Goal: Task Accomplishment & Management: Use online tool/utility

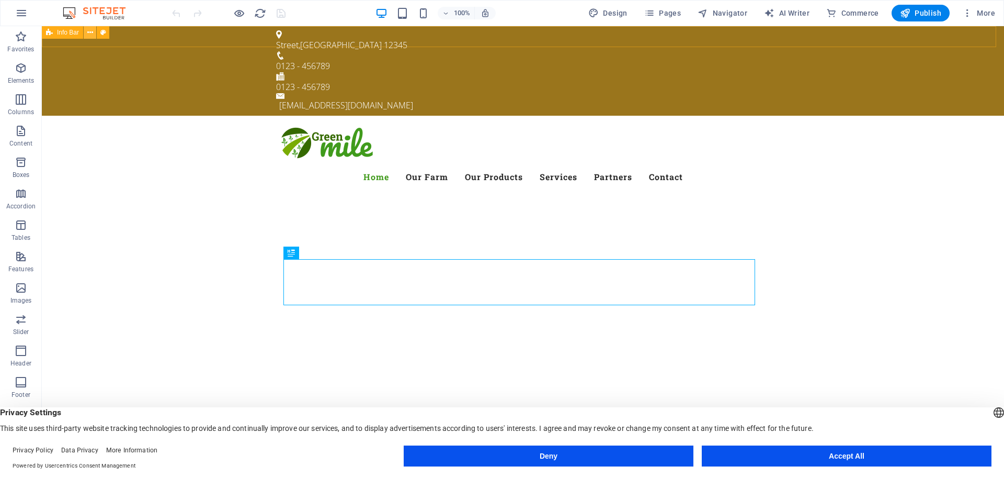
click at [92, 29] on icon at bounding box center [90, 32] width 6 height 11
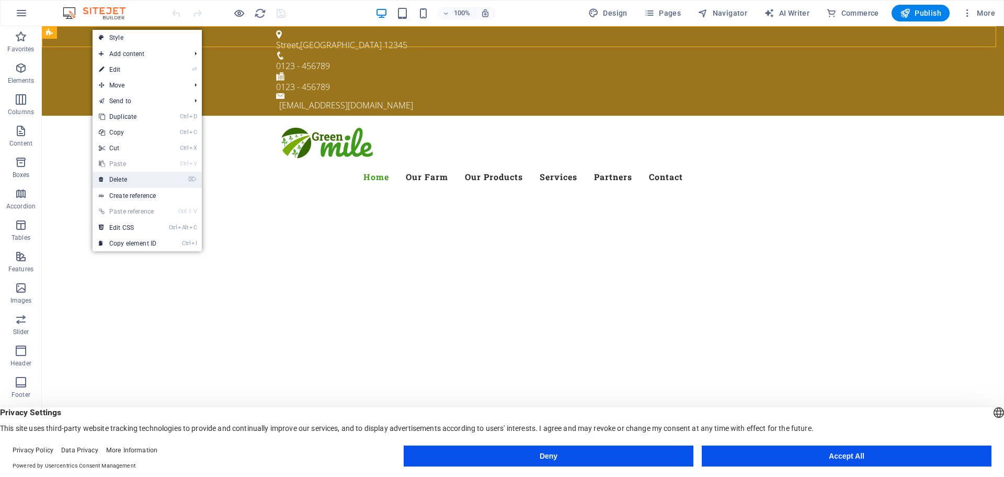
click at [126, 178] on link "⌦ Delete" at bounding box center [128, 180] width 70 height 16
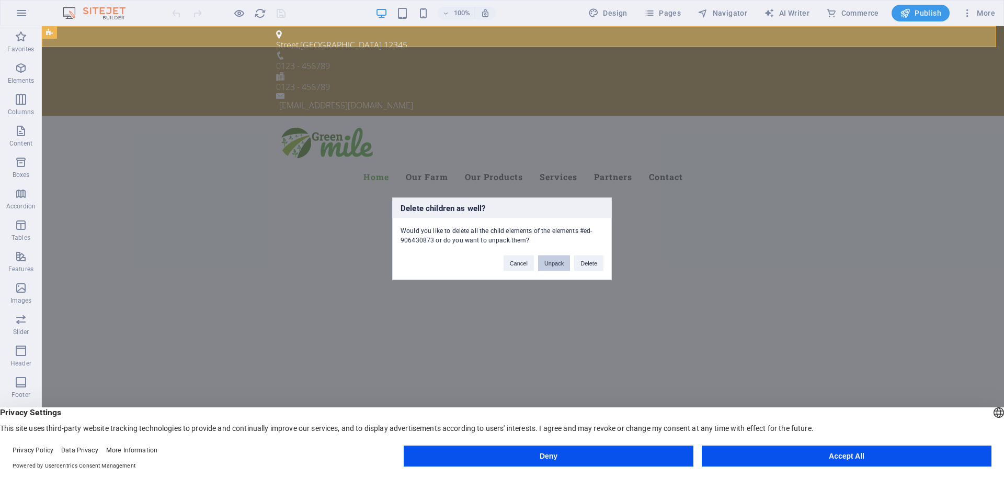
click at [541, 264] on button "Unpack" at bounding box center [554, 263] width 32 height 16
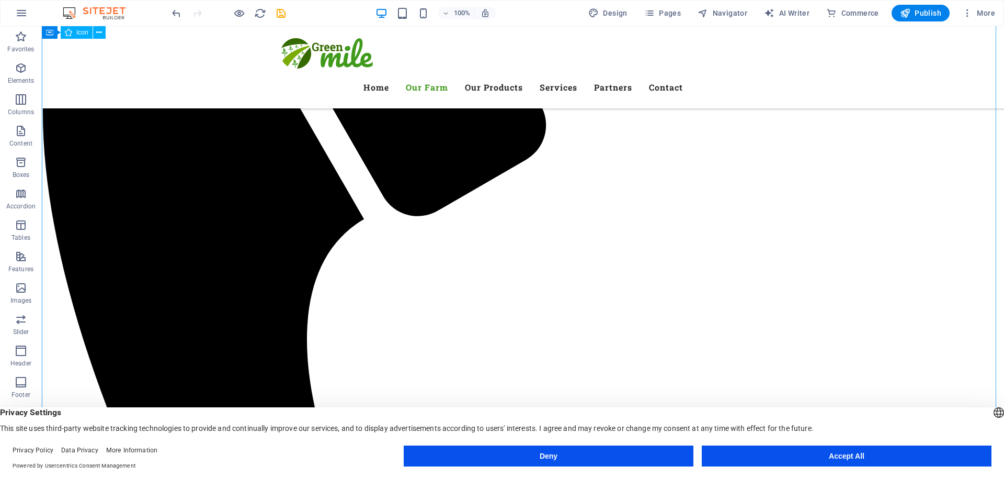
scroll to position [1883, 0]
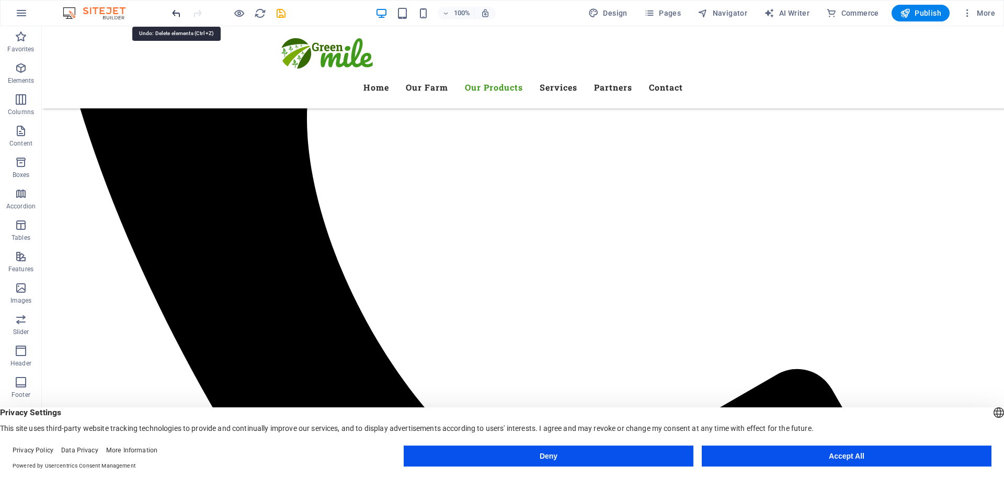
click at [178, 13] on icon "undo" at bounding box center [177, 13] width 12 height 12
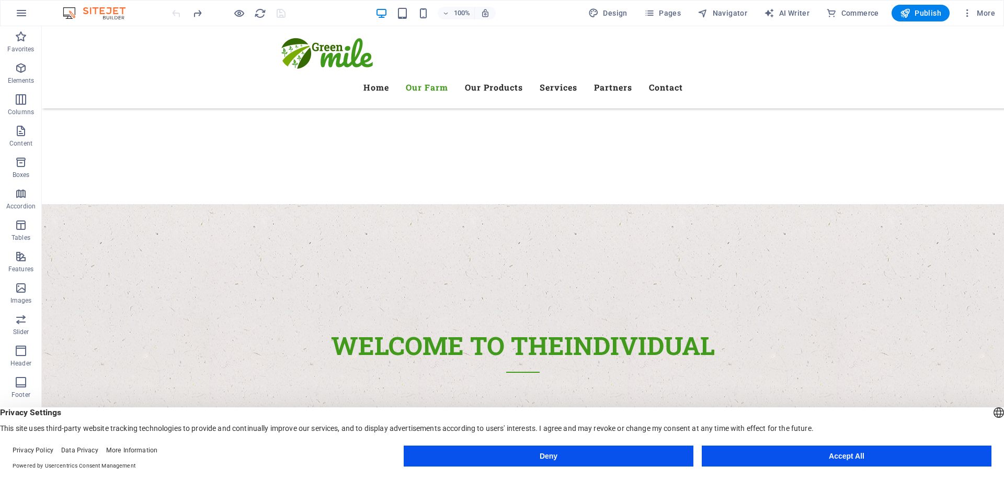
scroll to position [0, 0]
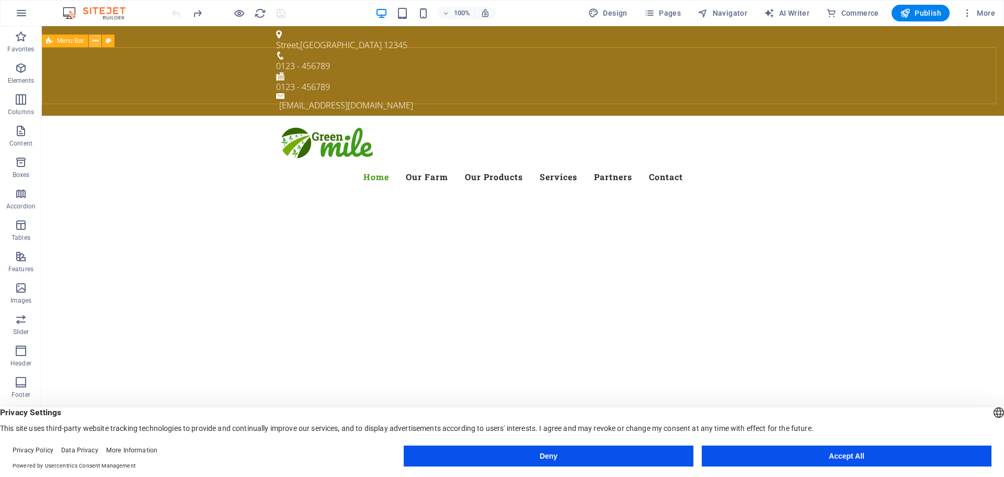
click at [95, 40] on icon at bounding box center [96, 41] width 6 height 11
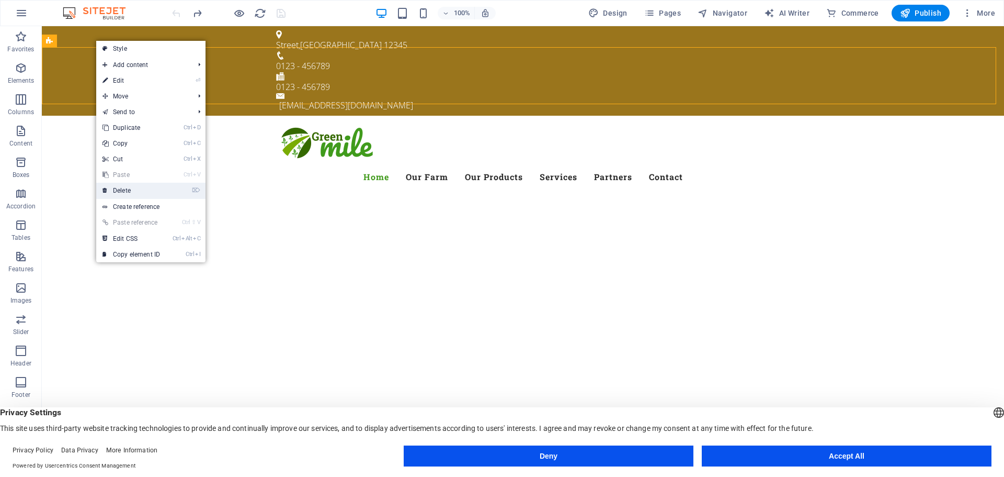
click at [131, 187] on link "⌦ Delete" at bounding box center [131, 191] width 70 height 16
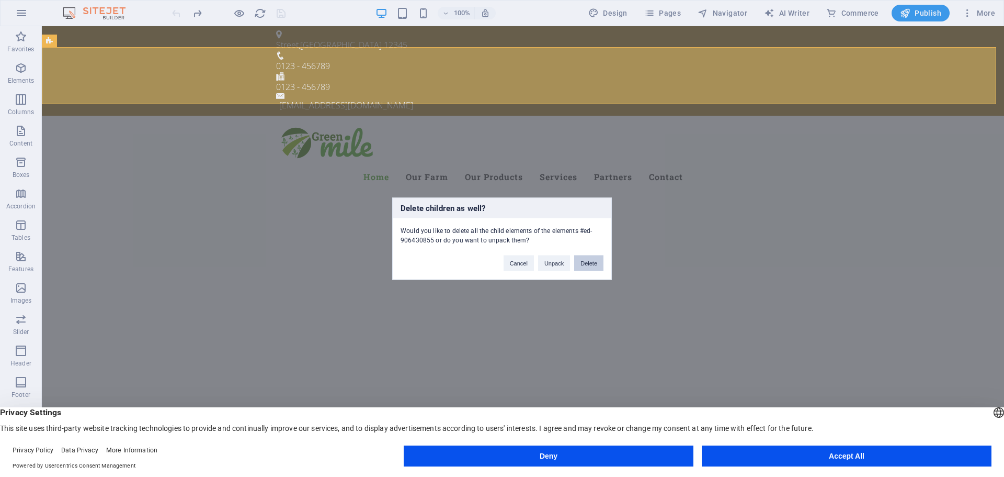
click at [586, 265] on button "Delete" at bounding box center [588, 263] width 29 height 16
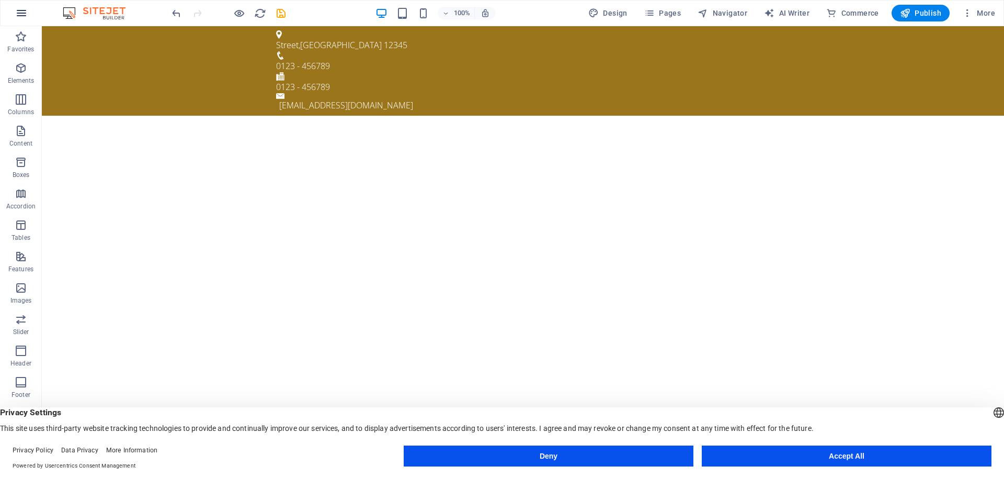
click at [15, 14] on button "button" at bounding box center [21, 13] width 25 height 25
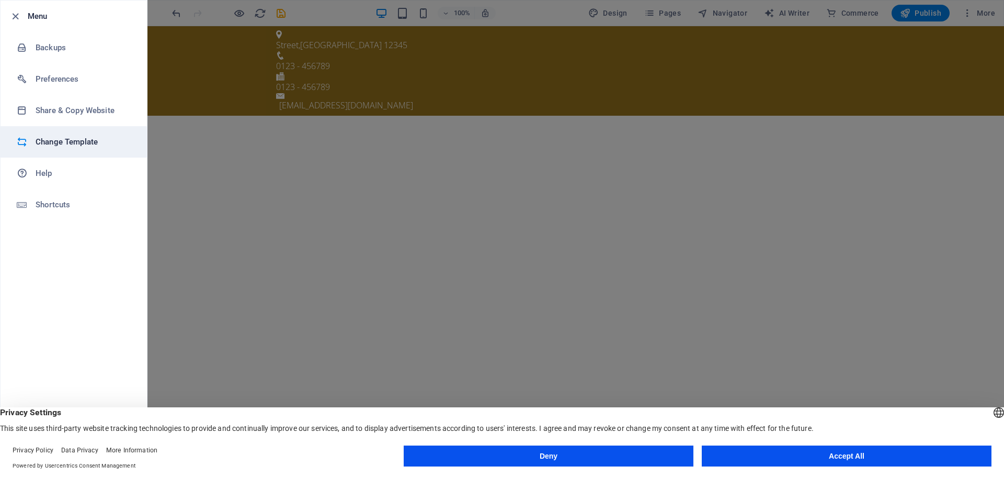
click at [51, 143] on h6 "Change Template" at bounding box center [84, 141] width 97 height 13
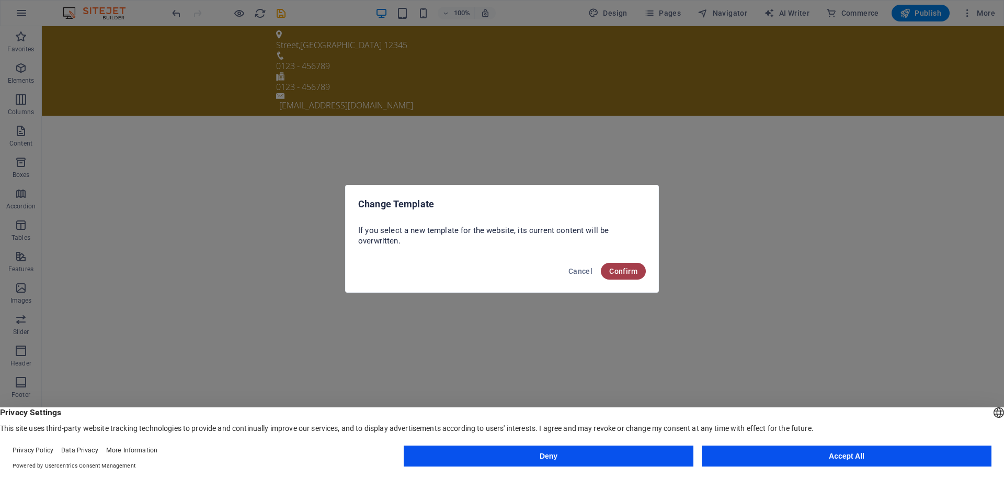
click at [624, 273] on span "Confirm" at bounding box center [623, 271] width 28 height 8
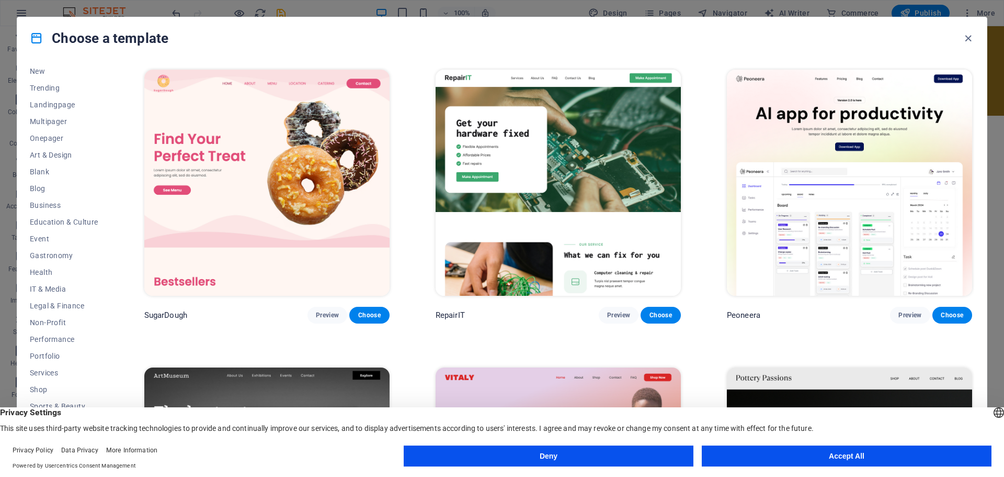
scroll to position [52, 0]
click at [841, 456] on button "Accept All" at bounding box center [847, 455] width 290 height 21
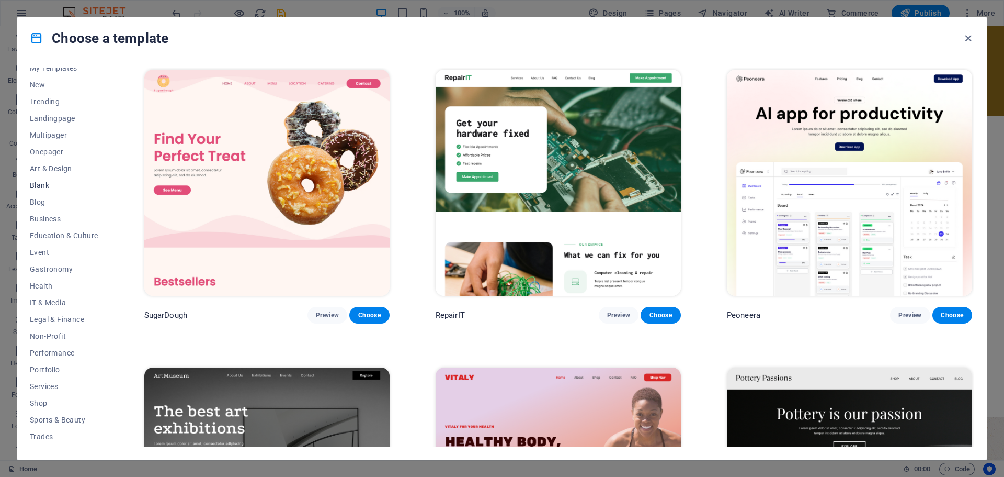
scroll to position [0, 0]
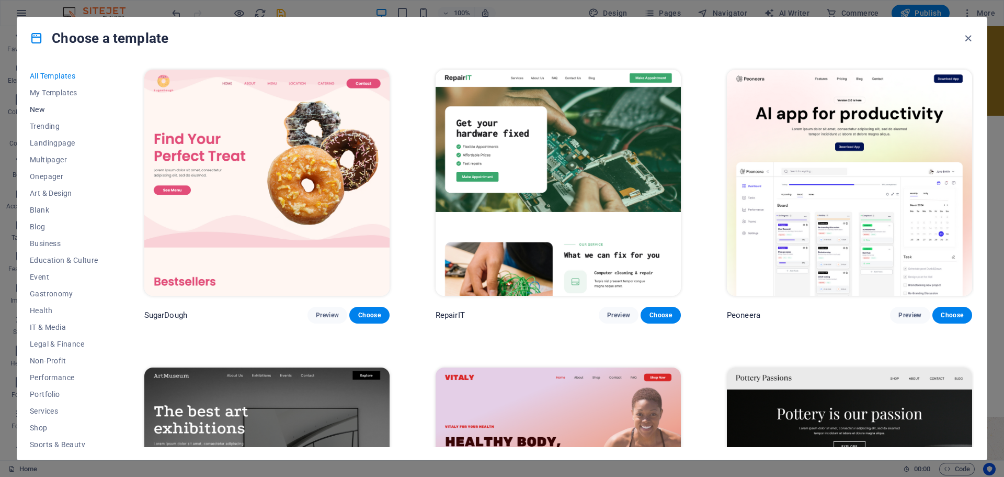
click at [40, 109] on span "New" at bounding box center [64, 109] width 69 height 8
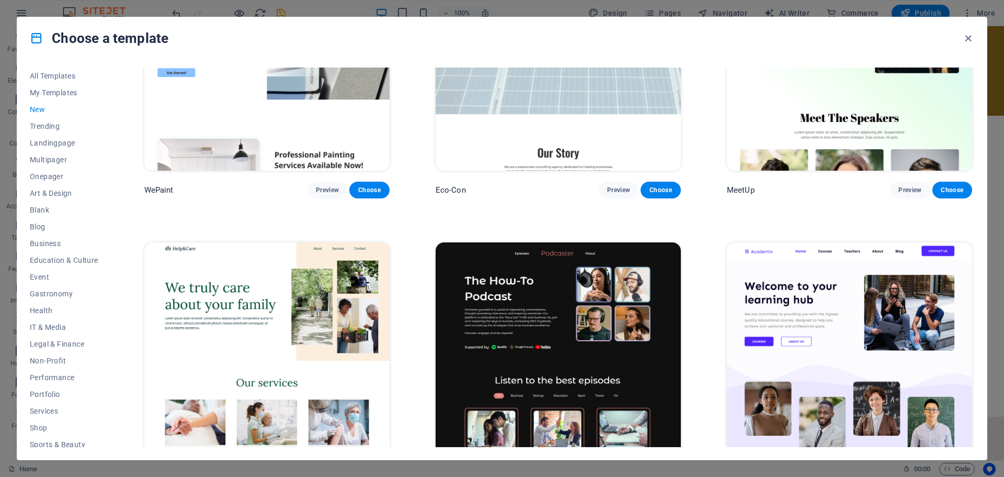
scroll to position [1149, 0]
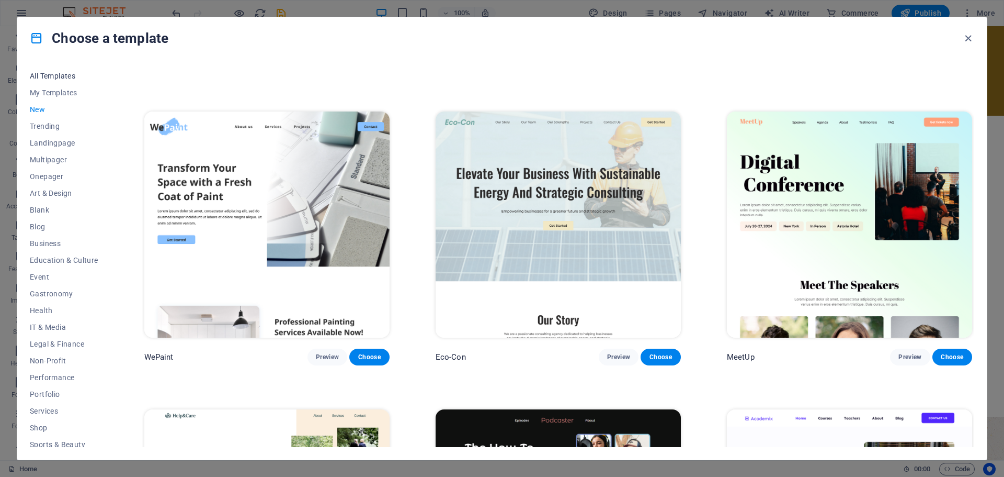
click at [44, 80] on span "All Templates" at bounding box center [64, 76] width 69 height 8
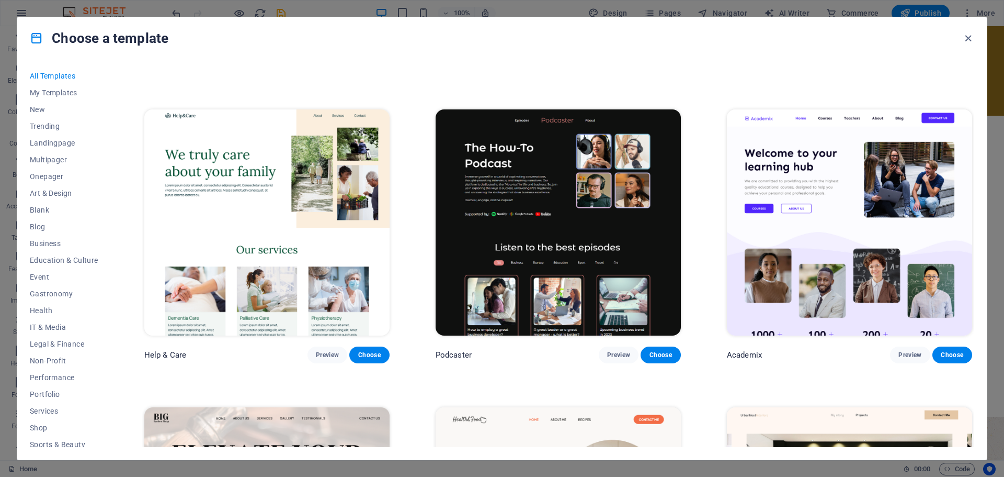
scroll to position [1620, 0]
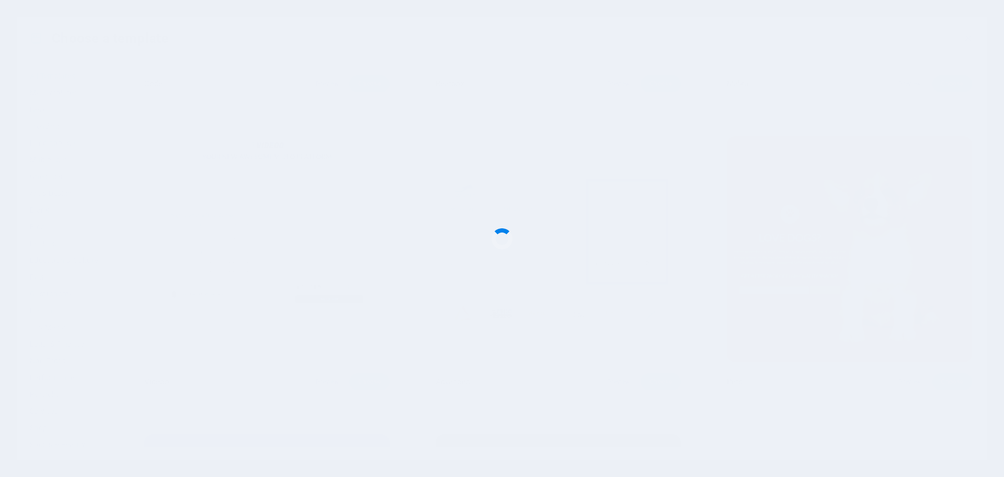
scroll to position [15990, 0]
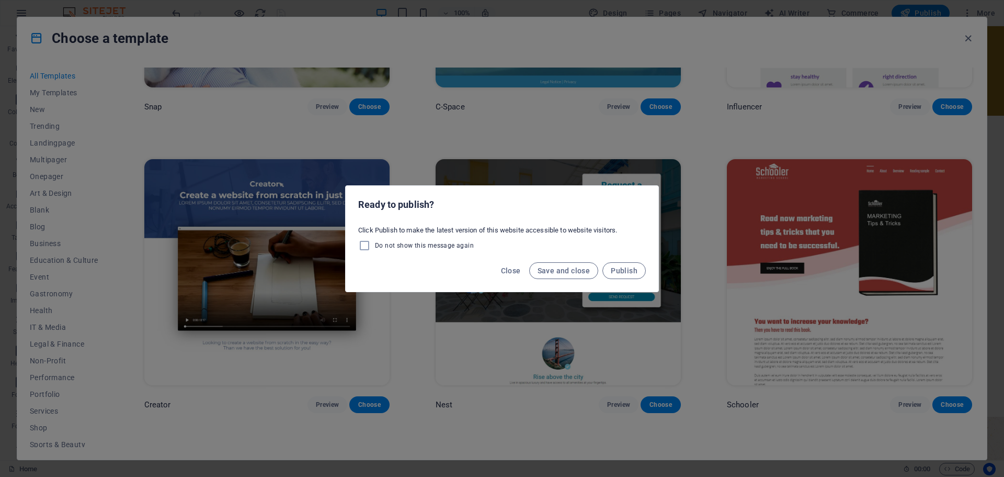
click at [457, 250] on label "Do not show this message again" at bounding box center [416, 245] width 116 height 13
click at [375, 250] on input "Do not show this message again" at bounding box center [366, 245] width 17 height 13
checkbox input "true"
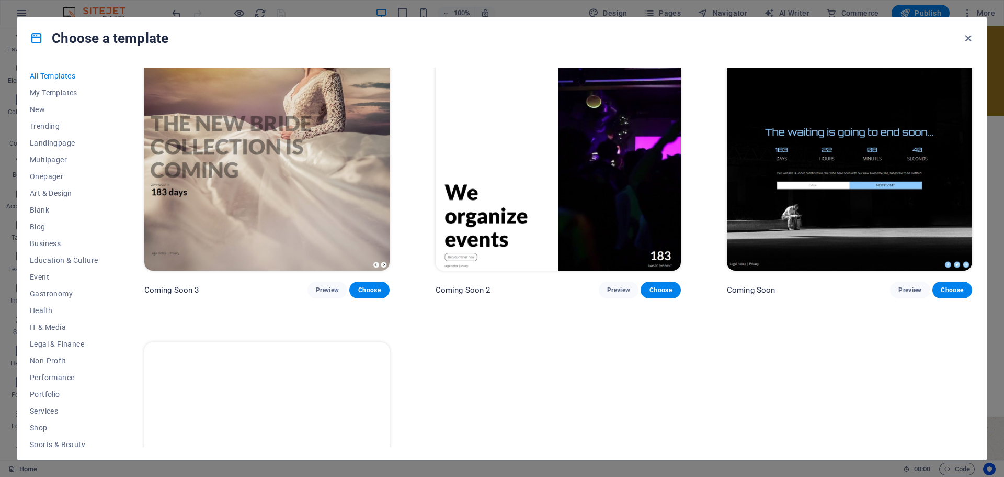
scroll to position [17078, 0]
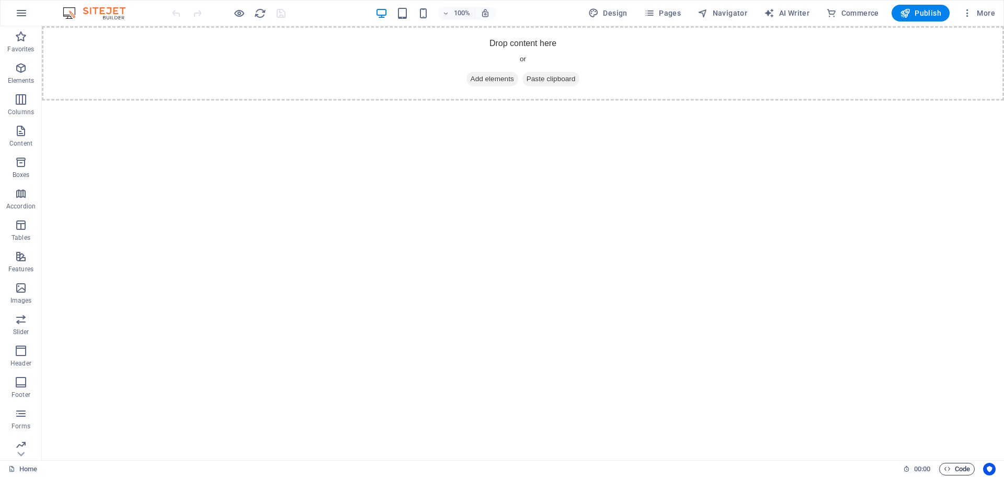
click at [953, 469] on span "Code" at bounding box center [957, 468] width 26 height 13
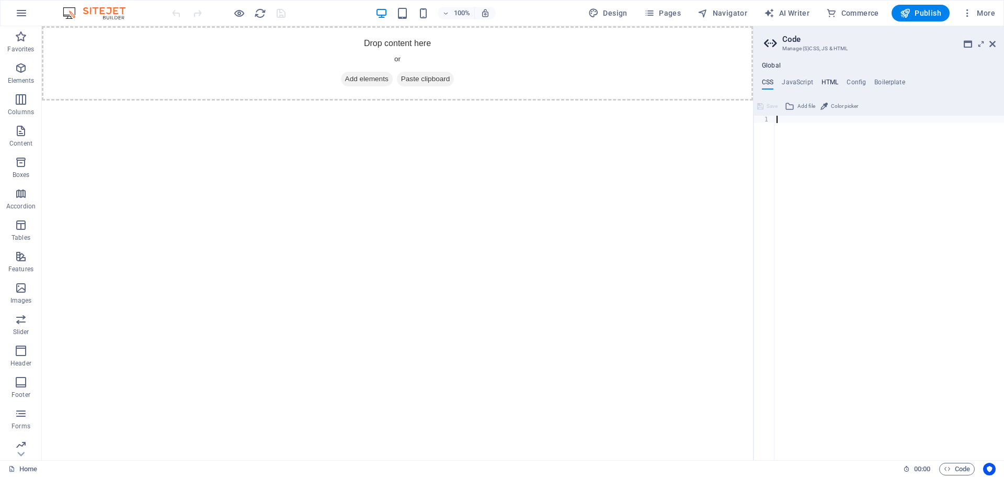
click at [828, 82] on h4 "HTML" at bounding box center [830, 84] width 17 height 12
type textarea "<a href="#main-content" class="wv-link-content button">Skip to main content</a>"
paste textarea
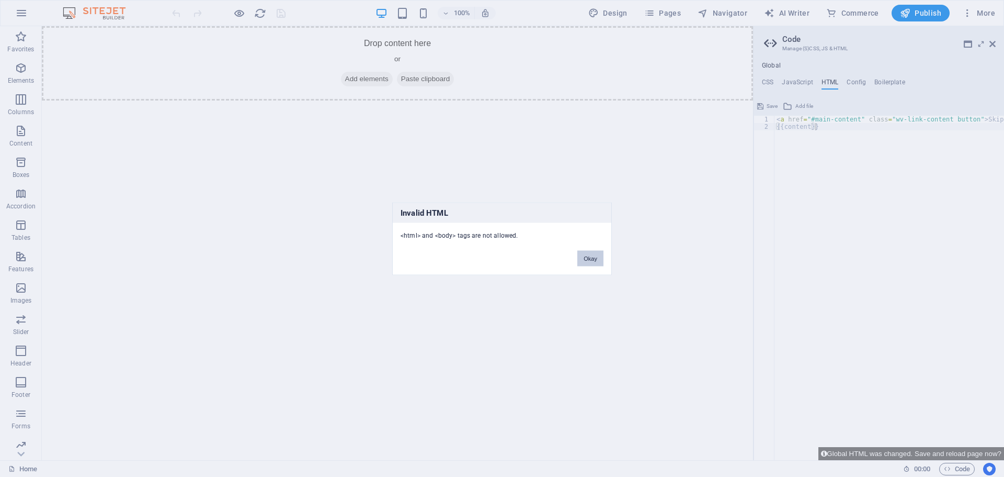
click at [593, 262] on button "Okay" at bounding box center [591, 258] width 26 height 16
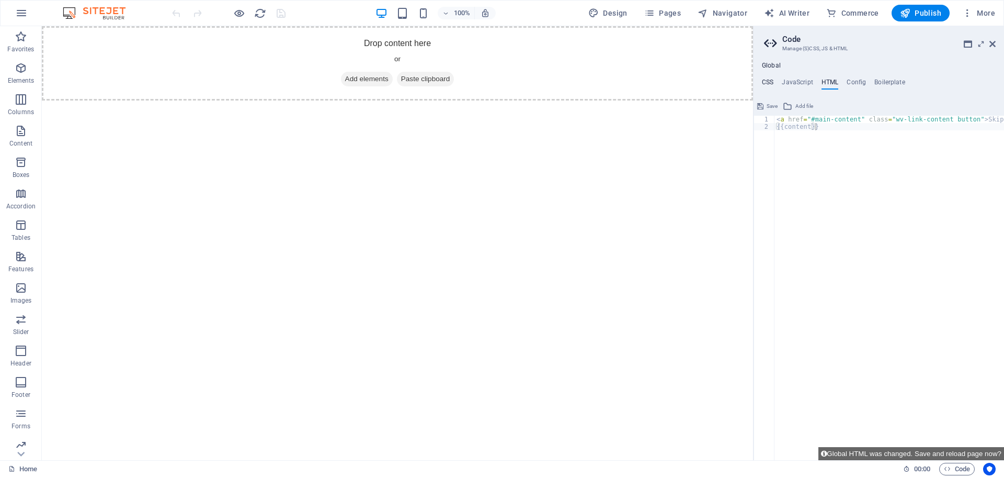
click at [765, 81] on h4 "CSS" at bounding box center [768, 84] width 12 height 12
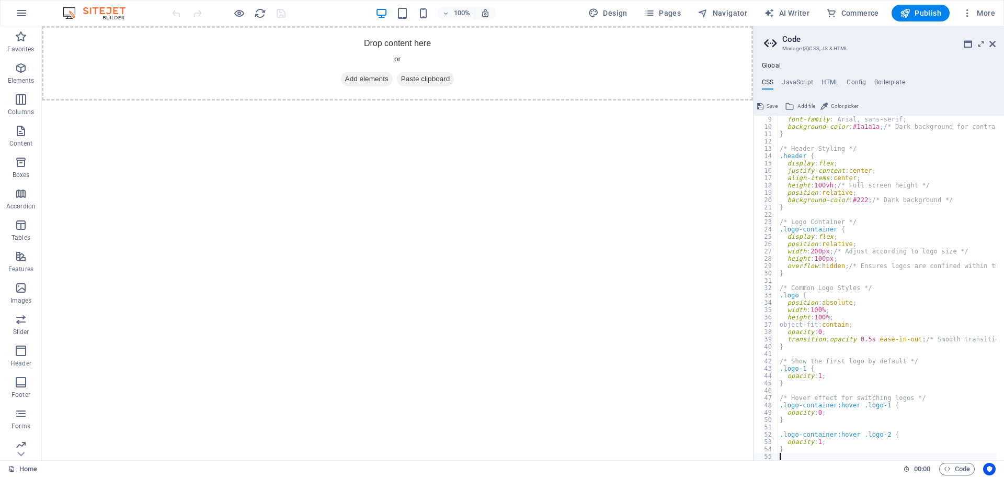
scroll to position [59, 0]
click at [709, 100] on html "Skip to main content Drop content here or Add elements Paste clipboard" at bounding box center [397, 63] width 711 height 74
click at [799, 85] on h4 "JavaScript" at bounding box center [797, 84] width 31 height 12
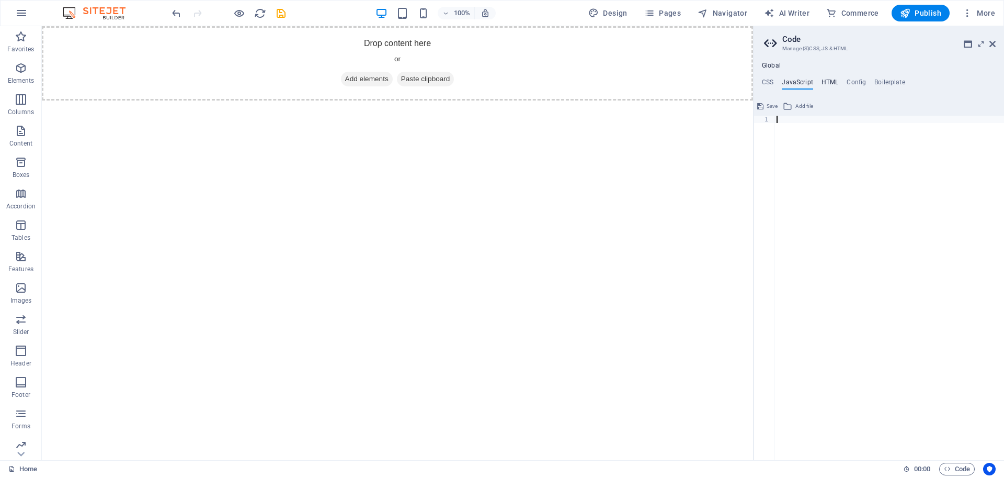
click at [828, 83] on h4 "HTML" at bounding box center [830, 84] width 17 height 12
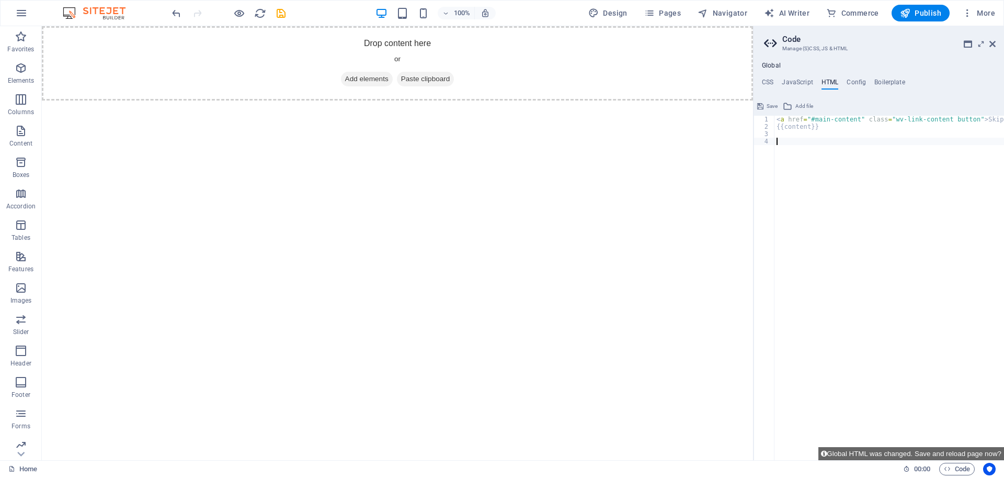
paste textarea "<a href="#main-content" class="wv-link-content button">Skip to main content</a>"
type textarea "<a href="#main-content" class="wv-link-content button">Skip to main content</a>"
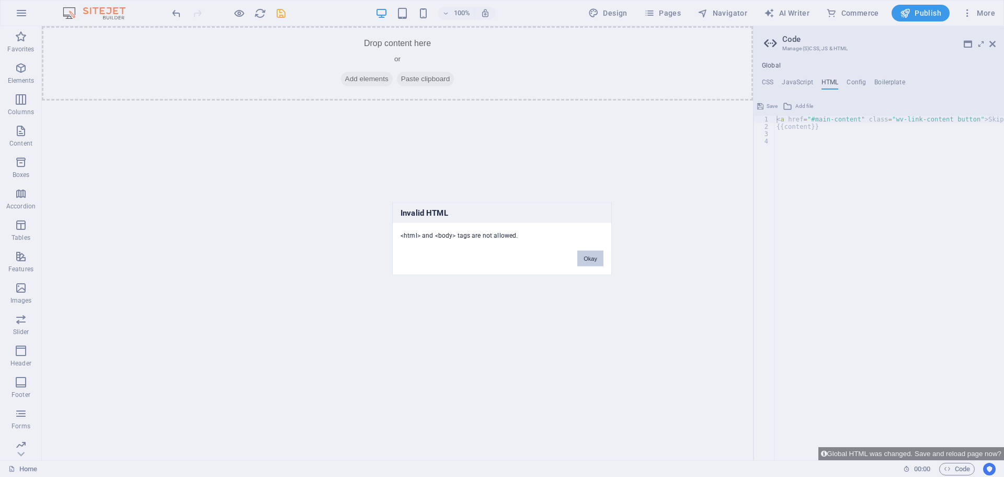
click at [590, 261] on button "Okay" at bounding box center [591, 258] width 26 height 16
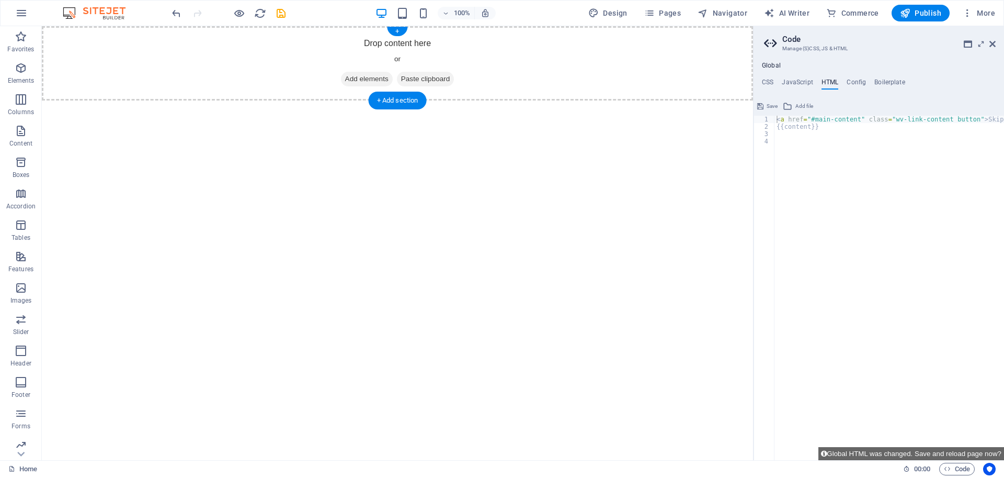
click at [367, 77] on span "Add elements" at bounding box center [367, 79] width 52 height 15
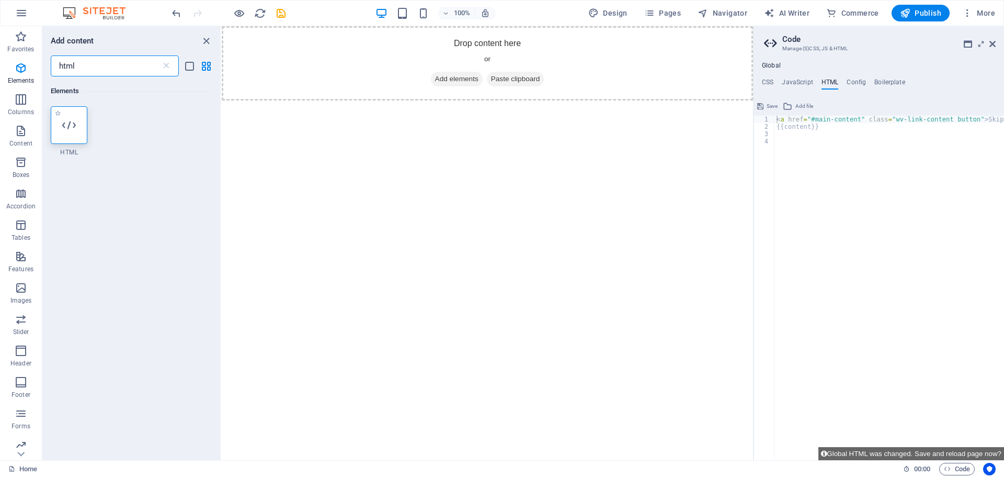
type input "html"
click at [74, 127] on icon at bounding box center [69, 125] width 14 height 14
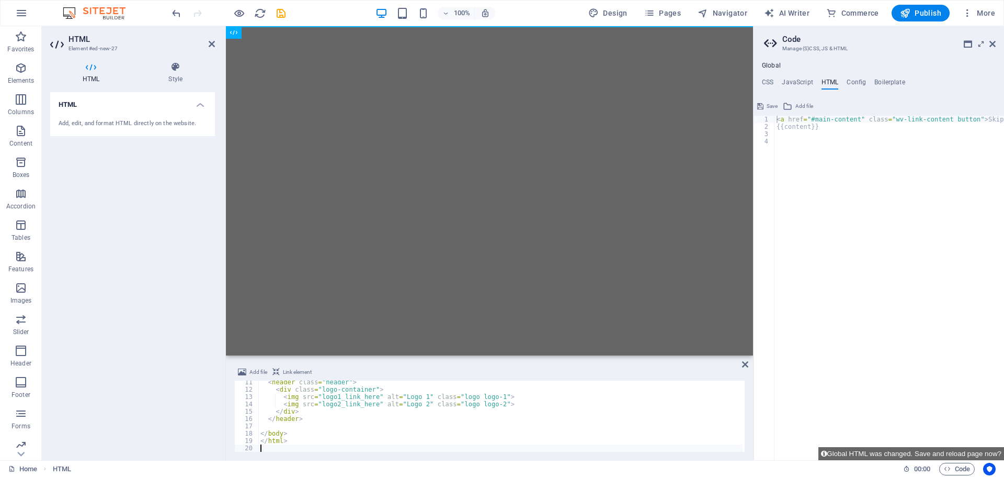
scroll to position [75, 0]
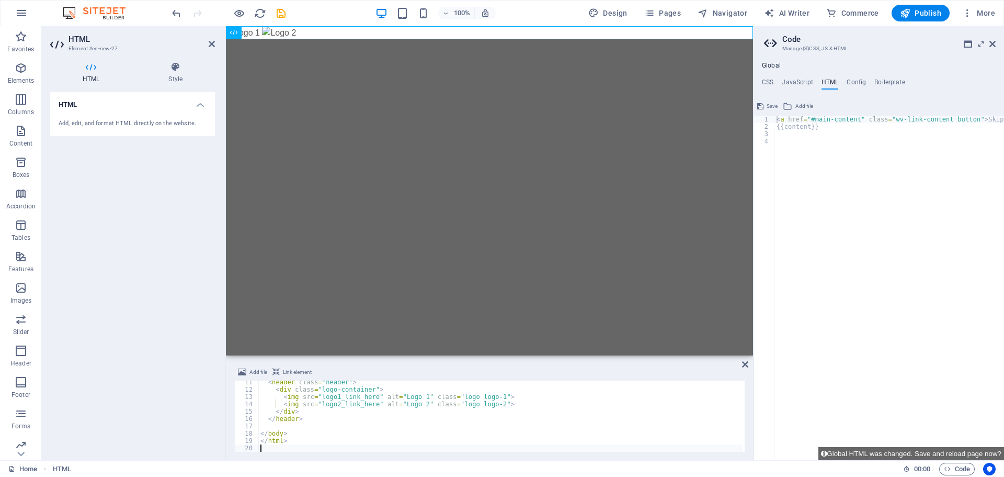
click at [281, 388] on div "< header class = "header" > < div class = "logo-container" > < img src = "logo1…" at bounding box center [500, 421] width 484 height 86
type textarea "</html>"
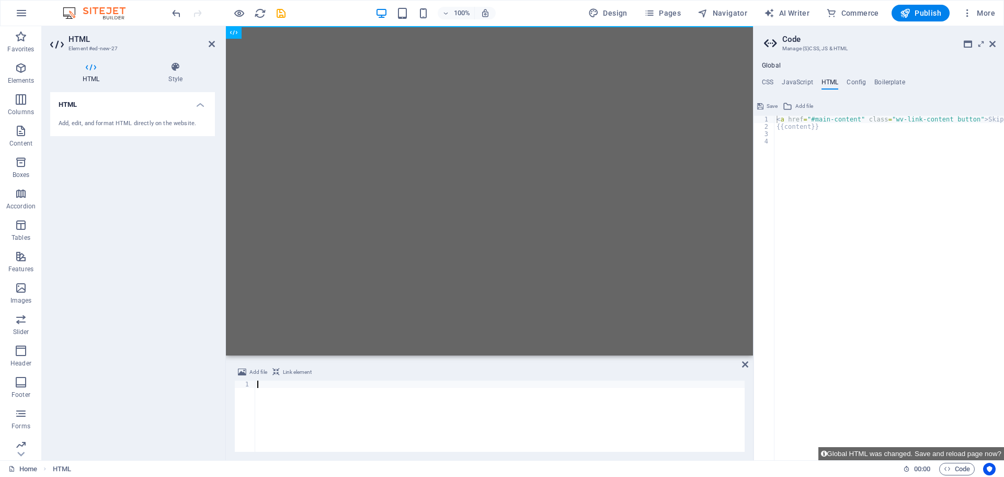
scroll to position [485, 0]
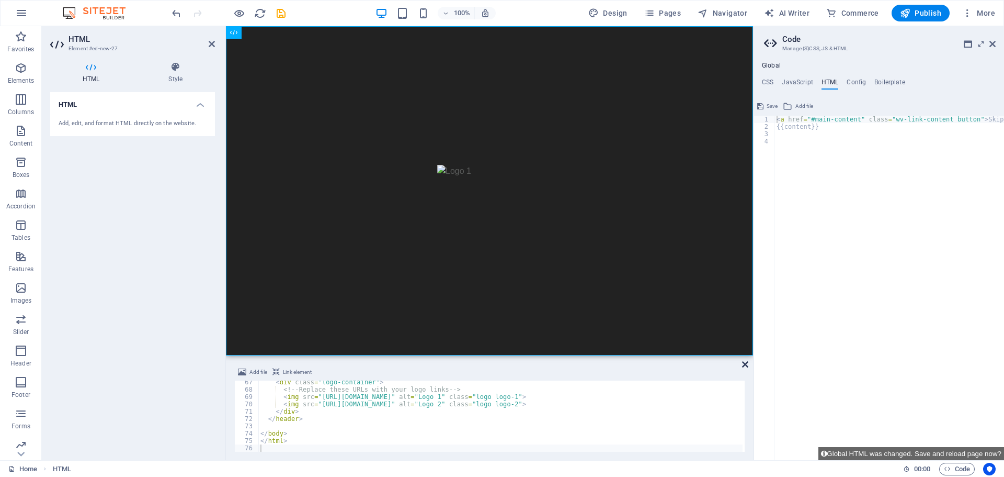
click at [744, 364] on icon at bounding box center [745, 364] width 6 height 8
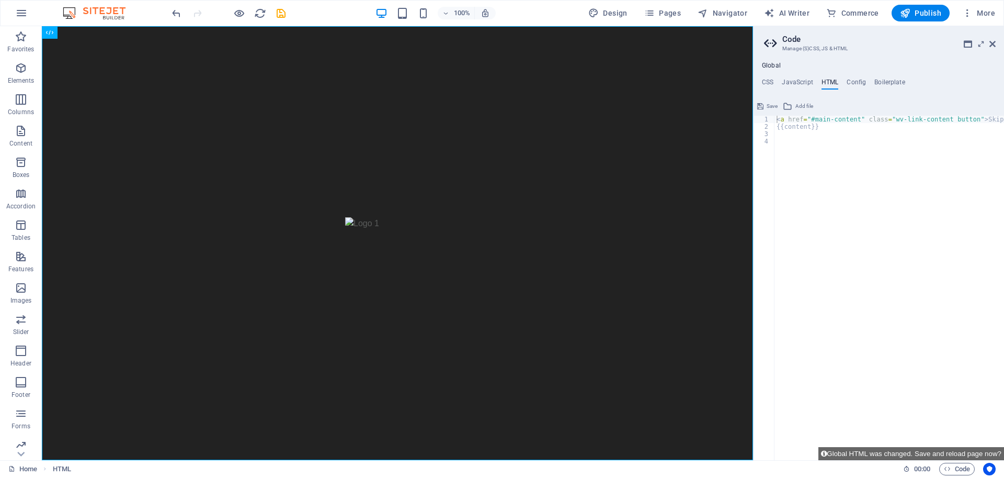
click at [22, 0] on header "100% Design Pages Navigator AI Writer Commerce Publish More" at bounding box center [502, 13] width 1004 height 26
click at [22, 9] on icon "button" at bounding box center [21, 13] width 13 height 13
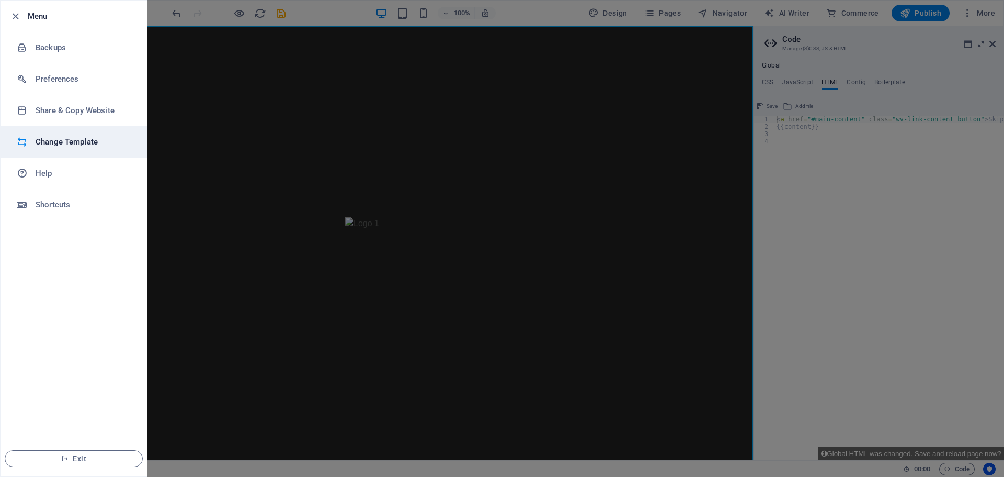
click at [52, 146] on h6 "Change Template" at bounding box center [84, 141] width 97 height 13
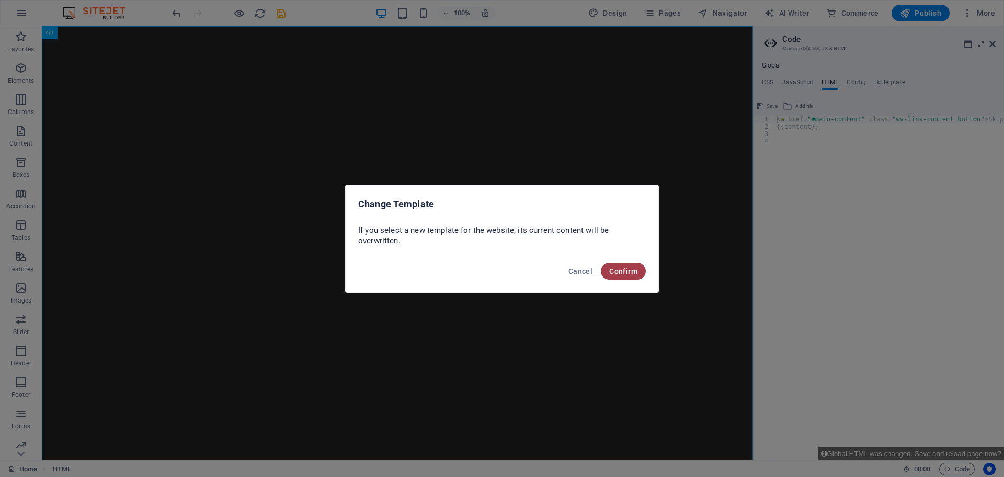
click at [614, 273] on span "Confirm" at bounding box center [623, 271] width 28 height 8
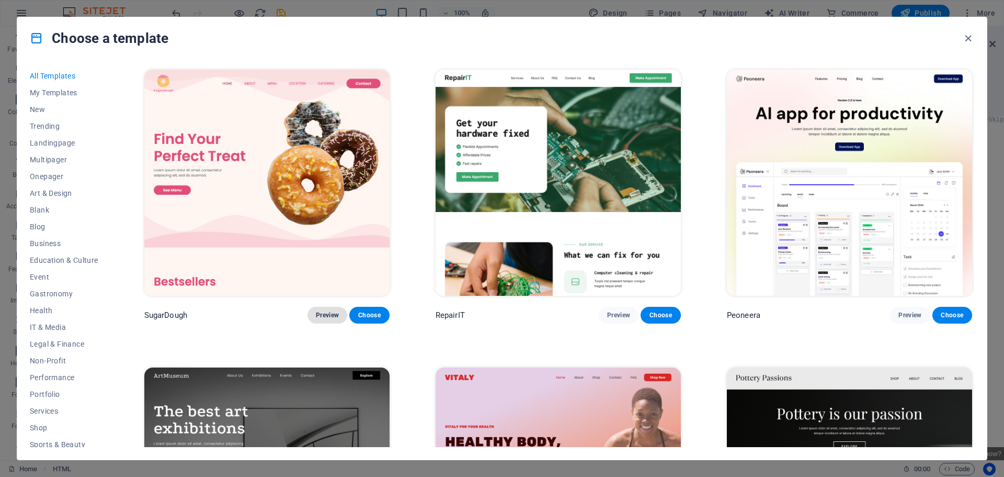
click at [332, 318] on button "Preview" at bounding box center [328, 315] width 40 height 17
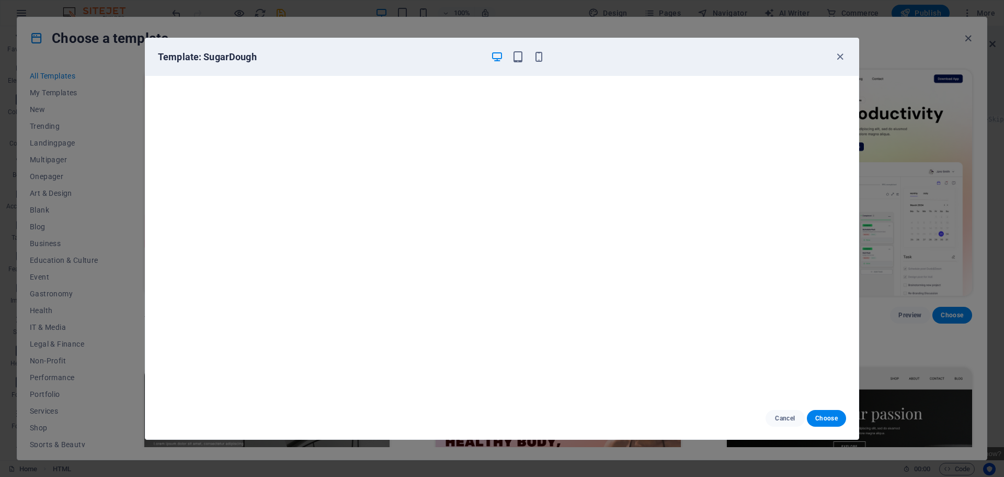
scroll to position [3, 0]
click at [823, 417] on span "Choose" at bounding box center [827, 418] width 22 height 8
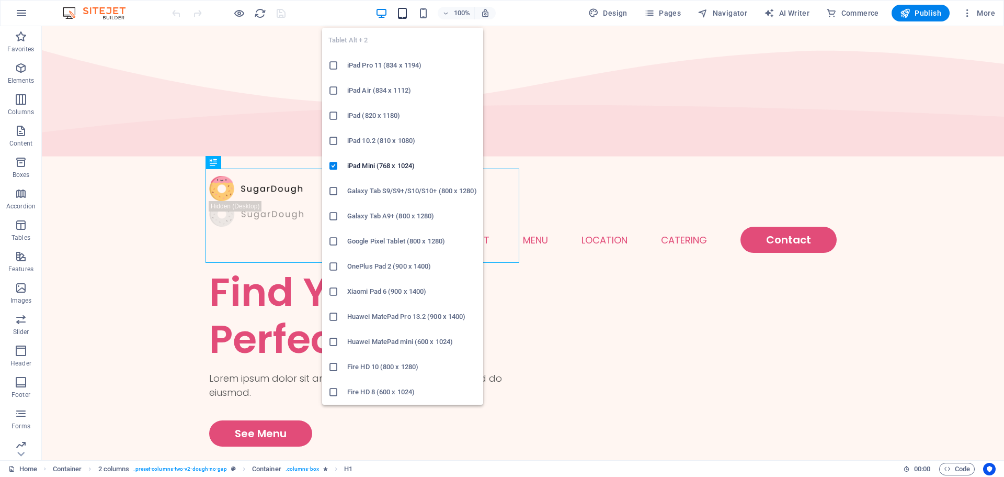
click at [409, 17] on icon "button" at bounding box center [403, 13] width 12 height 12
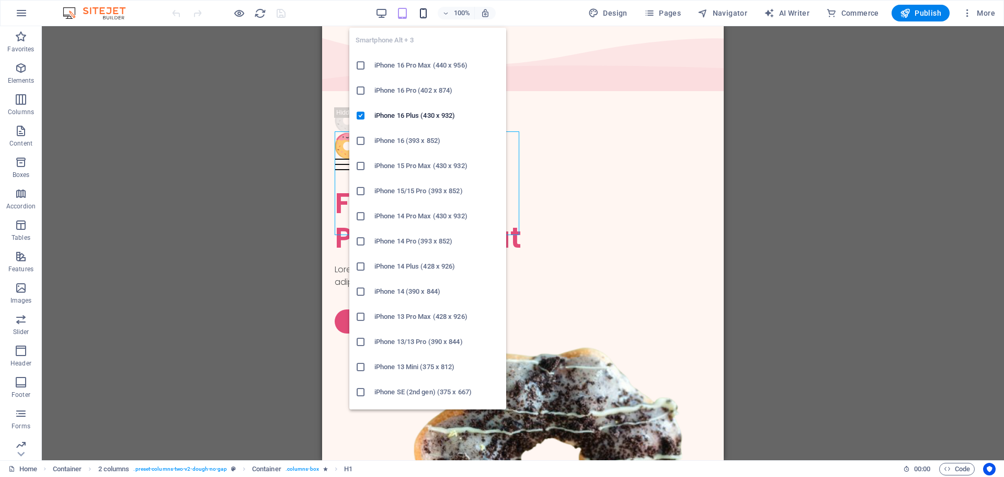
click at [426, 11] on icon "button" at bounding box center [423, 13] width 12 height 12
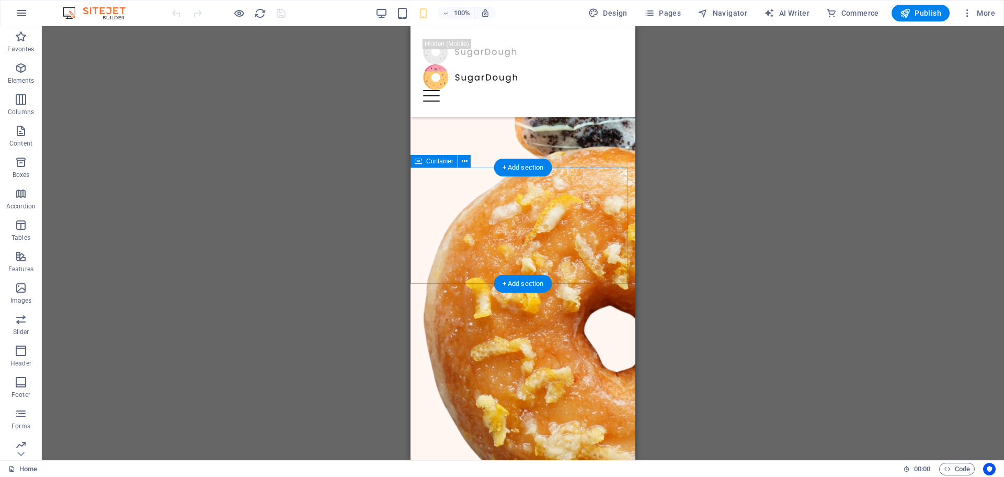
scroll to position [105, 0]
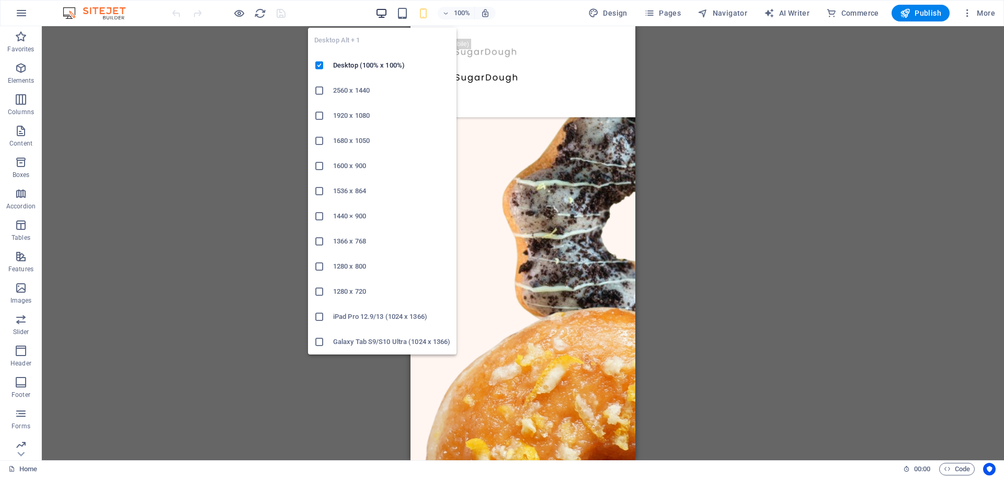
click at [382, 12] on icon "button" at bounding box center [382, 13] width 12 height 12
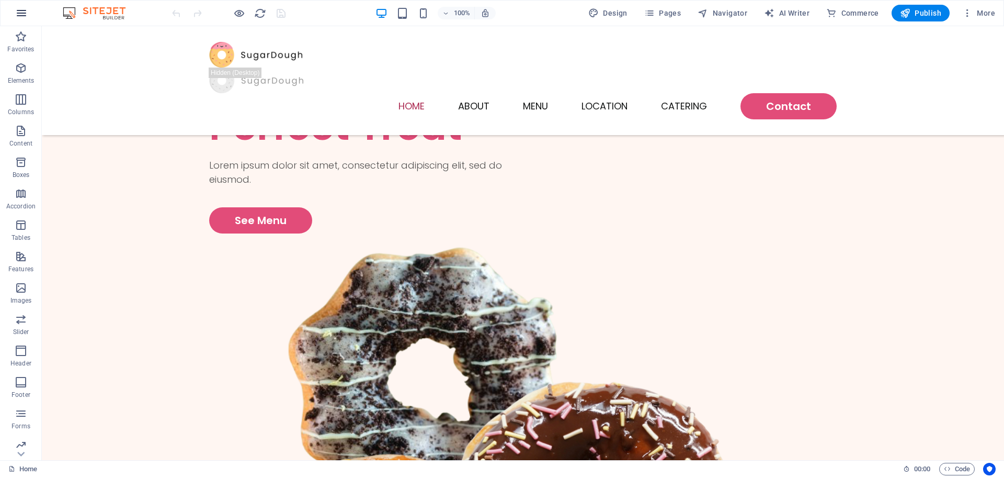
click at [14, 16] on button "button" at bounding box center [21, 13] width 25 height 25
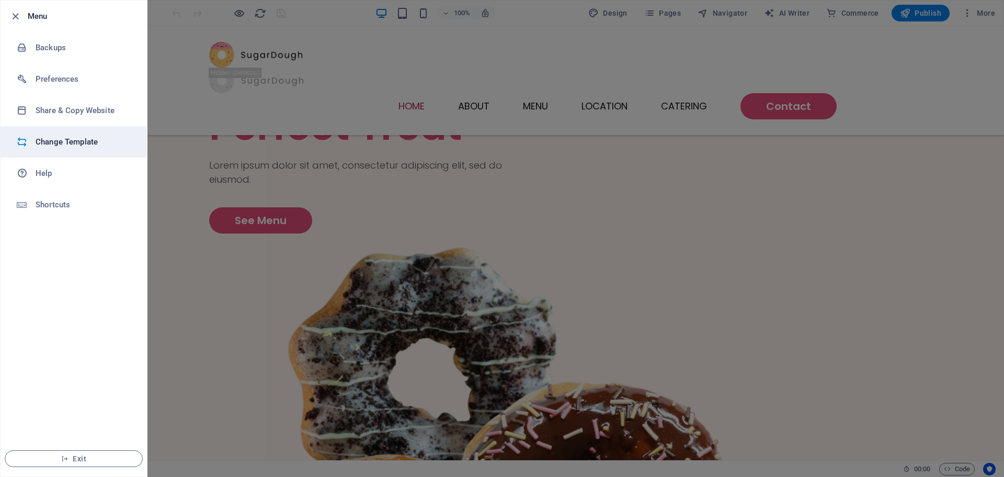
click at [51, 143] on h6 "Change Template" at bounding box center [84, 141] width 97 height 13
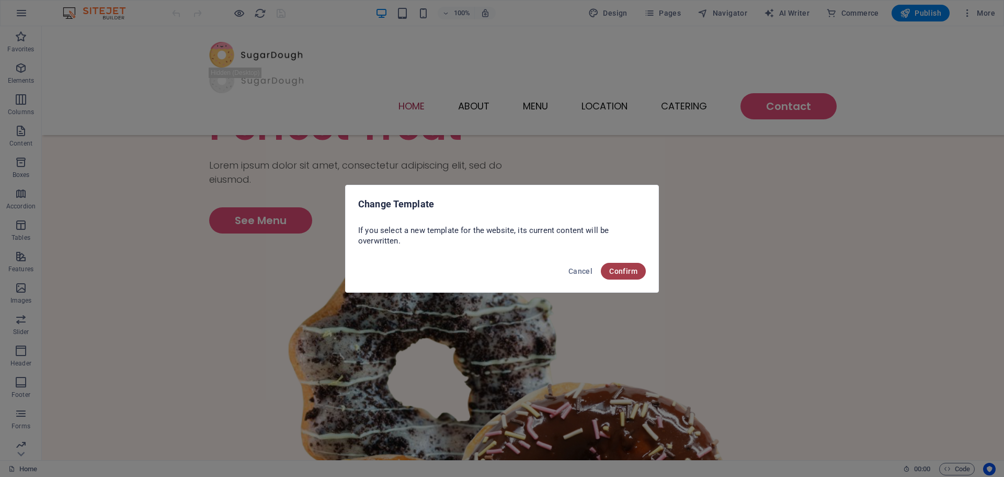
click at [626, 274] on span "Confirm" at bounding box center [623, 271] width 28 height 8
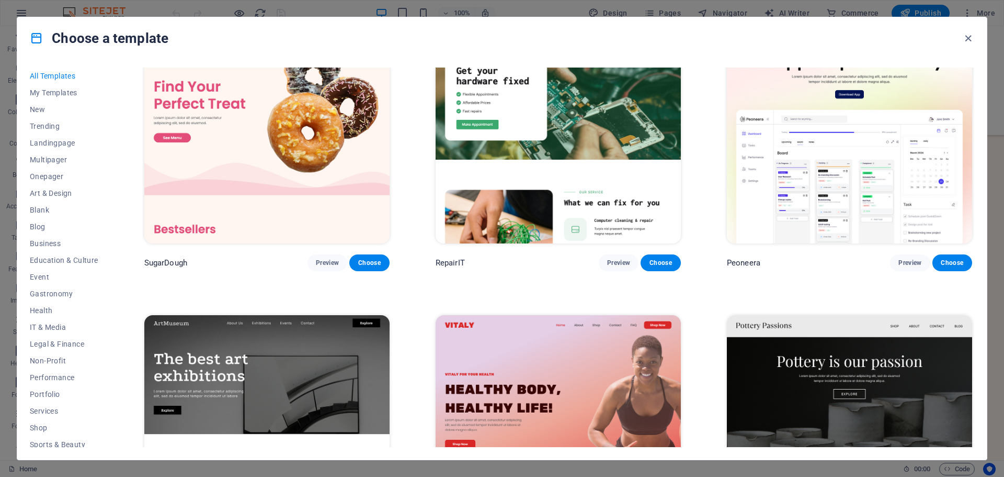
scroll to position [0, 0]
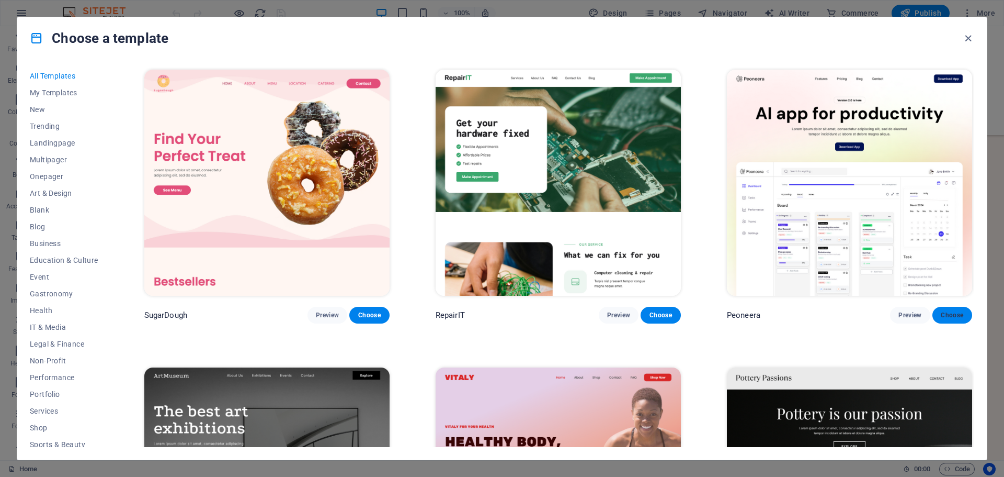
click at [941, 316] on span "Choose" at bounding box center [952, 315] width 23 height 8
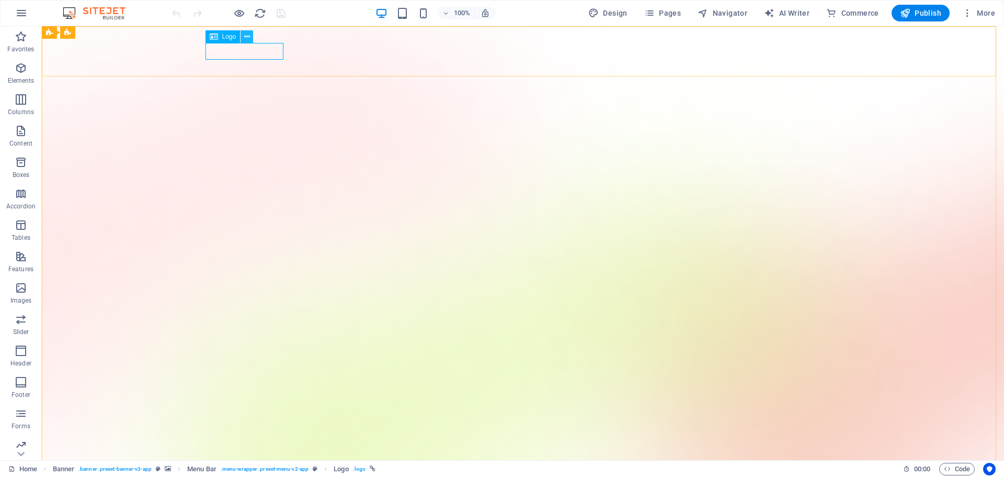
click at [248, 38] on icon at bounding box center [247, 36] width 6 height 11
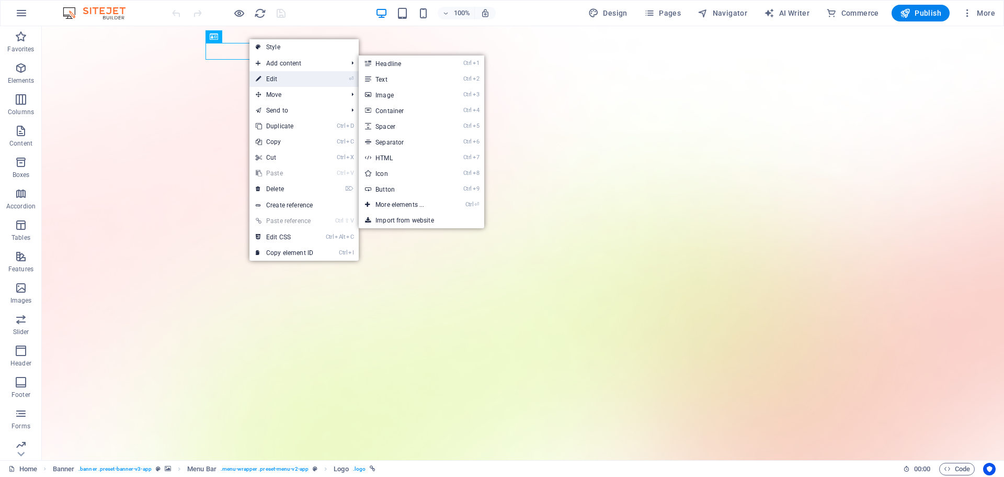
click at [278, 78] on link "⏎ Edit" at bounding box center [285, 79] width 70 height 16
select select "px"
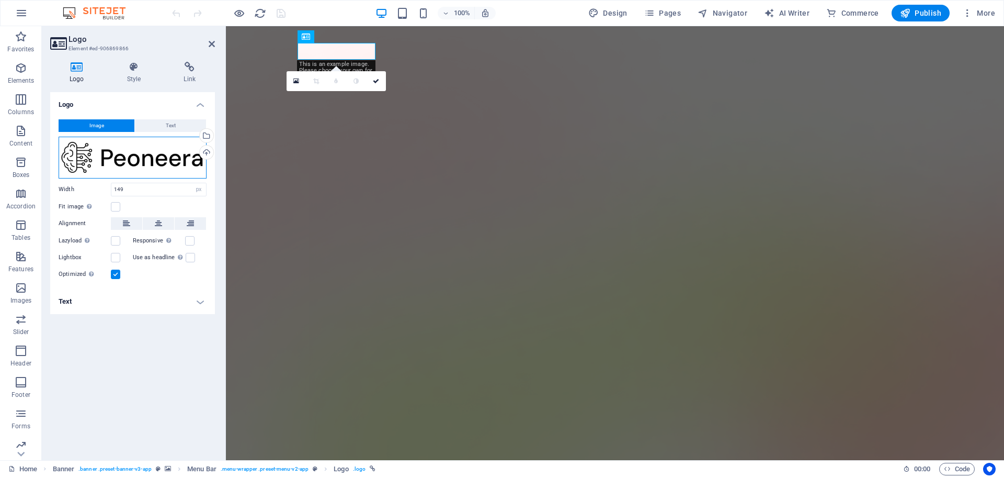
click at [90, 159] on div "Drag files here, click to choose files or select files from Files or our free s…" at bounding box center [133, 158] width 148 height 42
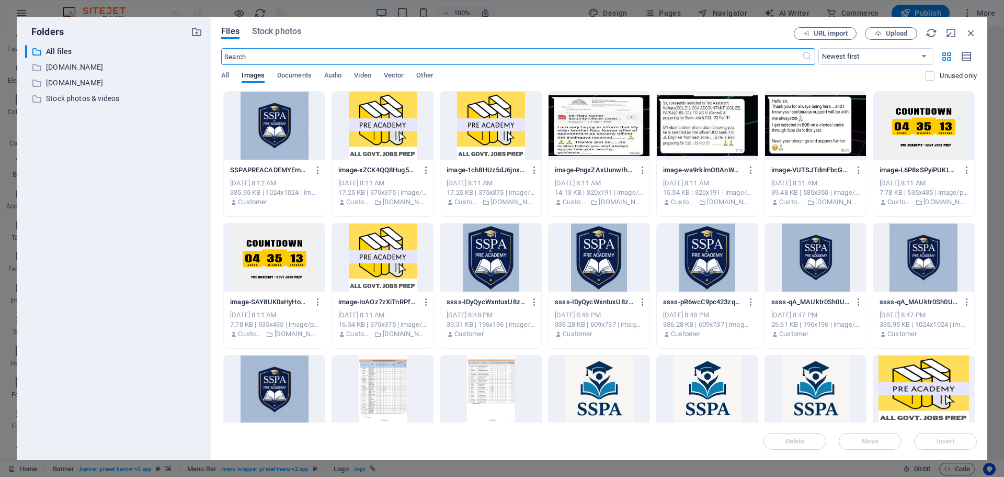
click at [274, 127] on div at bounding box center [274, 126] width 101 height 68
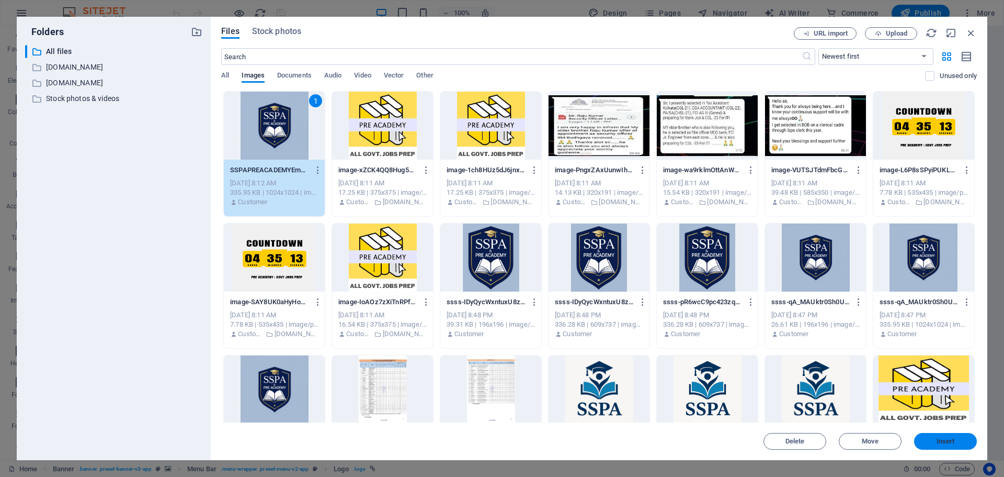
click at [949, 441] on span "Insert" at bounding box center [946, 441] width 18 height 6
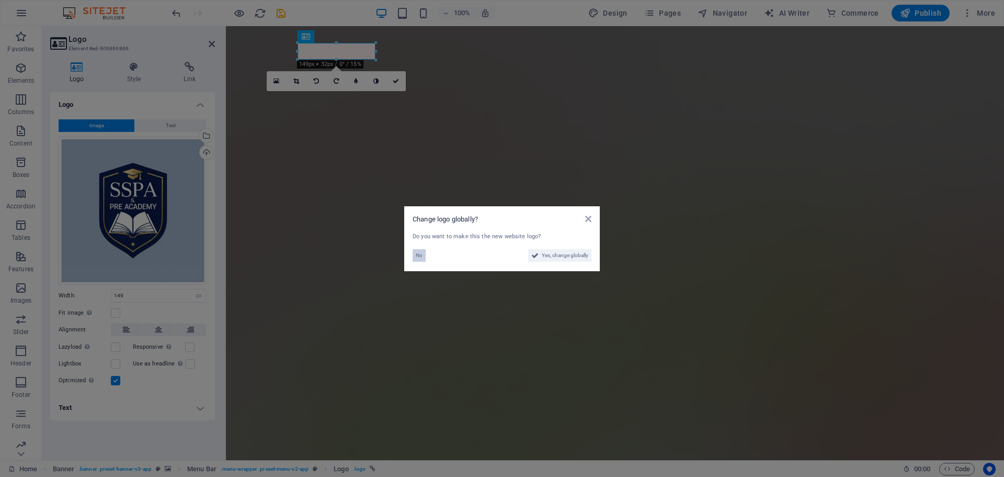
click at [416, 254] on span "No" at bounding box center [419, 255] width 7 height 13
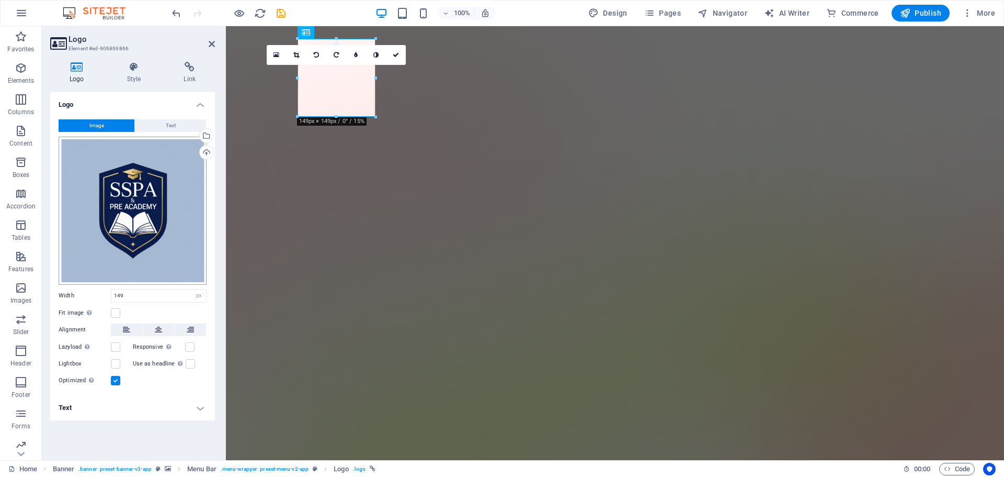
drag, startPoint x: 177, startPoint y: 124, endPoint x: 183, endPoint y: 141, distance: 17.7
click at [183, 141] on div "Image Text Drag files here, click to choose files or select files from Files or…" at bounding box center [132, 253] width 165 height 284
click at [173, 125] on span "Text" at bounding box center [171, 125] width 10 height 13
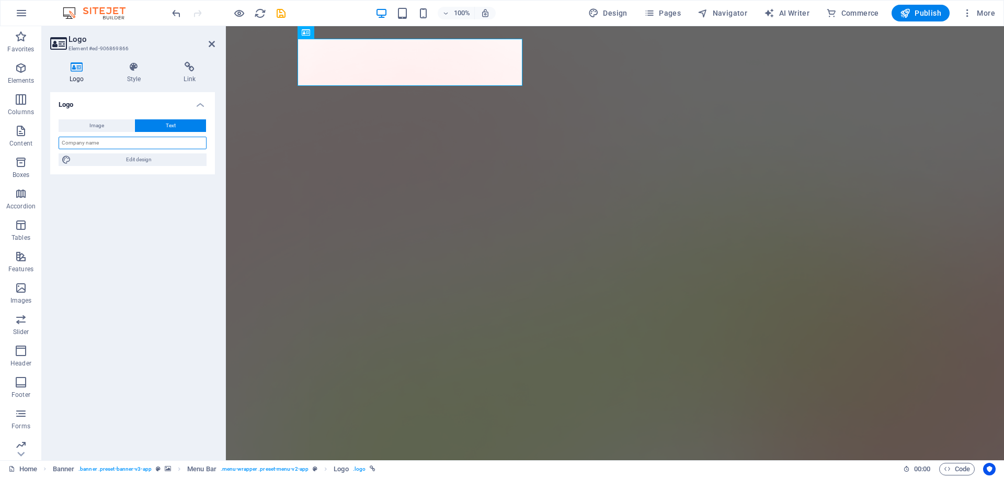
click at [123, 144] on input "text" at bounding box center [133, 143] width 148 height 13
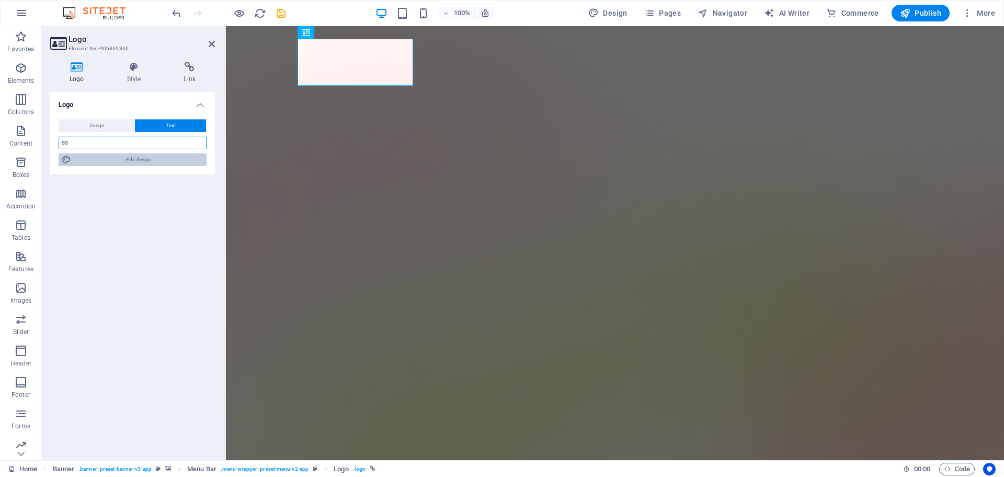
type input "S"
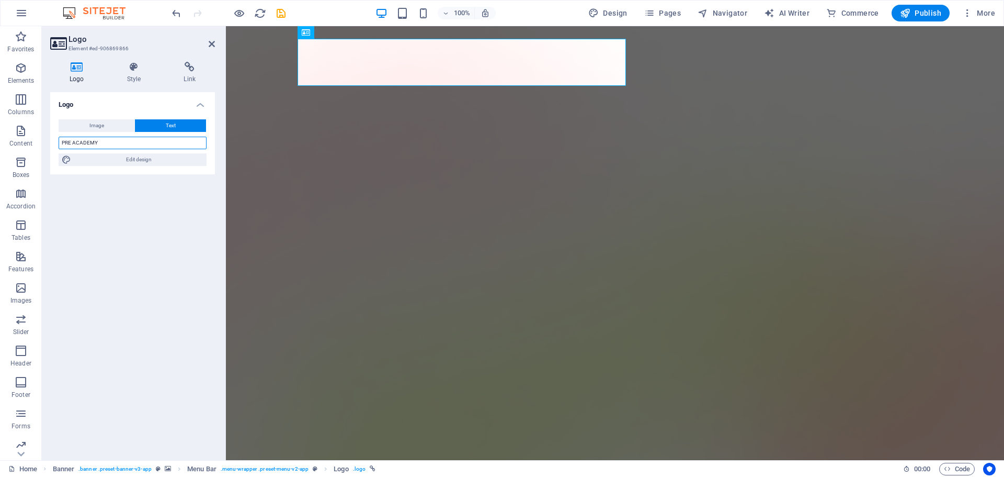
type input "PRE ACADEMY"
click at [126, 199] on div "Logo Image Text Drag files here, click to choose files or select files from Fil…" at bounding box center [132, 271] width 165 height 359
click at [210, 48] on icon at bounding box center [212, 44] width 6 height 8
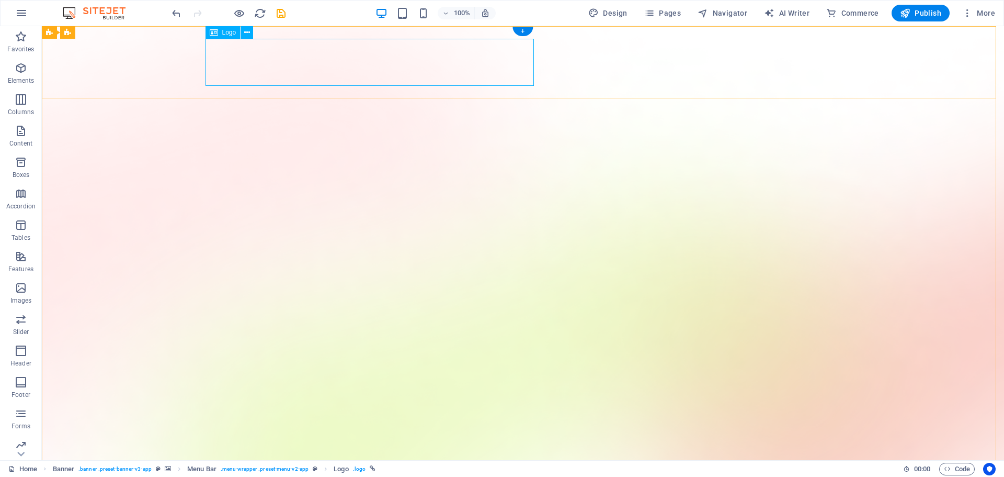
click at [253, 36] on button at bounding box center [247, 32] width 13 height 13
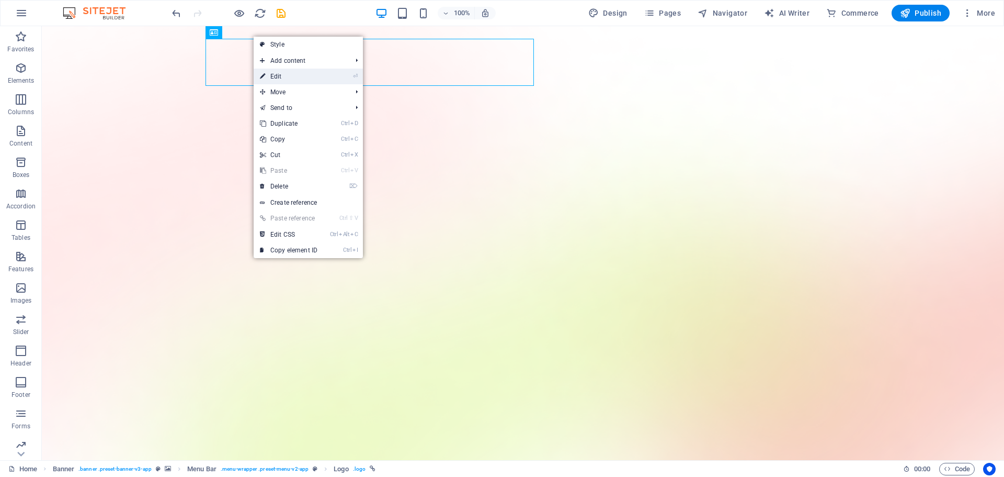
click at [284, 79] on link "⏎ Edit" at bounding box center [289, 77] width 70 height 16
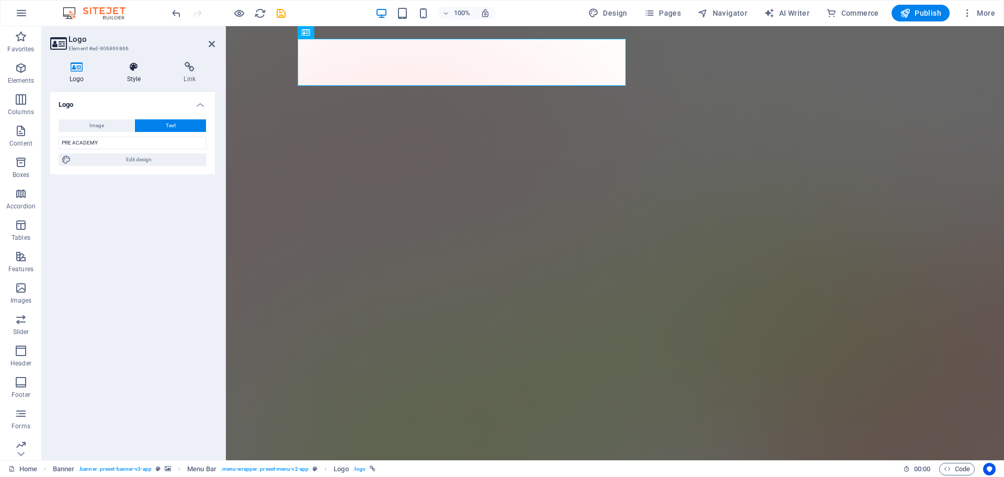
click at [138, 82] on h4 "Style" at bounding box center [136, 73] width 57 height 22
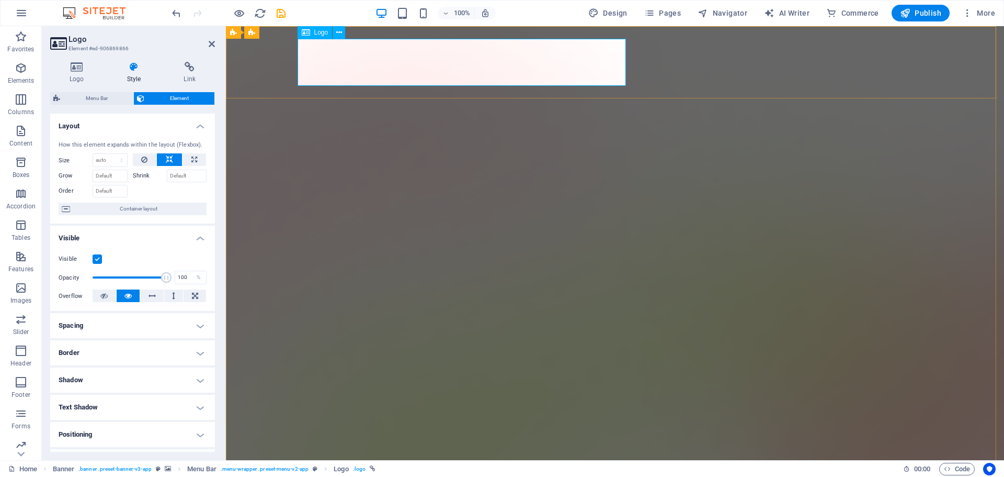
click at [119, 161] on select "Default auto px % 1/1 1/2 1/3 1/4 1/5 1/6 1/7 1/8 1/9 1/10" at bounding box center [110, 160] width 34 height 13
select select "1/2"
click at [111, 154] on select "Default auto px % 1/1 1/2 1/3 1/4 1/5 1/6 1/7 1/8 1/9 1/10" at bounding box center [110, 160] width 34 height 13
type input "50"
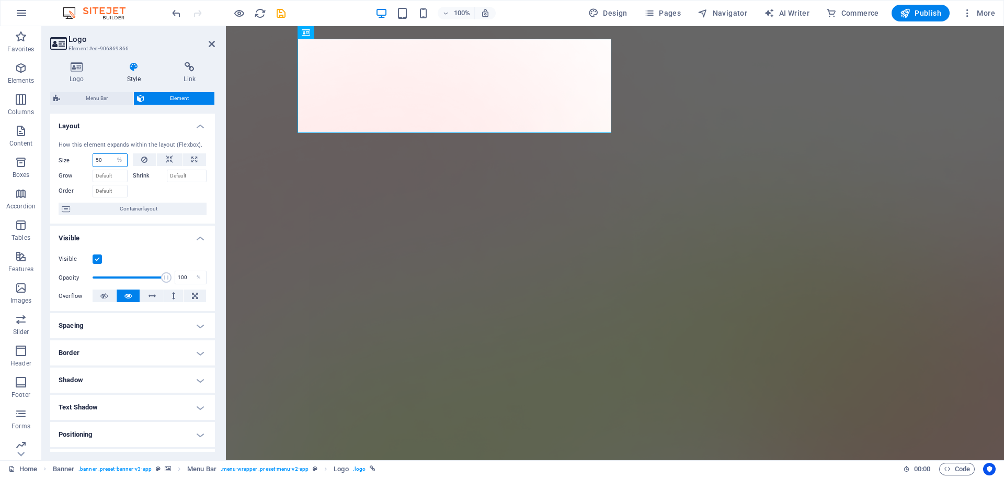
click at [105, 162] on input "50" at bounding box center [110, 160] width 34 height 13
click at [119, 162] on select "Default auto px % 1/1 1/2 1/3 1/4 1/5 1/6 1/7 1/8 1/9 1/10" at bounding box center [119, 160] width 15 height 13
click at [112, 154] on select "Default auto px % 1/1 1/2 1/3 1/4 1/5 1/6 1/7 1/8 1/9 1/10" at bounding box center [119, 160] width 15 height 13
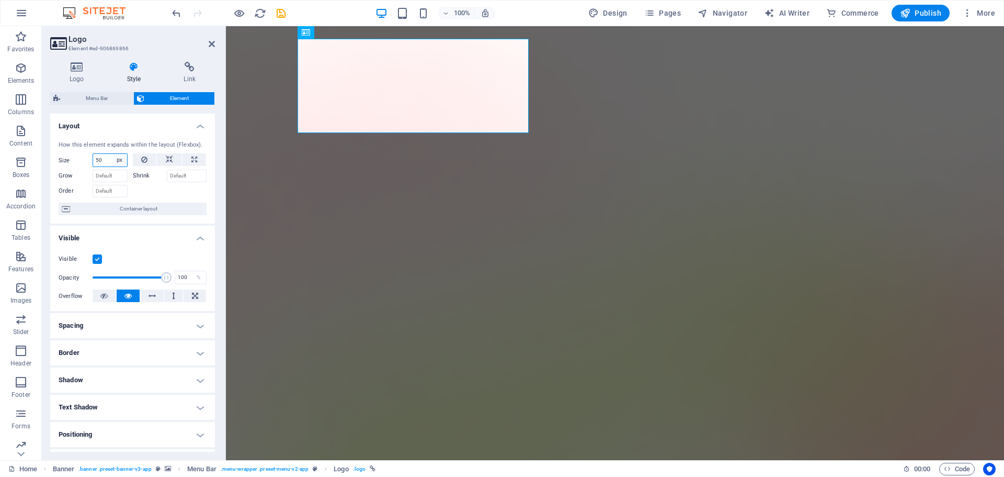
click at [120, 156] on select "Default auto px % 1/1 1/2 1/3 1/4 1/5 1/6 1/7 1/8 1/9 1/10" at bounding box center [119, 160] width 15 height 13
select select "lbismu7sso8"
click at [112, 154] on select "Default auto px % 1/1 1/2 1/3 1/4 1/5 1/6 1/7 1/8 1/9 1/10" at bounding box center [119, 160] width 15 height 13
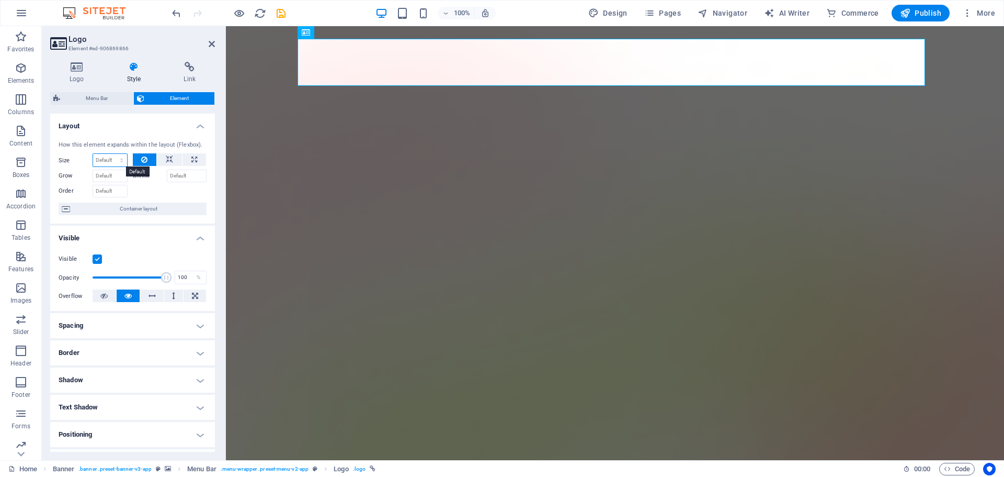
click at [118, 160] on select "Default auto px % 1/1 1/2 1/3 1/4 1/5 1/6 1/7 1/8 1/9 1/10" at bounding box center [110, 160] width 34 height 13
click at [93, 154] on select "Default auto px % 1/1 1/2 1/3 1/4 1/5 1/6 1/7 1/8 1/9 1/10" at bounding box center [110, 160] width 34 height 13
select select "DISABLED_OPTION_VALUE"
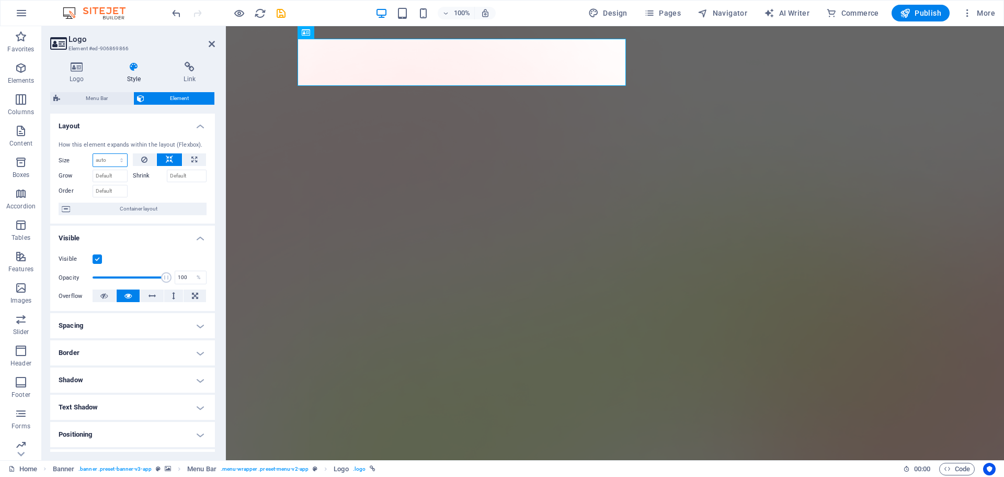
click at [114, 161] on select "Default auto px % 1/1 1/2 1/3 1/4 1/5 1/6 1/7 1/8 1/9 1/10" at bounding box center [110, 160] width 34 height 13
click at [144, 197] on div at bounding box center [170, 189] width 74 height 15
click at [142, 208] on span "Container layout" at bounding box center [138, 208] width 130 height 13
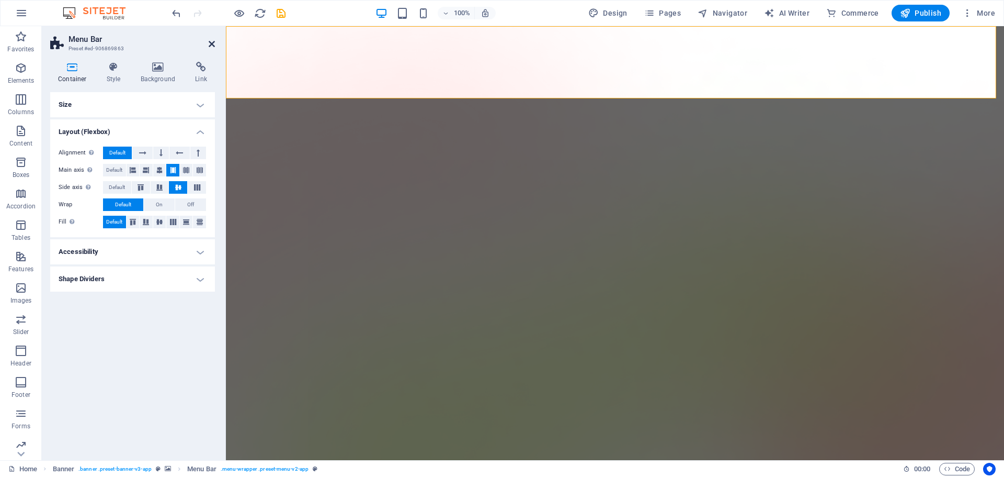
click at [211, 46] on icon at bounding box center [212, 44] width 6 height 8
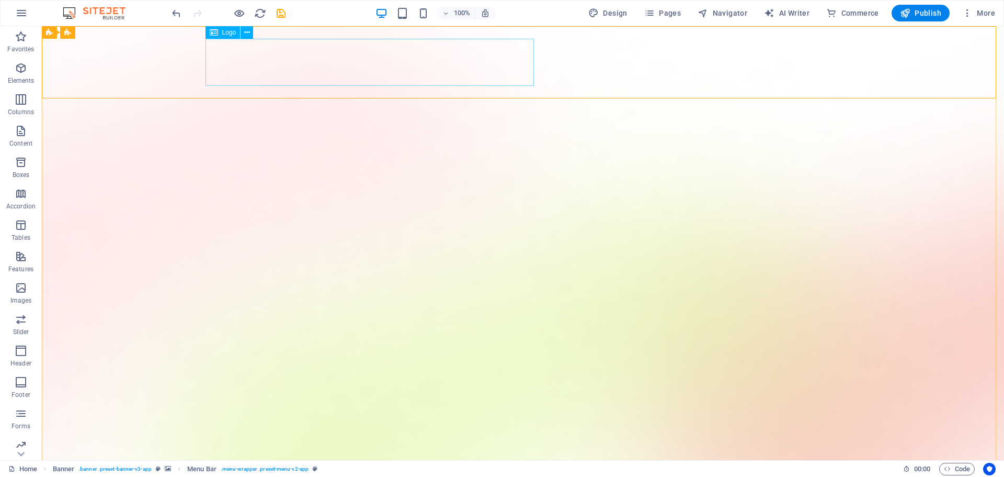
click at [234, 33] on span "Logo" at bounding box center [229, 32] width 14 height 6
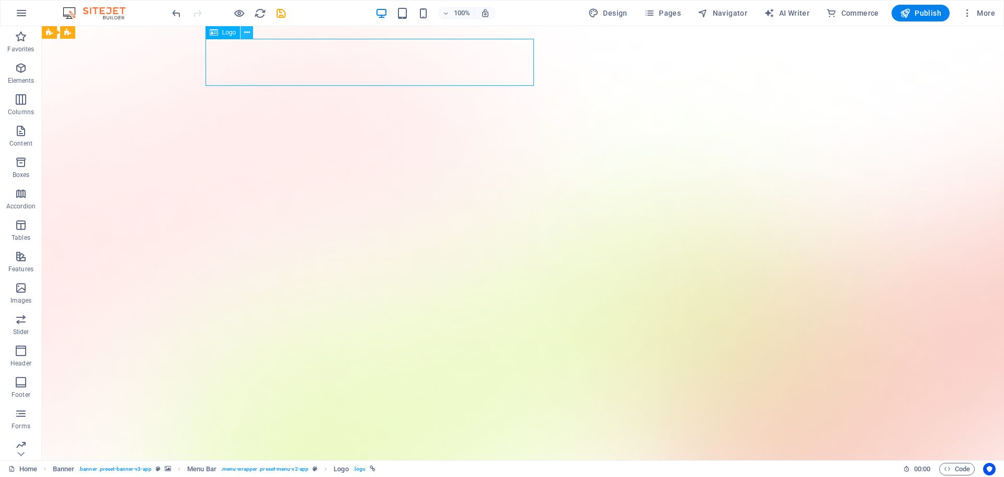
click at [244, 35] on icon at bounding box center [247, 32] width 6 height 11
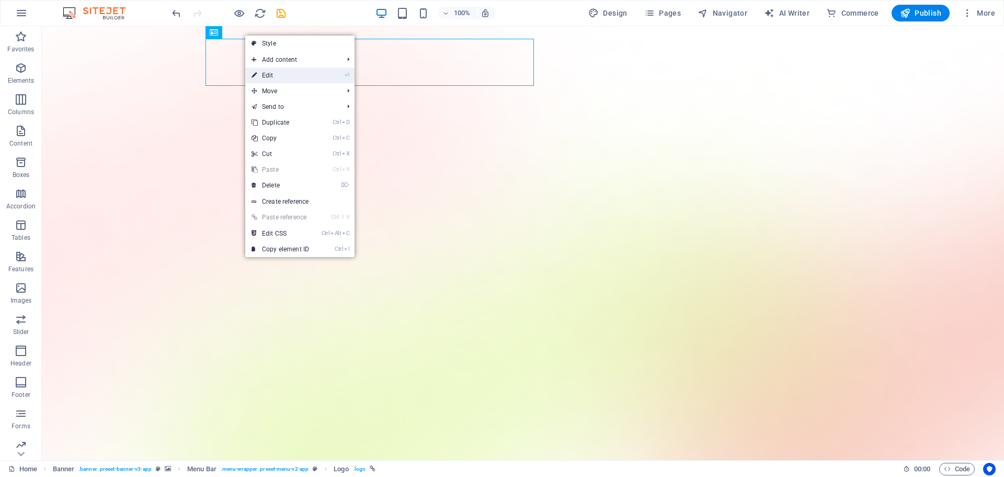
click at [274, 73] on link "⏎ Edit" at bounding box center [280, 75] width 70 height 16
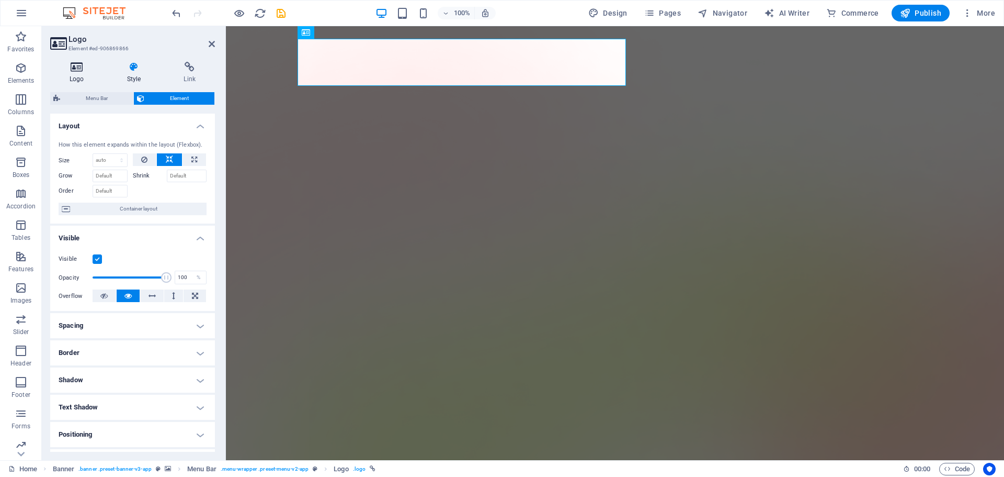
click at [66, 71] on icon at bounding box center [76, 67] width 53 height 10
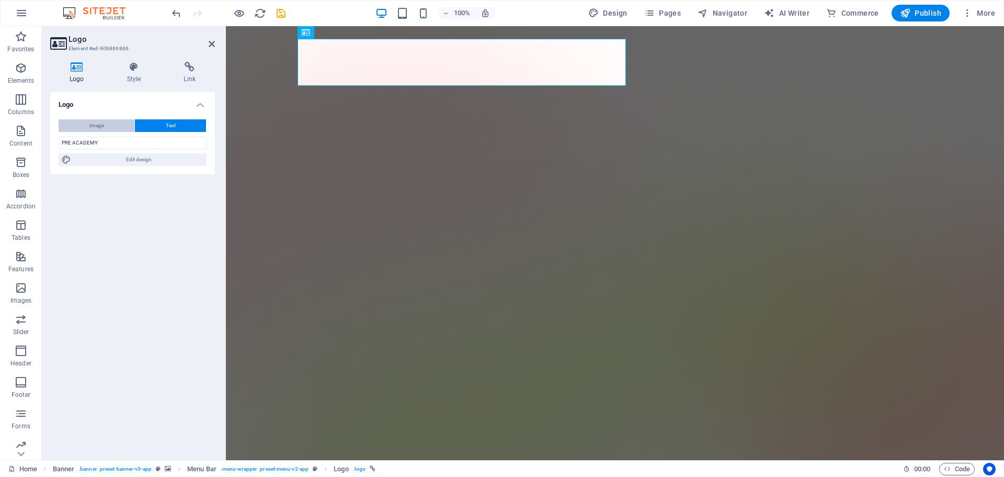
click at [103, 121] on span "Image" at bounding box center [96, 125] width 15 height 13
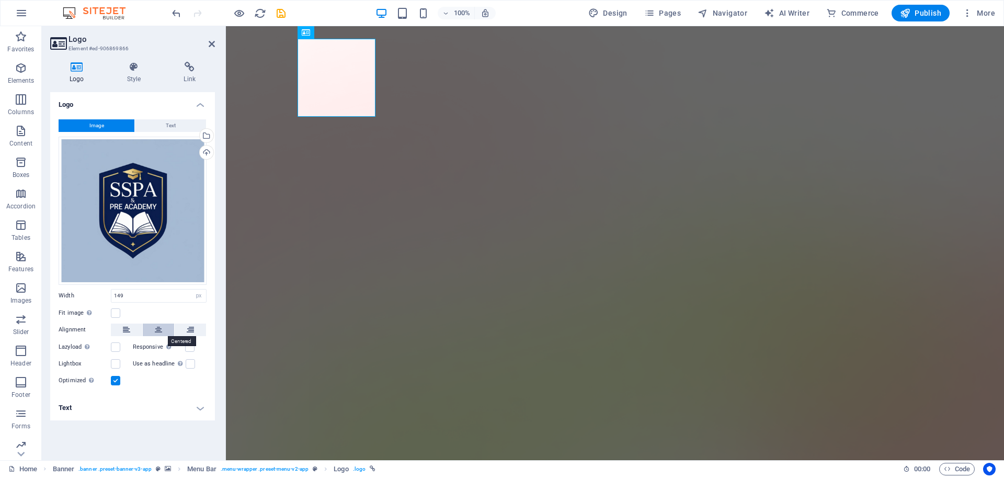
click at [158, 330] on icon at bounding box center [158, 329] width 7 height 13
click at [188, 345] on label at bounding box center [189, 346] width 9 height 9
click at [0, 0] on input "Responsive Automatically load retina image and smartphone optimized sizes." at bounding box center [0, 0] width 0 height 0
click at [189, 363] on label at bounding box center [190, 363] width 9 height 9
click at [0, 0] on input "Use as headline The image will be wrapped in an H1 headline tag. Useful for giv…" at bounding box center [0, 0] width 0 height 0
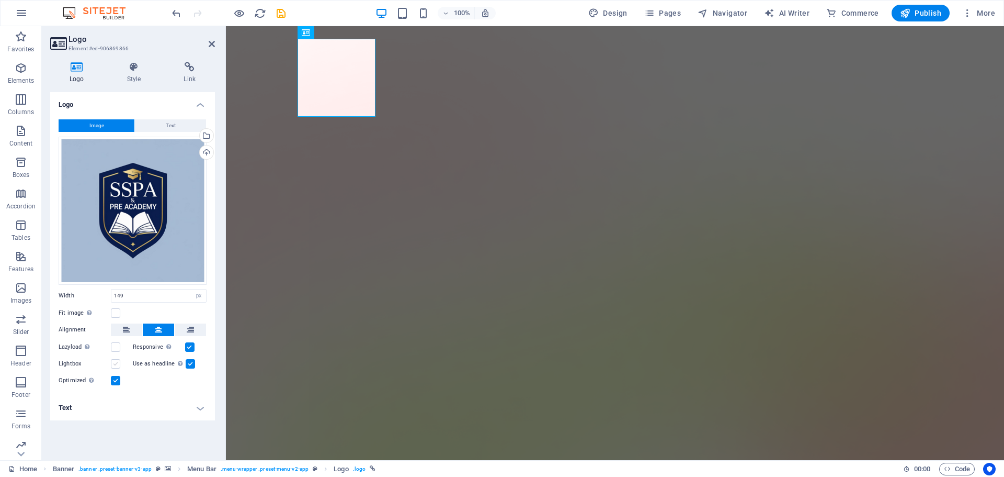
click at [116, 365] on label at bounding box center [115, 363] width 9 height 9
click at [0, 0] on input "Lightbox" at bounding box center [0, 0] width 0 height 0
click at [127, 69] on icon at bounding box center [134, 67] width 53 height 10
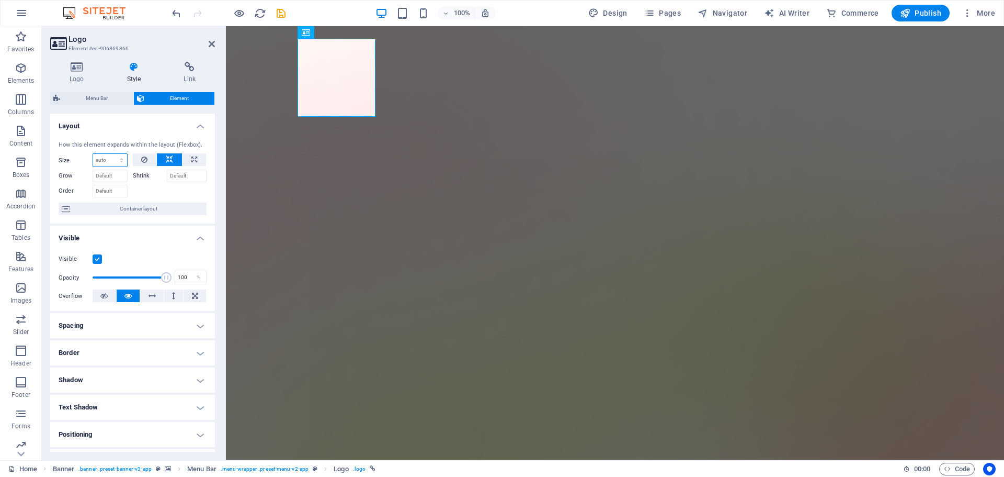
click at [115, 163] on select "Default auto px % 1/1 1/2 1/3 1/4 1/5 1/6 1/7 1/8 1/9 1/10" at bounding box center [110, 160] width 34 height 13
drag, startPoint x: 165, startPoint y: 278, endPoint x: 86, endPoint y: 284, distance: 78.7
click at [86, 284] on div "Opacity 1 %" at bounding box center [133, 277] width 148 height 16
drag, startPoint x: 90, startPoint y: 278, endPoint x: 121, endPoint y: 279, distance: 30.4
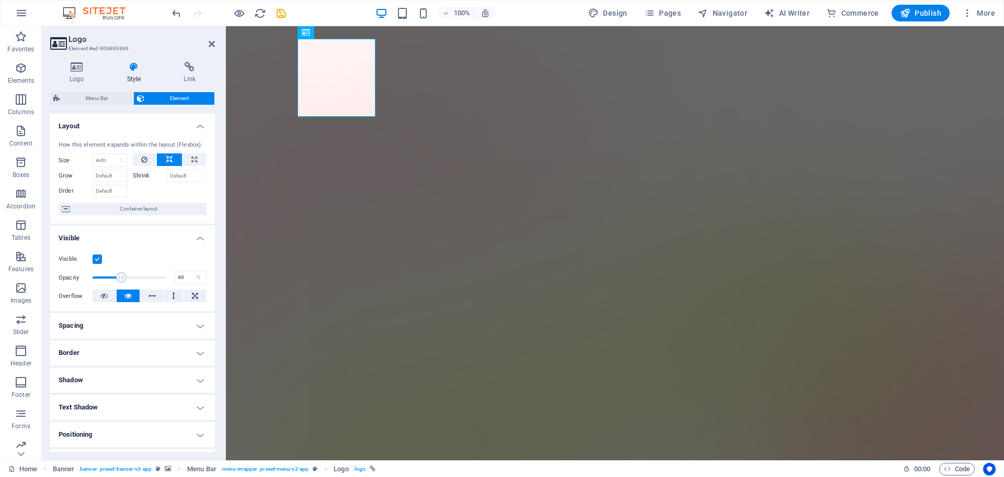
click at [121, 279] on span at bounding box center [122, 277] width 10 height 10
type input "100"
drag, startPoint x: 121, startPoint y: 279, endPoint x: 189, endPoint y: 283, distance: 68.1
click at [189, 283] on div "Opacity 100 %" at bounding box center [133, 277] width 148 height 16
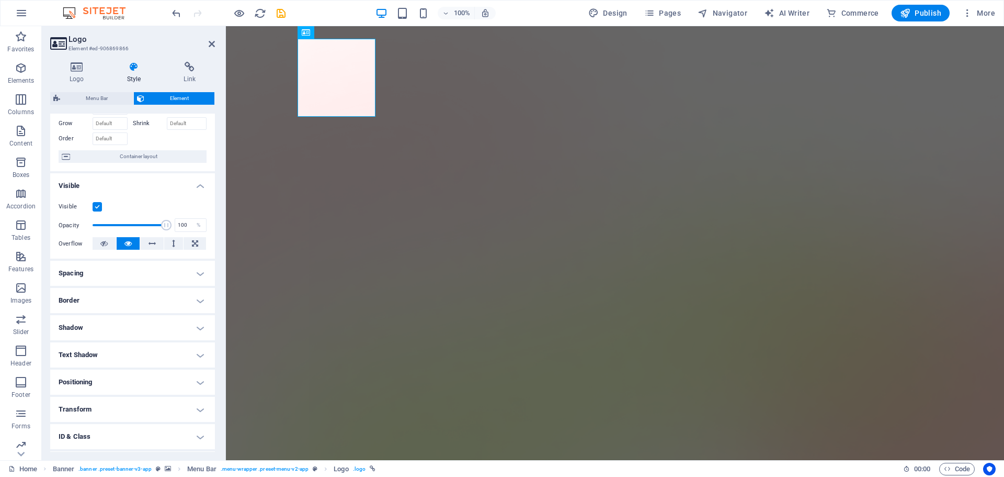
scroll to position [104, 0]
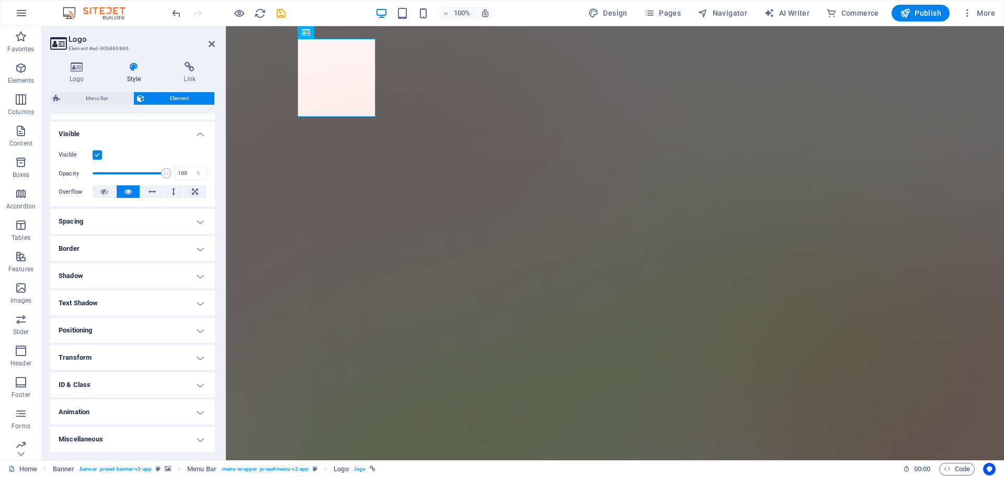
click at [124, 348] on h4 "Transform" at bounding box center [132, 357] width 165 height 25
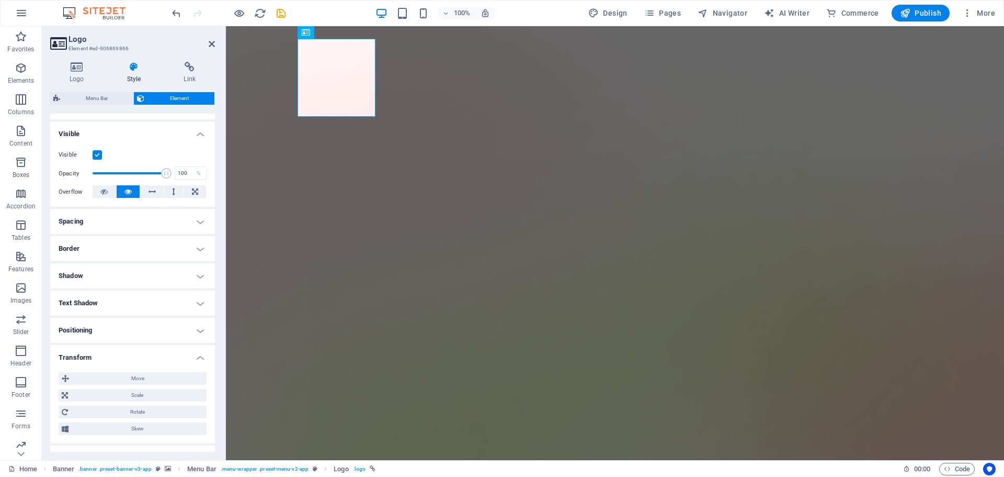
scroll to position [156, 0]
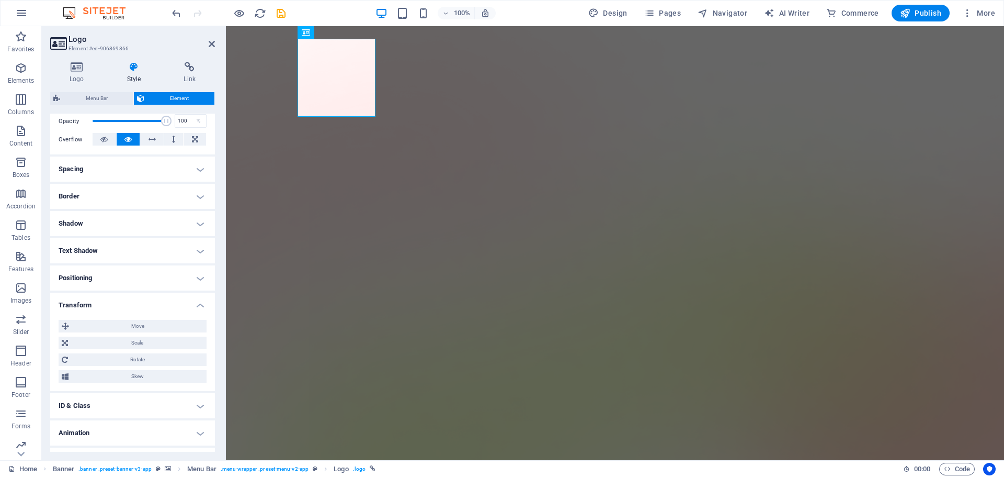
click at [130, 306] on h4 "Transform" at bounding box center [132, 301] width 165 height 19
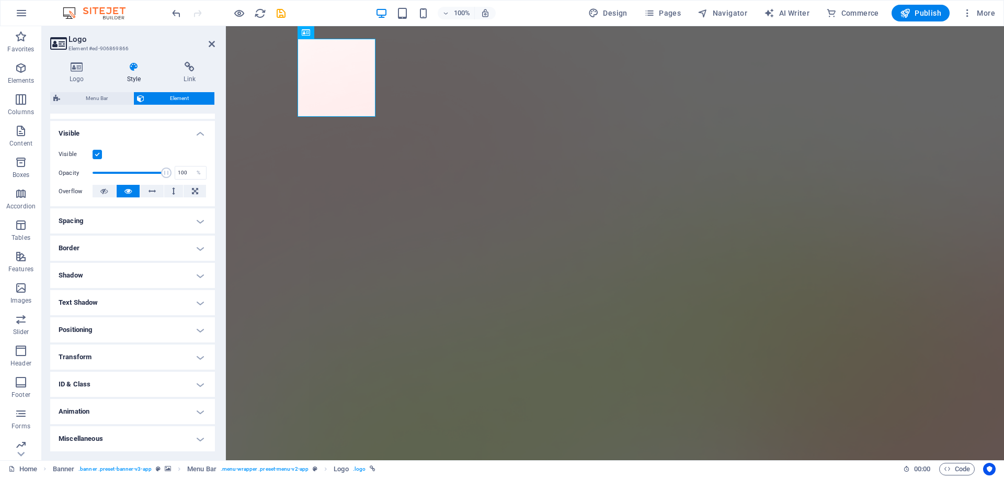
scroll to position [104, 0]
click at [106, 409] on h4 "Animation" at bounding box center [132, 411] width 165 height 25
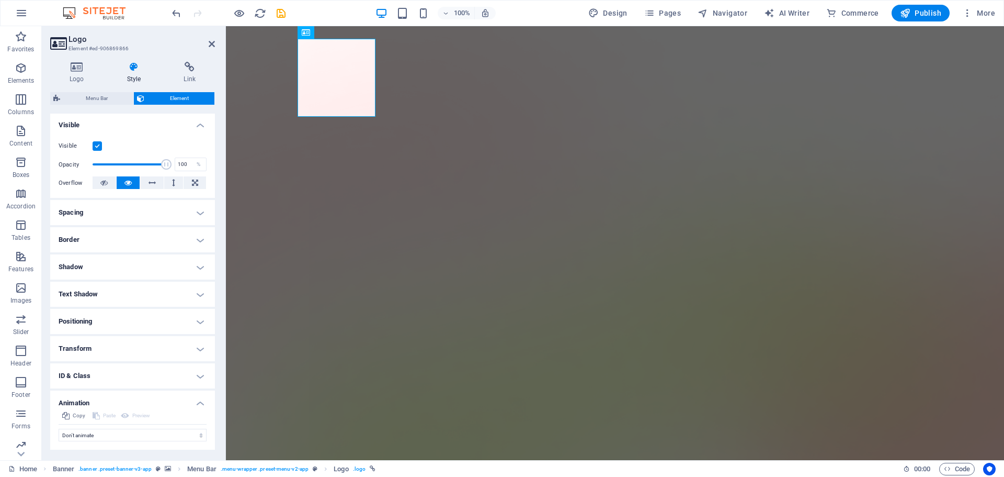
scroll to position [138, 0]
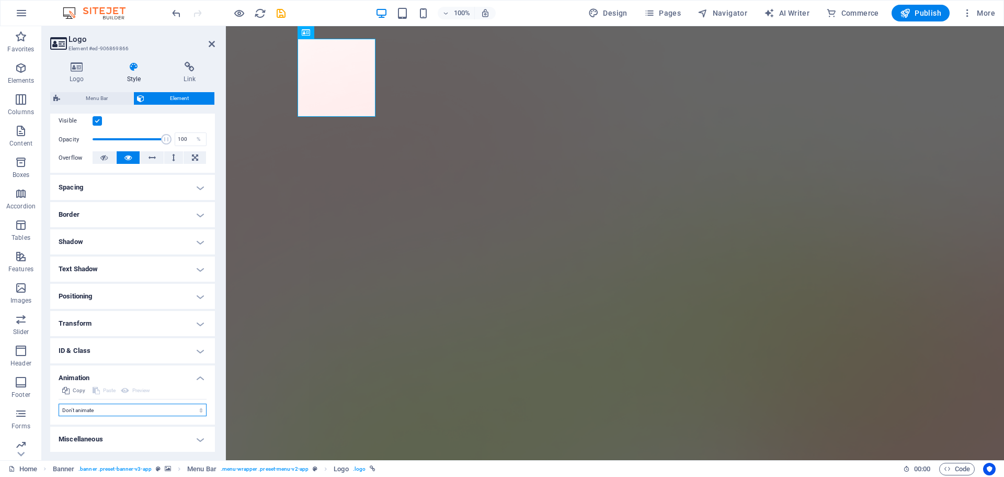
click at [111, 413] on select "Don't animate Show / Hide Slide up/down Zoom in/out Slide left to right Slide r…" at bounding box center [133, 409] width 148 height 13
select select "fade"
click at [59, 403] on select "Don't animate Show / Hide Slide up/down Zoom in/out Slide left to right Slide r…" at bounding box center [133, 409] width 148 height 13
select select "scroll"
click at [135, 390] on span "Preview" at bounding box center [141, 390] width 18 height 13
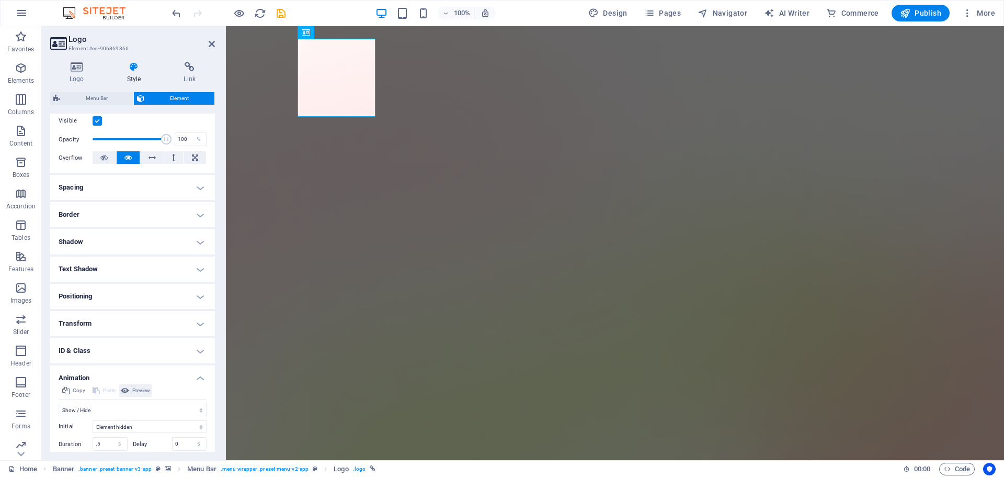
click at [135, 390] on span "Preview" at bounding box center [141, 390] width 18 height 13
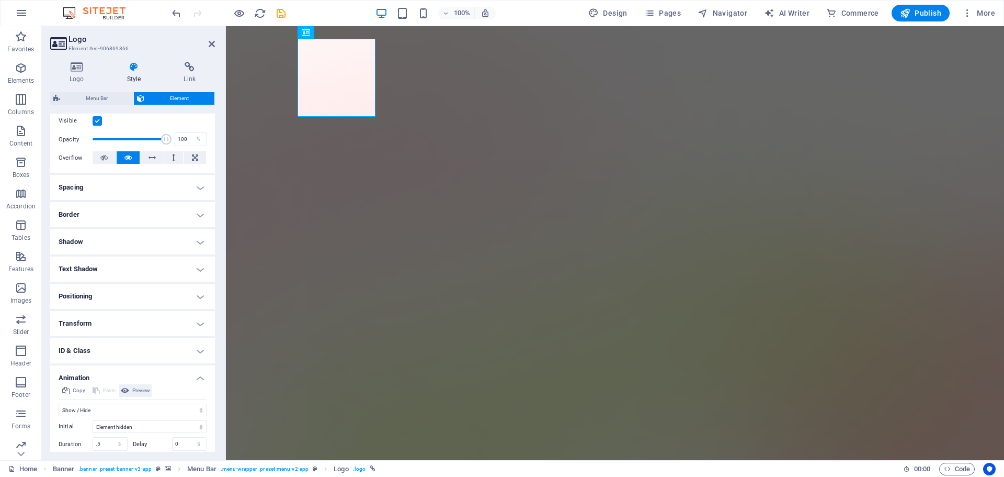
click at [135, 390] on span "Preview" at bounding box center [141, 390] width 18 height 13
click at [84, 74] on h4 "Logo" at bounding box center [79, 73] width 58 height 22
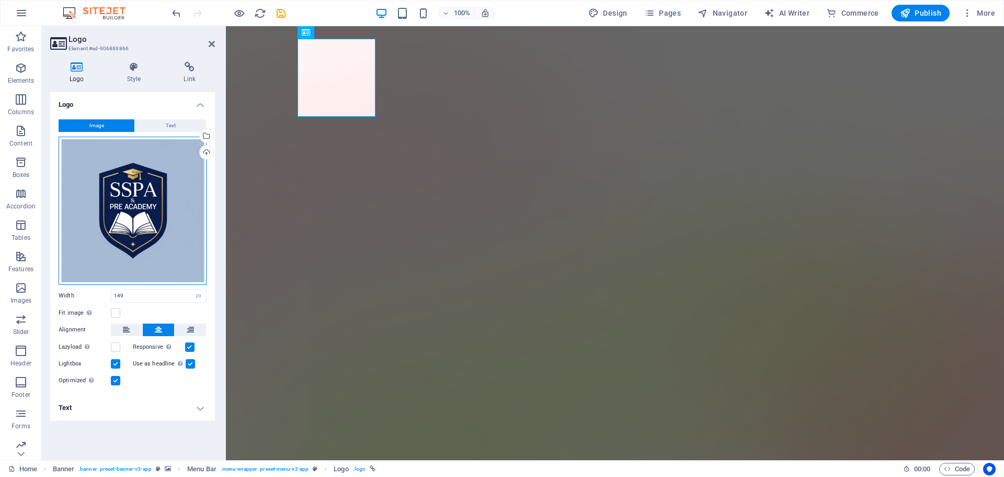
click at [162, 223] on div "Drag files here, click to choose files or select files from Files or our free s…" at bounding box center [133, 211] width 148 height 148
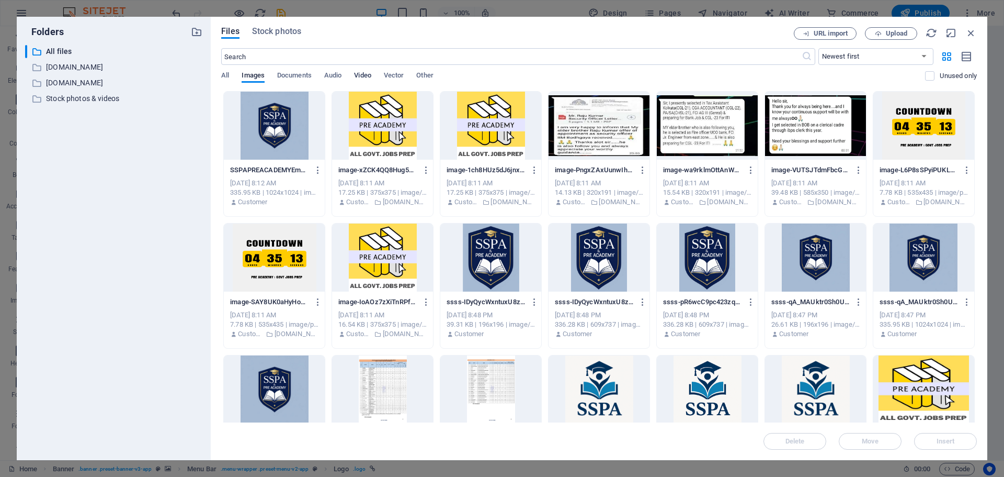
click at [367, 75] on span "Video" at bounding box center [362, 76] width 17 height 15
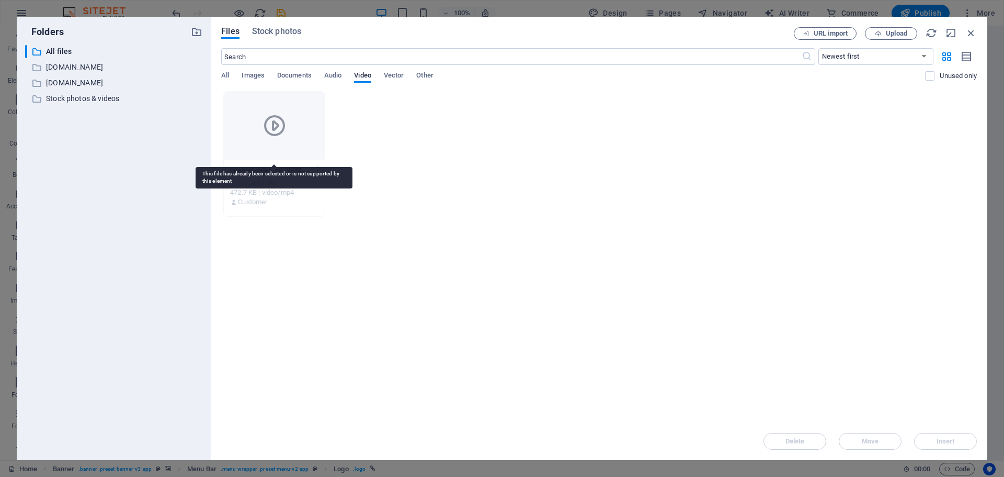
click at [299, 117] on div at bounding box center [274, 126] width 101 height 68
click at [295, 139] on div at bounding box center [274, 126] width 101 height 68
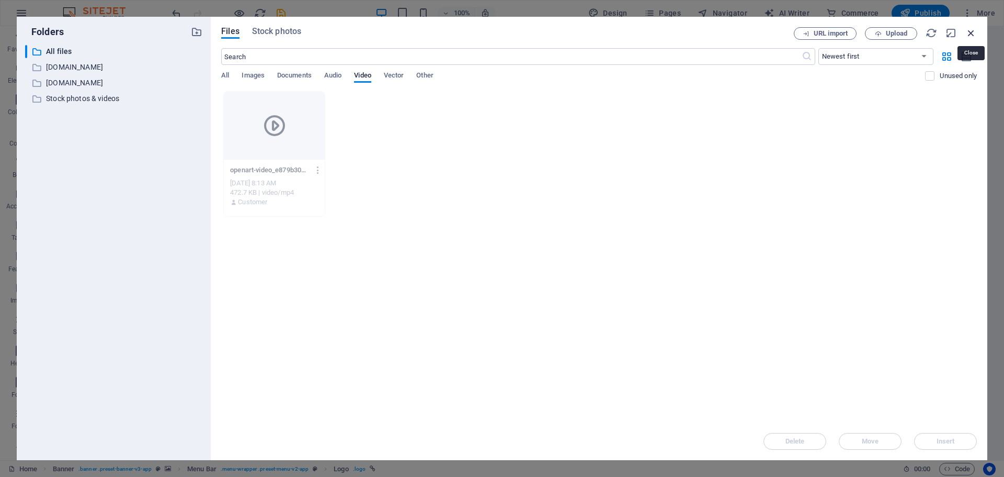
click at [970, 29] on icon "button" at bounding box center [972, 33] width 12 height 12
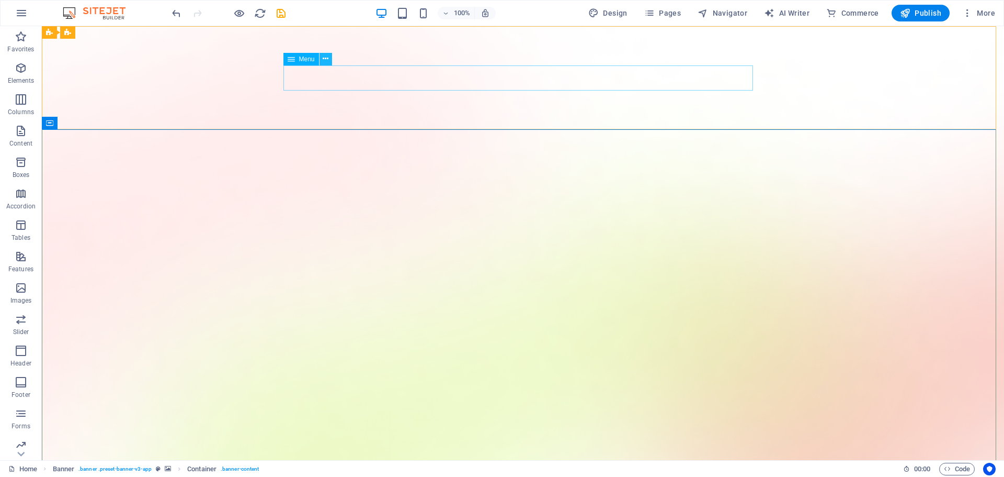
click at [324, 63] on icon at bounding box center [326, 58] width 6 height 11
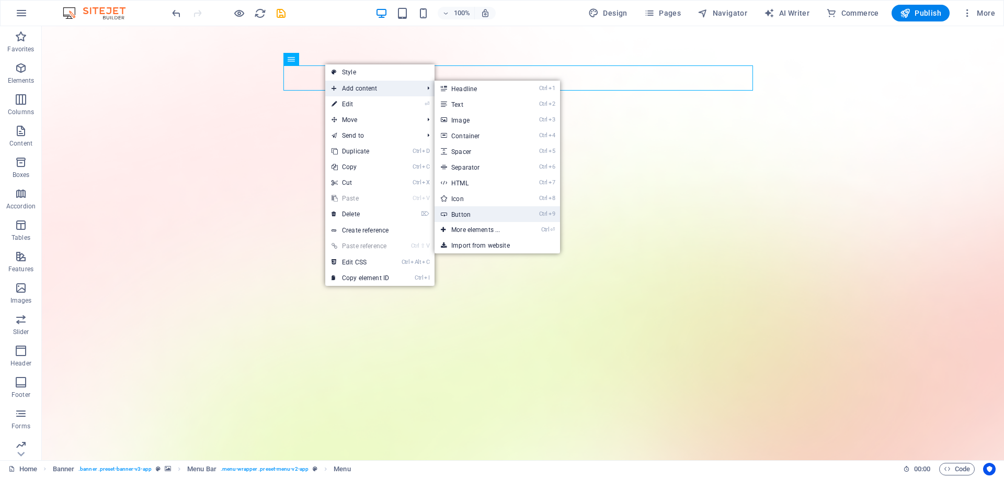
click at [466, 211] on link "Ctrl 9 Button" at bounding box center [478, 214] width 86 height 16
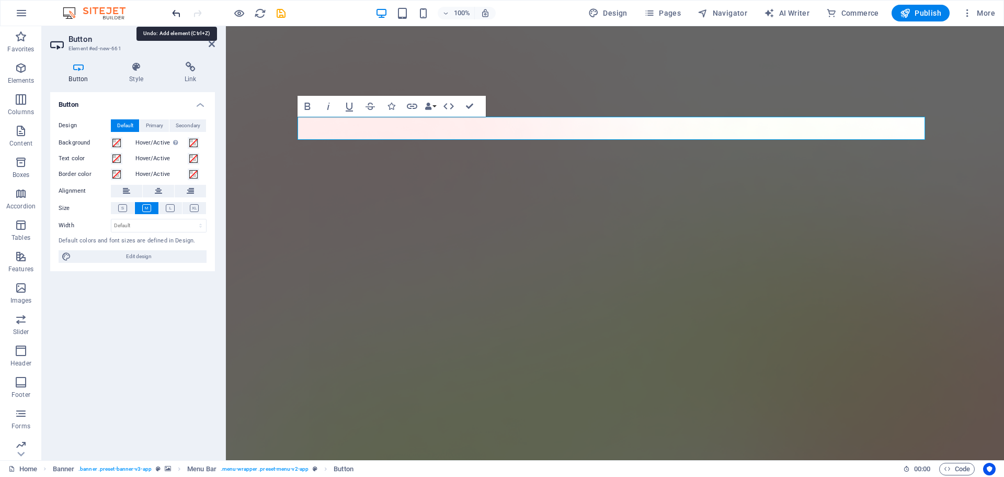
click at [178, 12] on icon "undo" at bounding box center [177, 13] width 12 height 12
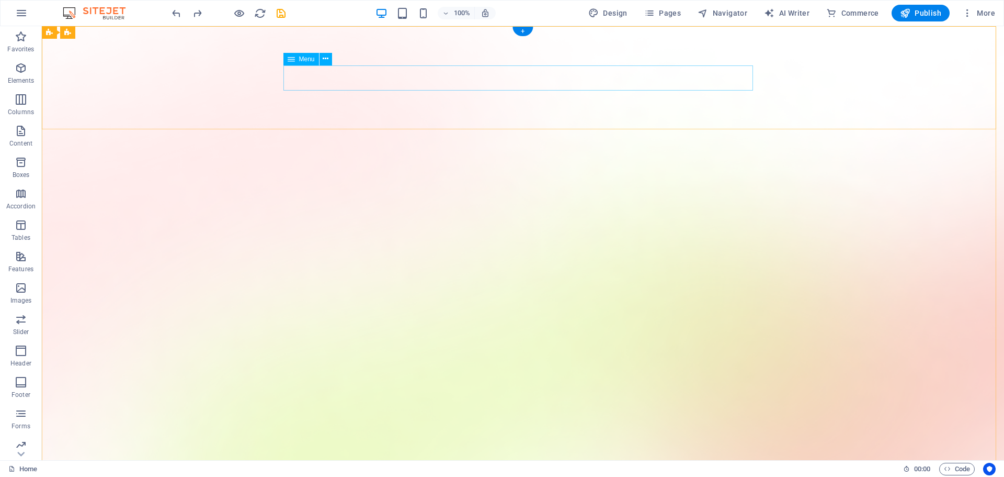
click at [324, 59] on icon at bounding box center [326, 58] width 6 height 11
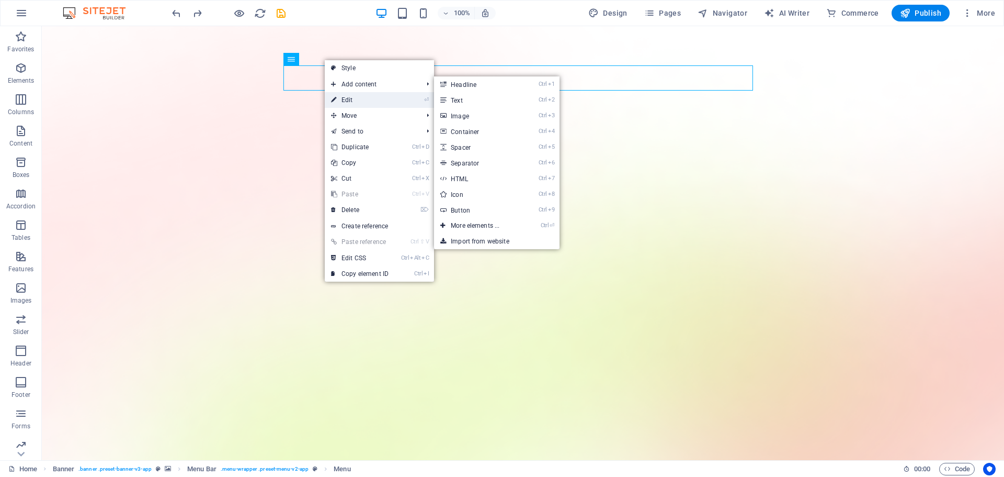
click at [345, 96] on link "⏎ Edit" at bounding box center [360, 100] width 70 height 16
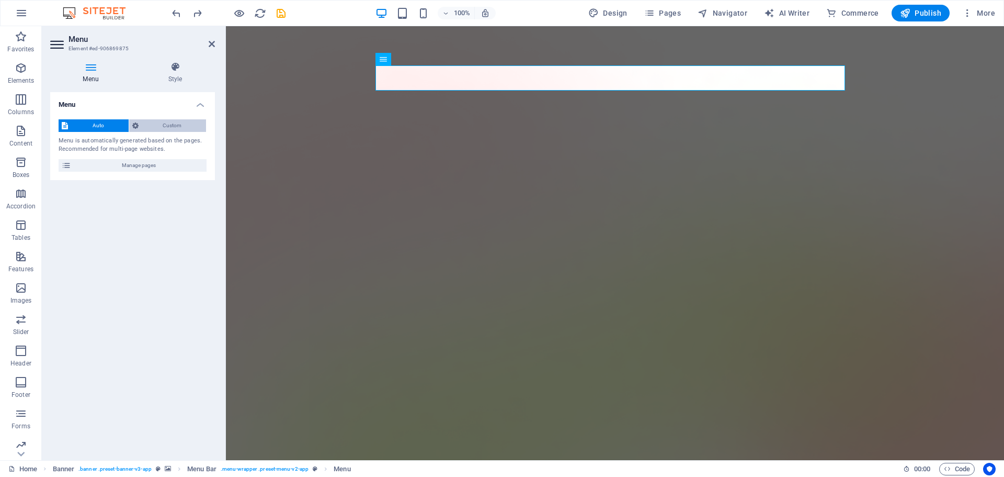
click at [172, 126] on span "Custom" at bounding box center [173, 125] width 62 height 13
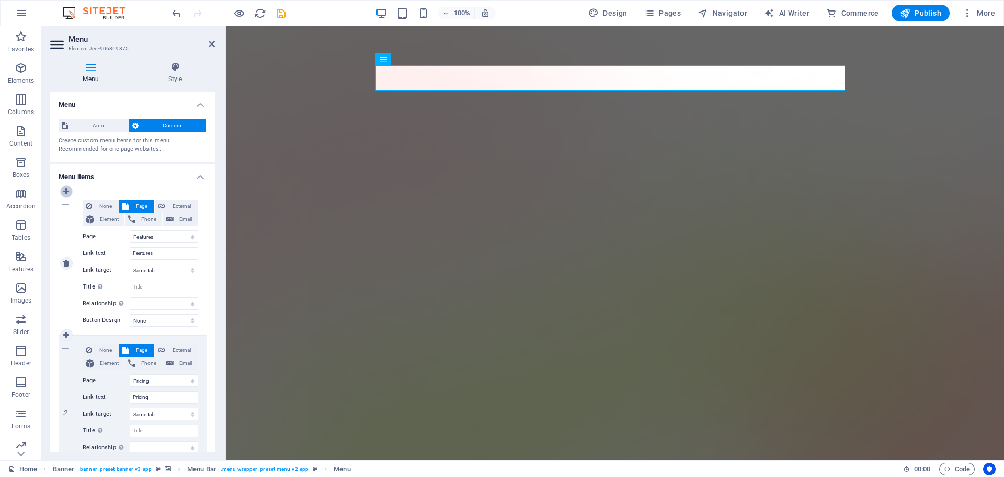
click at [65, 190] on icon at bounding box center [66, 191] width 6 height 7
select select
select select "1"
type input "Features"
select select
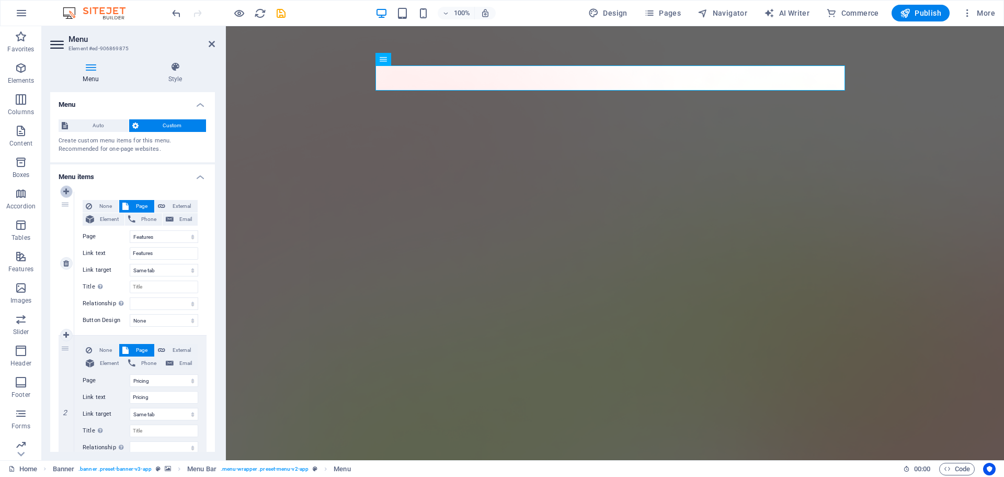
select select "2"
type input "Pricing"
select select
select select "3"
type input "Blog"
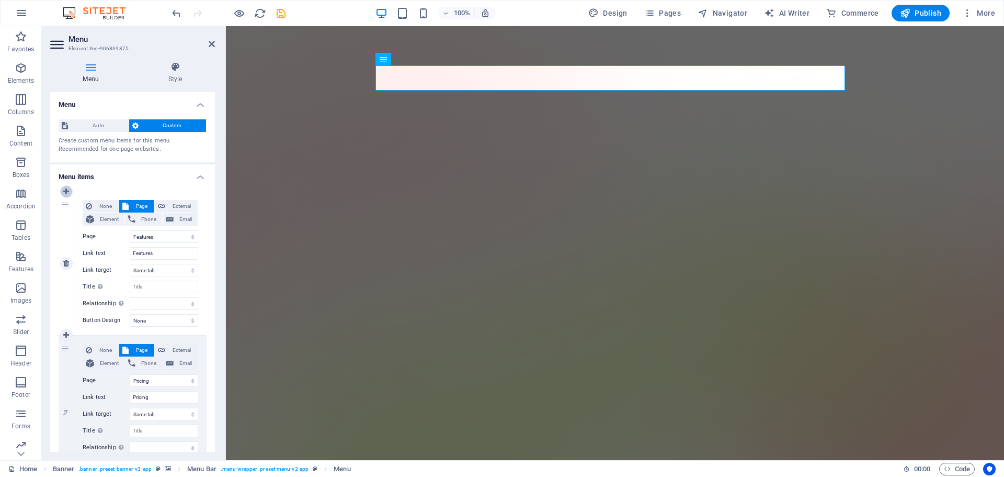
select select
select select "4"
select select
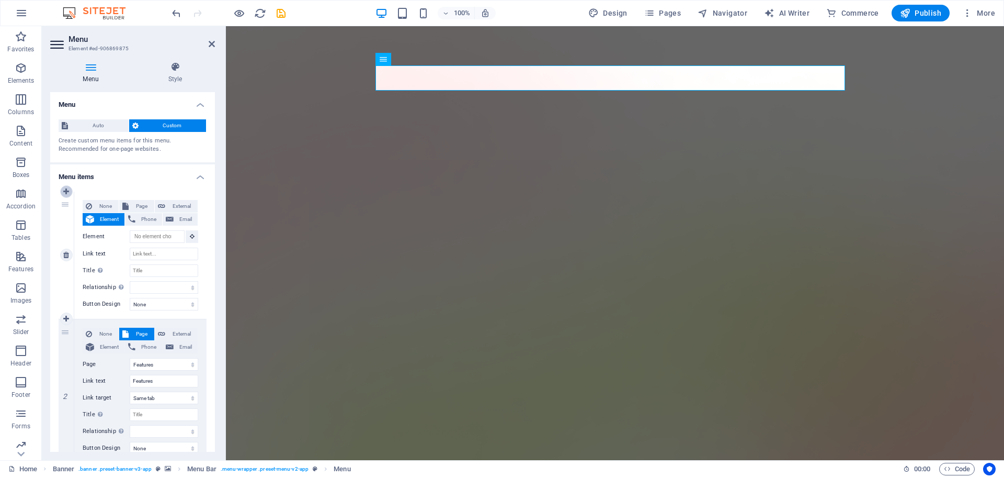
click at [66, 192] on icon at bounding box center [66, 191] width 6 height 7
select select
select select "1"
type input "Features"
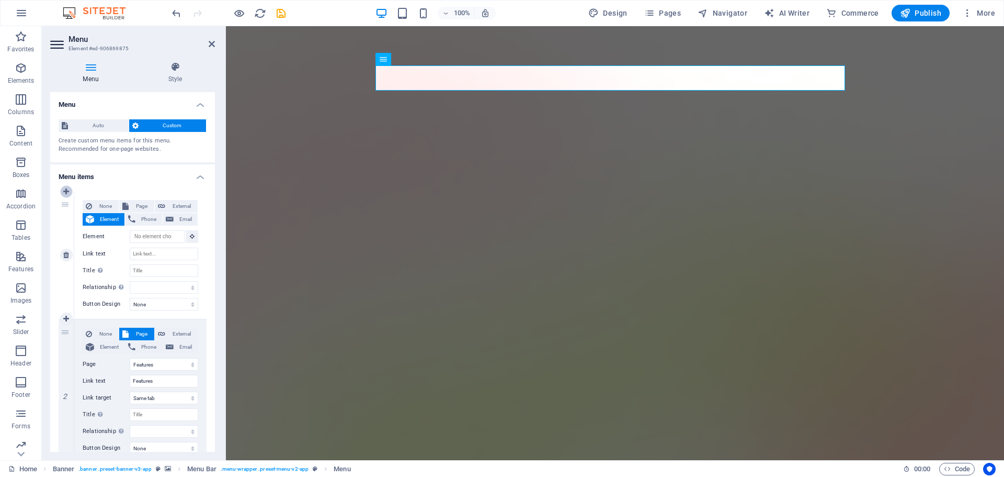
select select
select select "2"
type input "Pricing"
select select
select select "3"
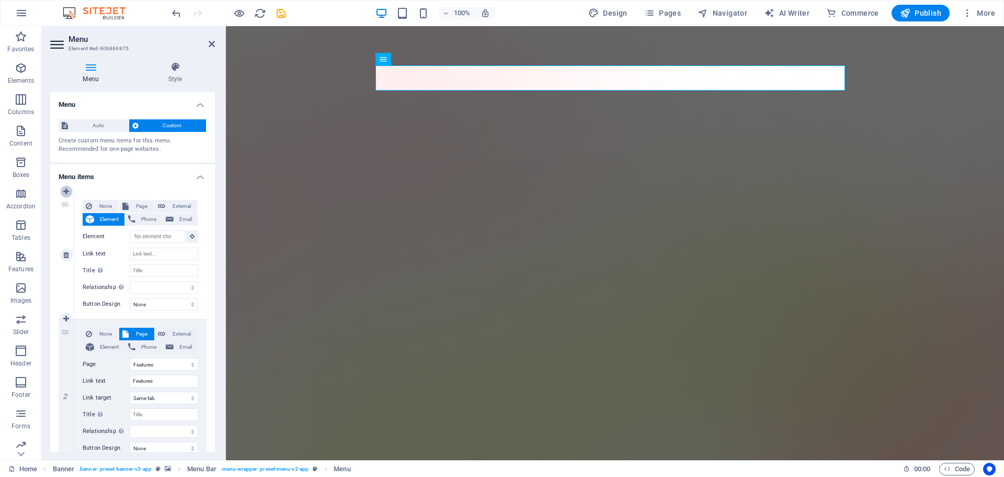
type input "Blog"
select select
select select "4"
select select
click at [67, 319] on icon at bounding box center [66, 318] width 6 height 7
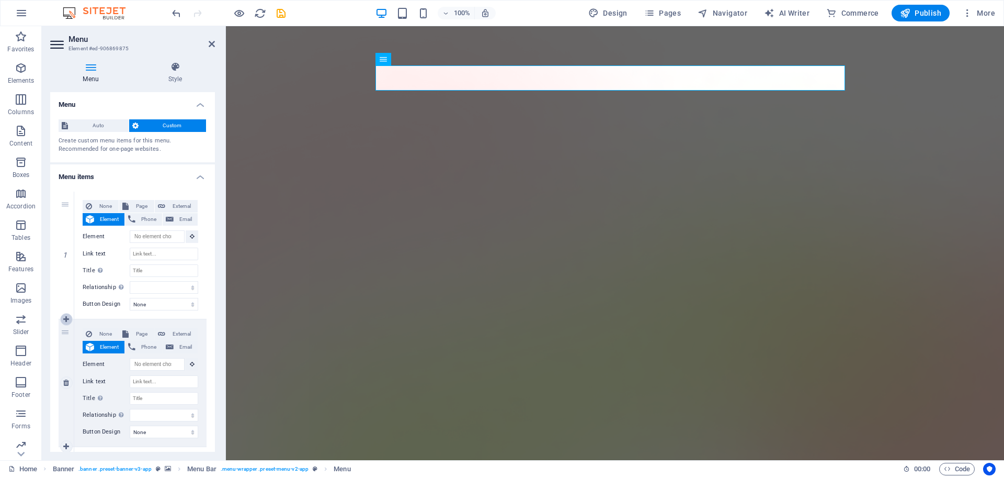
select select
select select "1"
type input "Features"
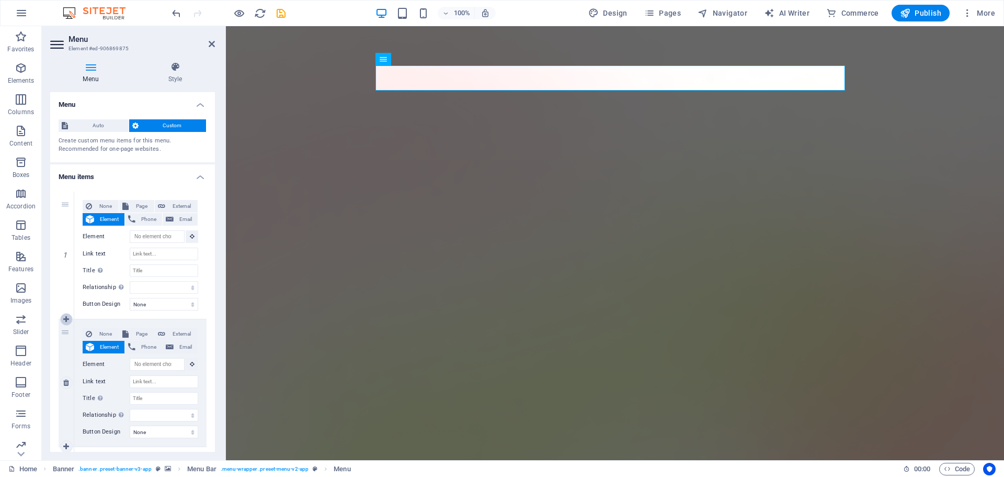
select select
select select "2"
type input "Pricing"
select select
select select "3"
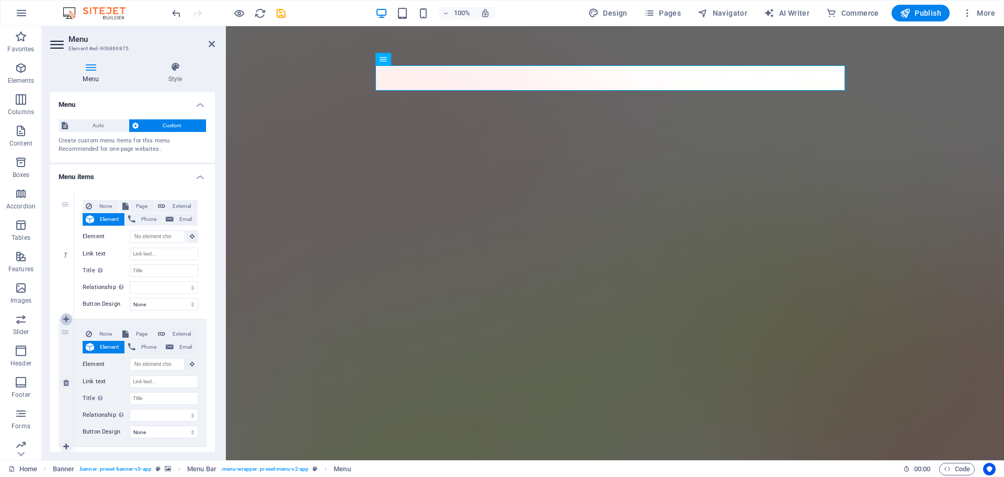
type input "Blog"
select select
click at [67, 319] on icon at bounding box center [66, 318] width 6 height 7
select select
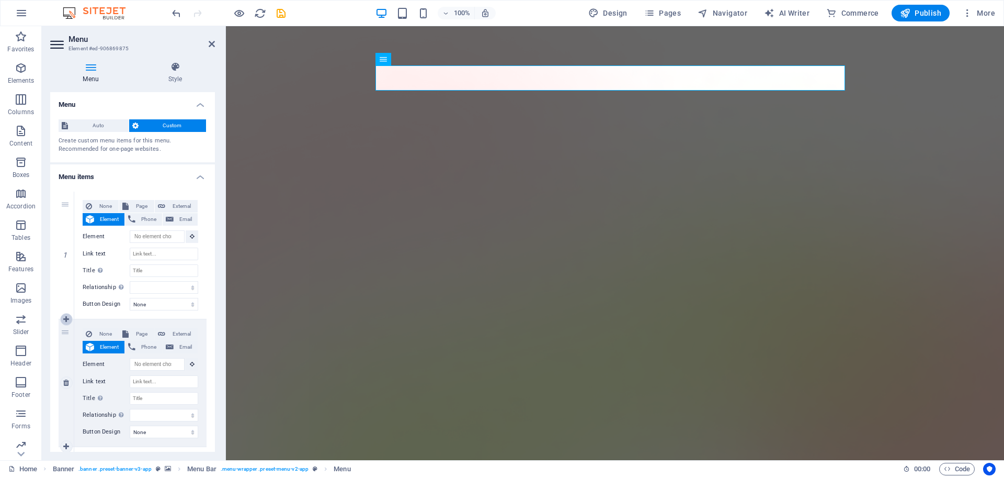
select select
select select "1"
type input "Features"
select select
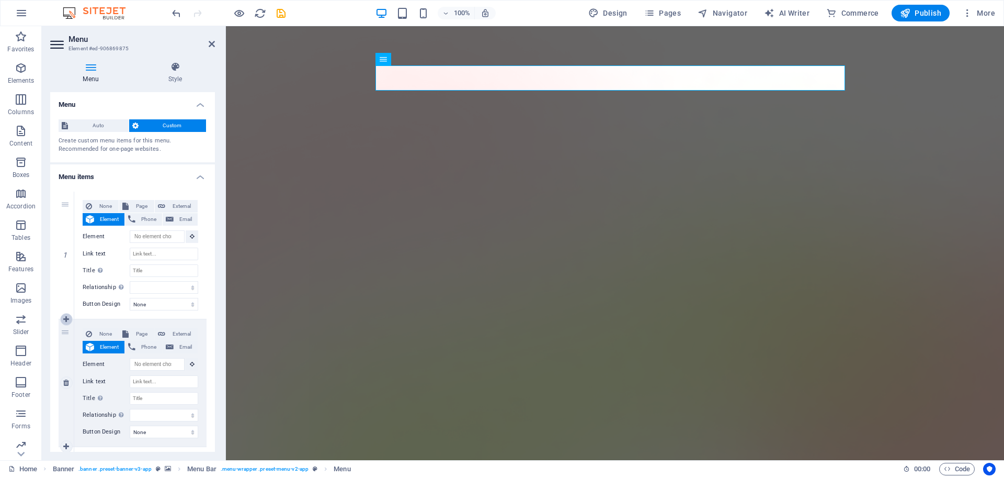
select select "2"
type input "Pricing"
select select
select select "3"
select select
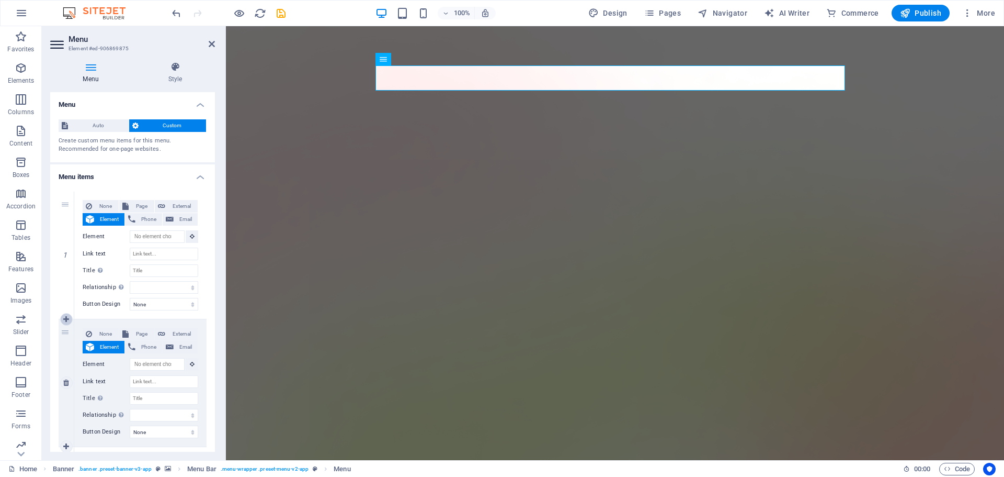
select select "4"
select select
click at [67, 319] on icon at bounding box center [66, 318] width 6 height 7
select select
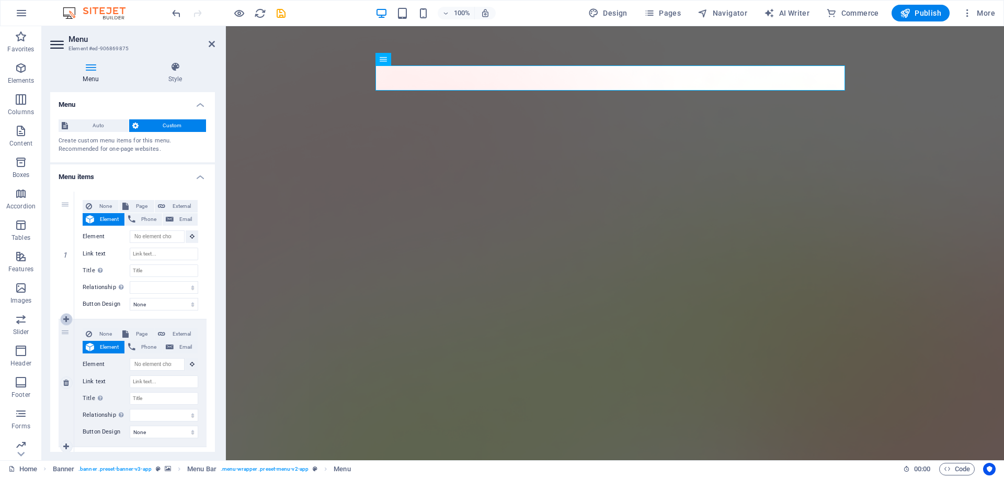
select select
select select "1"
type input "Features"
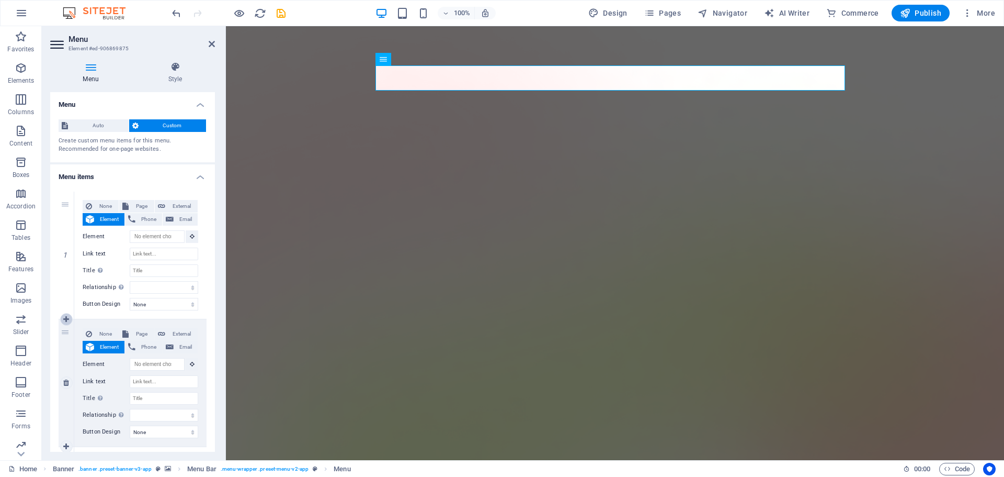
select select
select select "2"
type input "Pricing"
select select
select select "3"
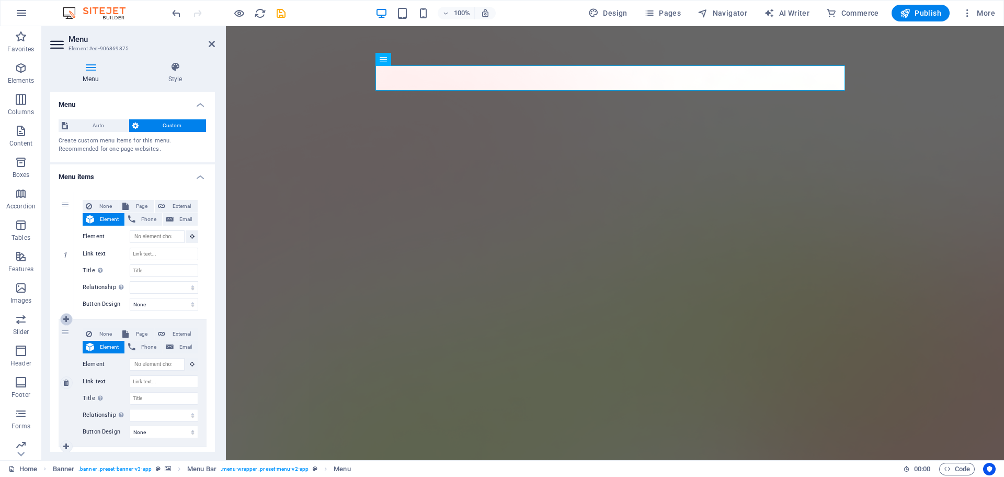
type input "Blog"
select select
select select "4"
select select
click at [67, 319] on icon at bounding box center [66, 318] width 6 height 7
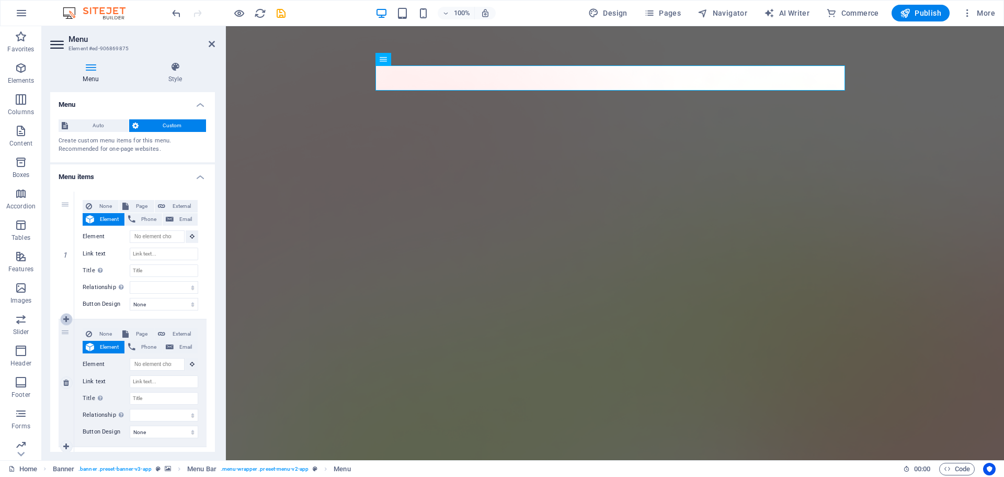
select select
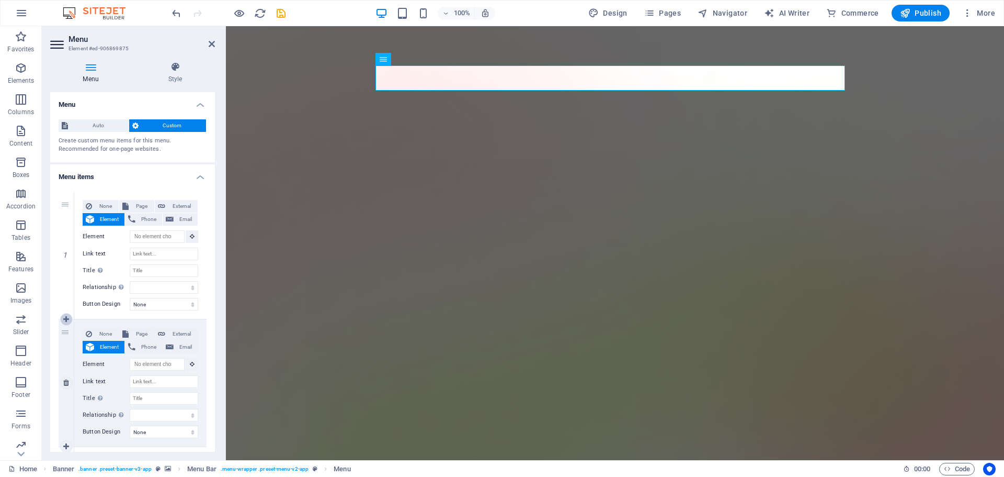
select select
select select "1"
type input "Features"
select select
select select "2"
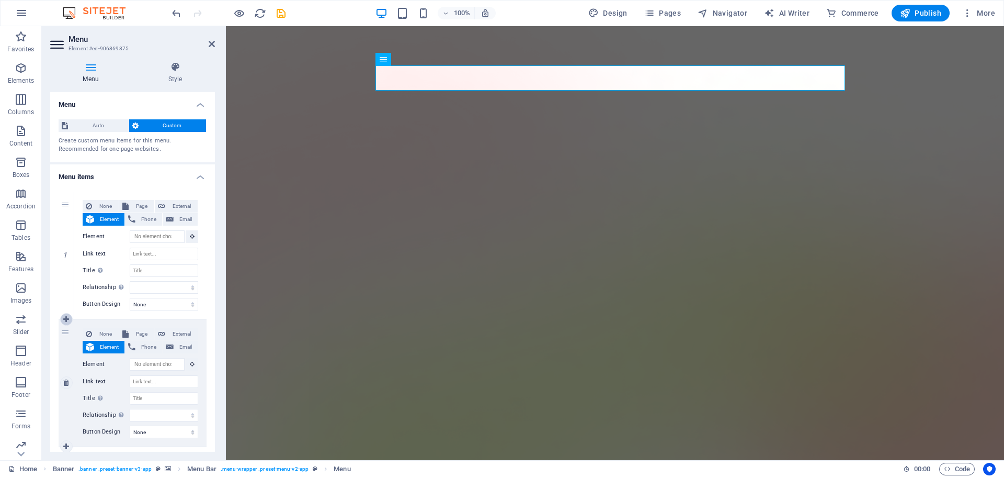
type input "Pricing"
select select
select select "3"
type input "Blog"
select select
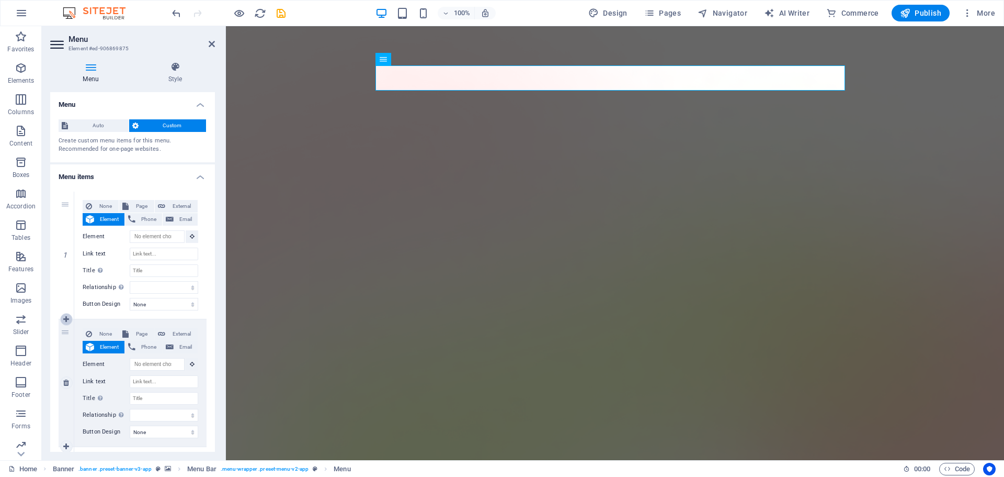
select select "4"
select select
click at [67, 319] on icon at bounding box center [66, 318] width 6 height 7
select select
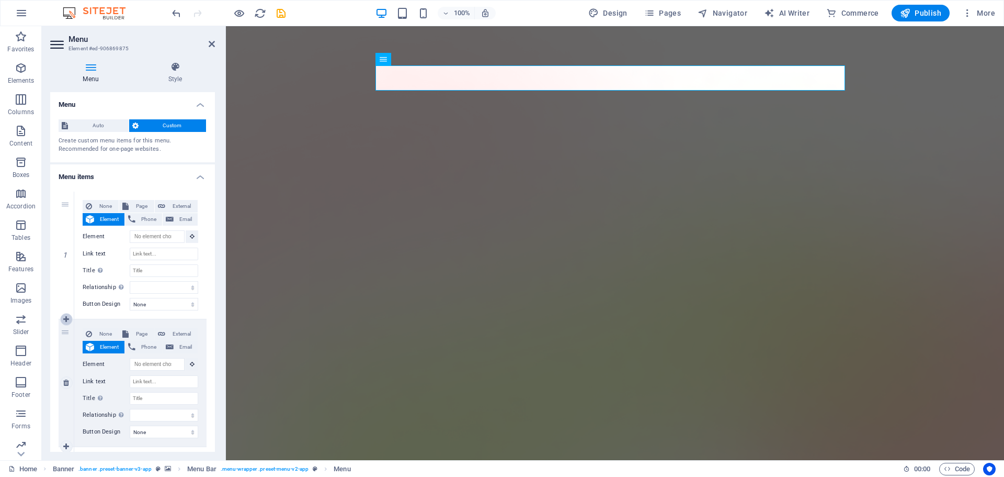
select select
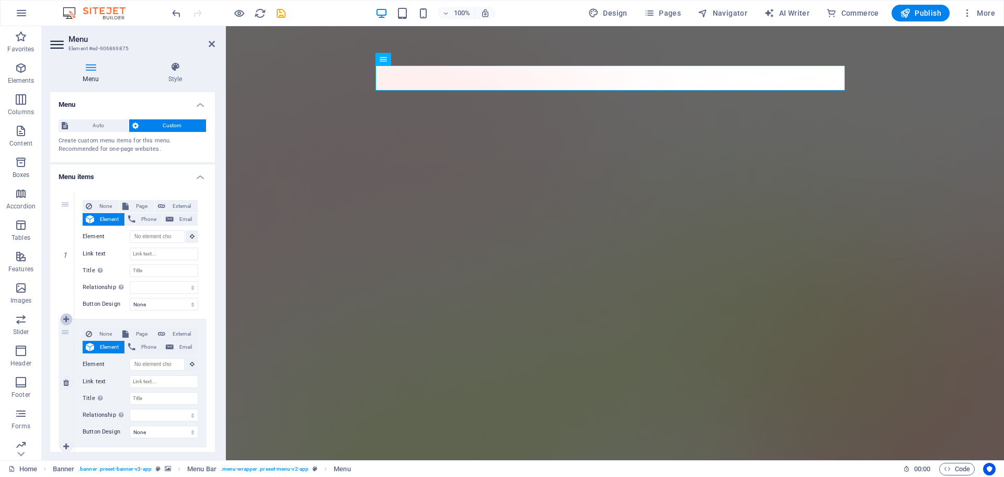
select select "1"
type input "Features"
select select
select select "2"
type input "Pricing"
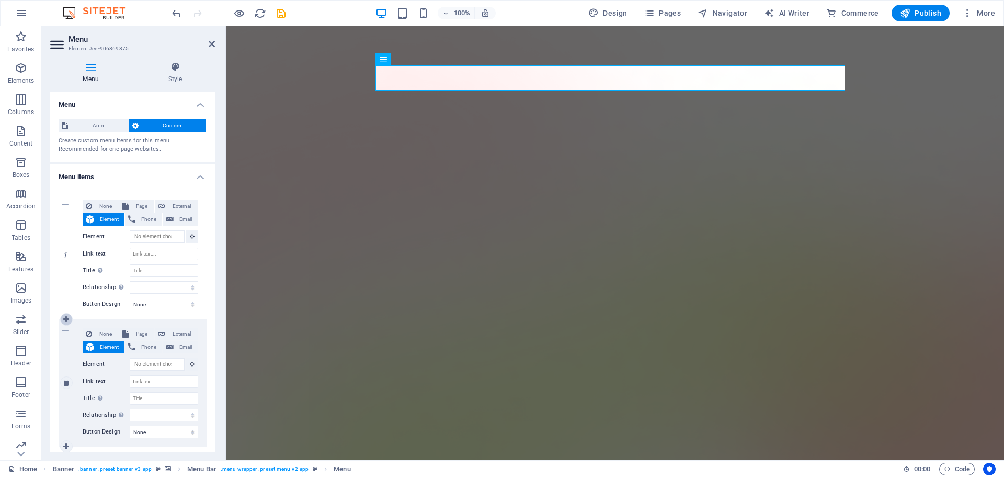
select select
select select "3"
type input "Blog"
select select
click at [67, 319] on icon at bounding box center [66, 318] width 6 height 7
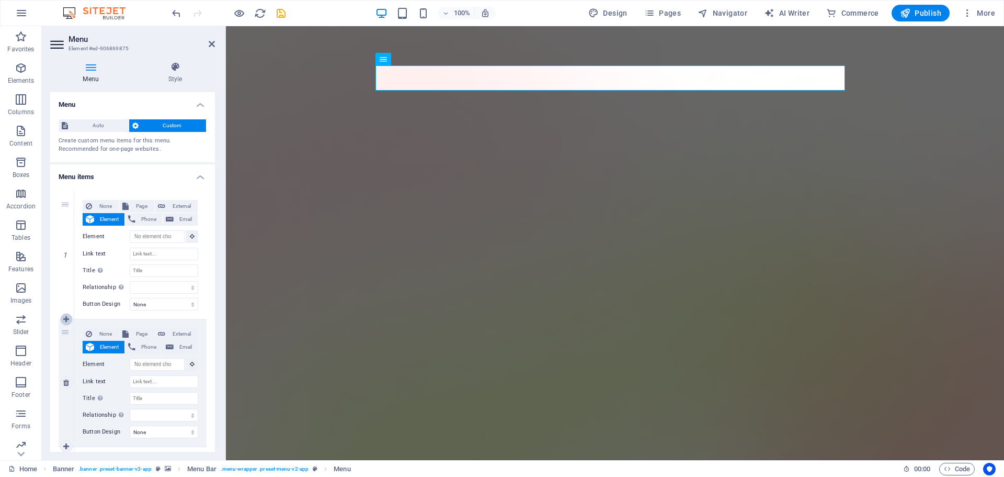
select select
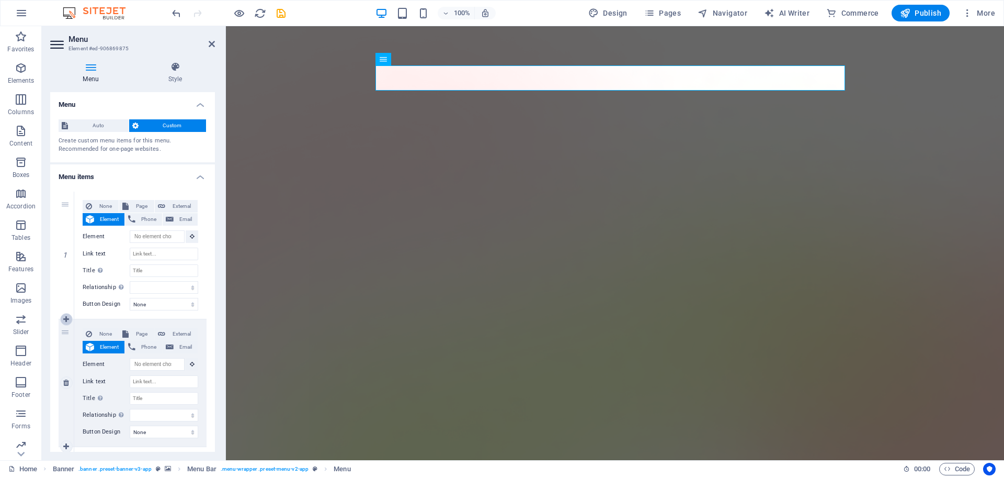
select select
select select "1"
type input "Features"
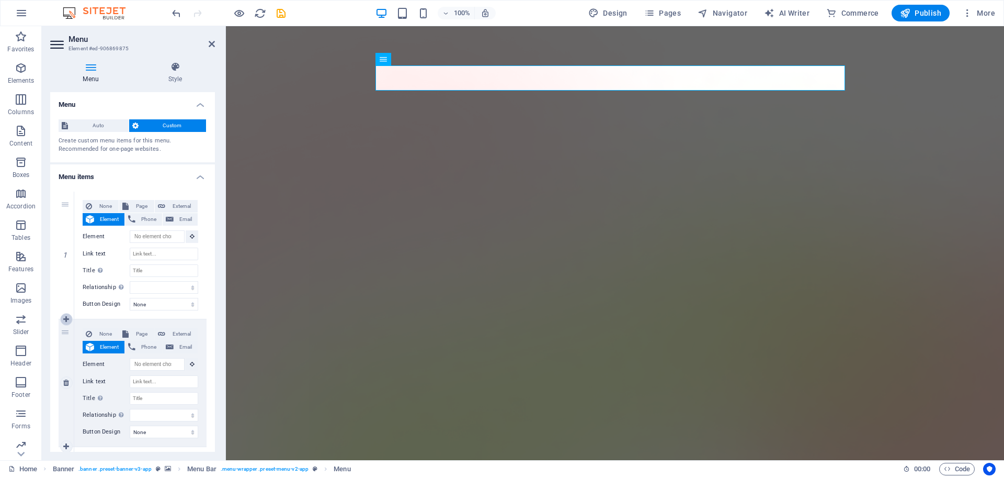
select select
select select "2"
type input "Pricing"
select select
select select "3"
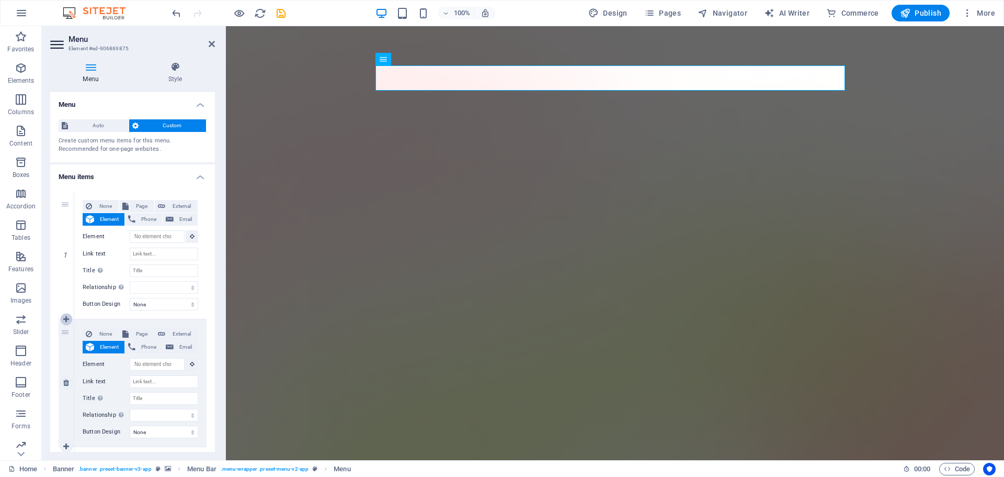
select select
select select "4"
select select
click at [67, 319] on icon at bounding box center [66, 318] width 6 height 7
select select
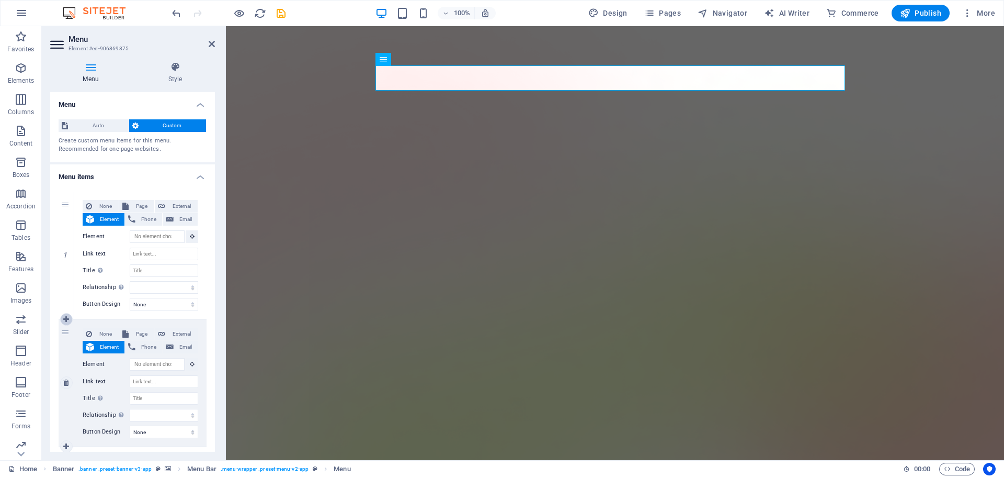
select select
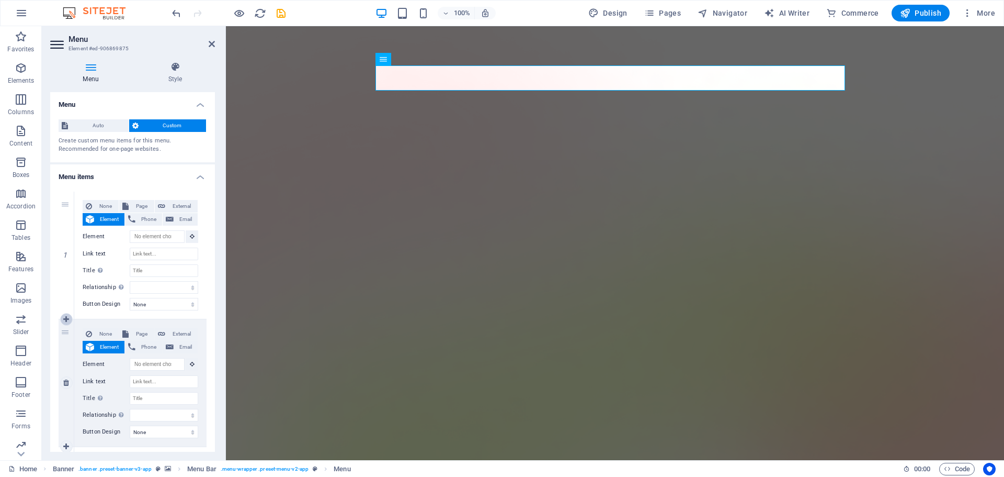
select select
select select "1"
type input "Features"
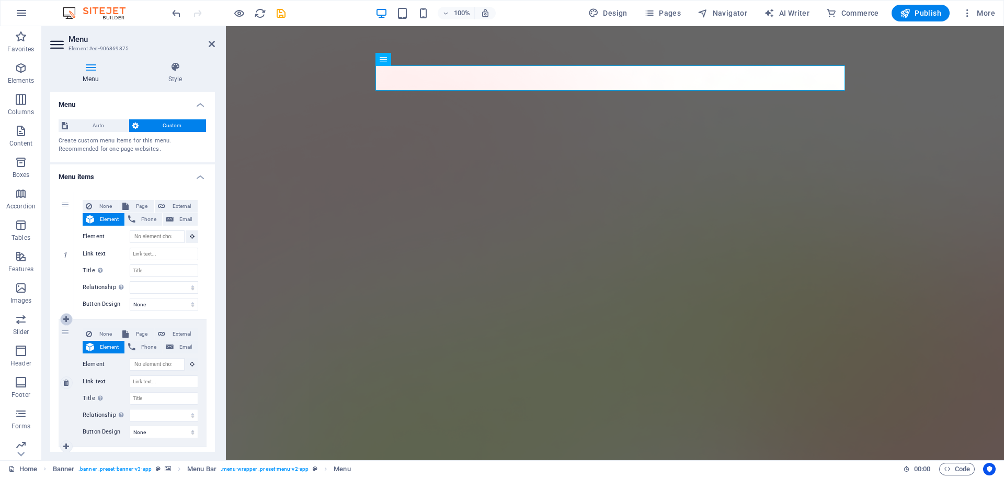
select select
select select "2"
type input "Pricing"
select select
select select "3"
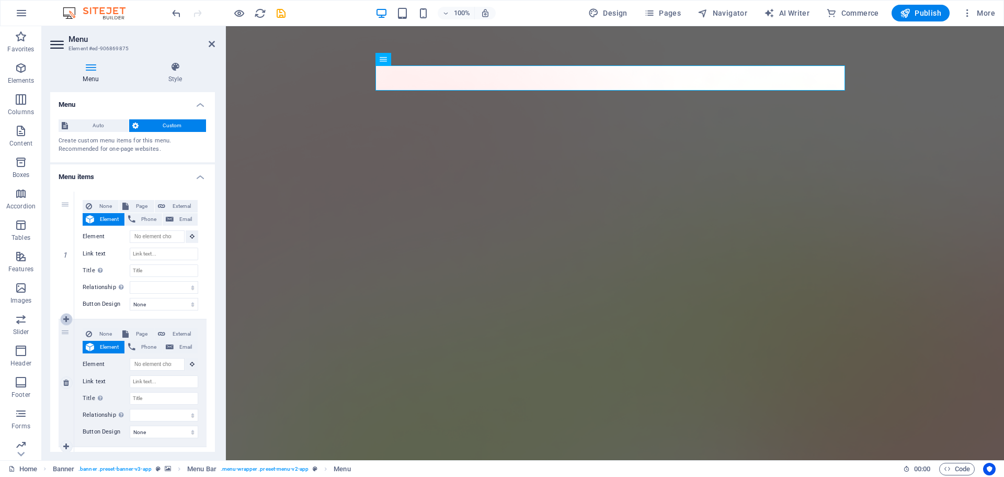
type input "Blog"
select select
select select "4"
select select
click at [67, 319] on icon at bounding box center [66, 318] width 6 height 7
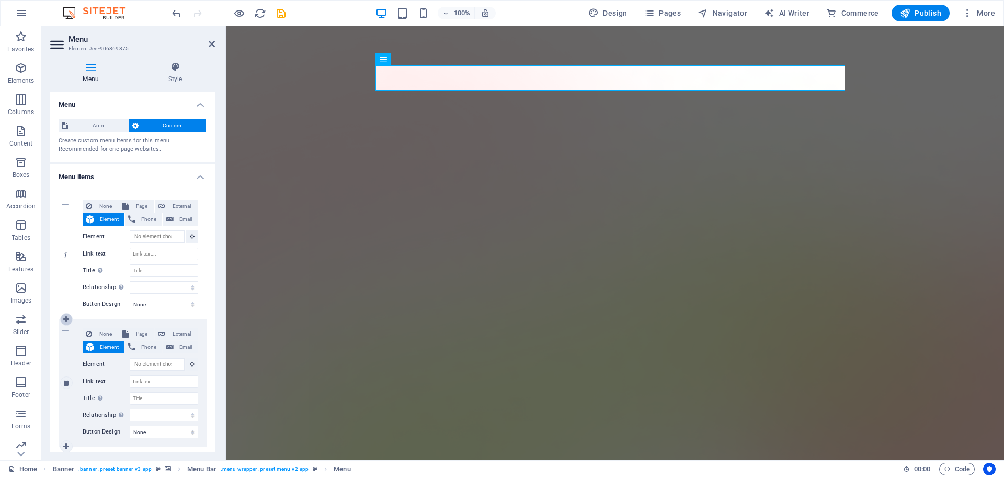
select select
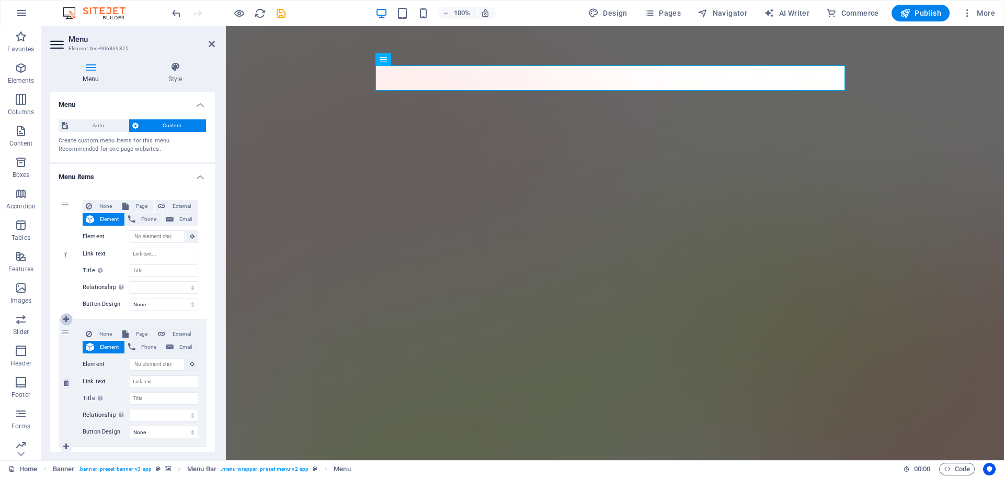
select select
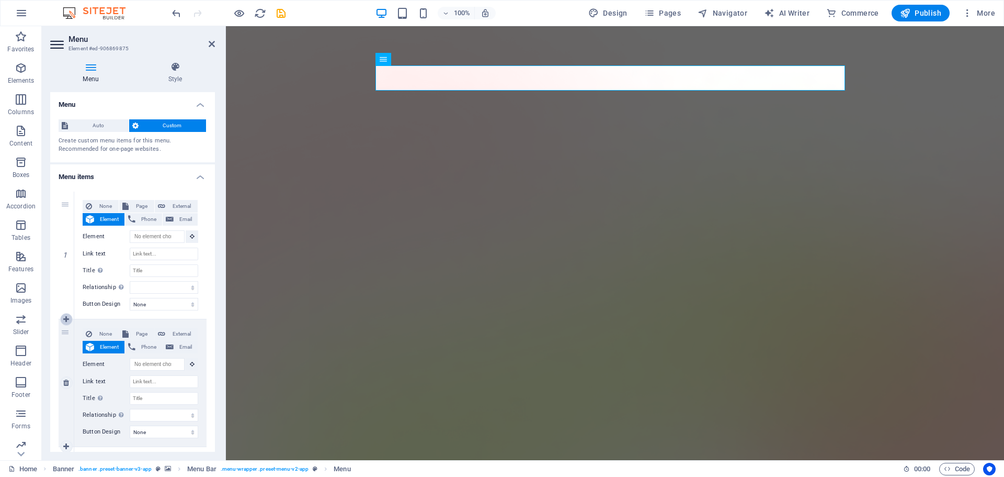
select select "1"
type input "Features"
select select
select select "2"
type input "Pricing"
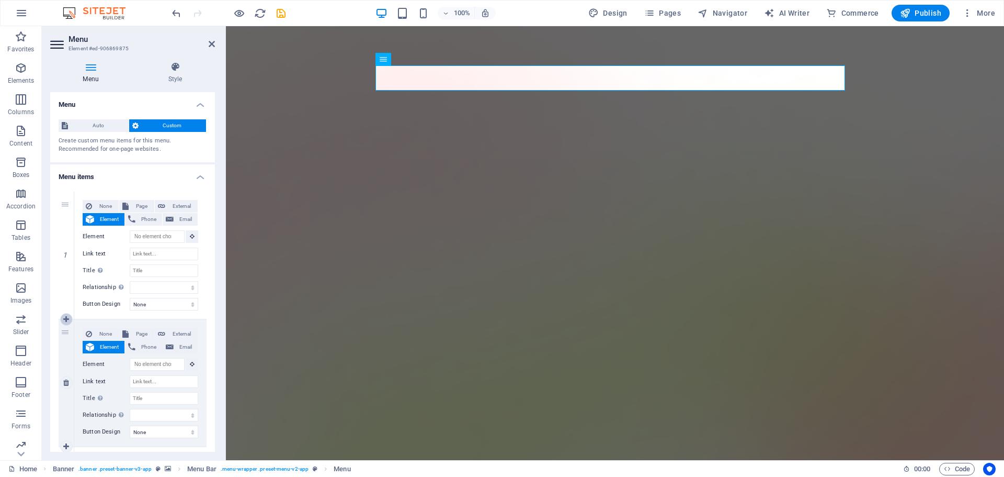
select select
select select "3"
type input "Blog"
select select
select select "4"
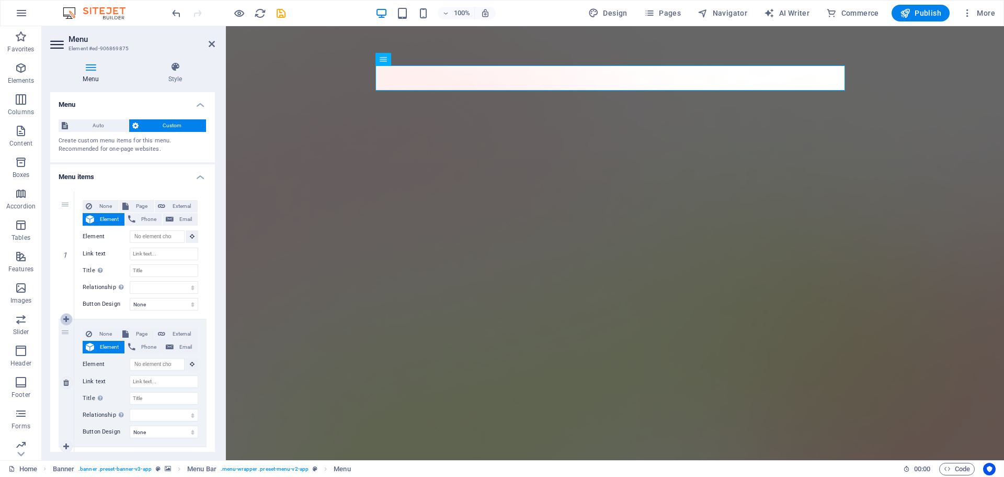
select select
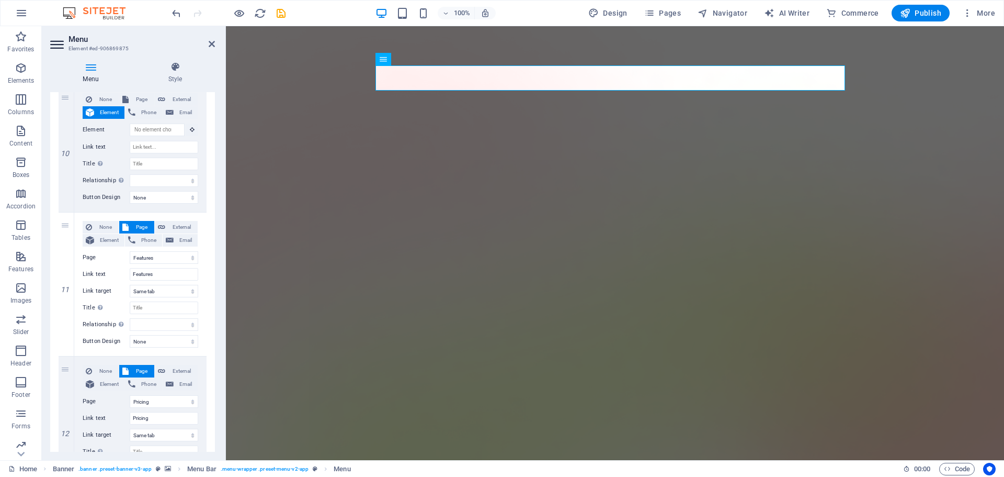
scroll to position [1569, 0]
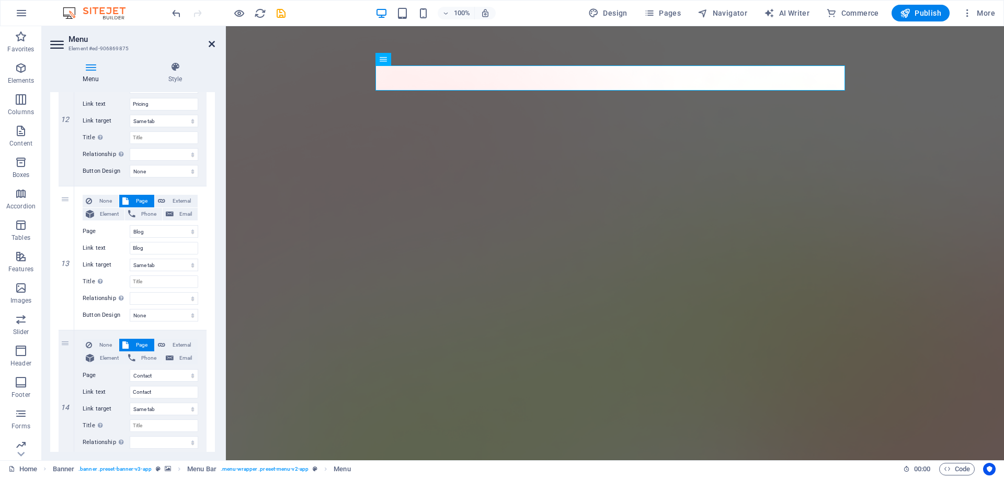
click at [214, 46] on icon at bounding box center [212, 44] width 6 height 8
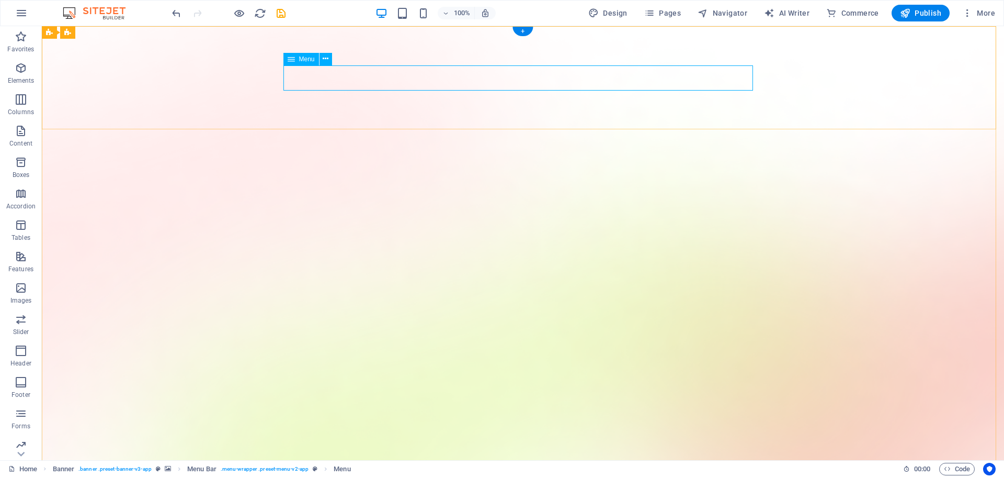
click at [330, 62] on button at bounding box center [326, 59] width 13 height 13
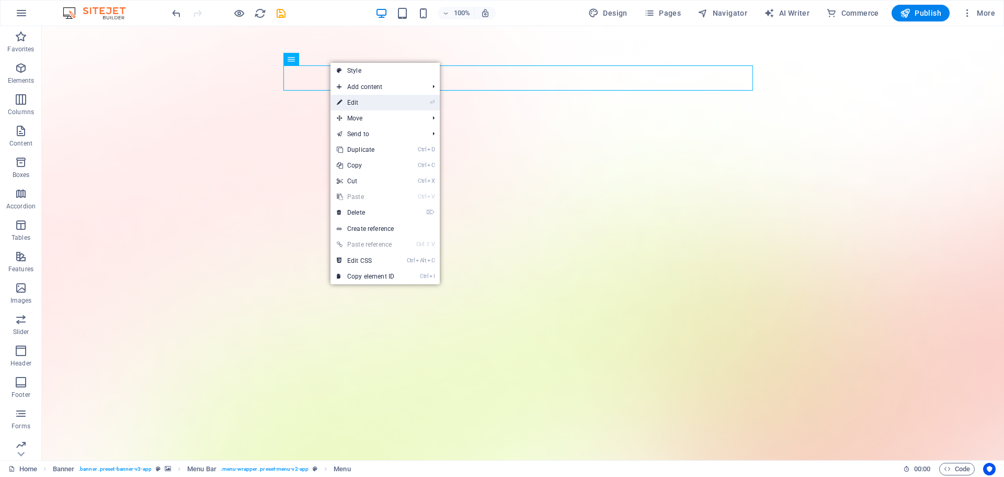
click at [361, 100] on link "⏎ Edit" at bounding box center [366, 103] width 70 height 16
select select "1"
select select
select select "2"
select select
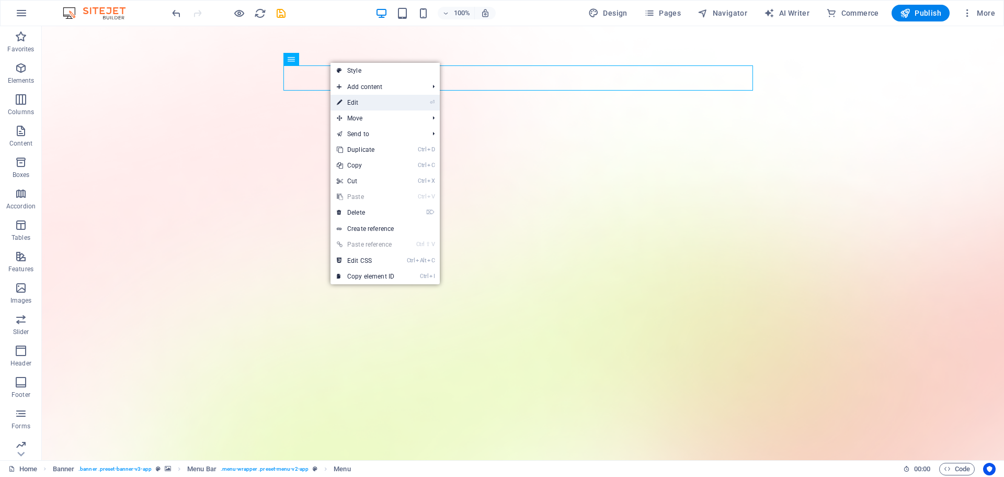
select select "3"
select select
select select "4"
select select
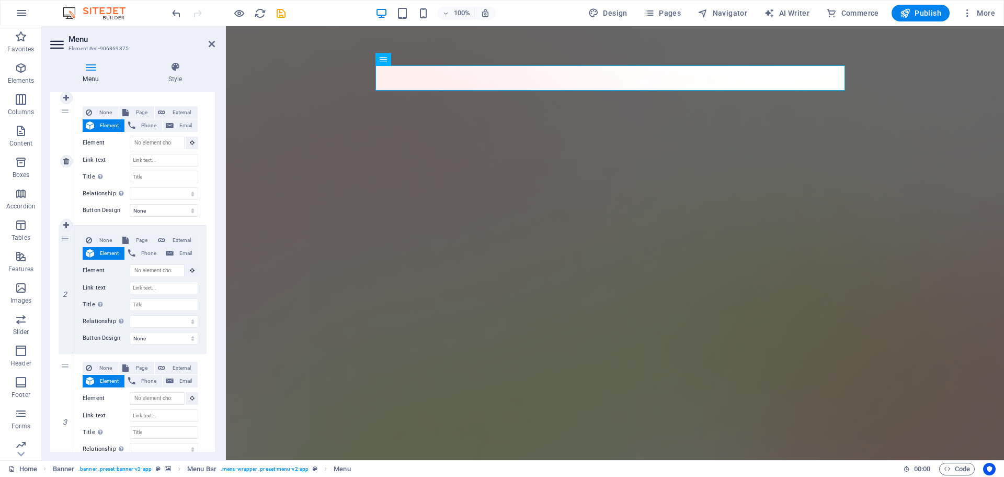
scroll to position [0, 0]
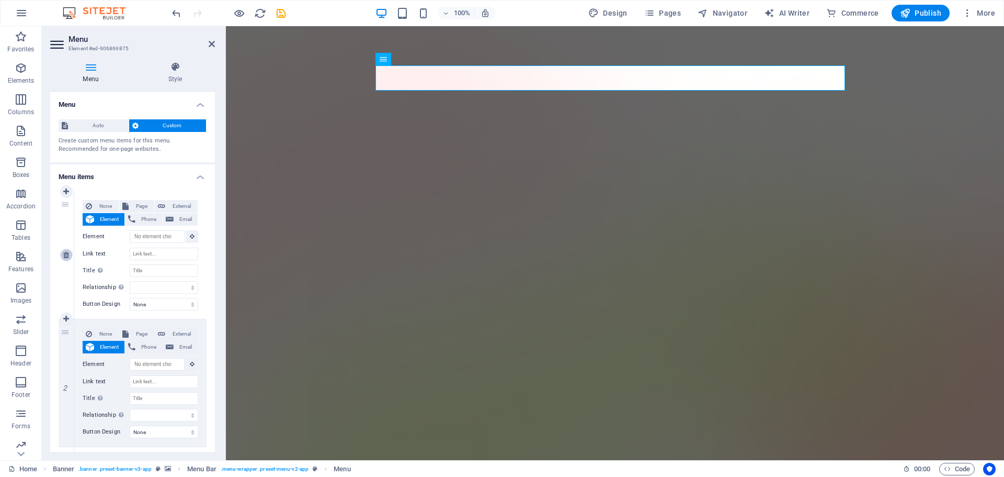
click at [66, 256] on icon at bounding box center [66, 254] width 6 height 7
select select
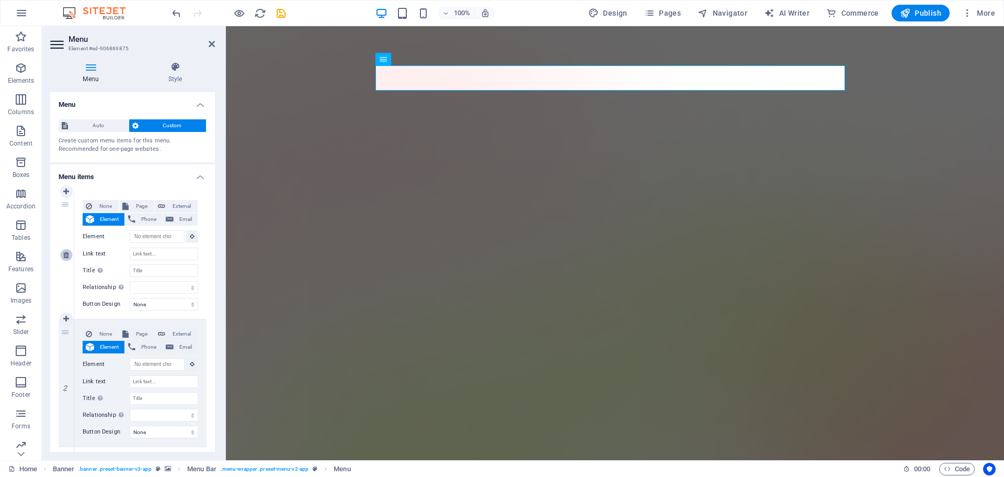
select select
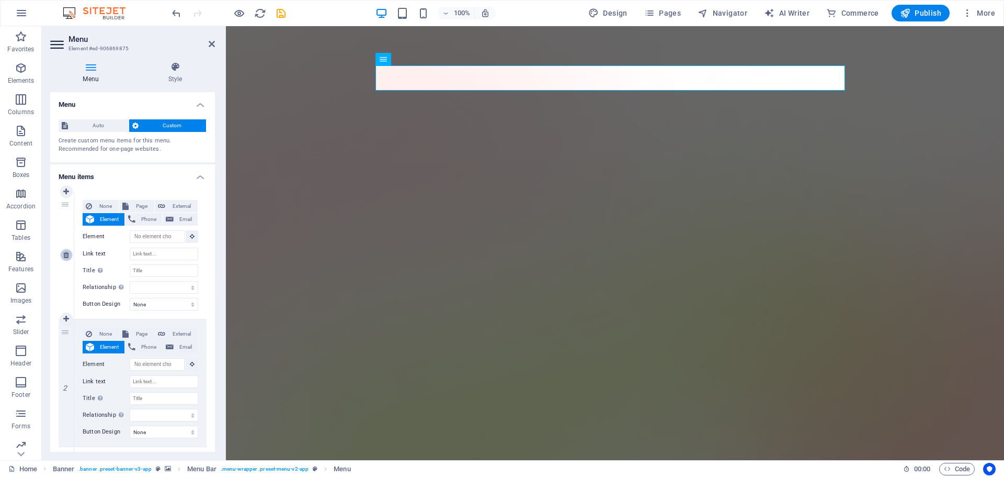
select select
click at [66, 256] on icon at bounding box center [66, 254] width 6 height 7
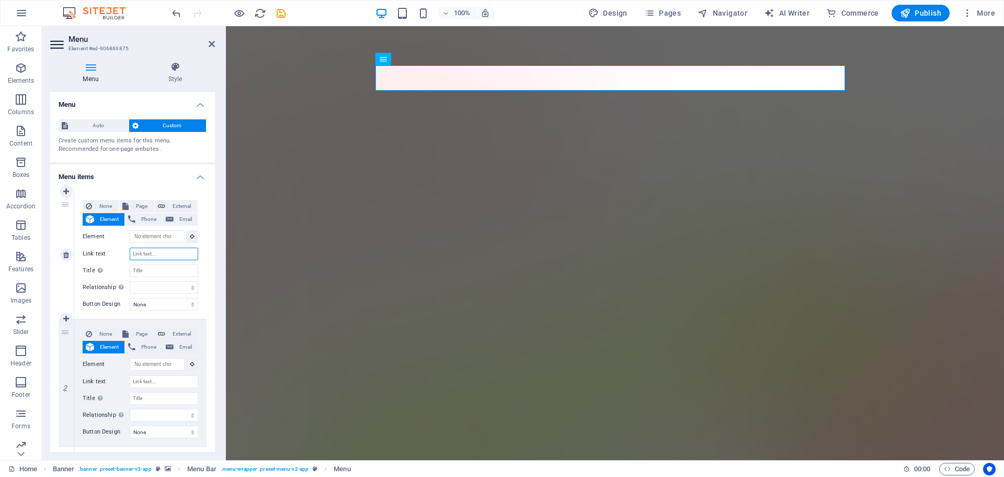
click at [166, 250] on input "Link text" at bounding box center [164, 253] width 69 height 13
click at [173, 78] on h4 "Style" at bounding box center [175, 73] width 80 height 22
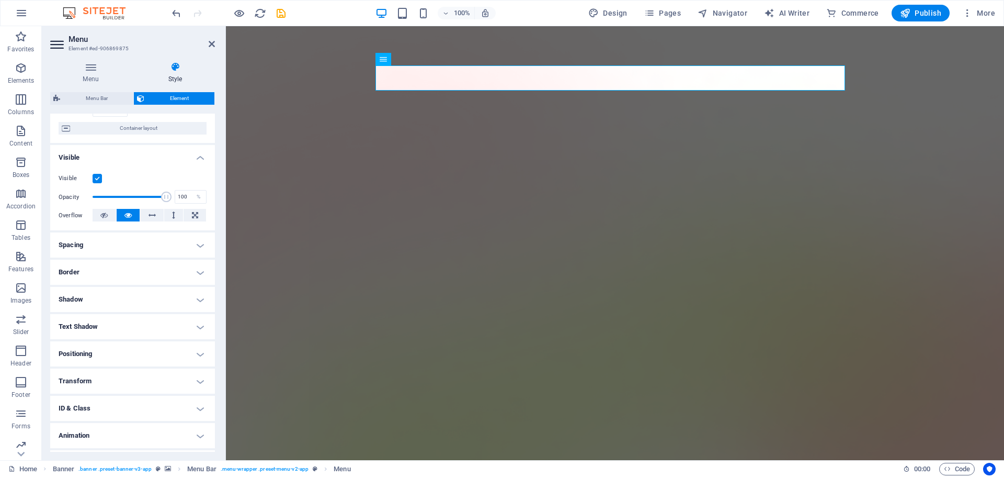
scroll to position [104, 0]
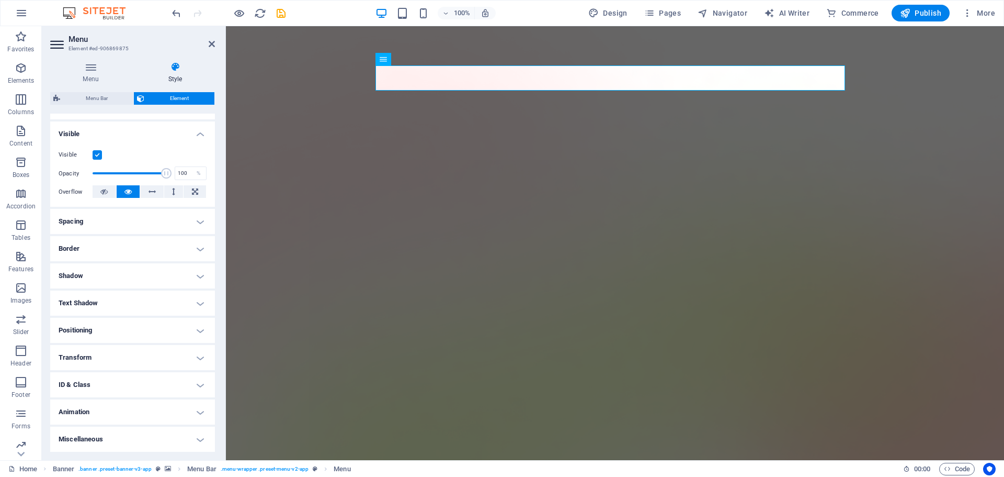
click at [105, 409] on h4 "Animation" at bounding box center [132, 411] width 165 height 25
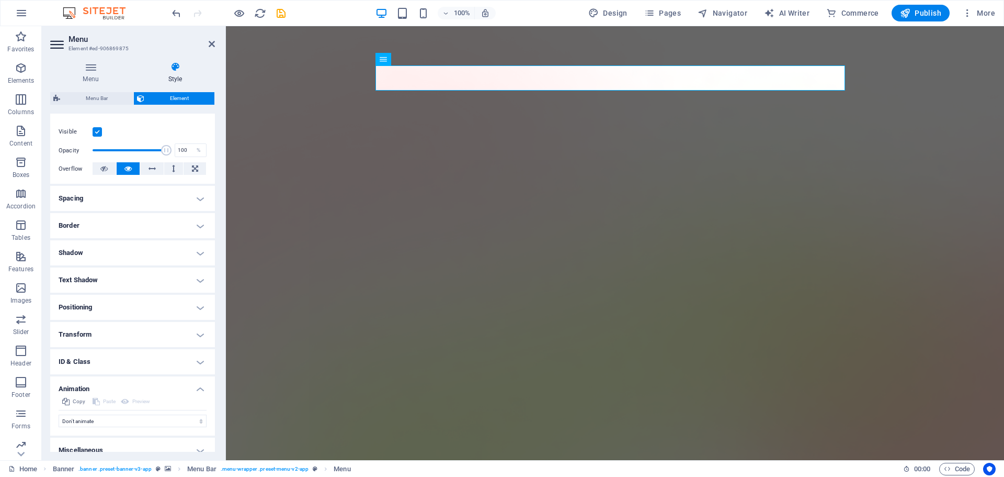
scroll to position [138, 0]
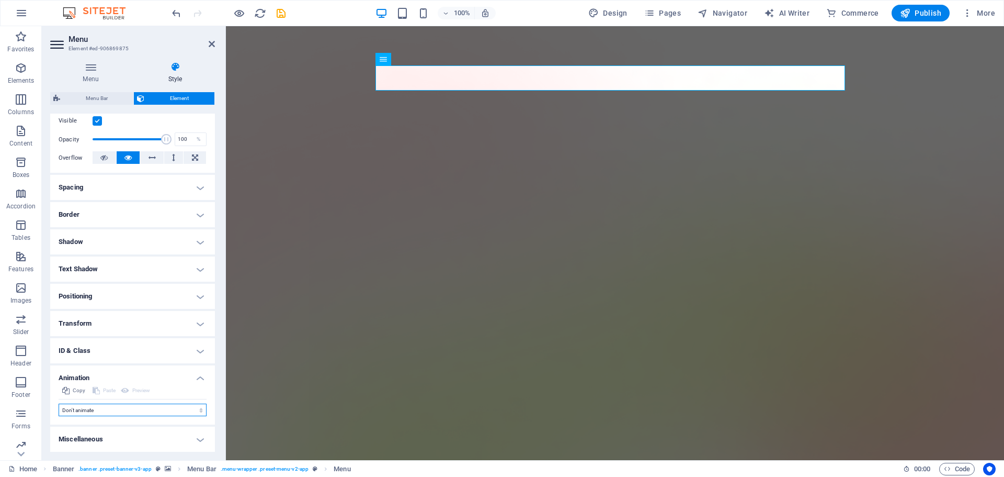
click at [92, 411] on select "Don't animate Show / Hide Slide up/down Zoom in/out Slide left to right Slide r…" at bounding box center [133, 409] width 148 height 13
click at [59, 403] on select "Don't animate Show / Hide Slide up/down Zoom in/out Slide left to right Slide r…" at bounding box center [133, 409] width 148 height 13
click at [213, 40] on icon at bounding box center [212, 44] width 6 height 8
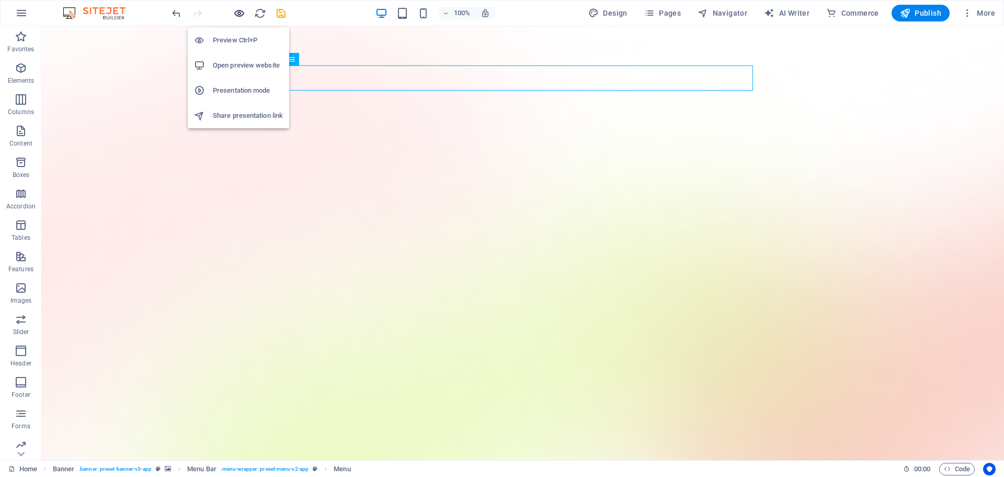
click at [240, 15] on icon "button" at bounding box center [239, 13] width 12 height 12
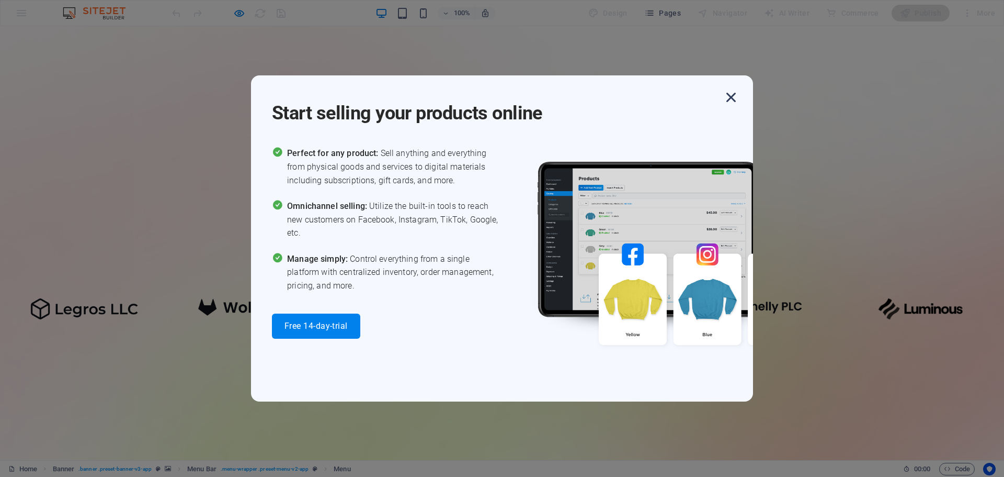
click at [727, 95] on icon "button" at bounding box center [731, 97] width 19 height 19
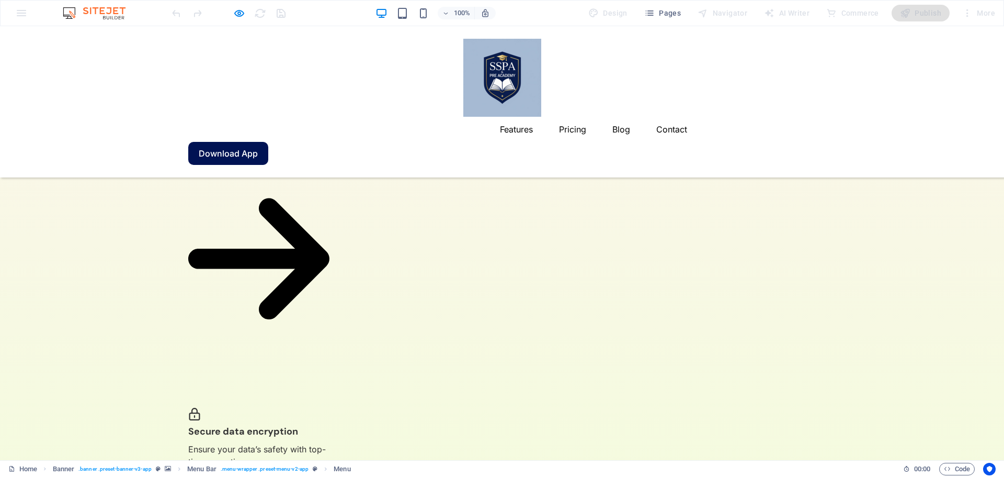
scroll to position [2169, 0]
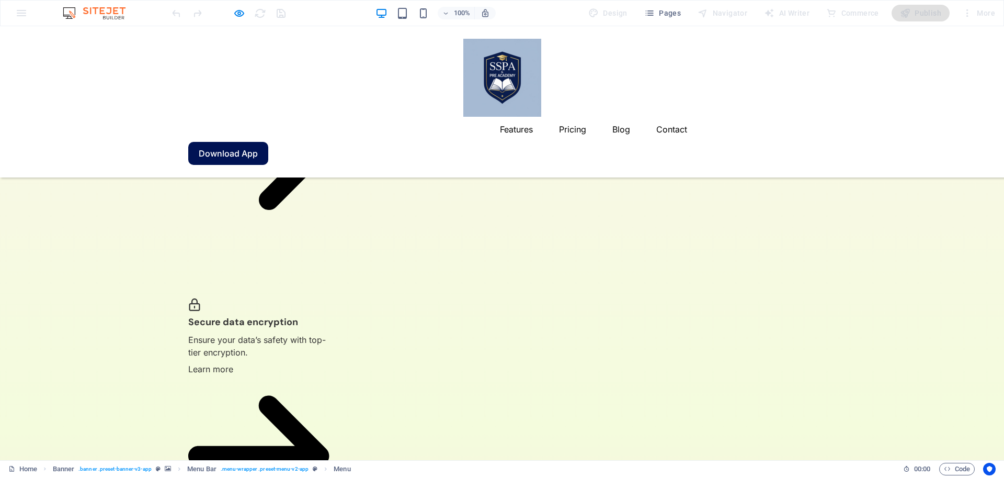
drag, startPoint x: 199, startPoint y: 411, endPoint x: 244, endPoint y: 409, distance: 45.6
click at [239, 15] on icon "button" at bounding box center [239, 13] width 12 height 12
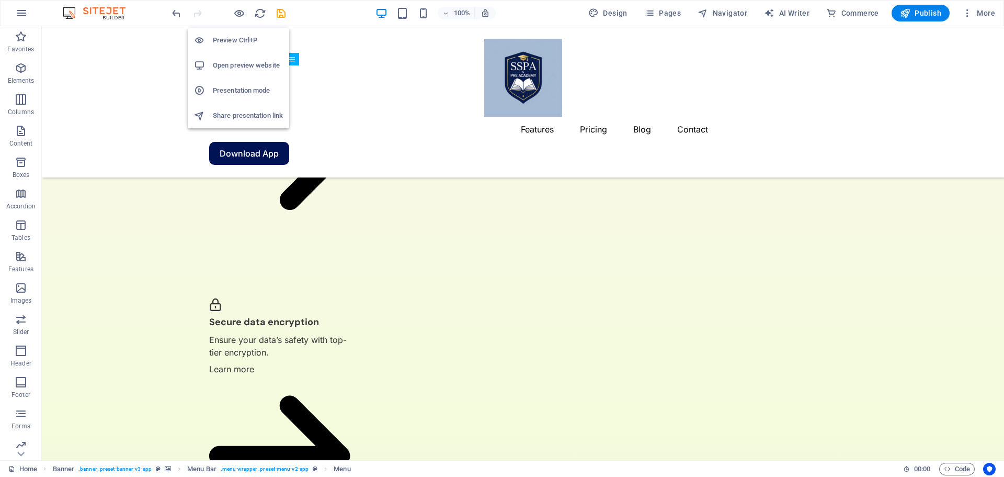
scroll to position [2347, 0]
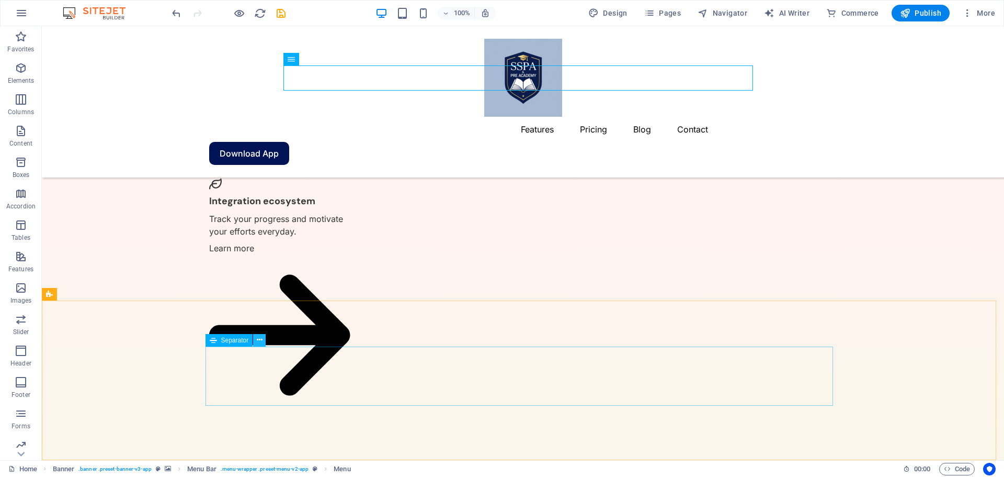
click at [258, 341] on icon at bounding box center [260, 339] width 6 height 11
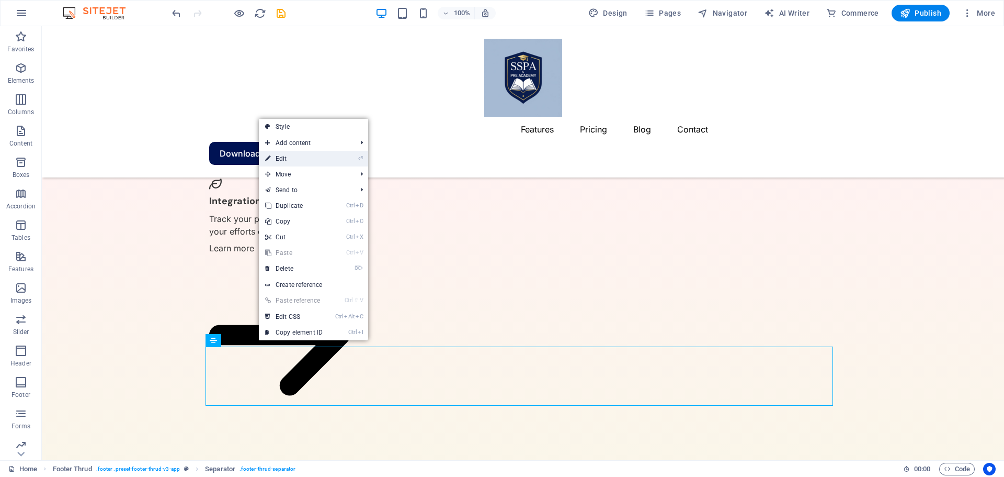
click at [298, 156] on link "⏎ Edit" at bounding box center [294, 159] width 70 height 16
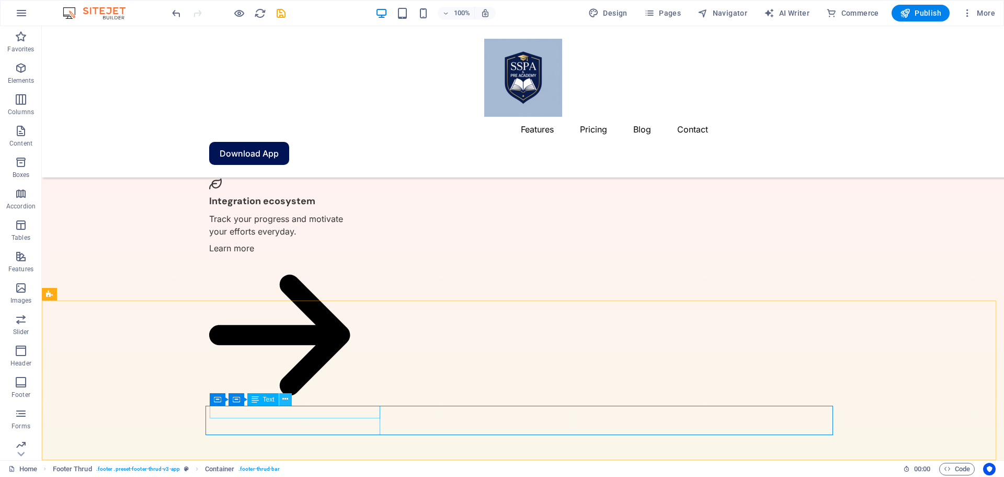
click at [283, 399] on icon at bounding box center [285, 398] width 6 height 11
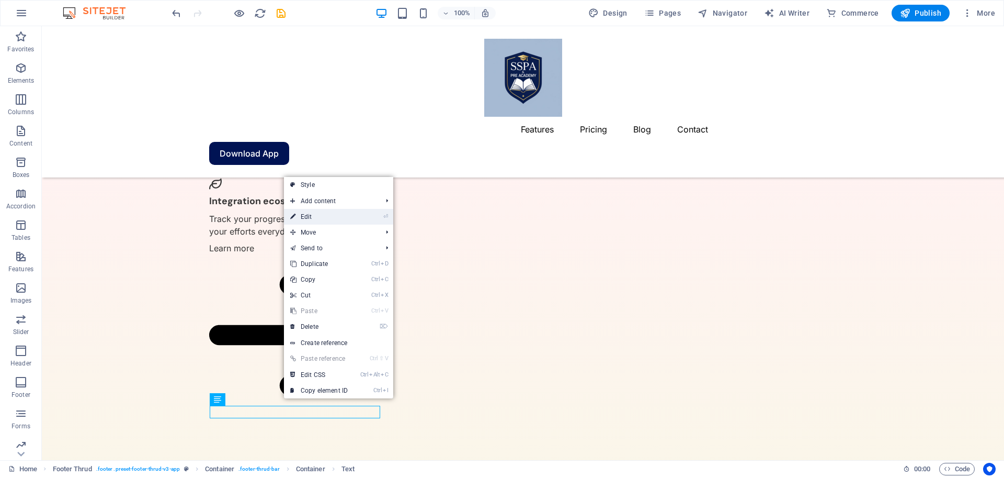
click at [308, 218] on link "⏎ Edit" at bounding box center [319, 217] width 70 height 16
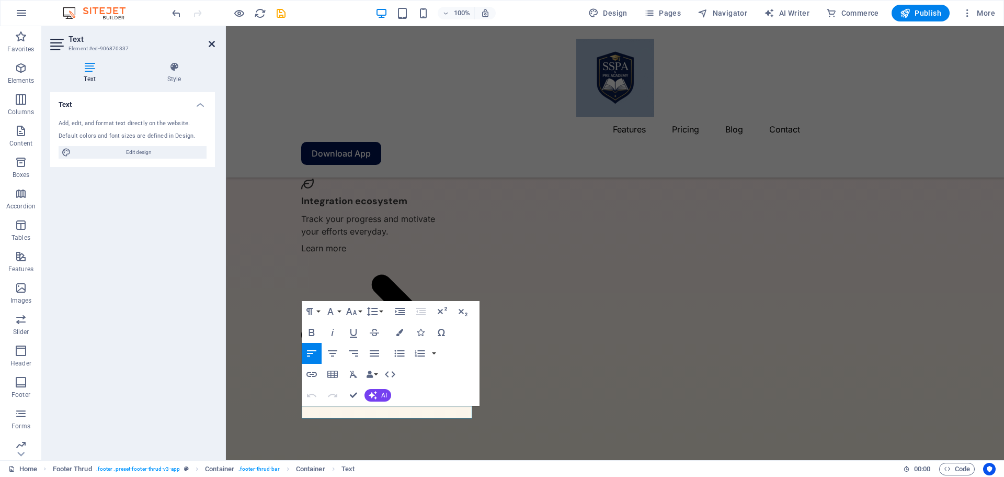
click at [209, 46] on icon at bounding box center [212, 44] width 6 height 8
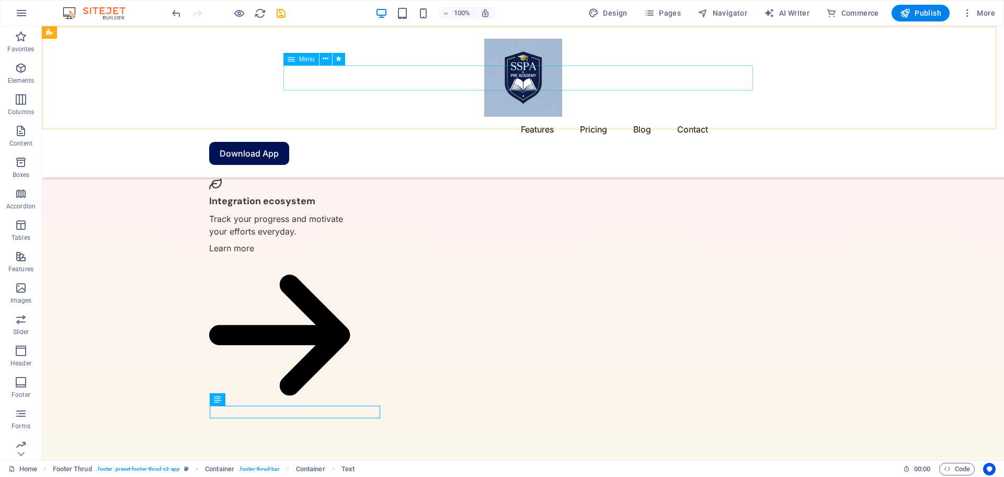
click at [594, 117] on nav "Features Pricing Blog Contact" at bounding box center [523, 129] width 628 height 25
click at [648, 117] on nav "Features Pricing Blog Contact" at bounding box center [523, 129] width 628 height 25
click at [680, 117] on nav "Features Pricing Blog Contact" at bounding box center [523, 129] width 628 height 25
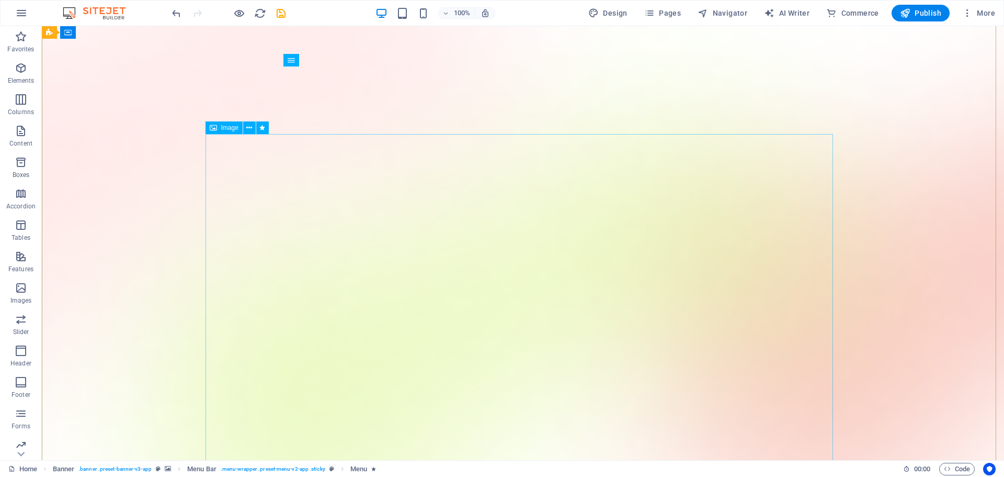
scroll to position [0, 0]
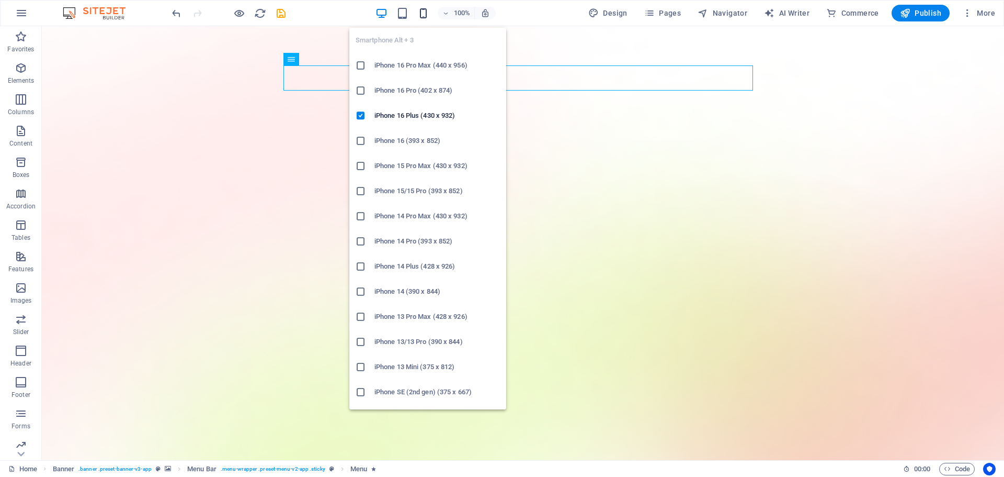
click at [420, 12] on icon "button" at bounding box center [423, 13] width 12 height 12
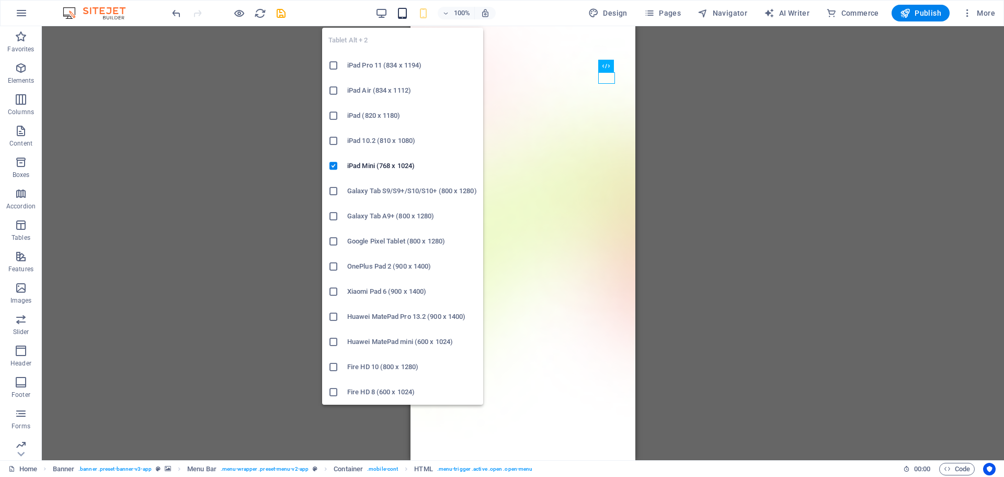
click at [408, 15] on icon "button" at bounding box center [403, 13] width 12 height 12
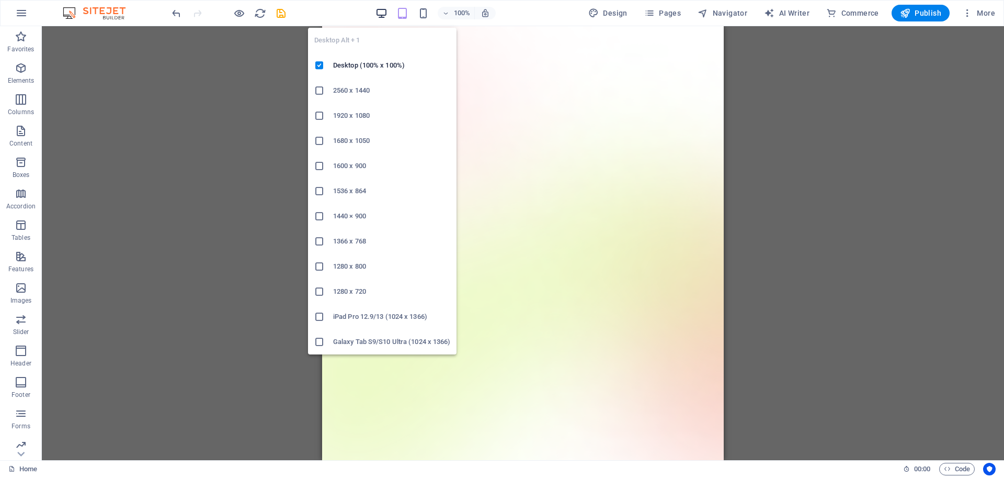
click at [383, 14] on icon "button" at bounding box center [382, 13] width 12 height 12
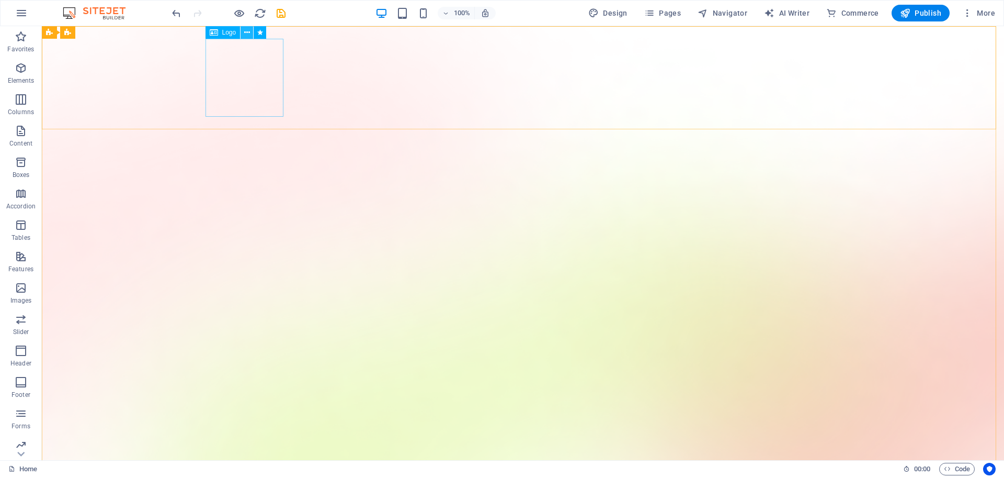
click at [247, 32] on icon at bounding box center [247, 32] width 6 height 11
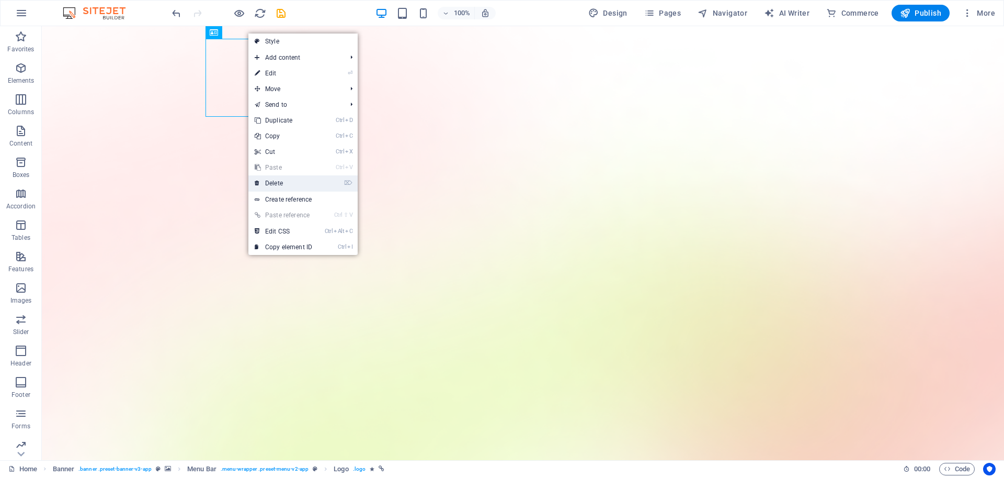
click at [279, 185] on link "⌦ Delete" at bounding box center [283, 183] width 70 height 16
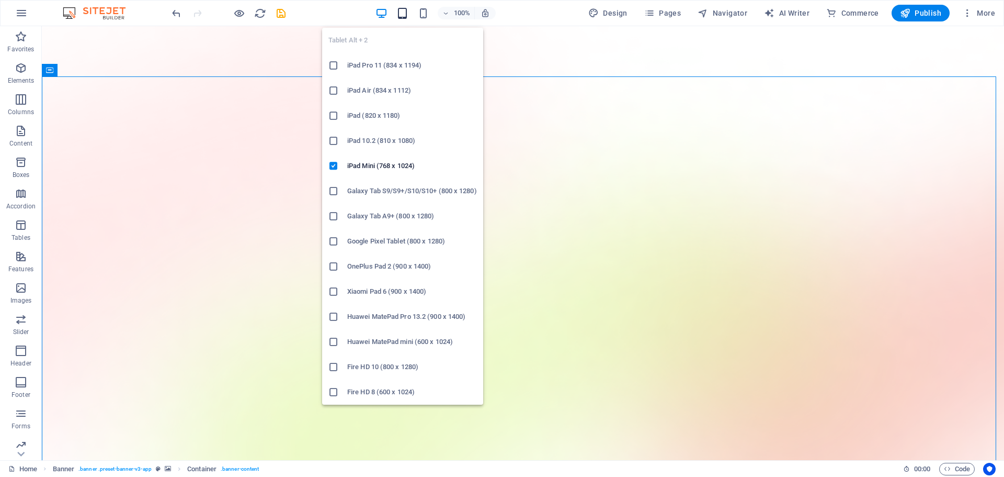
click at [401, 14] on icon "button" at bounding box center [403, 13] width 12 height 12
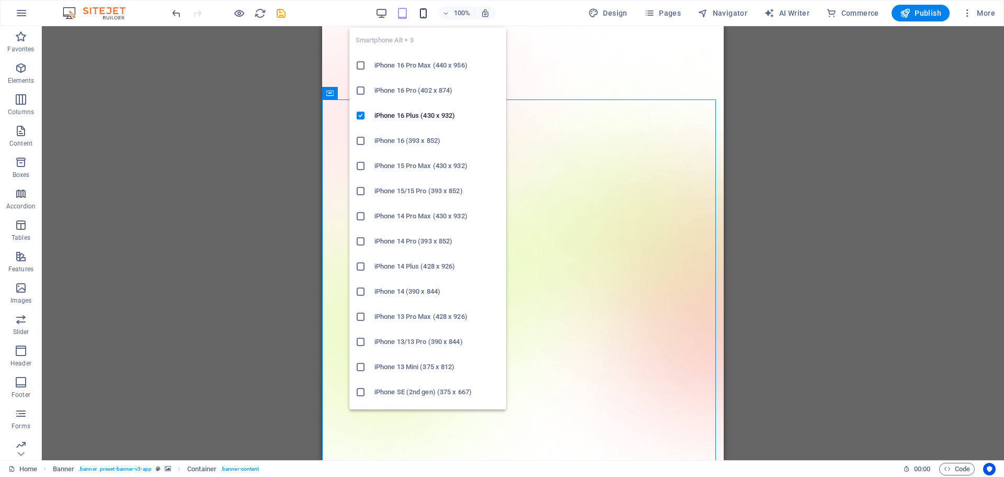
click at [425, 15] on icon "button" at bounding box center [423, 13] width 12 height 12
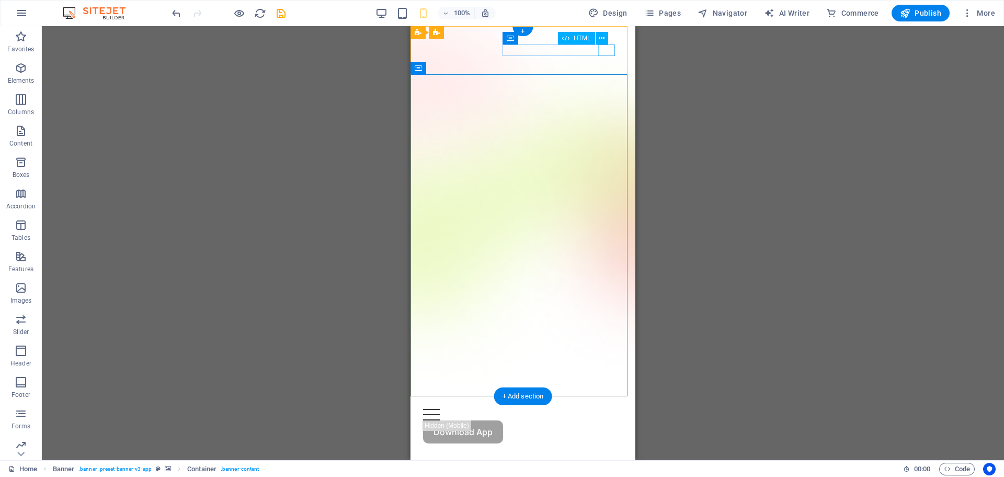
click at [604, 409] on div at bounding box center [523, 415] width 200 height 12
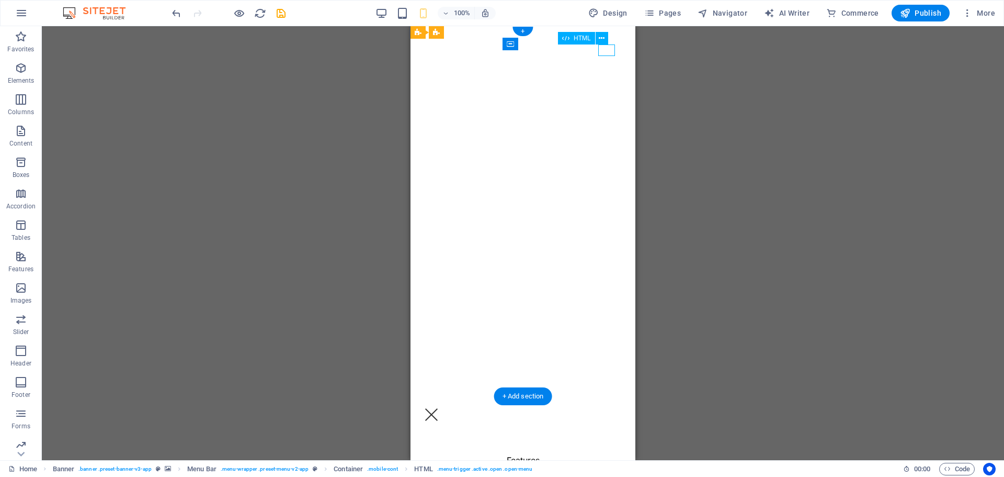
click at [440, 409] on div at bounding box center [431, 415] width 17 height 12
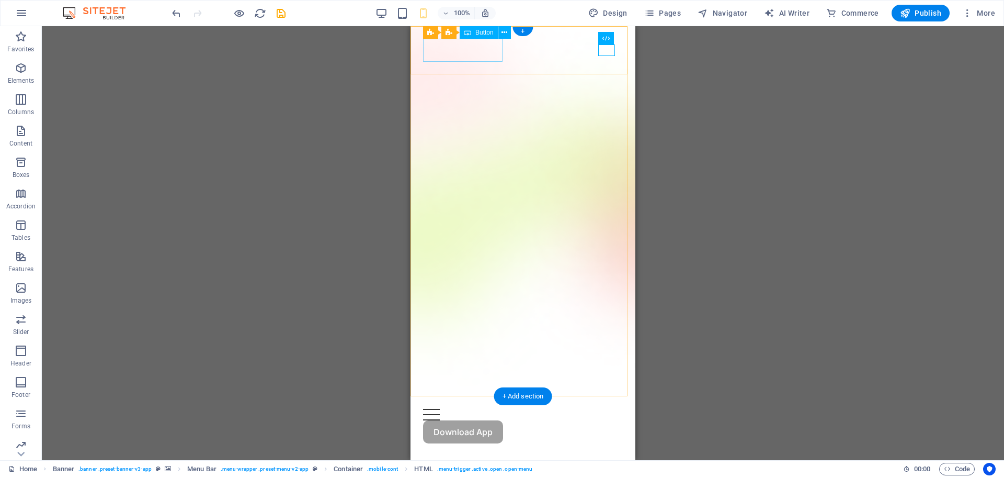
click at [458, 420] on div "Download App" at bounding box center [523, 431] width 200 height 23
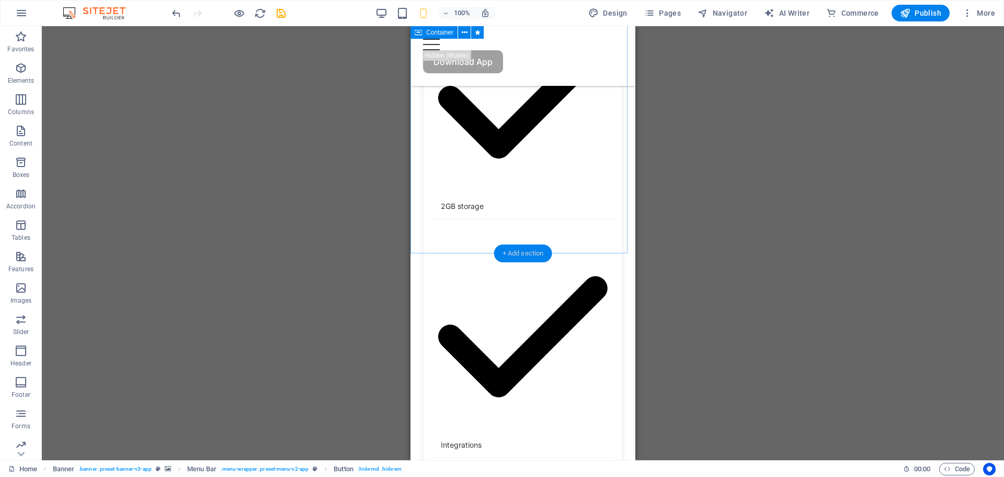
scroll to position [3228, 0]
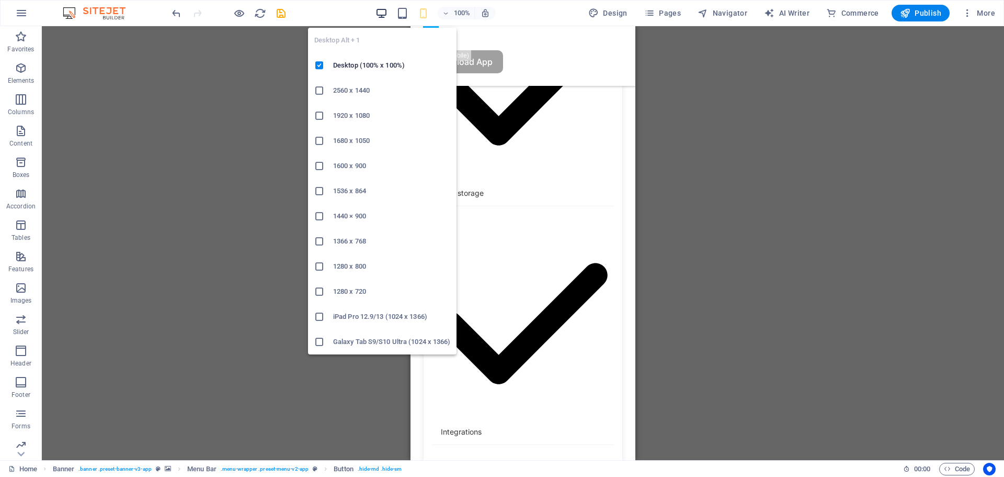
click at [383, 15] on icon "button" at bounding box center [382, 13] width 12 height 12
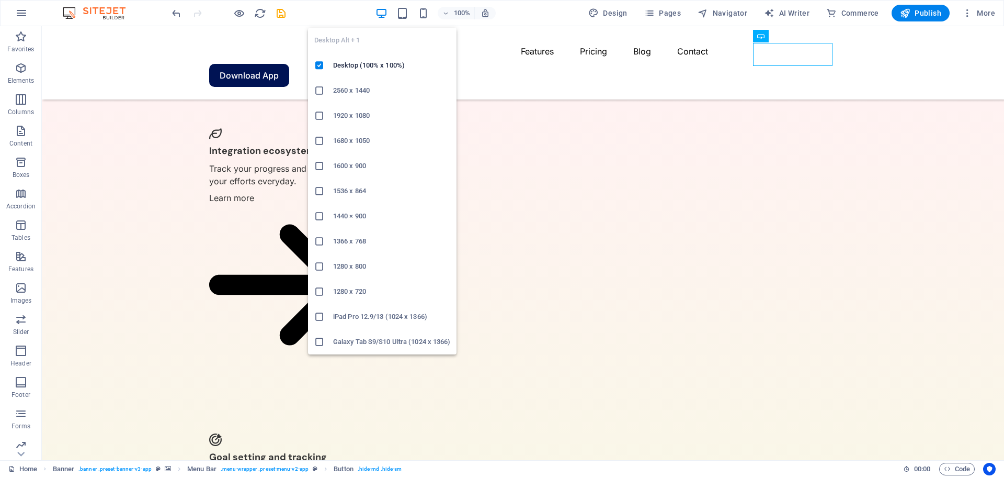
scroll to position [2294, 0]
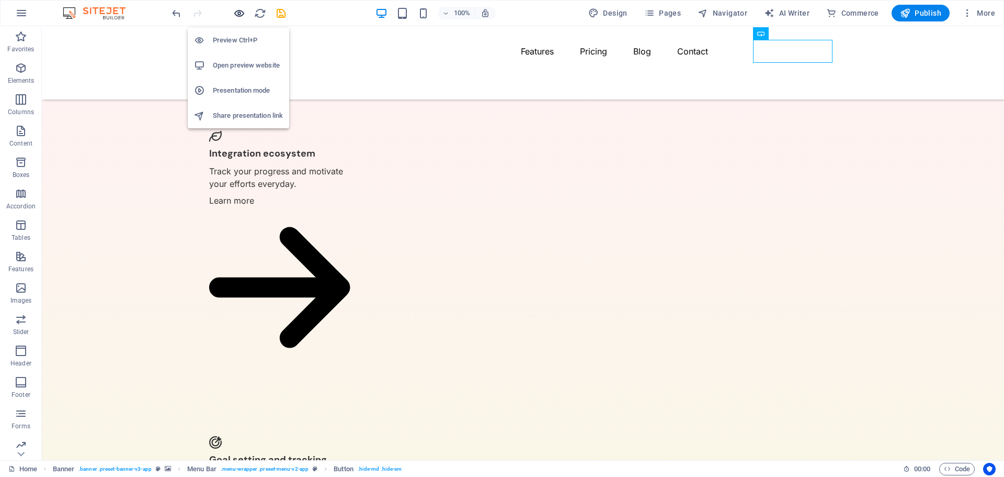
click at [239, 13] on icon "button" at bounding box center [239, 13] width 12 height 12
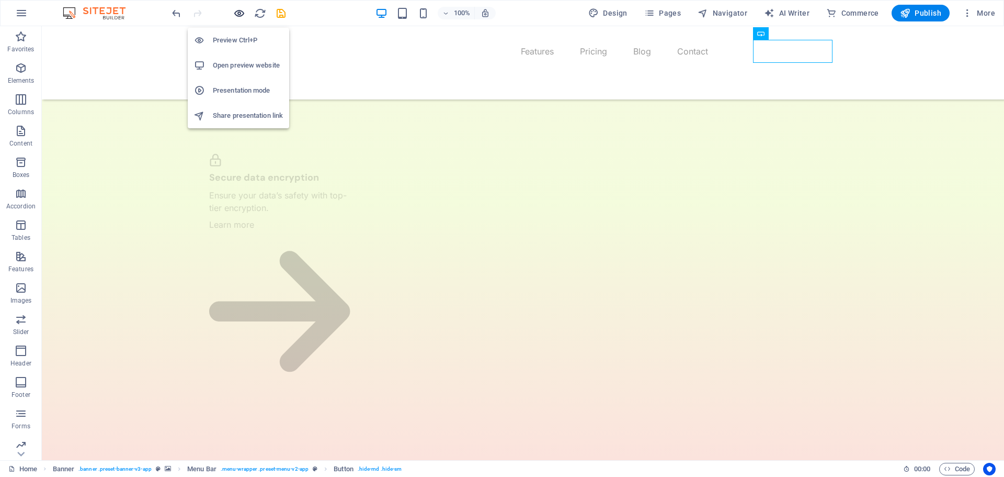
scroll to position [2117, 0]
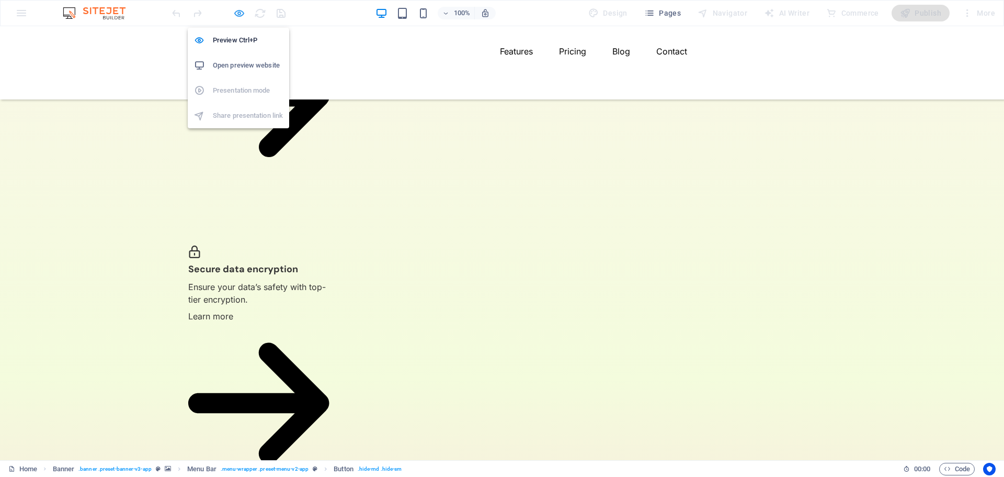
click at [238, 15] on icon "button" at bounding box center [239, 13] width 12 height 12
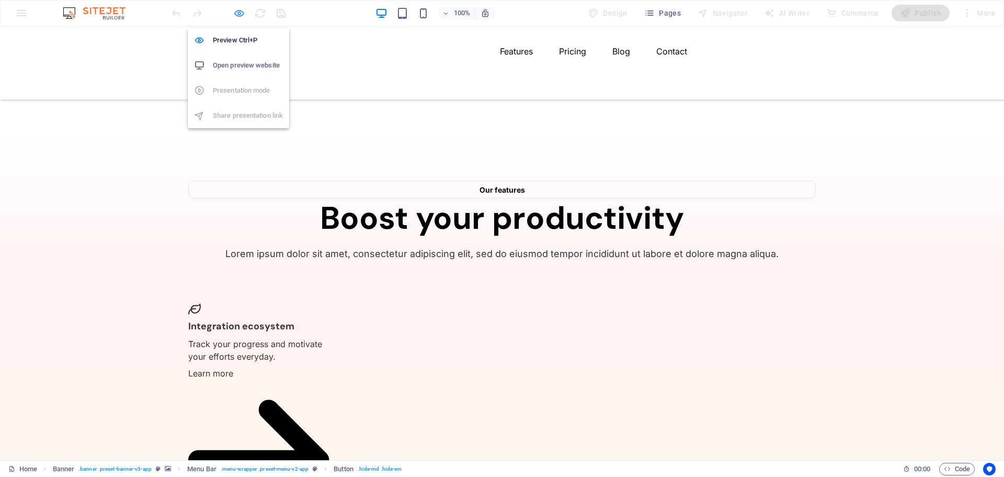
scroll to position [2294, 0]
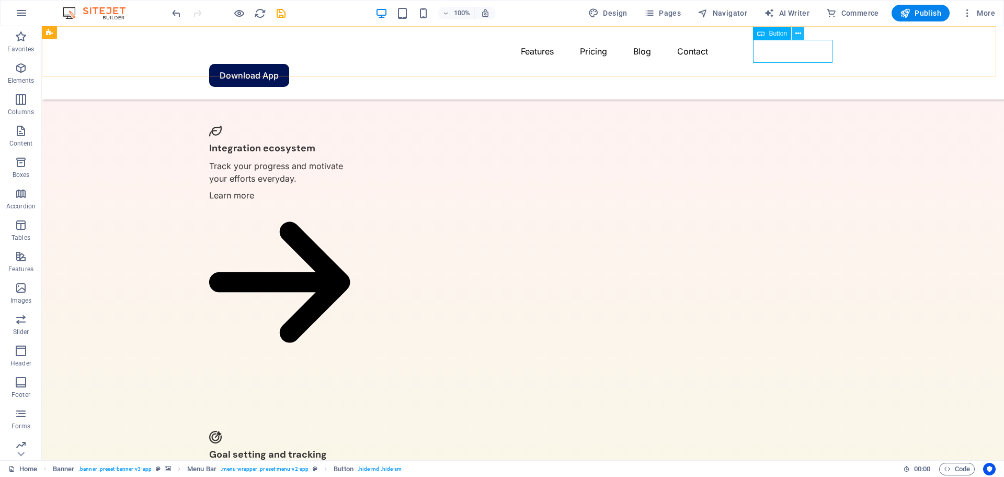
click at [797, 37] on icon at bounding box center [799, 33] width 6 height 11
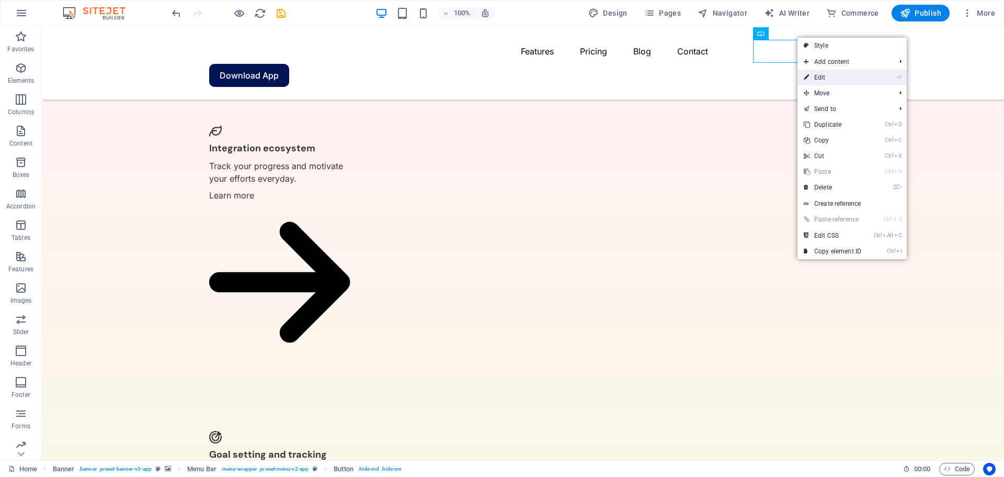
click at [817, 77] on link "⏎ Edit" at bounding box center [833, 78] width 70 height 16
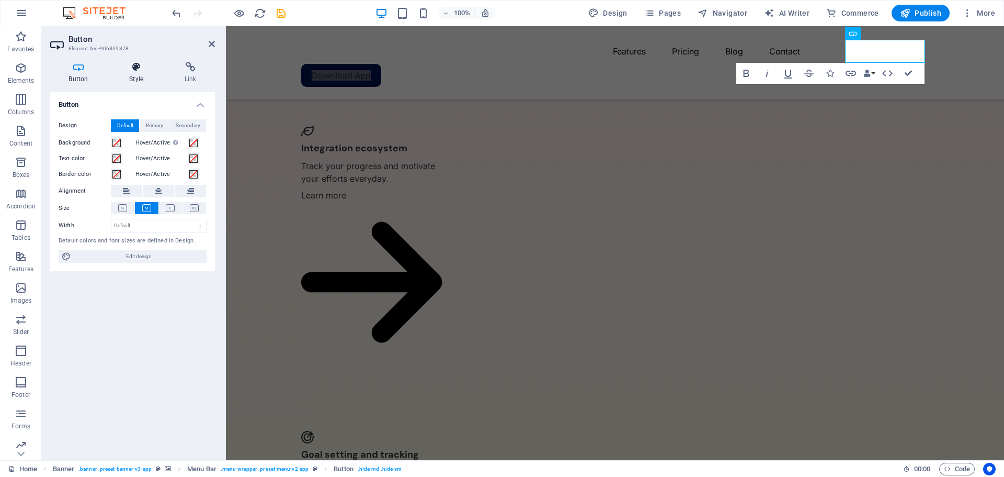
click at [127, 75] on h4 "Style" at bounding box center [138, 73] width 55 height 22
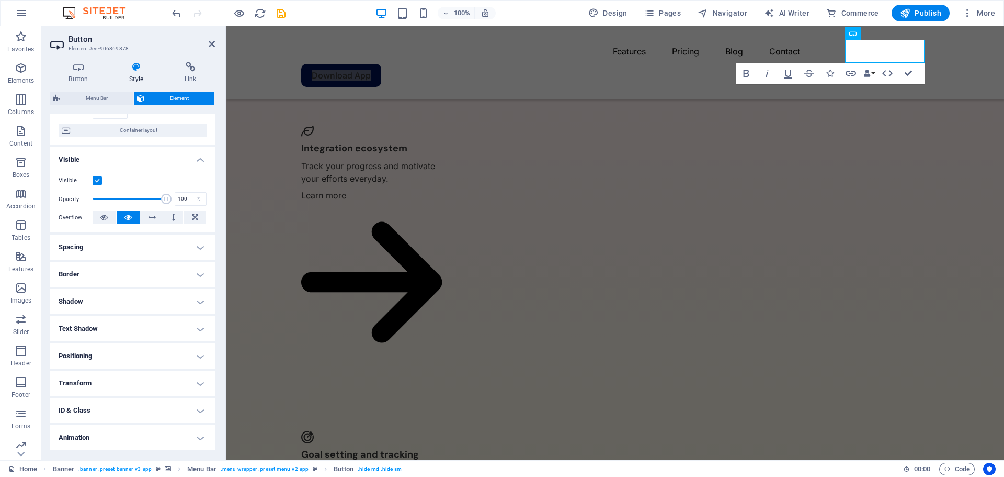
scroll to position [104, 0]
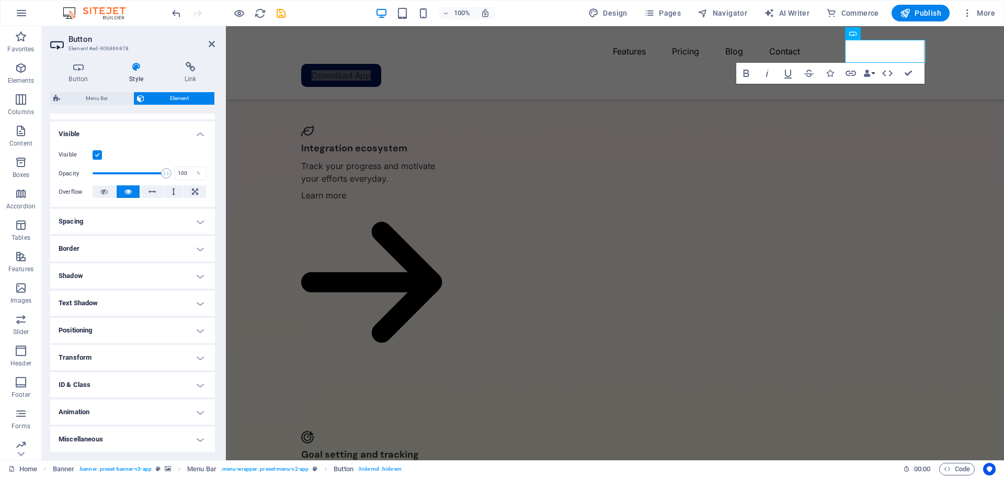
click at [119, 411] on h4 "Animation" at bounding box center [132, 411] width 165 height 25
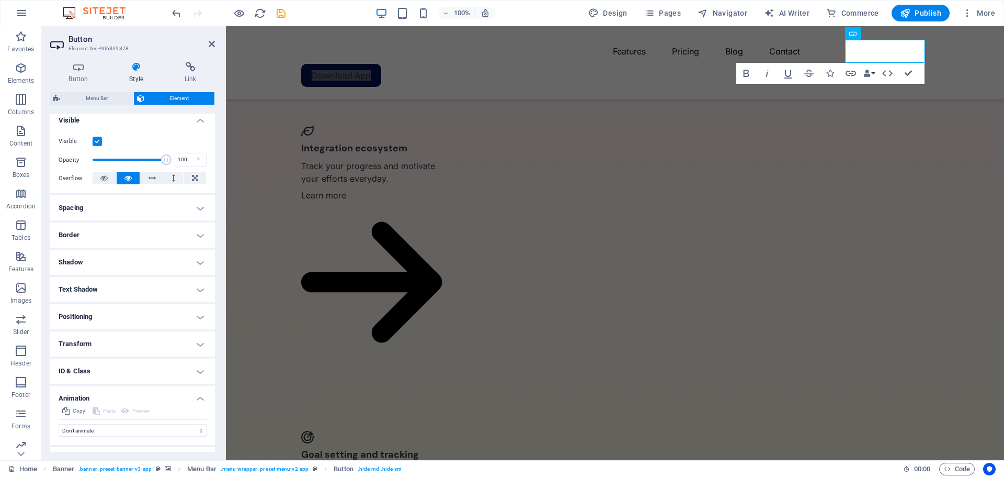
scroll to position [138, 0]
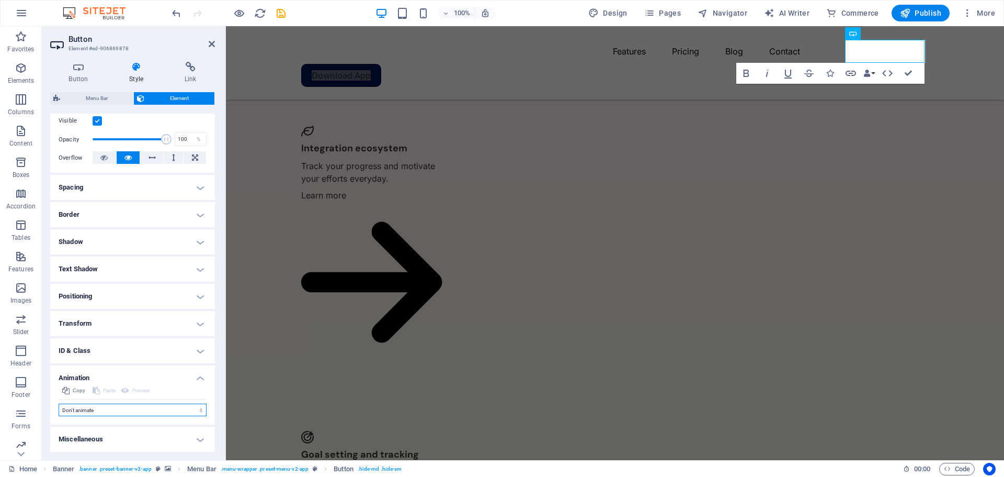
click at [111, 409] on select "Don't animate Show / Hide Slide up/down Zoom in/out Slide left to right Slide r…" at bounding box center [133, 409] width 148 height 13
click at [59, 403] on select "Don't animate Show / Hide Slide up/down Zoom in/out Slide left to right Slide r…" at bounding box center [133, 409] width 148 height 13
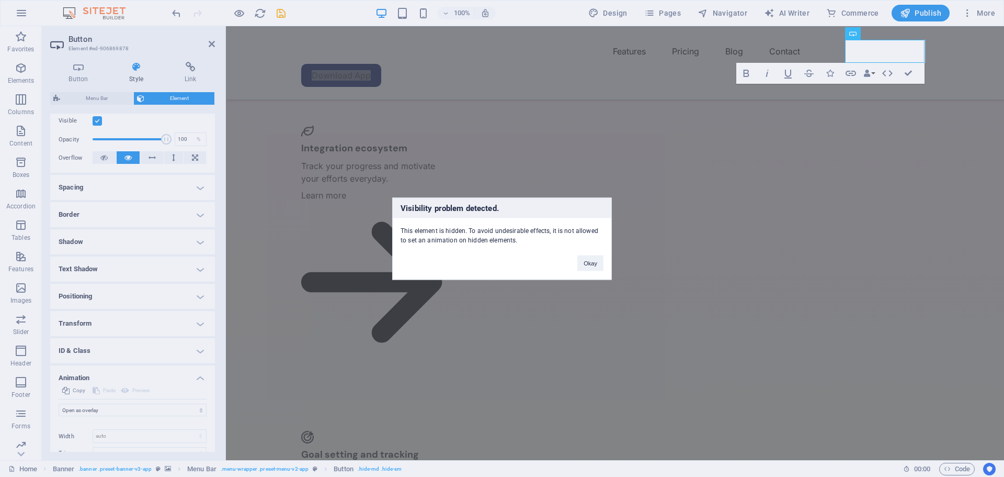
click at [499, 153] on div "Visibility problem detected. This element is hidden. To avoid undesirable effec…" at bounding box center [502, 238] width 1004 height 477
click at [592, 264] on button "Okay" at bounding box center [591, 263] width 26 height 16
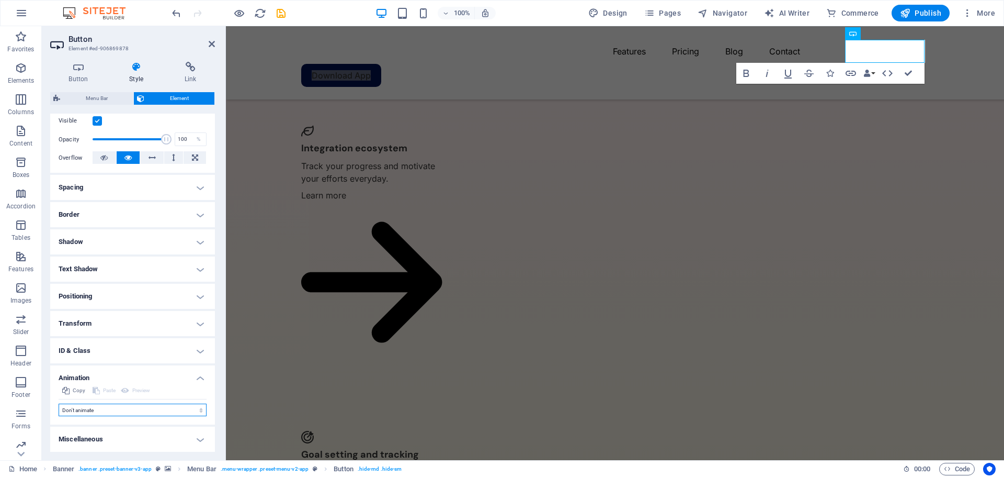
click at [112, 405] on select "Don't animate Show / Hide Slide up/down Zoom in/out Slide left to right Slide r…" at bounding box center [133, 409] width 148 height 13
click at [59, 403] on select "Don't animate Show / Hide Slide up/down Zoom in/out Slide left to right Slide r…" at bounding box center [133, 409] width 148 height 13
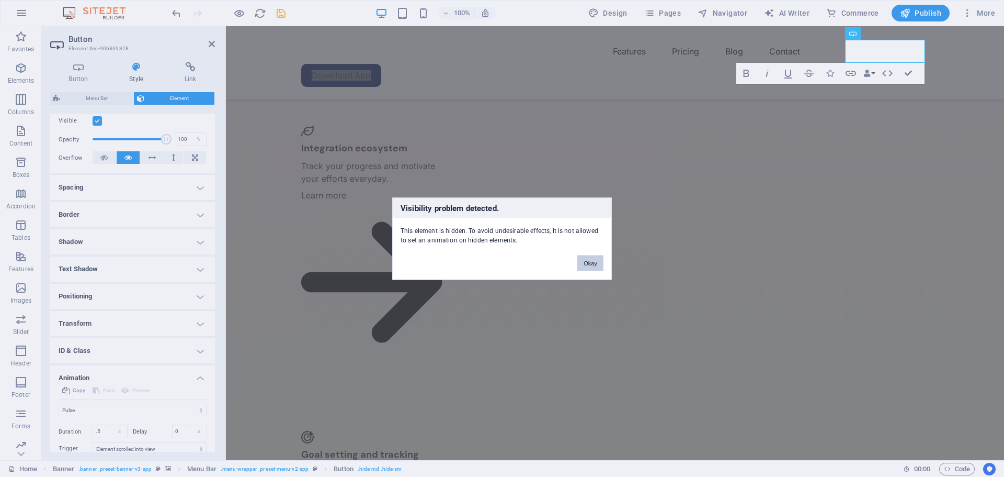
click at [590, 264] on button "Okay" at bounding box center [591, 263] width 26 height 16
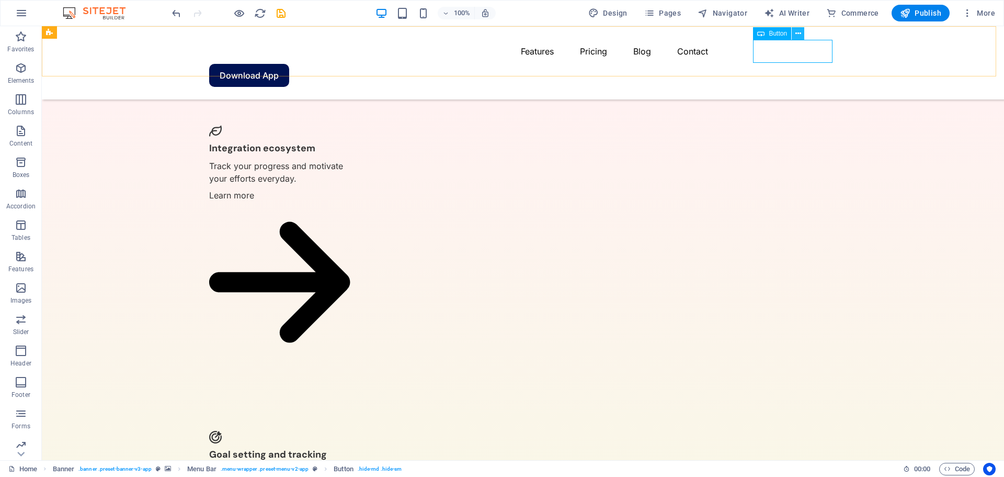
click at [796, 32] on icon at bounding box center [799, 33] width 6 height 11
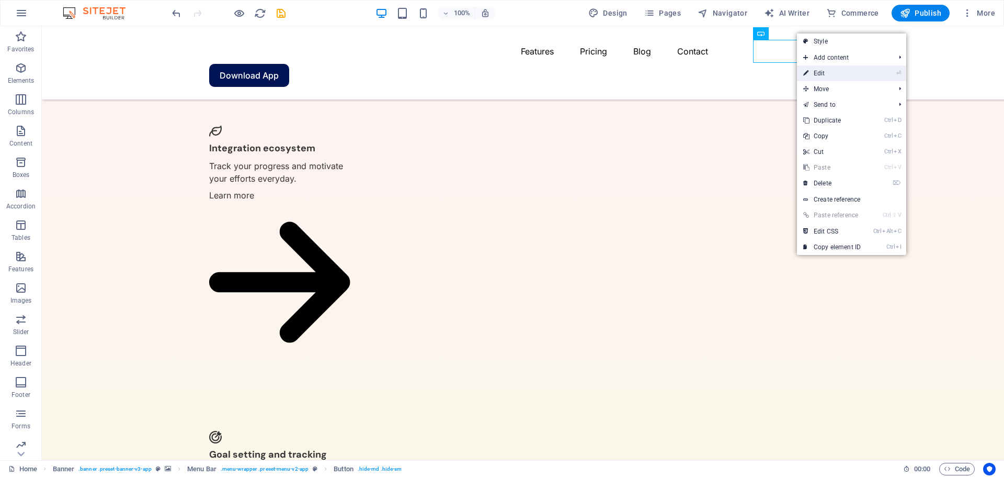
click at [815, 69] on link "⏎ Edit" at bounding box center [832, 73] width 70 height 16
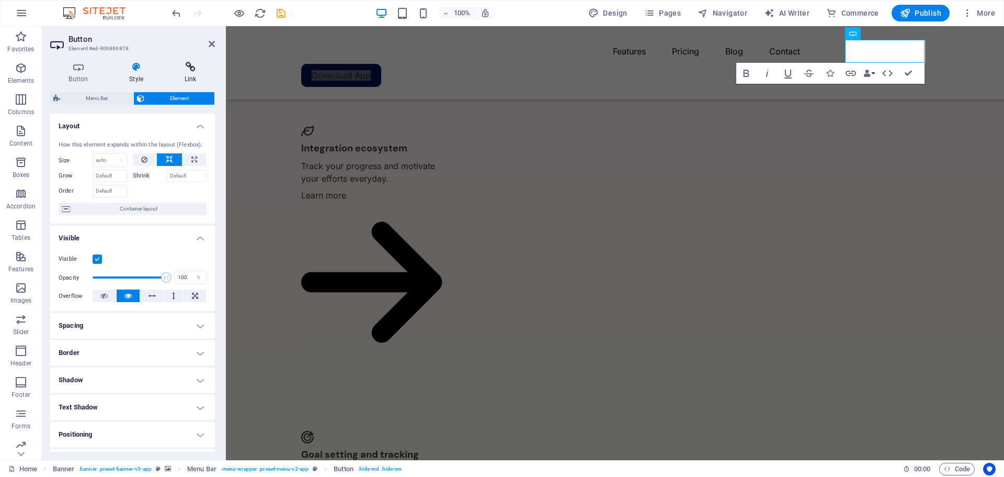
click at [189, 70] on icon at bounding box center [190, 67] width 49 height 10
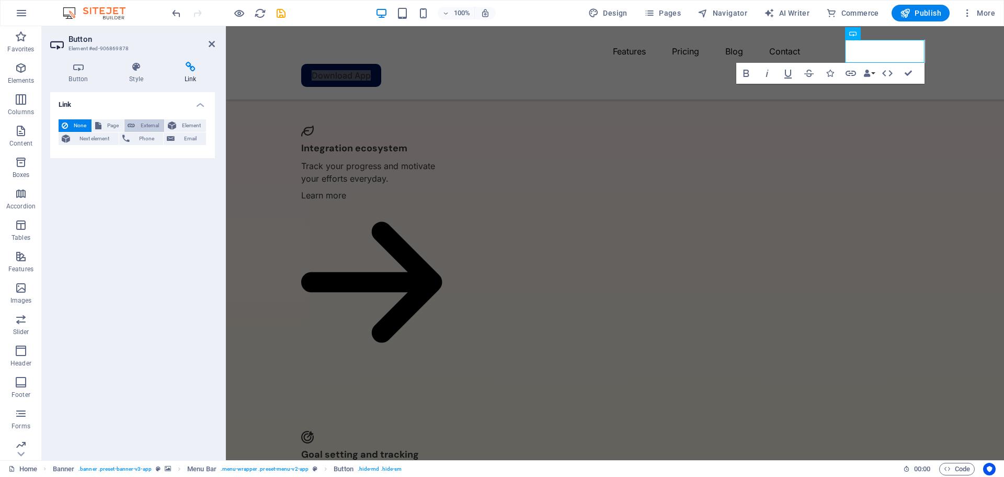
click at [141, 124] on span "External" at bounding box center [149, 125] width 23 height 13
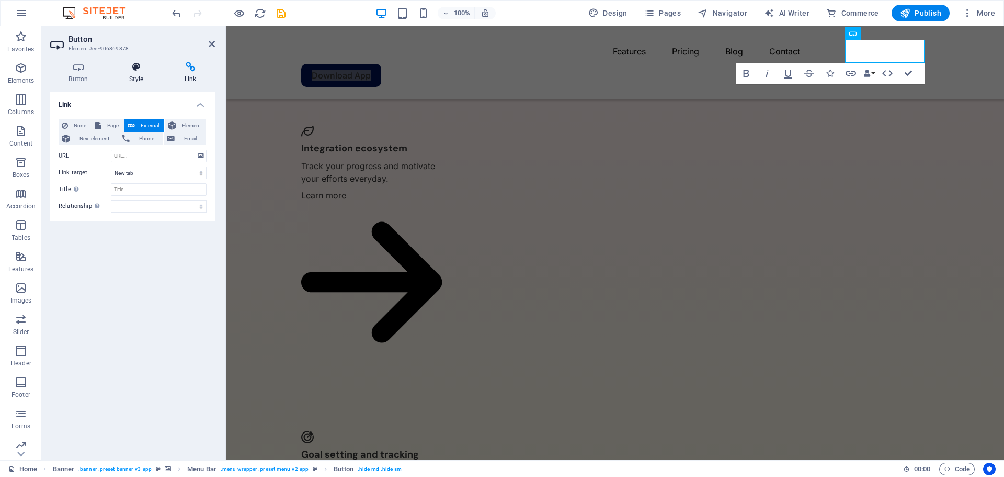
click at [133, 74] on h4 "Style" at bounding box center [138, 73] width 55 height 22
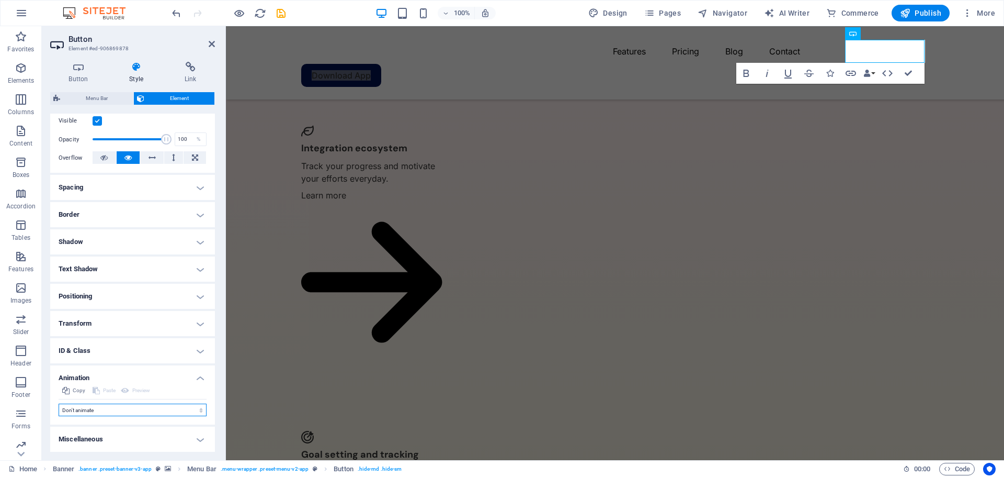
click at [101, 408] on select "Don't animate Show / Hide Slide up/down Zoom in/out Slide left to right Slide r…" at bounding box center [133, 409] width 148 height 13
click at [59, 403] on select "Don't animate Show / Hide Slide up/down Zoom in/out Slide left to right Slide r…" at bounding box center [133, 409] width 148 height 13
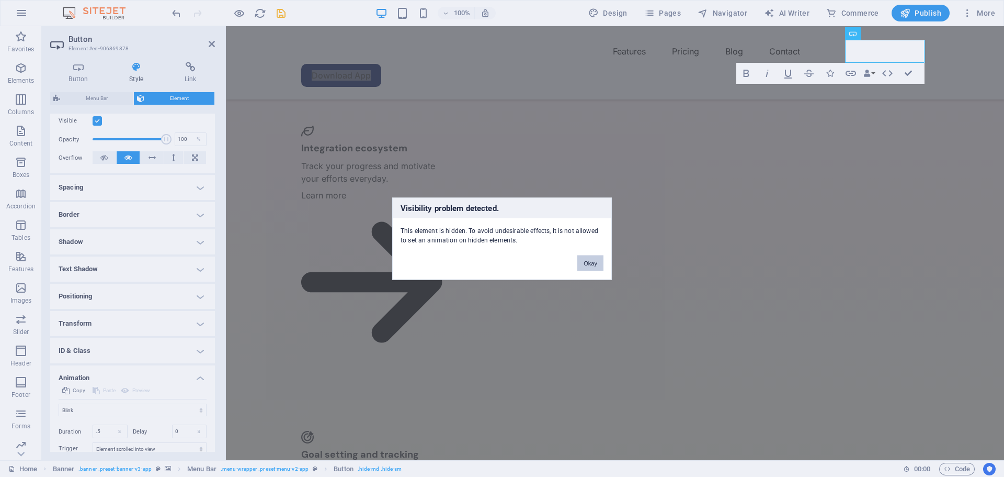
click at [585, 257] on button "Okay" at bounding box center [591, 263] width 26 height 16
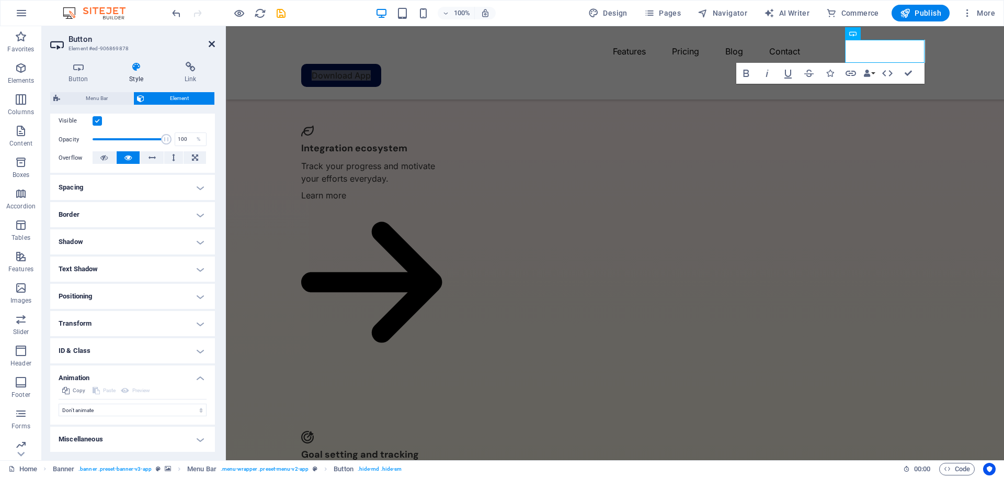
click at [209, 44] on icon at bounding box center [212, 44] width 6 height 8
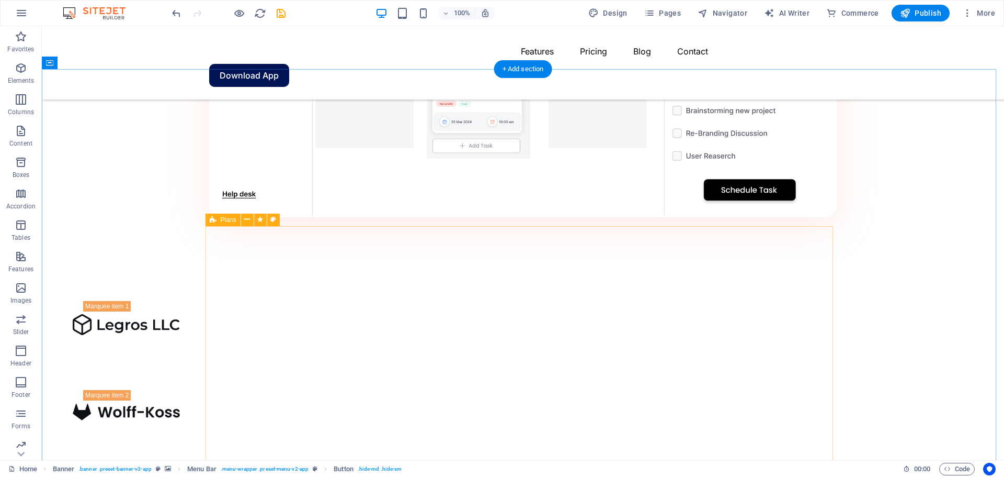
scroll to position [1300, 0]
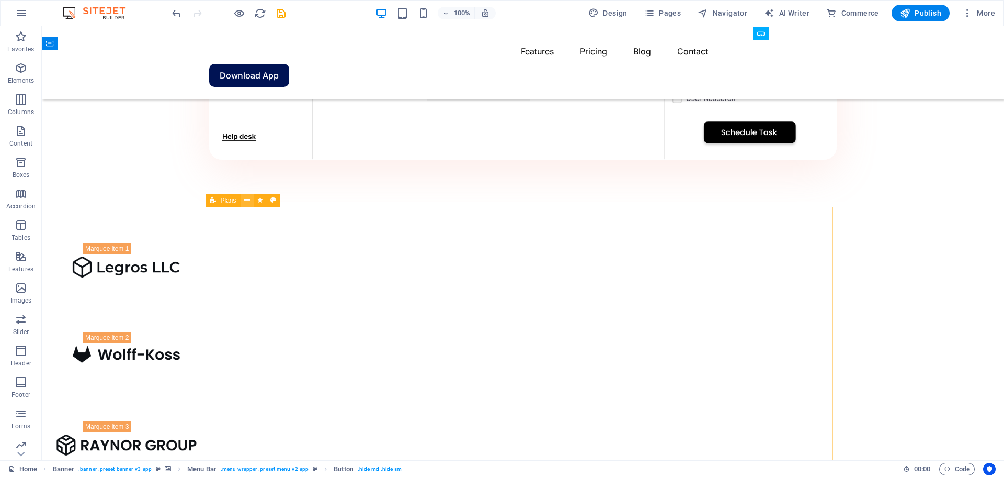
click at [247, 202] on icon at bounding box center [247, 200] width 6 height 11
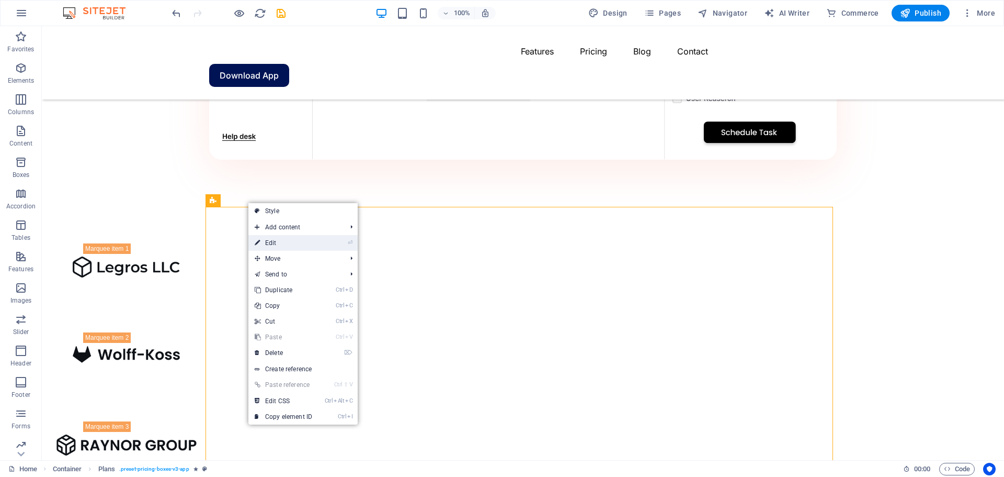
click at [282, 243] on link "⏎ Edit" at bounding box center [283, 243] width 70 height 16
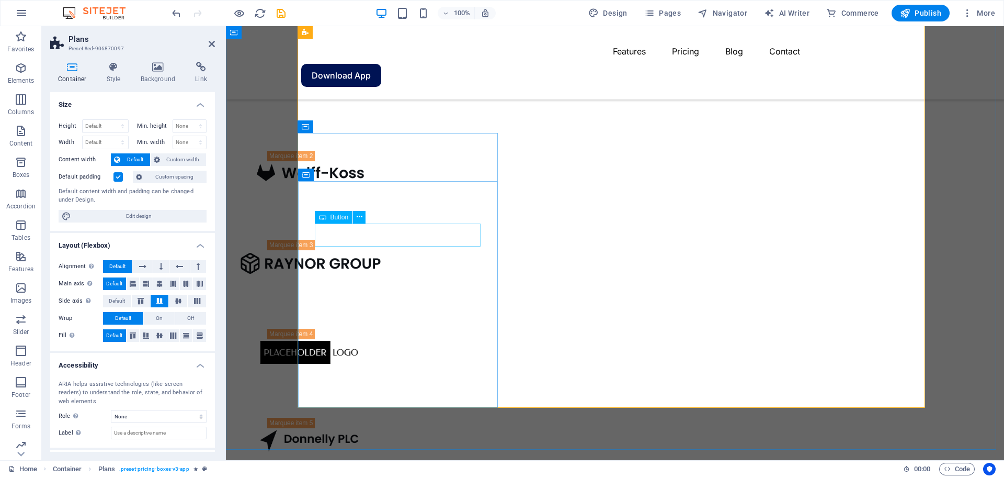
scroll to position [1353, 0]
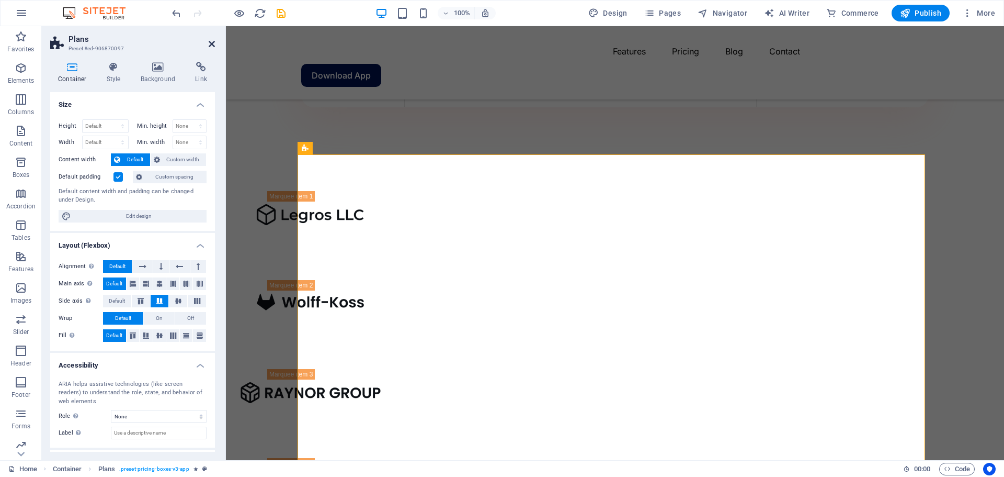
click at [209, 45] on icon at bounding box center [212, 44] width 6 height 8
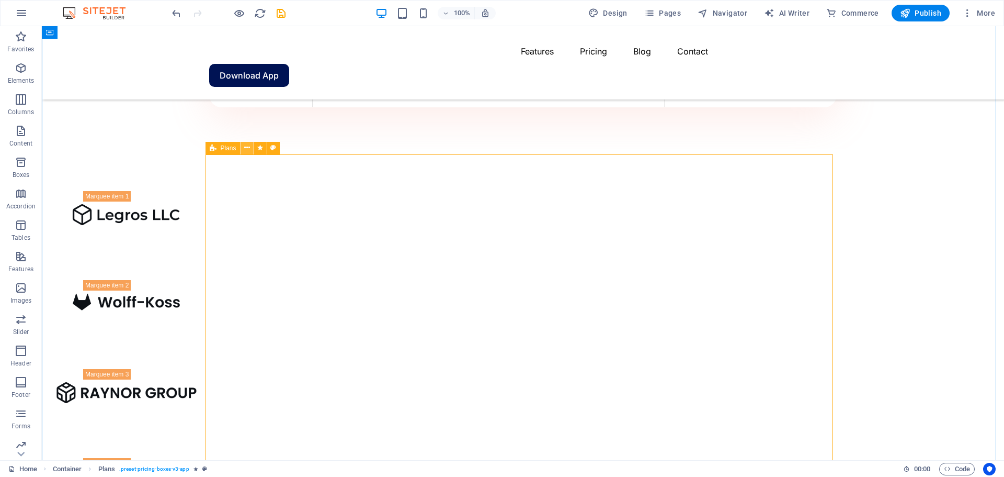
click at [247, 148] on icon at bounding box center [247, 147] width 6 height 11
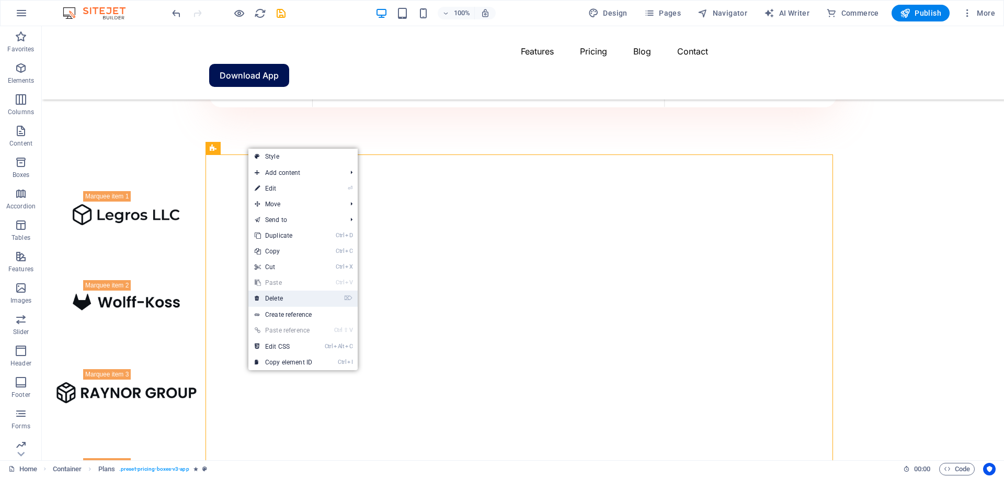
click at [278, 293] on link "⌦ Delete" at bounding box center [283, 298] width 70 height 16
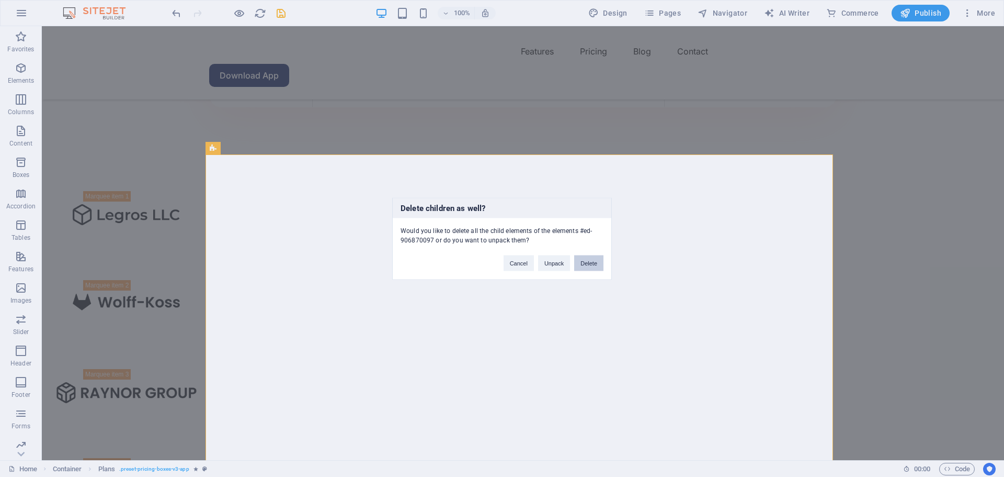
click at [590, 263] on button "Delete" at bounding box center [588, 263] width 29 height 16
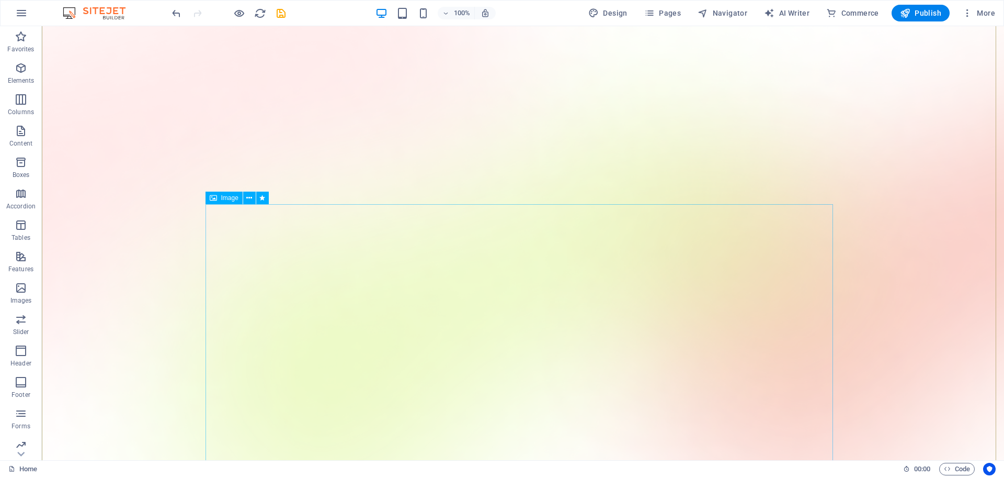
scroll to position [157, 0]
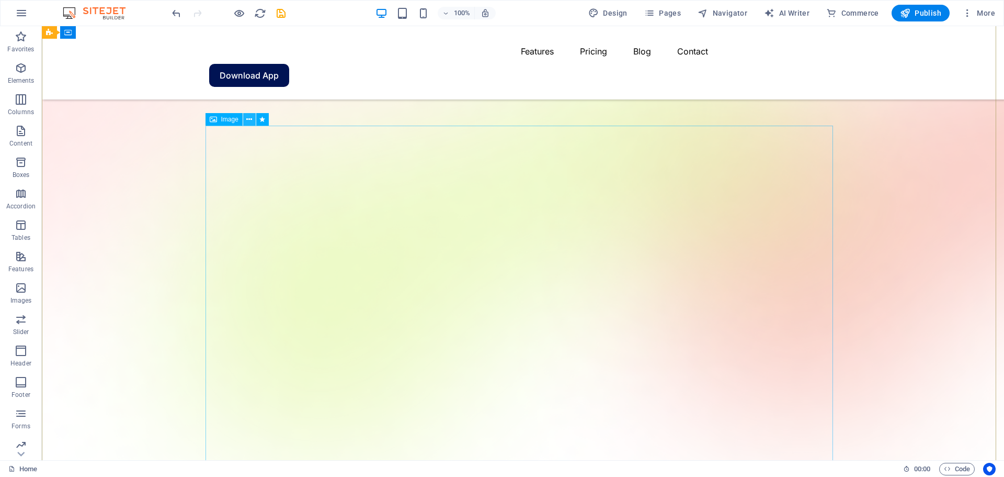
click at [250, 117] on icon at bounding box center [249, 119] width 6 height 11
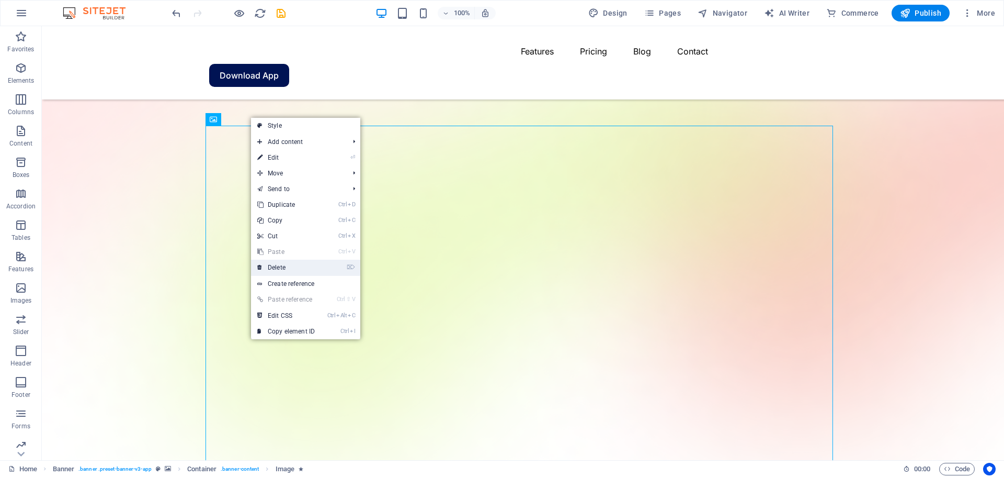
click at [284, 270] on link "⌦ Delete" at bounding box center [286, 267] width 70 height 16
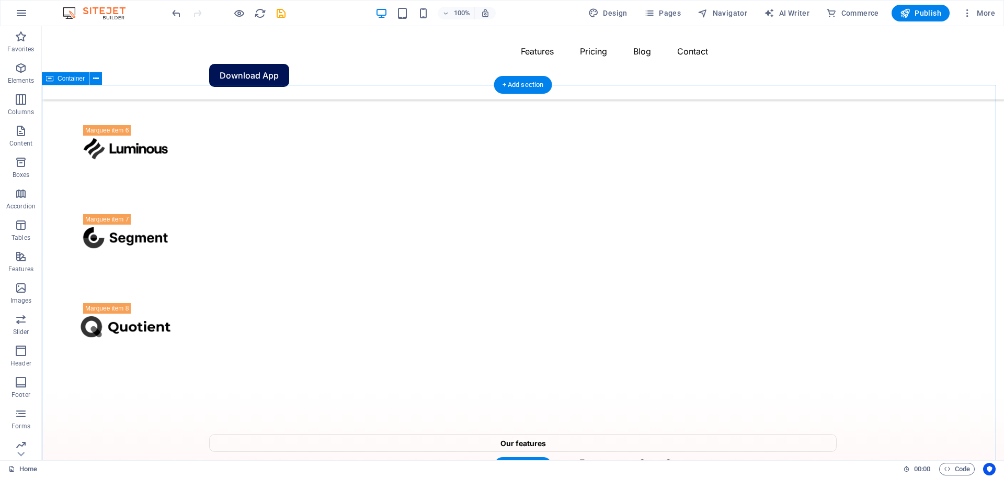
scroll to position [963, 0]
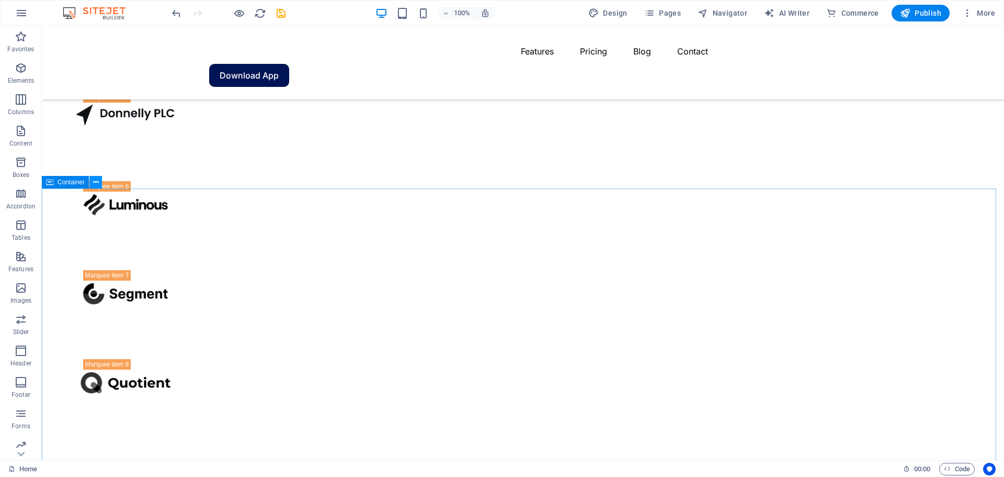
click at [94, 184] on icon at bounding box center [96, 182] width 6 height 11
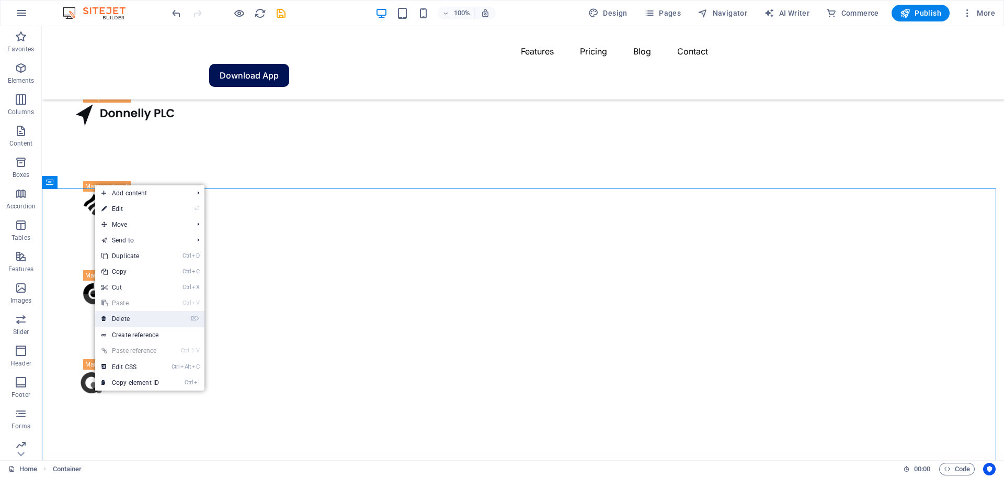
click at [125, 318] on link "⌦ Delete" at bounding box center [130, 319] width 70 height 16
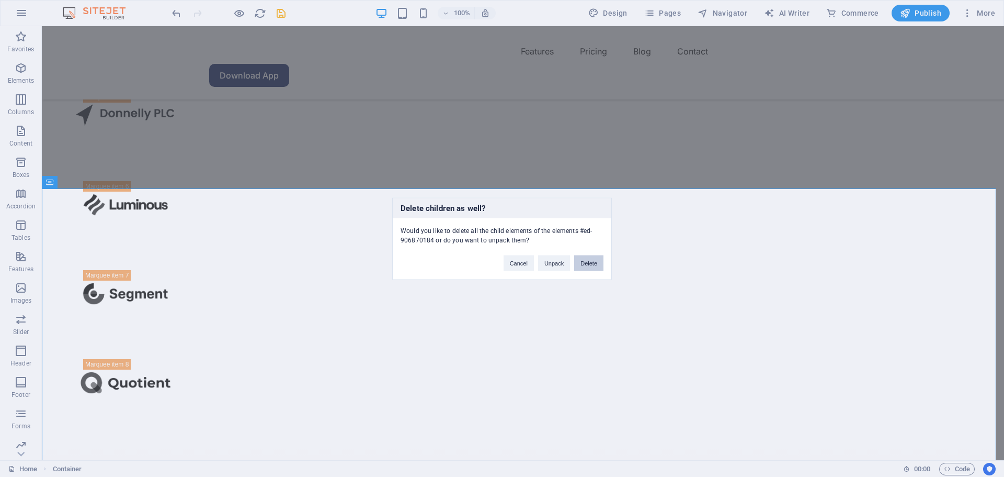
click at [586, 265] on button "Delete" at bounding box center [588, 263] width 29 height 16
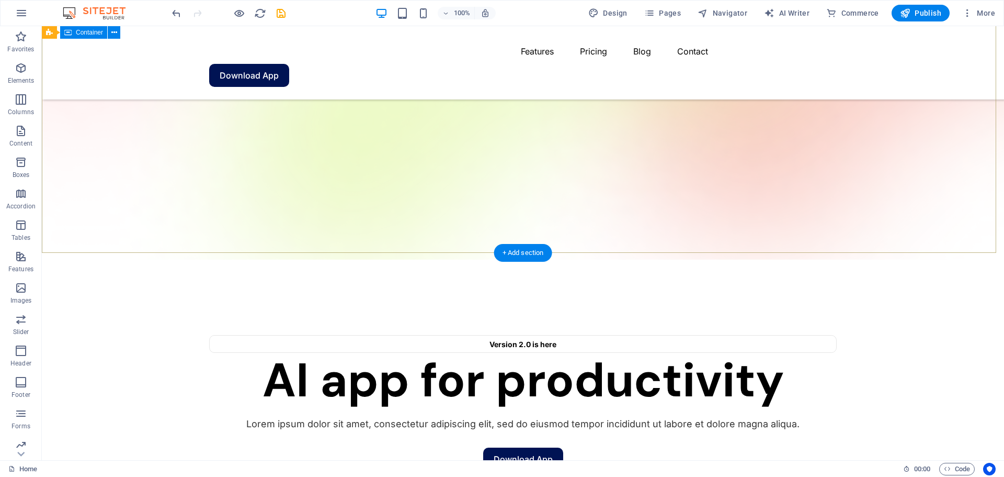
scroll to position [111, 0]
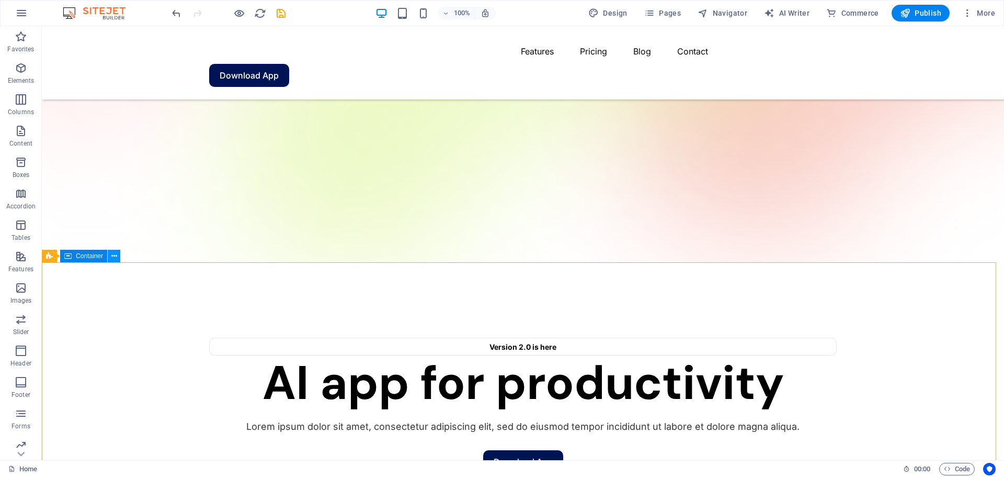
click at [111, 255] on icon at bounding box center [114, 256] width 6 height 11
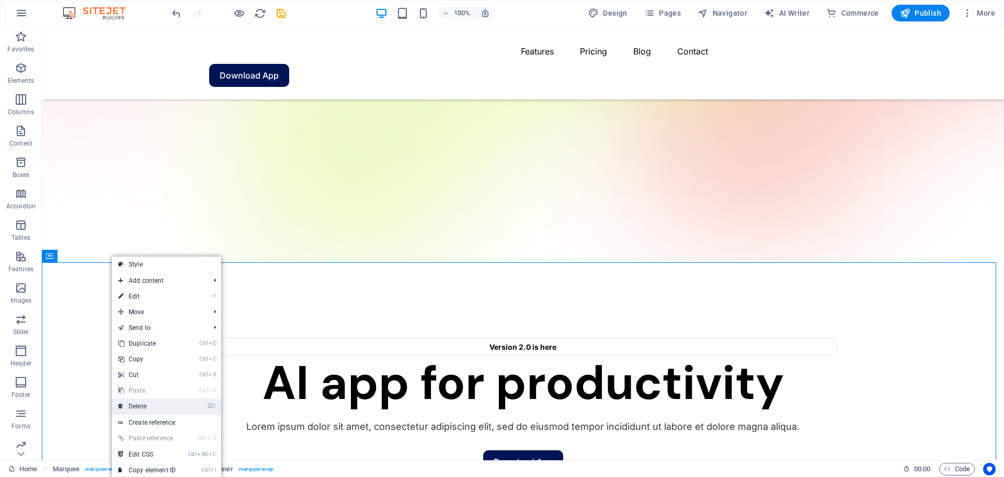
click at [143, 403] on link "⌦ Delete" at bounding box center [147, 406] width 70 height 16
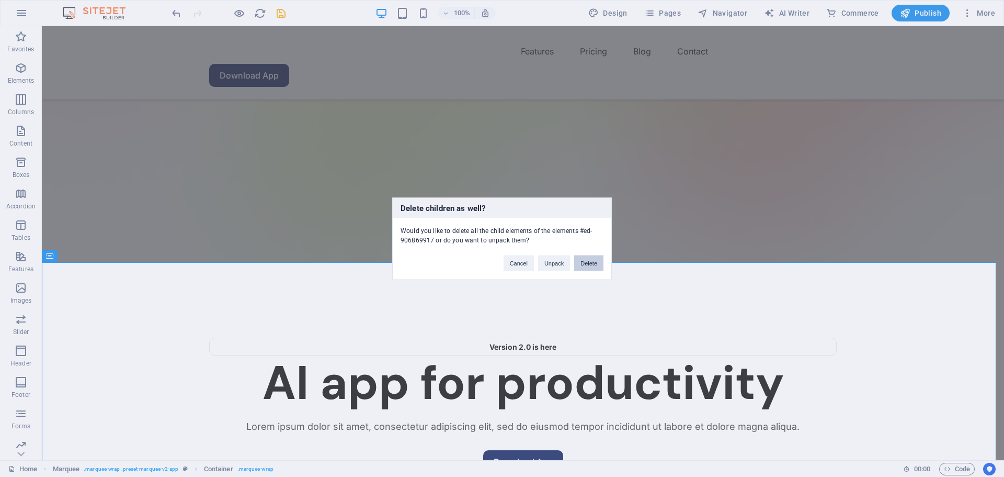
click at [586, 264] on button "Delete" at bounding box center [588, 263] width 29 height 16
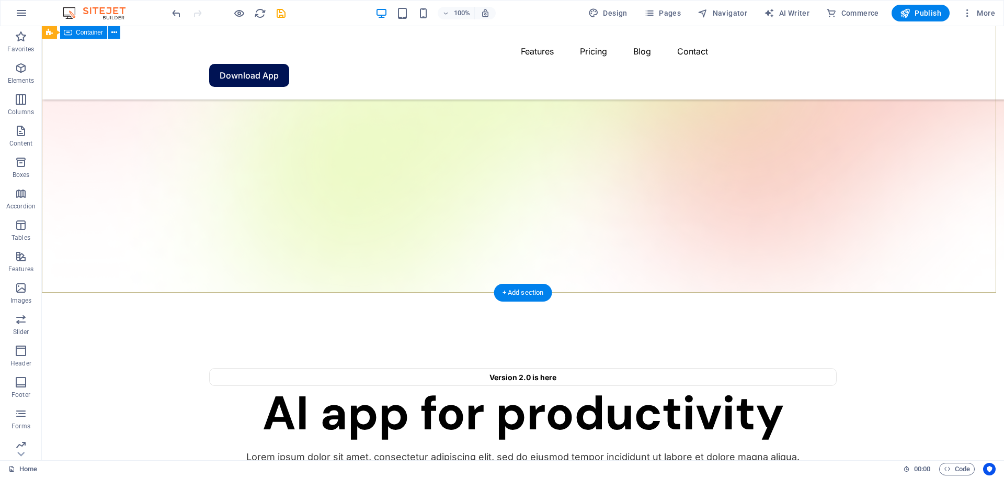
scroll to position [0, 0]
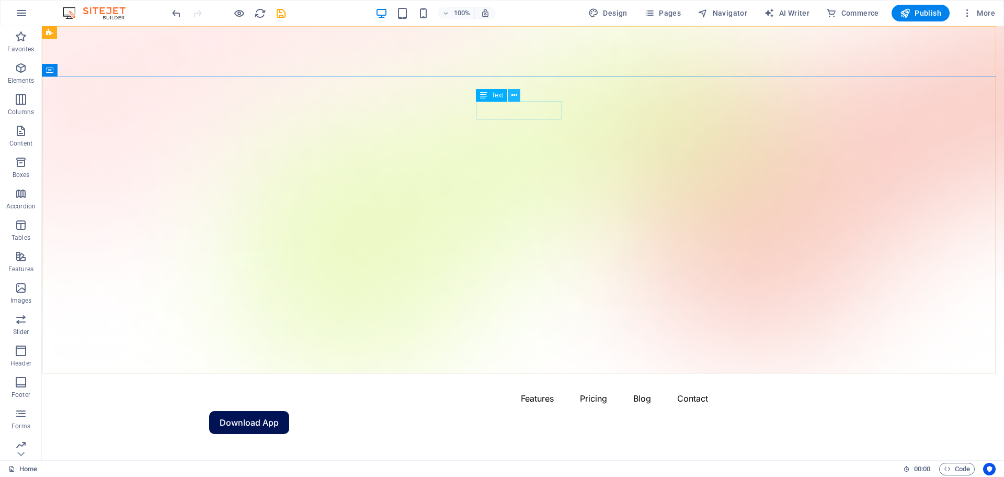
click at [517, 95] on icon at bounding box center [515, 95] width 6 height 11
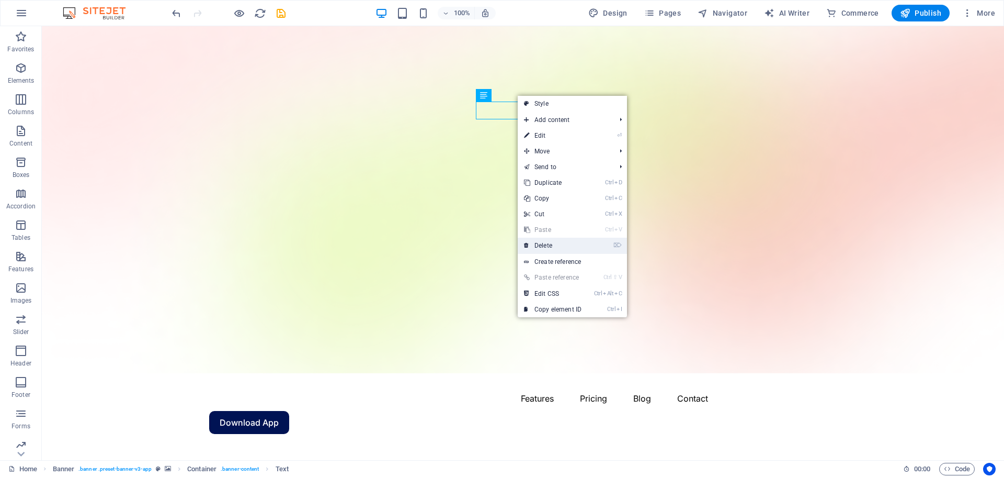
click at [550, 244] on link "⌦ Delete" at bounding box center [553, 245] width 70 height 16
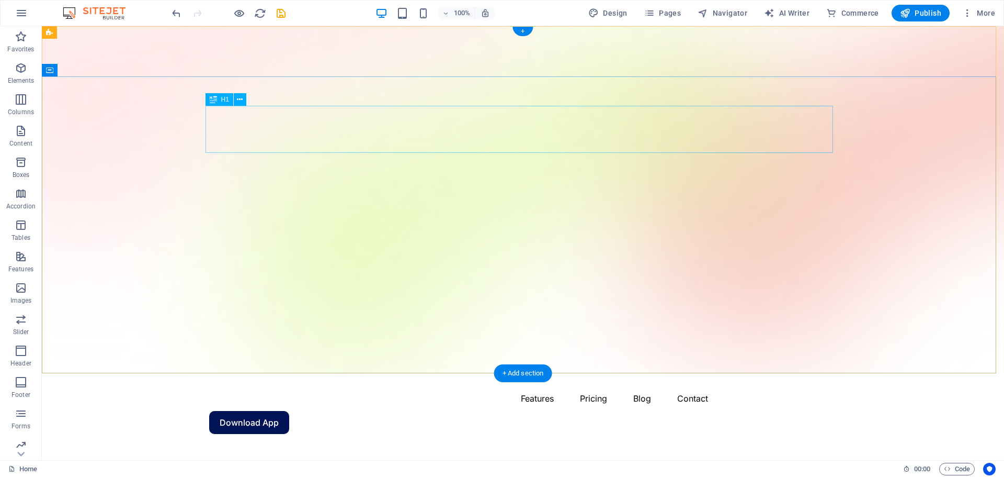
click at [241, 103] on icon at bounding box center [240, 99] width 6 height 11
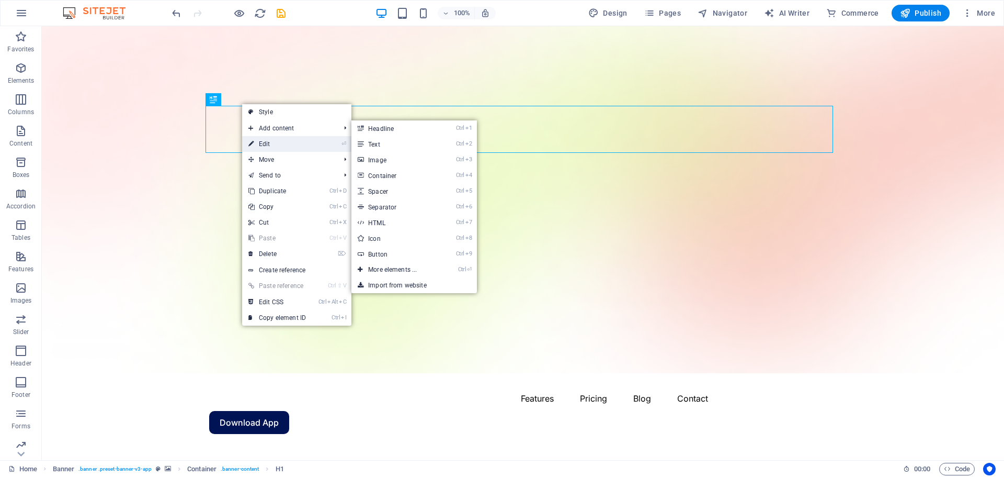
click at [273, 144] on link "⏎ Edit" at bounding box center [277, 144] width 70 height 16
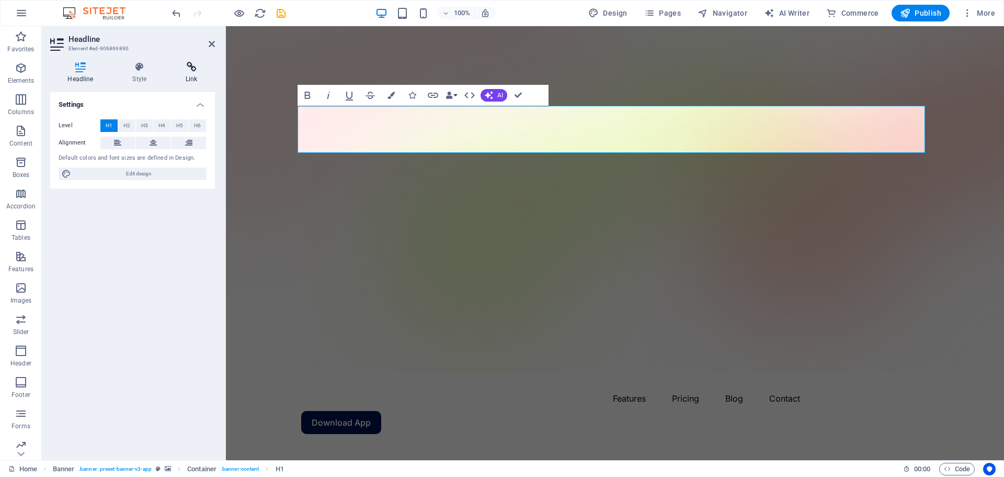
click at [194, 78] on h4 "Link" at bounding box center [191, 73] width 47 height 22
click at [146, 79] on h4 "Style" at bounding box center [141, 73] width 53 height 22
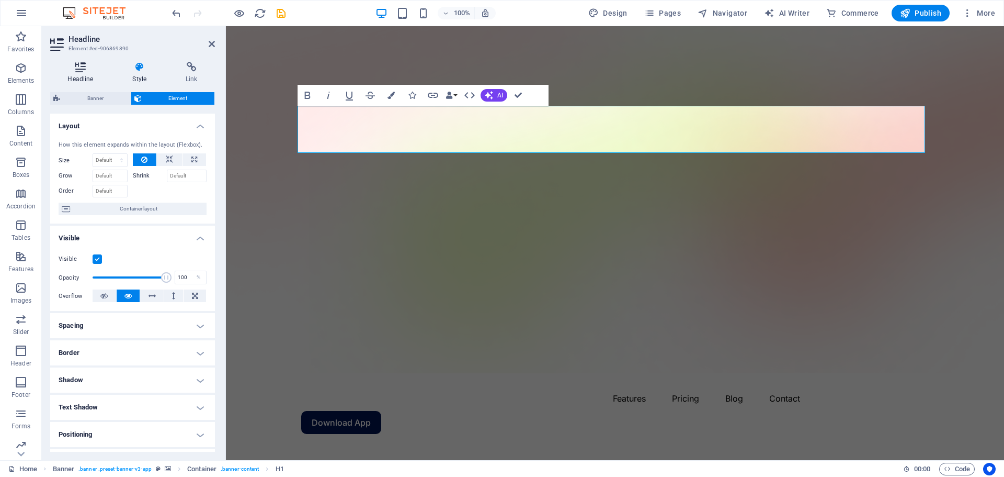
click at [87, 73] on h4 "Headline" at bounding box center [82, 73] width 65 height 22
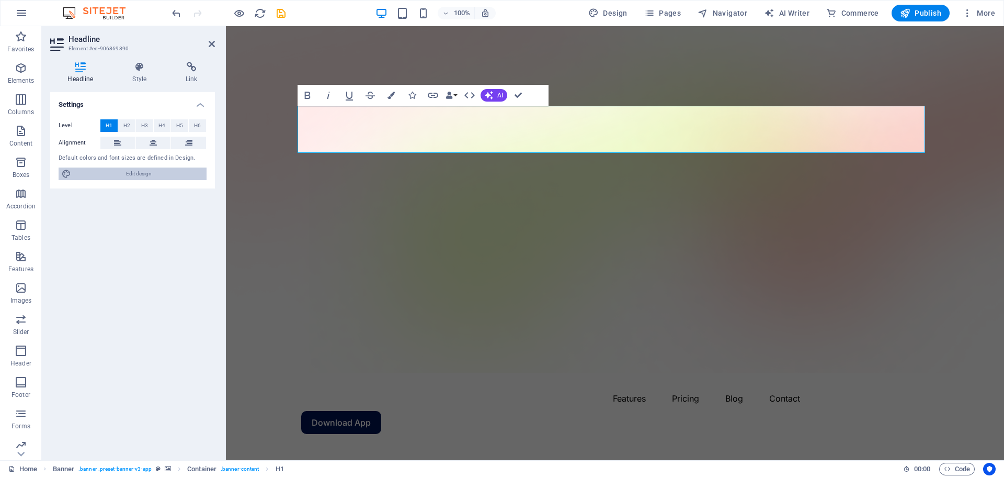
click at [135, 171] on span "Edit design" at bounding box center [138, 173] width 129 height 13
click at [134, 171] on span "Edit design" at bounding box center [138, 173] width 129 height 13
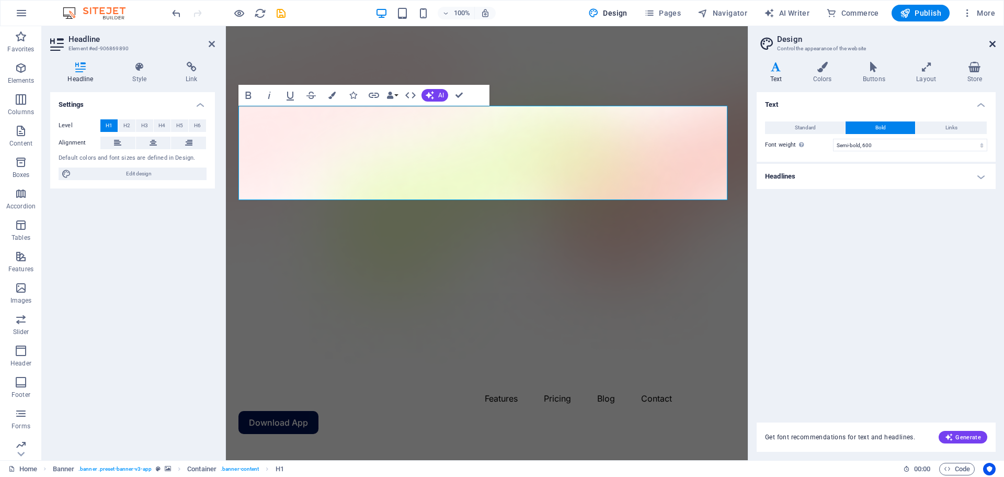
click at [991, 42] on icon at bounding box center [993, 44] width 6 height 8
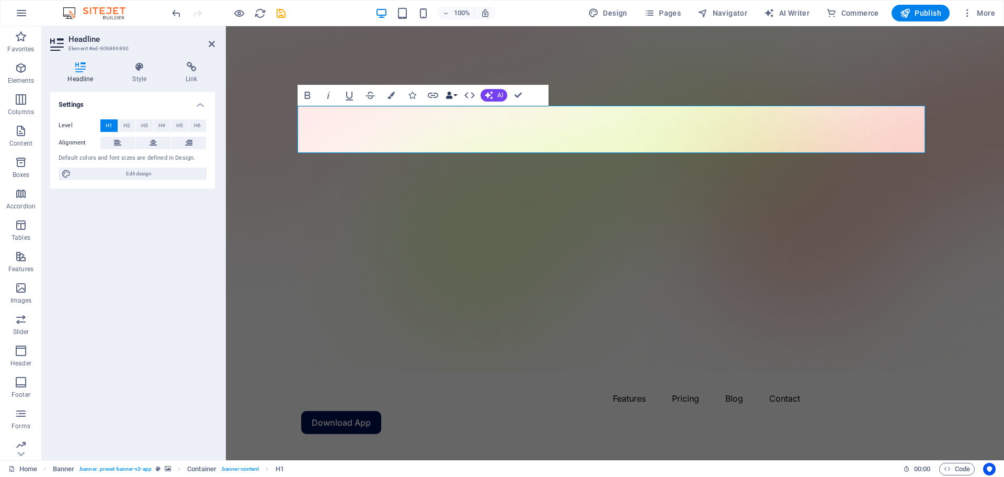
click at [457, 96] on button "Data Bindings" at bounding box center [451, 95] width 15 height 21
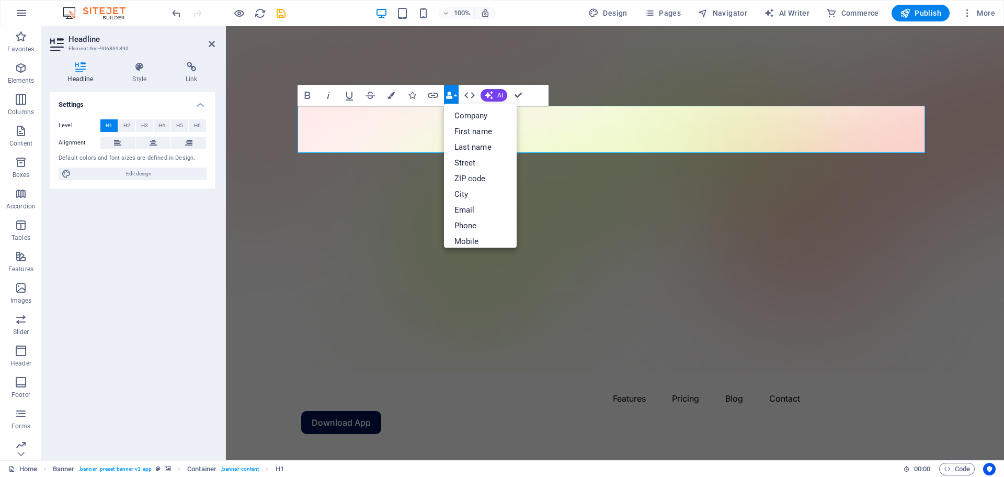
click at [457, 96] on button "Data Bindings" at bounding box center [451, 95] width 15 height 21
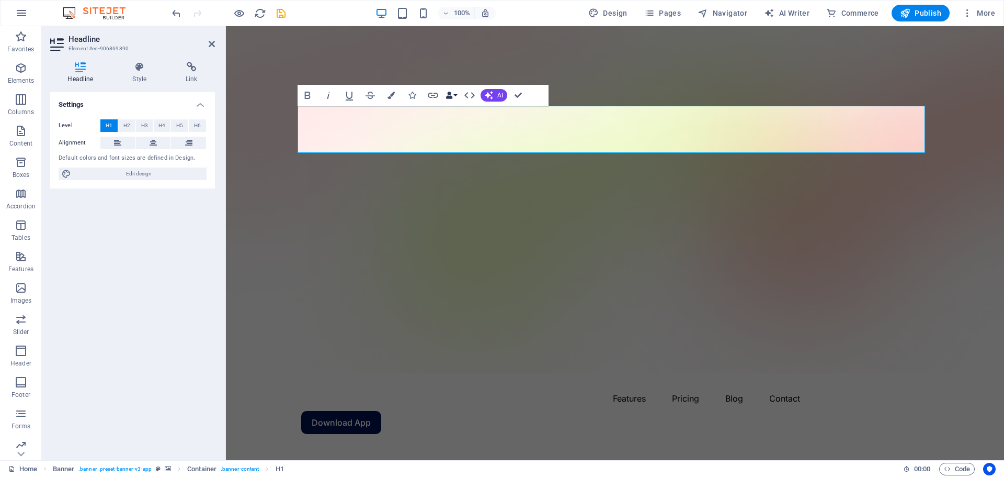
click at [457, 96] on button "Data Bindings" at bounding box center [451, 95] width 15 height 21
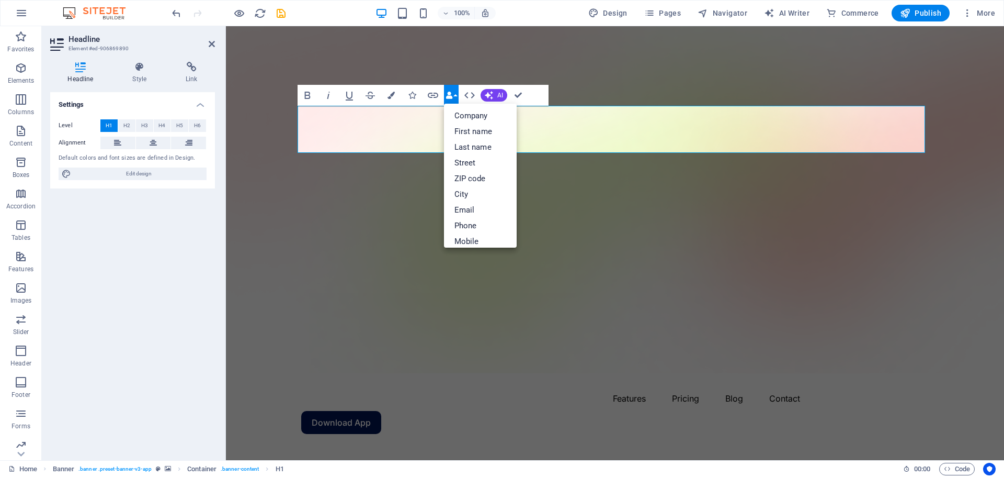
click at [457, 96] on button "Data Bindings" at bounding box center [451, 95] width 15 height 21
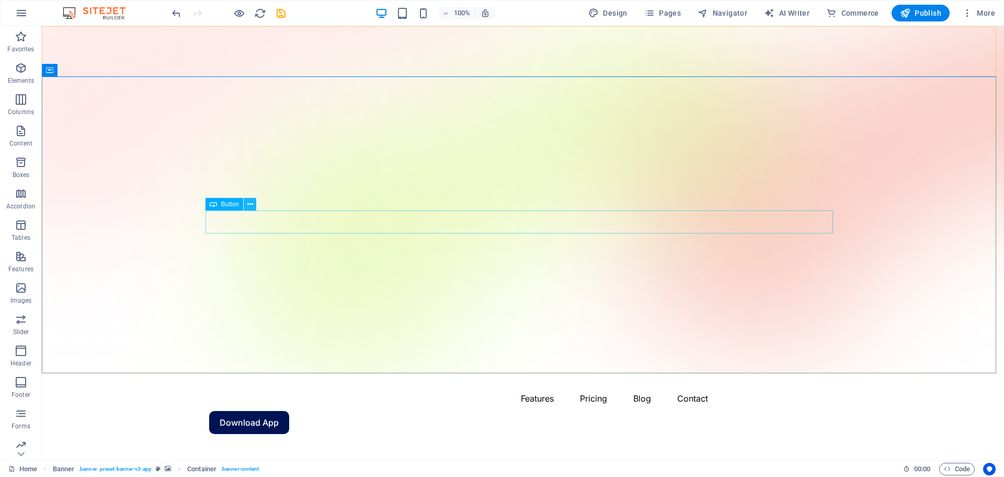
click at [250, 206] on icon at bounding box center [250, 204] width 6 height 11
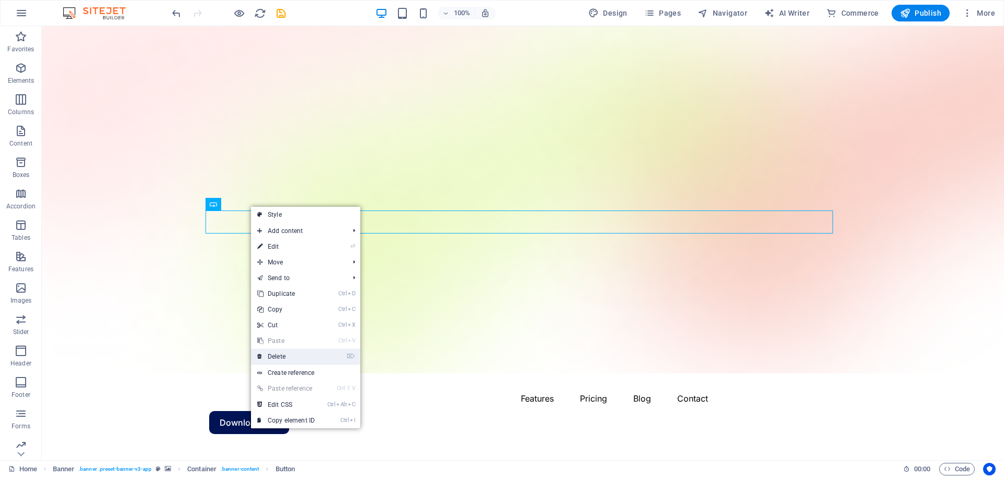
click at [282, 355] on link "⌦ Delete" at bounding box center [286, 356] width 70 height 16
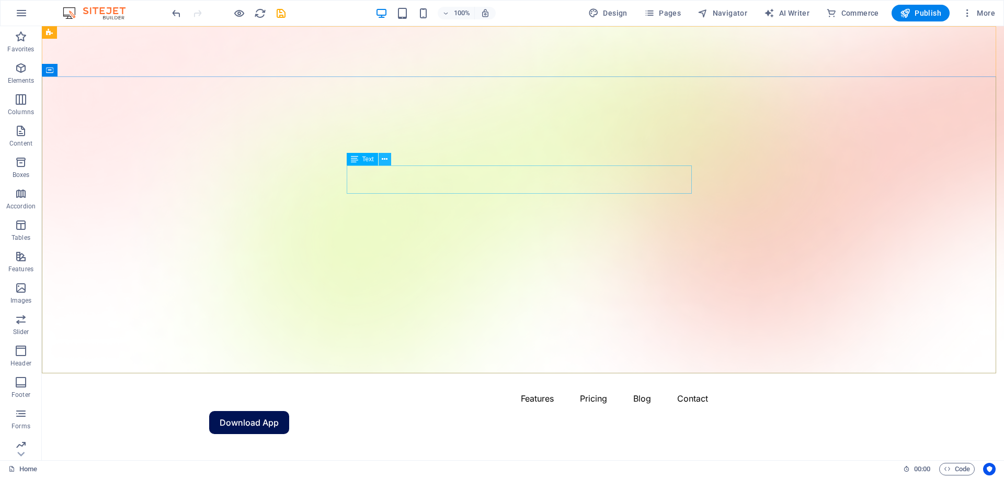
click at [381, 160] on button at bounding box center [385, 159] width 13 height 13
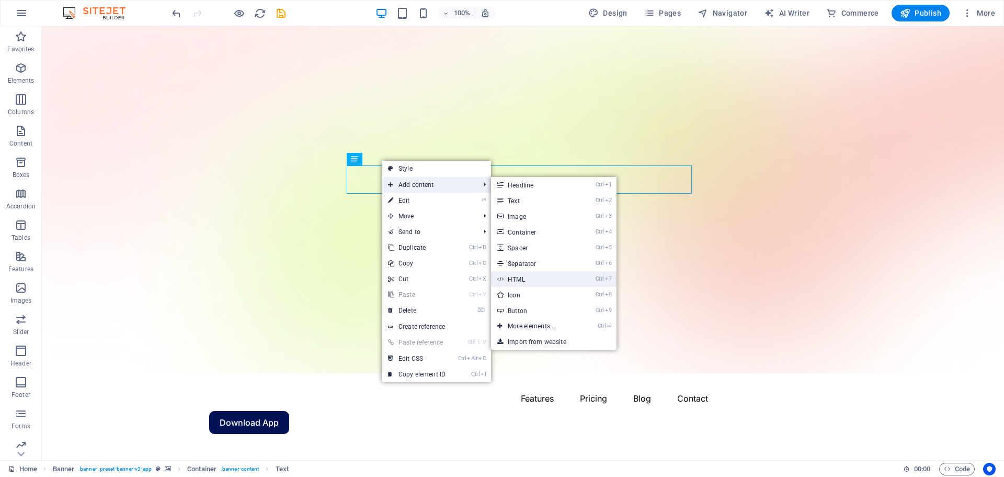
click at [515, 275] on link "Ctrl 7 HTML" at bounding box center [534, 279] width 86 height 16
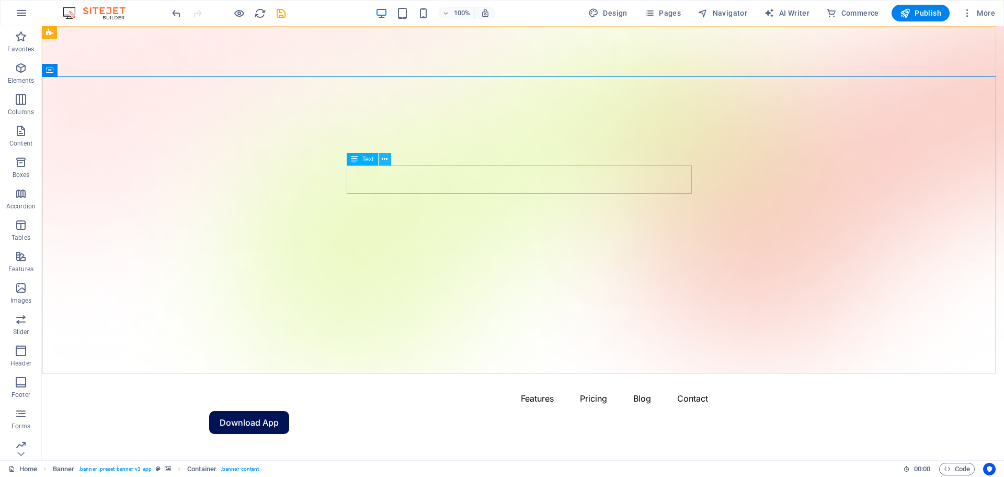
click at [384, 161] on icon at bounding box center [385, 159] width 6 height 11
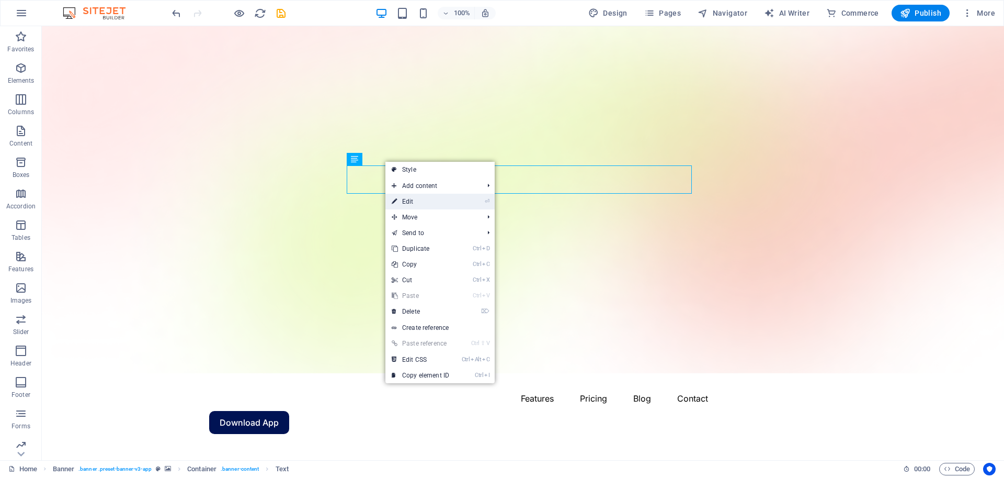
click at [424, 201] on link "⏎ Edit" at bounding box center [421, 202] width 70 height 16
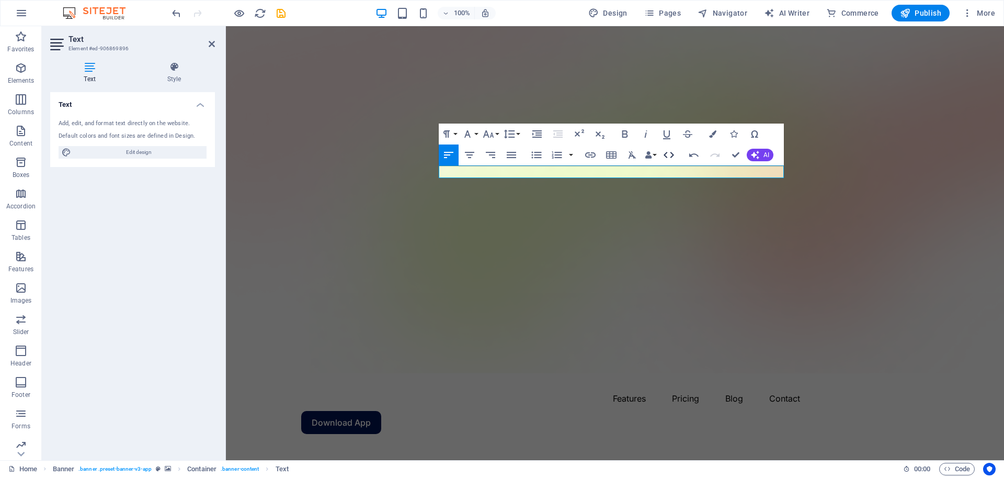
click at [667, 157] on icon "button" at bounding box center [669, 155] width 10 height 6
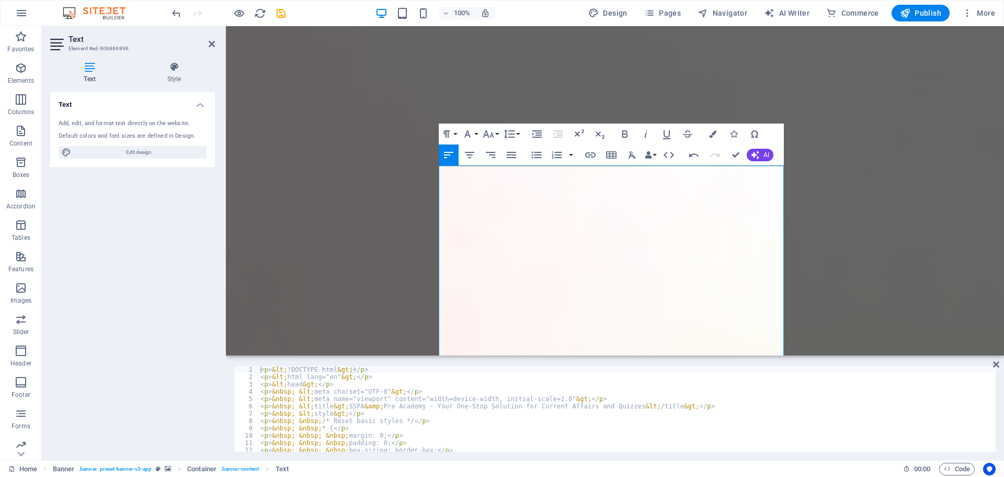
click at [329, 403] on div "< p > &lt; !DOCTYPE html &gt; </ p > < p > &lt; html lang="en" &gt; </ p > < p …" at bounding box center [701, 415] width 886 height 98
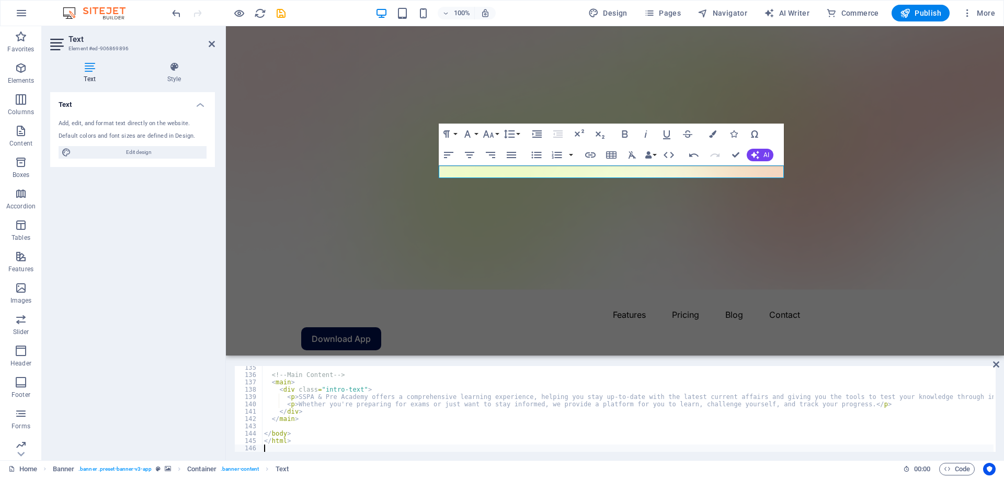
scroll to position [983, 0]
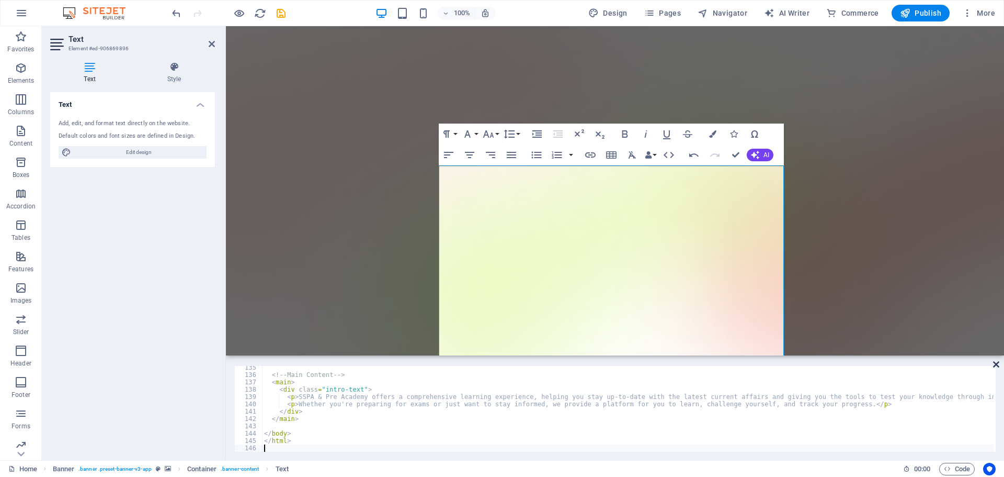
click at [995, 367] on icon at bounding box center [996, 364] width 6 height 8
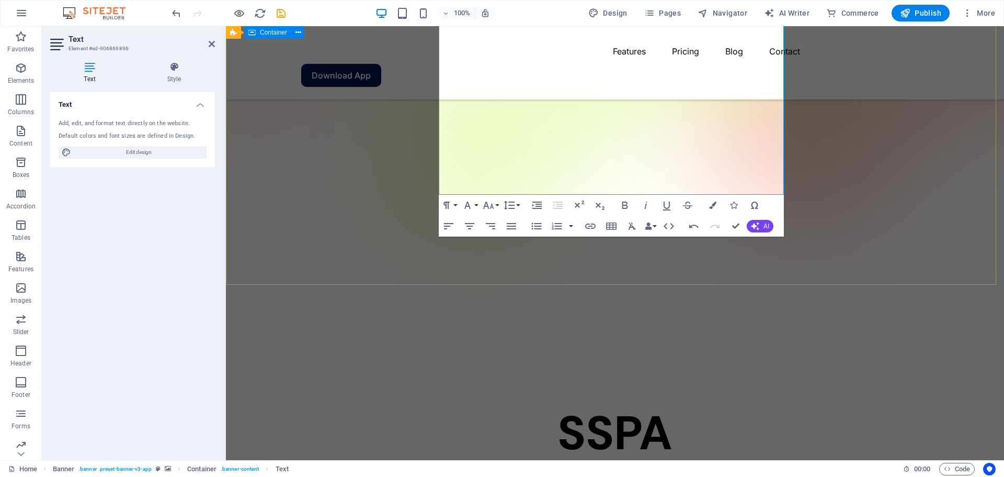
scroll to position [209, 0]
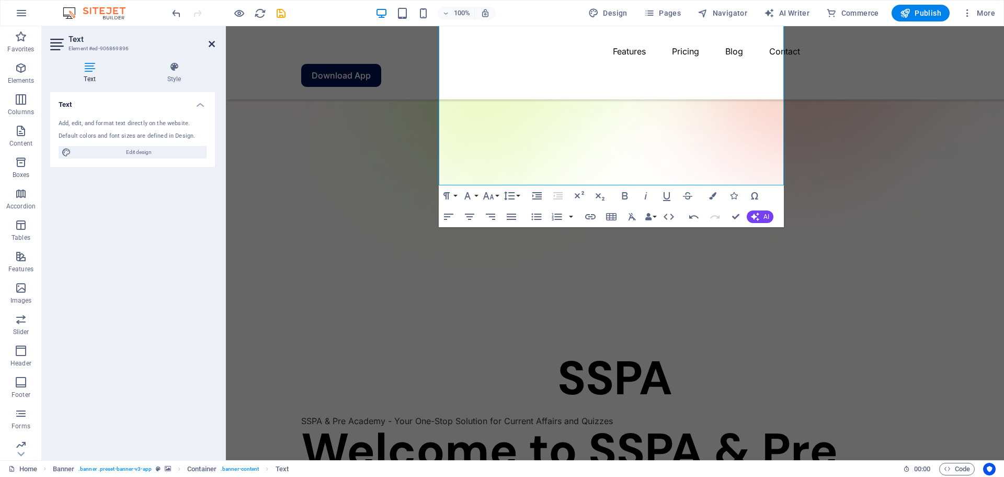
click at [211, 43] on icon at bounding box center [212, 44] width 6 height 8
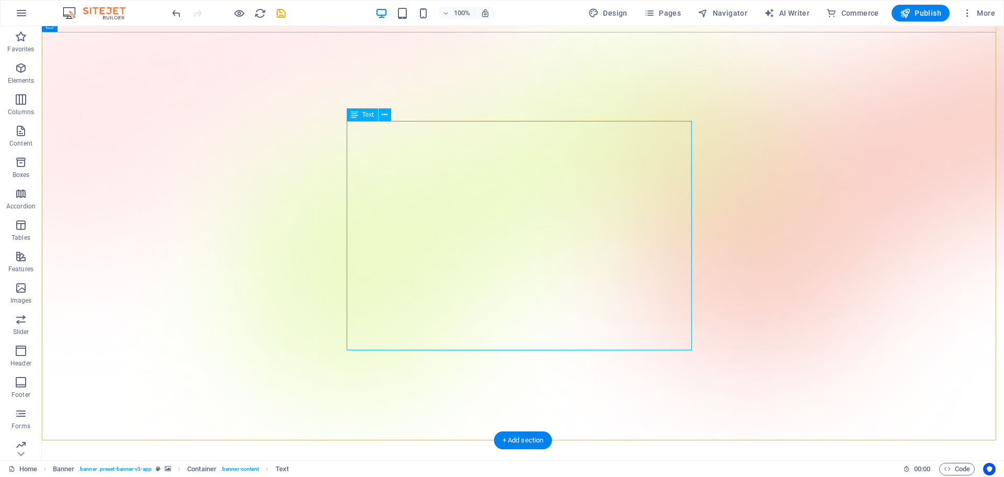
scroll to position [52, 0]
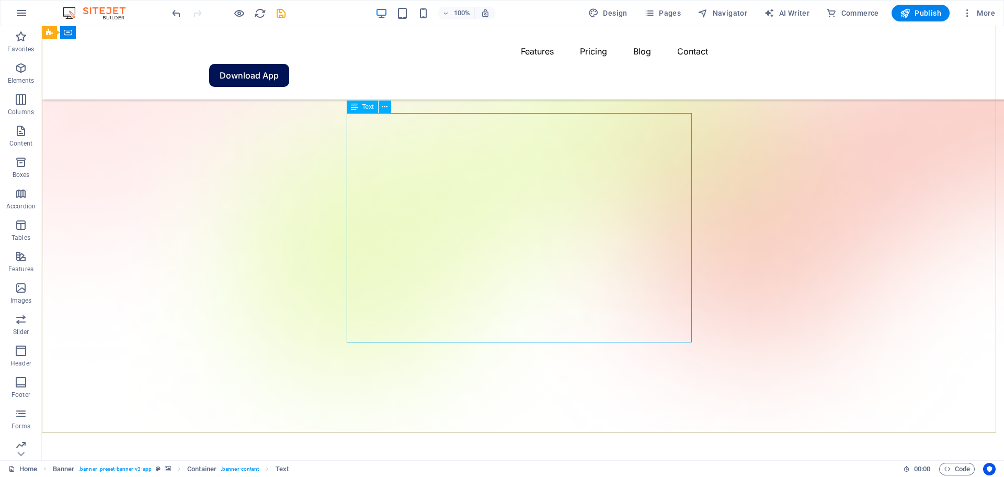
click at [359, 111] on div "Text" at bounding box center [362, 106] width 31 height 13
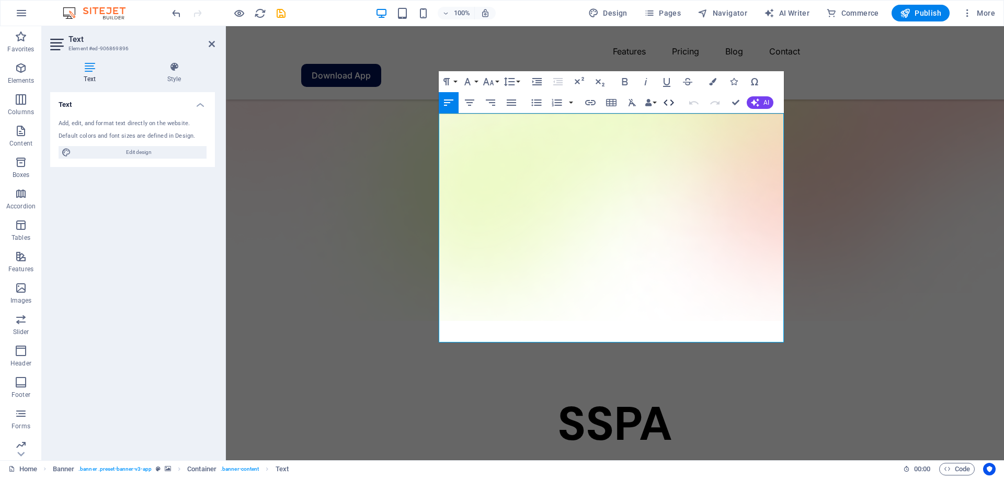
click at [667, 103] on icon "button" at bounding box center [669, 102] width 13 height 13
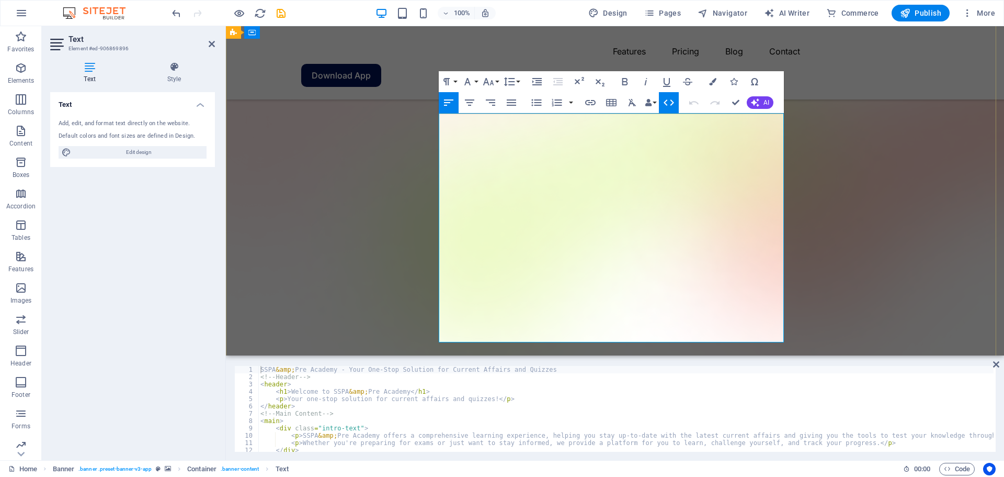
click at [536, 83] on icon "button" at bounding box center [537, 81] width 9 height 7
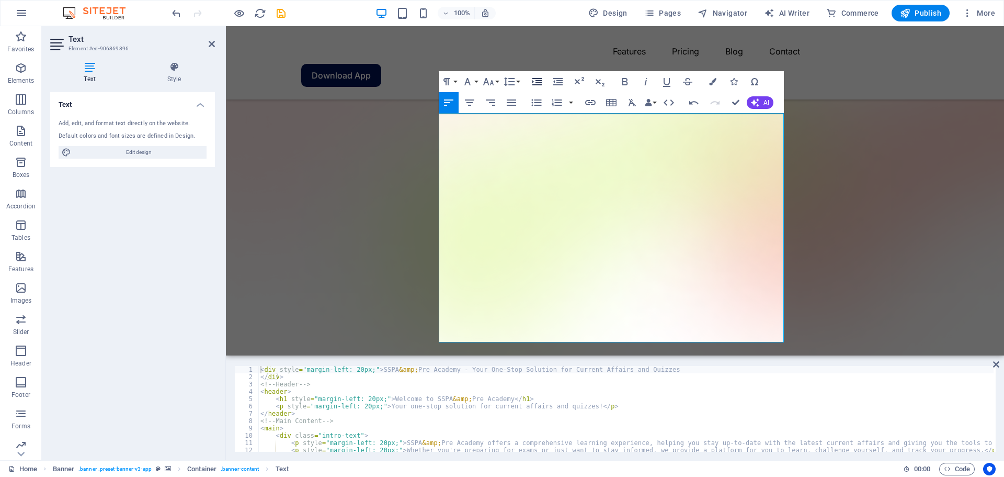
click at [536, 83] on icon "button" at bounding box center [537, 81] width 9 height 7
click at [507, 104] on icon "button" at bounding box center [511, 102] width 13 height 13
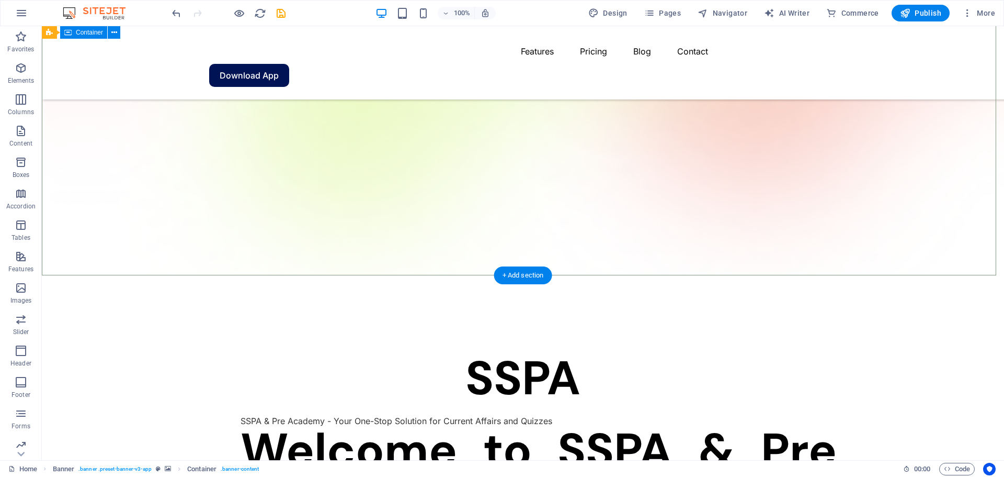
scroll to position [0, 0]
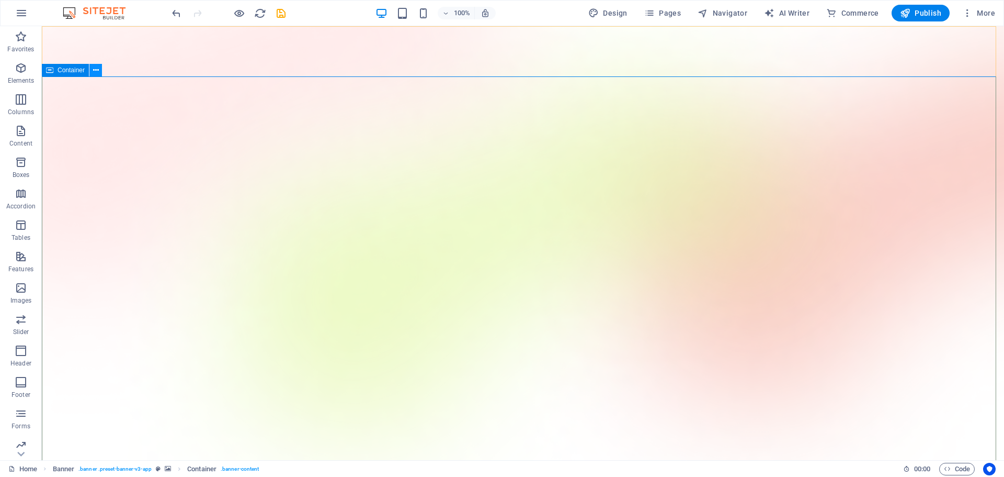
click at [95, 73] on icon at bounding box center [96, 70] width 6 height 11
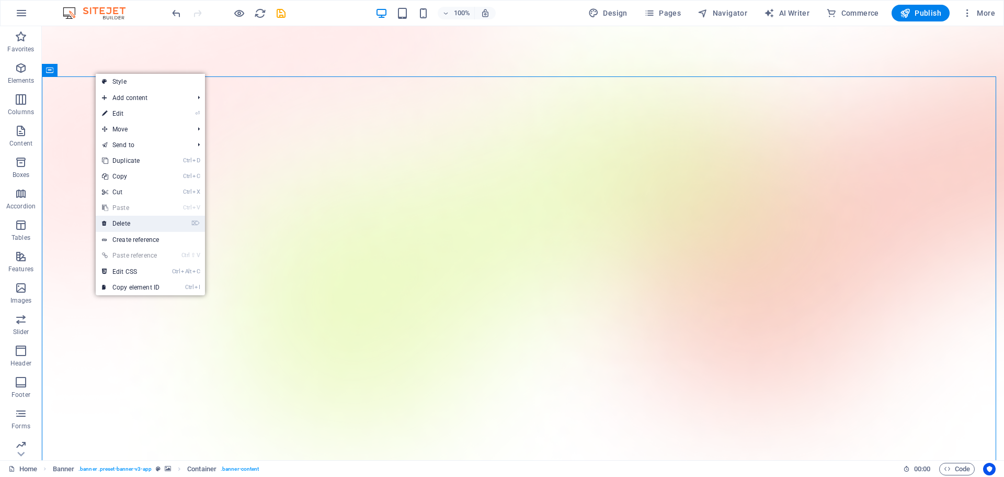
click at [131, 225] on link "⌦ Delete" at bounding box center [131, 224] width 70 height 16
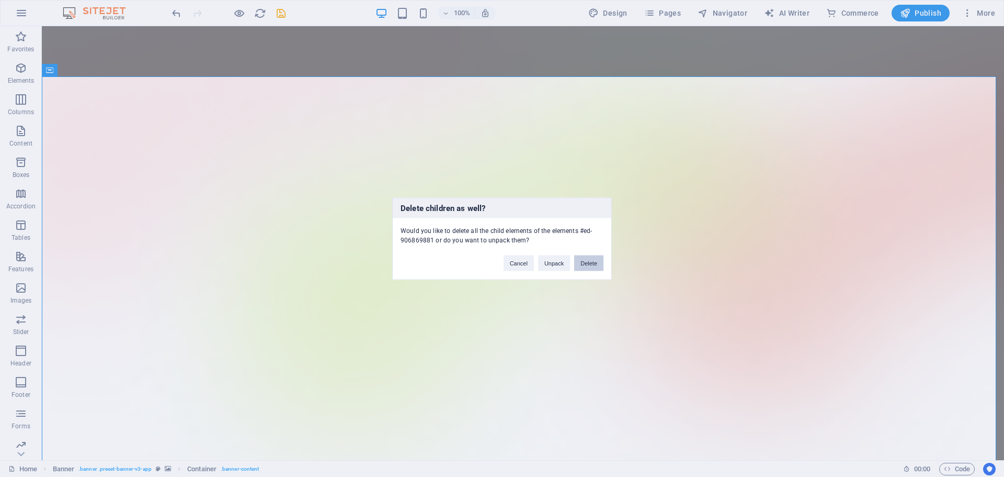
click at [594, 265] on button "Delete" at bounding box center [588, 263] width 29 height 16
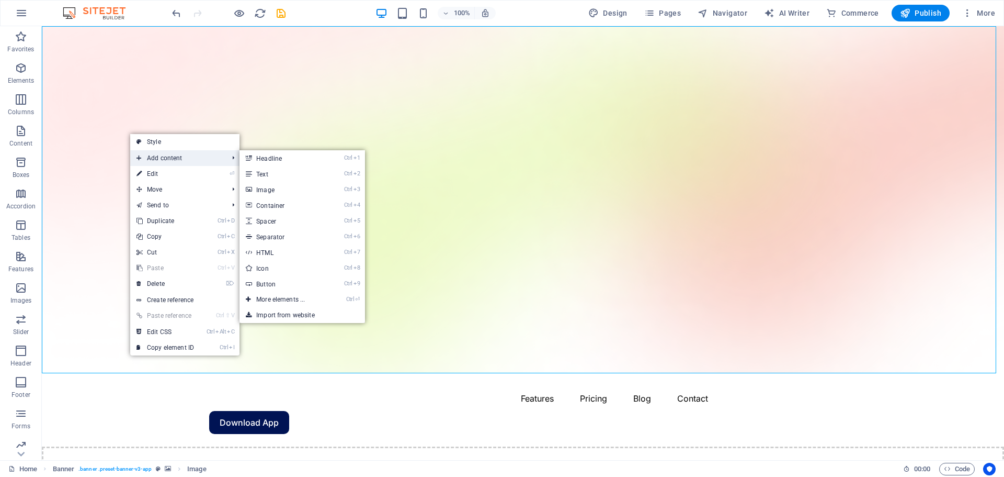
click at [163, 159] on span "Add content" at bounding box center [177, 158] width 94 height 16
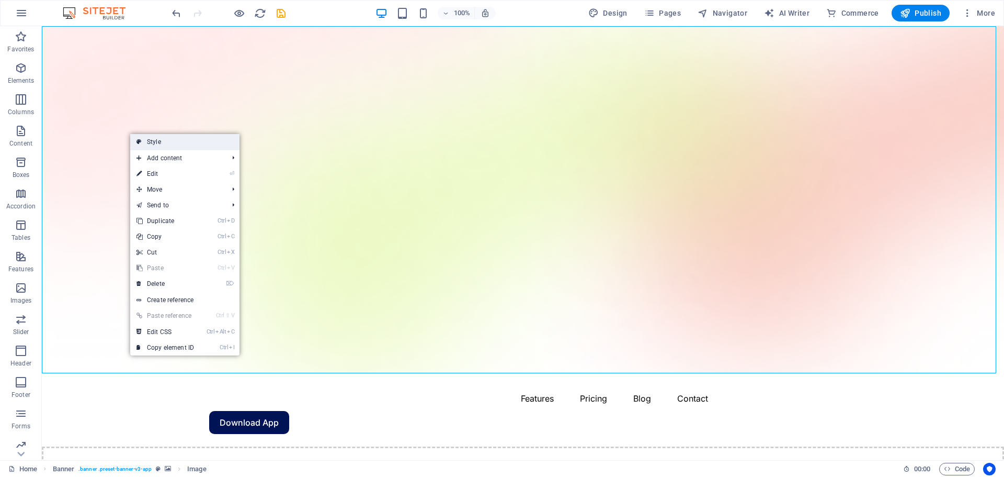
click at [177, 143] on link "Style" at bounding box center [184, 142] width 109 height 16
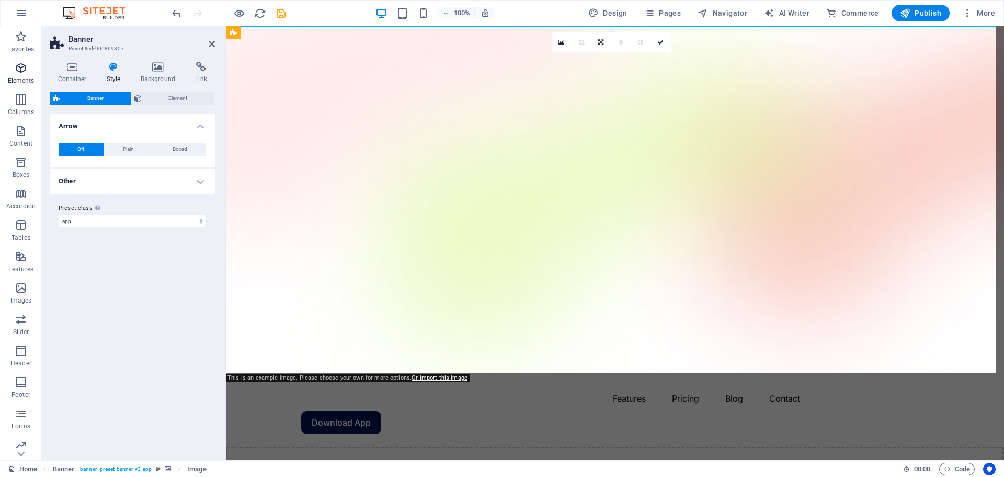
click at [25, 81] on p "Elements" at bounding box center [21, 80] width 27 height 8
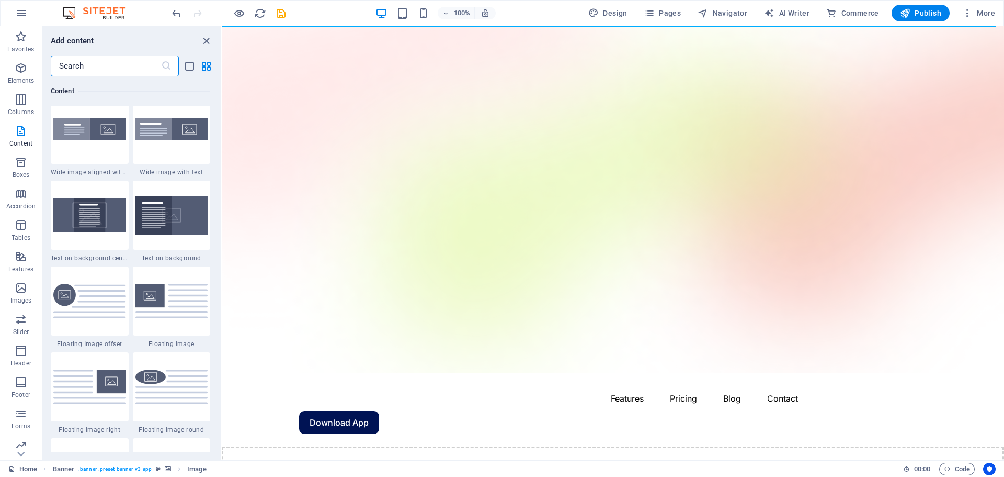
scroll to position [2204, 0]
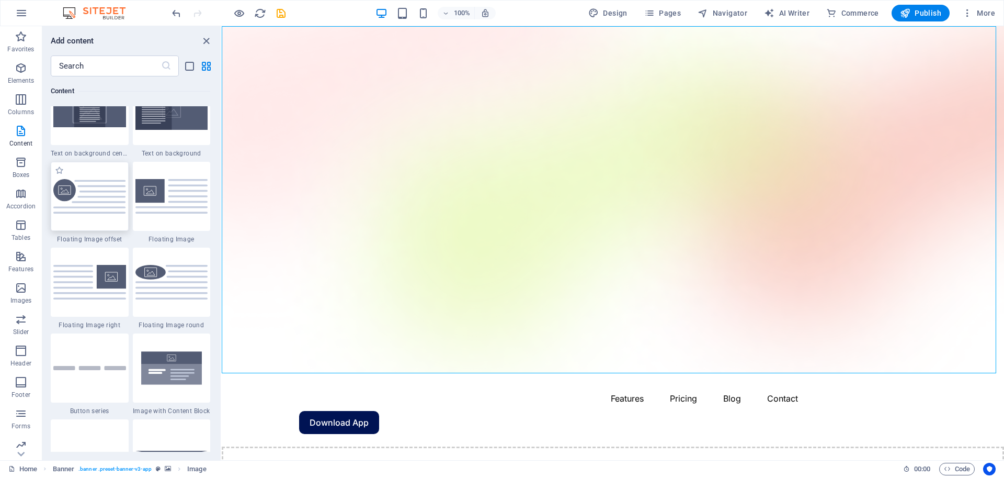
click at [91, 199] on img at bounding box center [89, 196] width 73 height 35
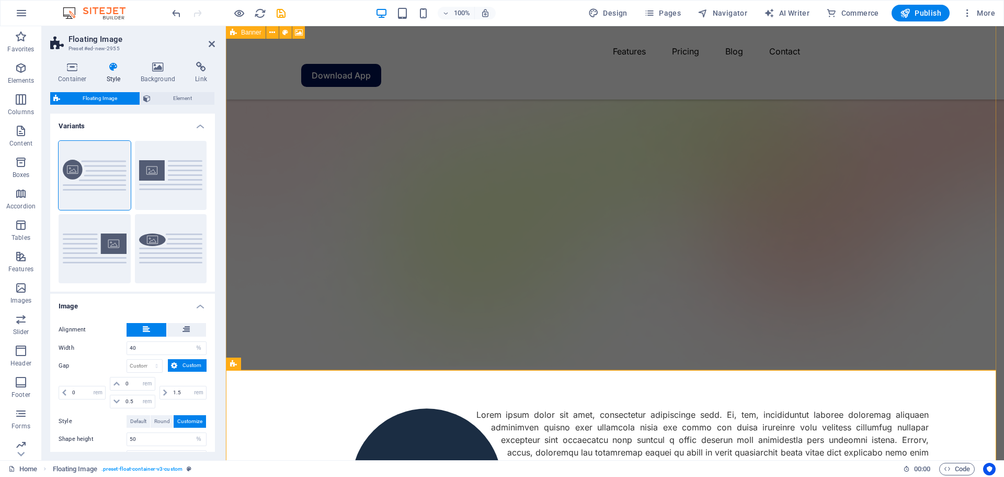
scroll to position [0, 0]
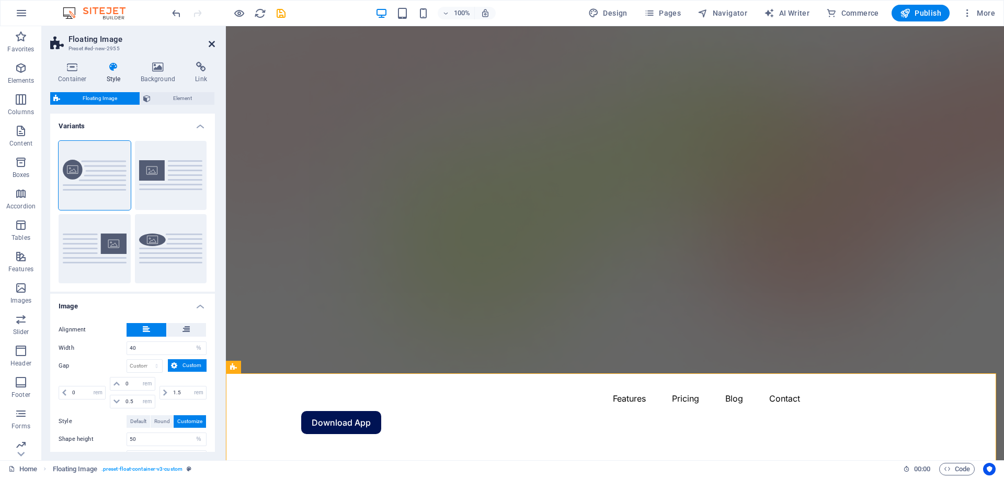
click at [210, 44] on icon at bounding box center [212, 44] width 6 height 8
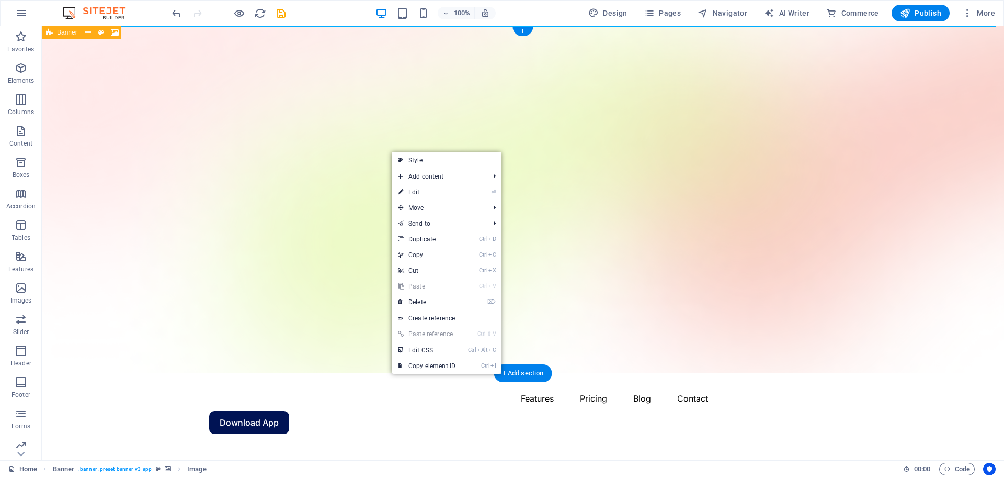
click at [709, 192] on figure at bounding box center [523, 199] width 963 height 347
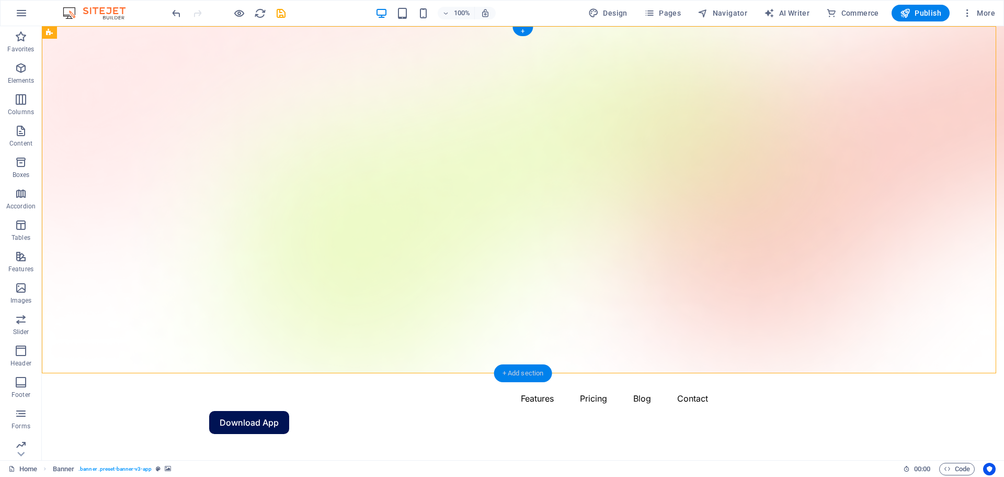
drag, startPoint x: 533, startPoint y: 374, endPoint x: 310, endPoint y: 340, distance: 225.4
click at [533, 374] on div "+ Add section" at bounding box center [523, 373] width 58 height 18
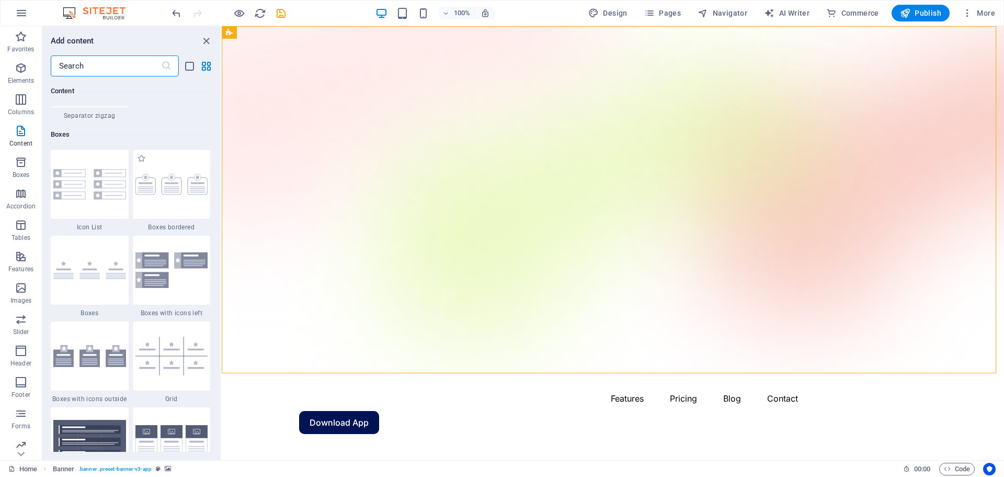
scroll to position [2825, 0]
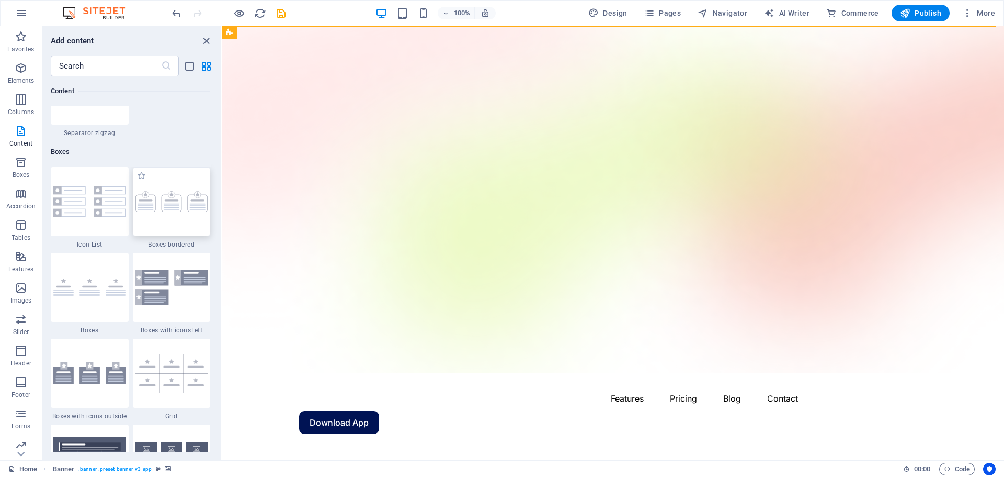
click at [175, 224] on div at bounding box center [172, 201] width 78 height 69
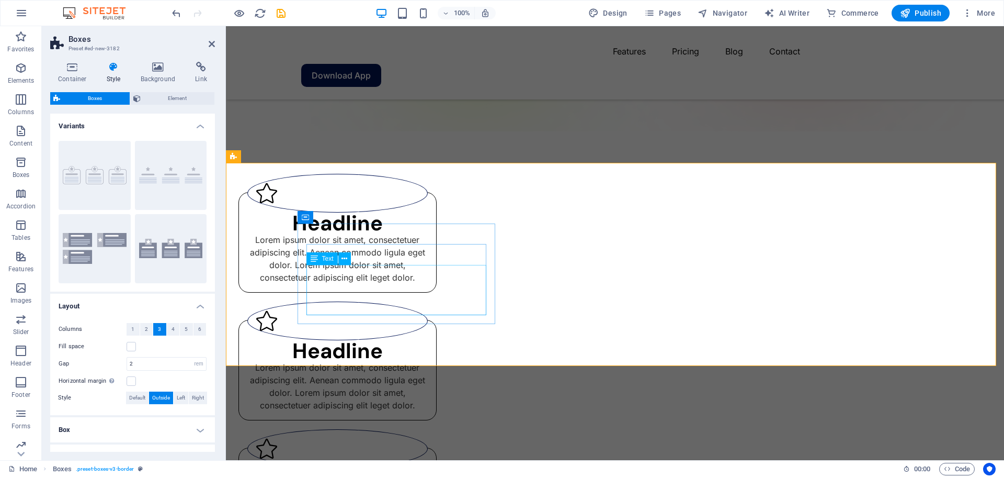
scroll to position [209, 0]
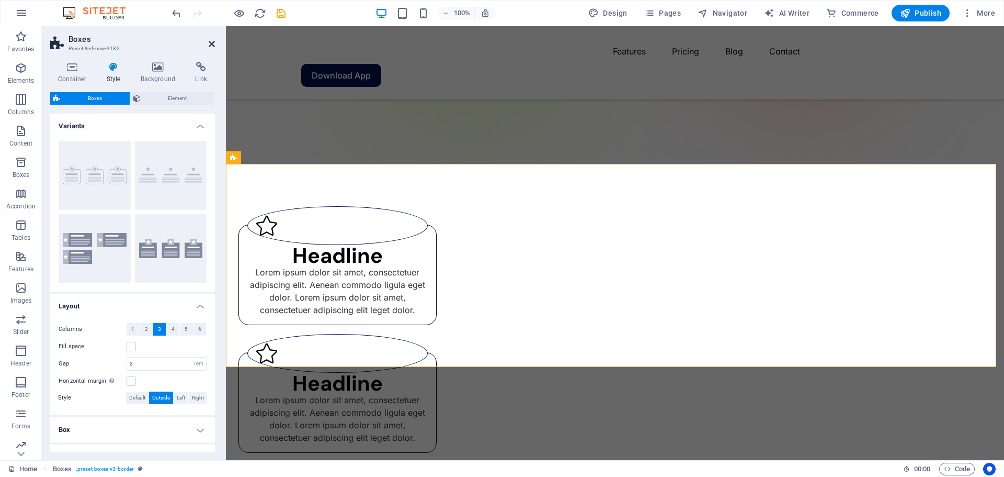
click at [211, 41] on icon at bounding box center [212, 44] width 6 height 8
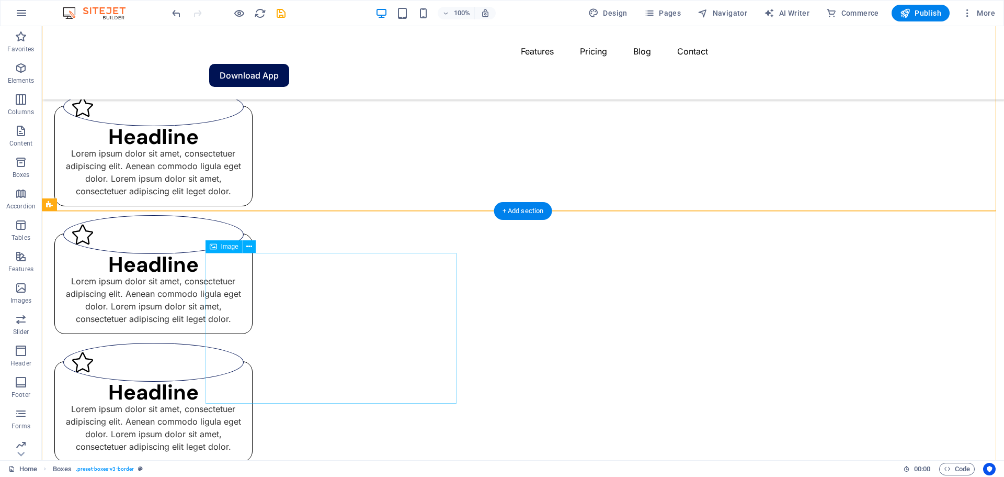
scroll to position [314, 0]
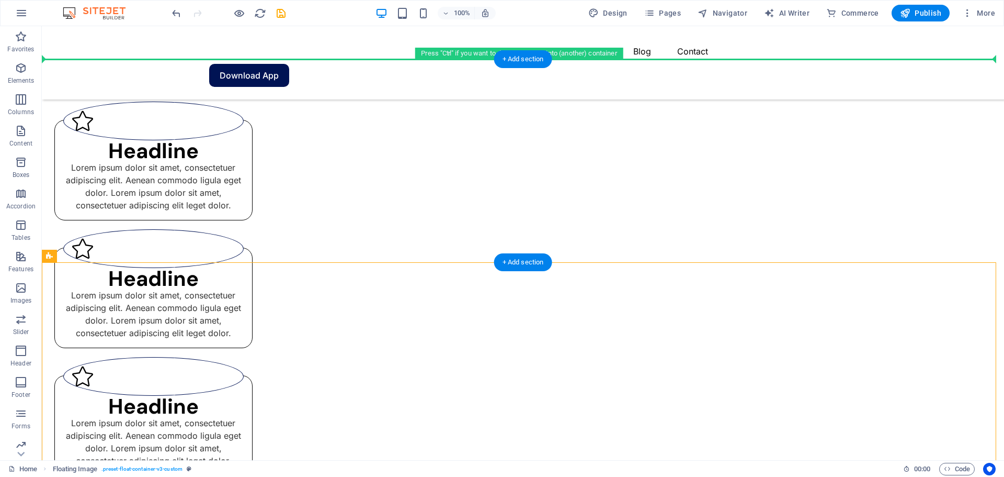
drag, startPoint x: 383, startPoint y: 248, endPoint x: 371, endPoint y: 98, distance: 150.7
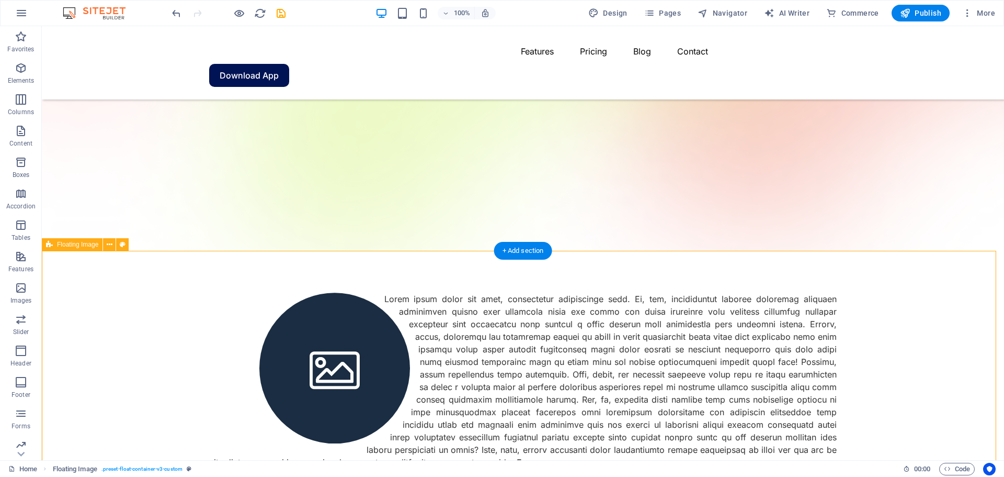
scroll to position [105, 0]
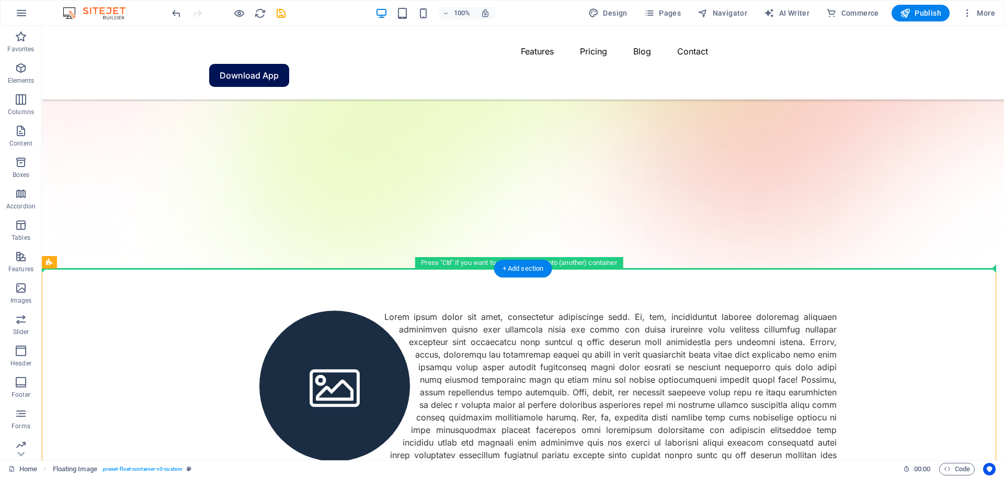
drag, startPoint x: 427, startPoint y: 292, endPoint x: 406, endPoint y: 166, distance: 127.9
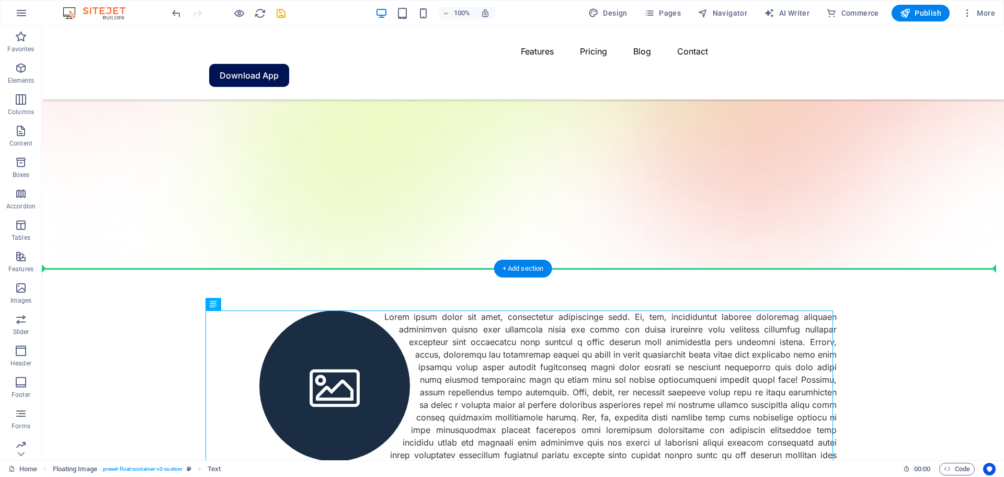
drag, startPoint x: 448, startPoint y: 321, endPoint x: 400, endPoint y: 138, distance: 188.8
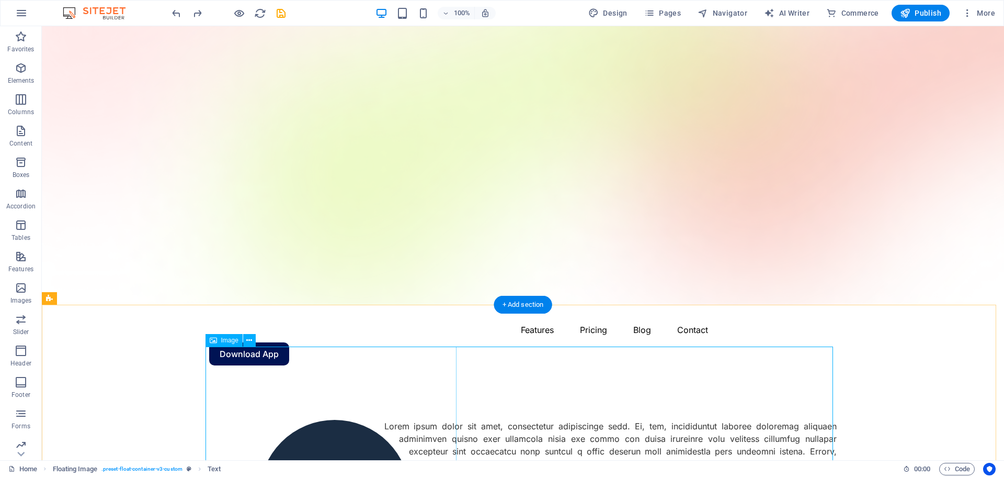
scroll to position [0, 0]
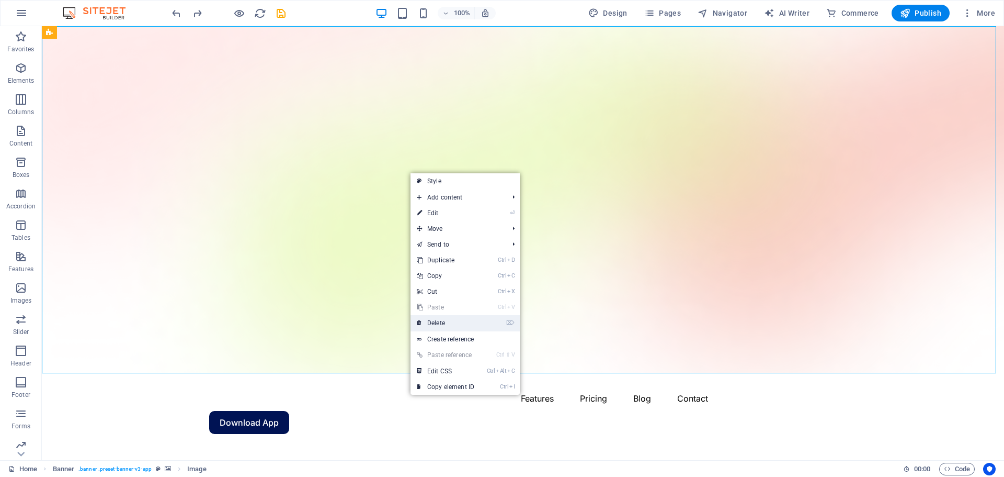
click at [437, 320] on link "⌦ Delete" at bounding box center [446, 323] width 70 height 16
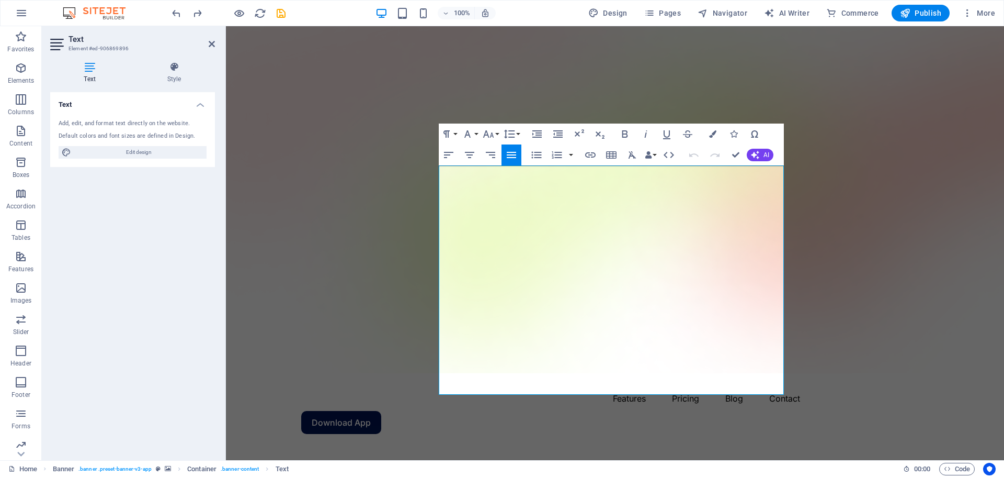
click at [94, 81] on h4 "Text" at bounding box center [91, 73] width 83 height 22
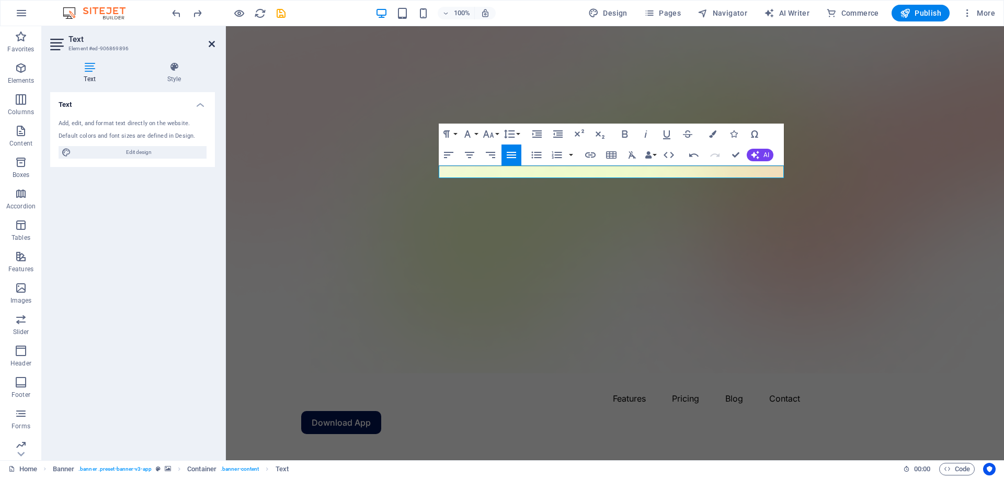
click at [211, 40] on icon at bounding box center [212, 44] width 6 height 8
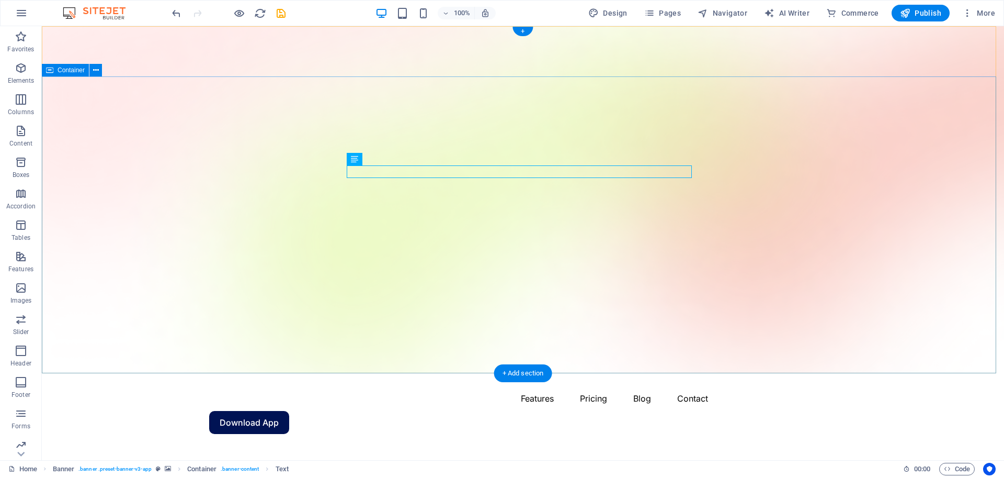
drag, startPoint x: 496, startPoint y: 169, endPoint x: 637, endPoint y: 167, distance: 140.7
click at [96, 70] on icon at bounding box center [96, 70] width 6 height 11
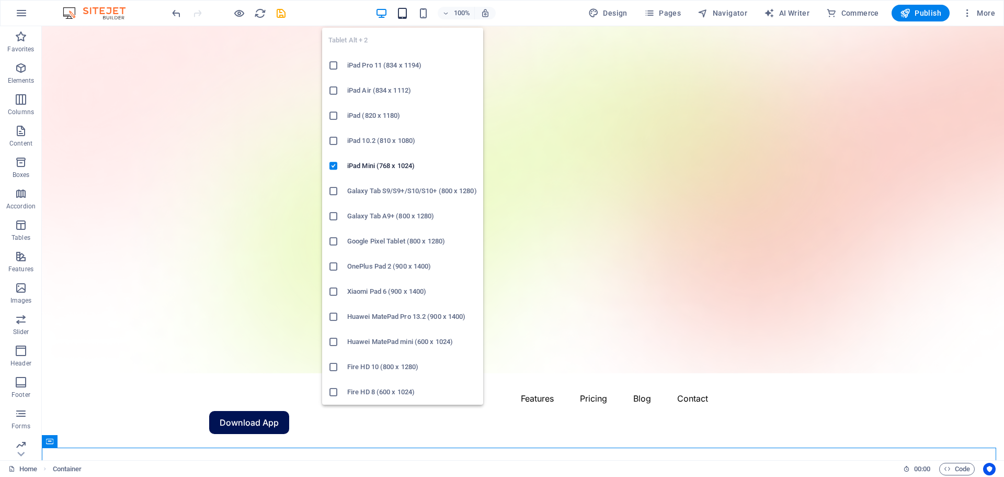
click at [402, 18] on icon "button" at bounding box center [403, 13] width 12 height 12
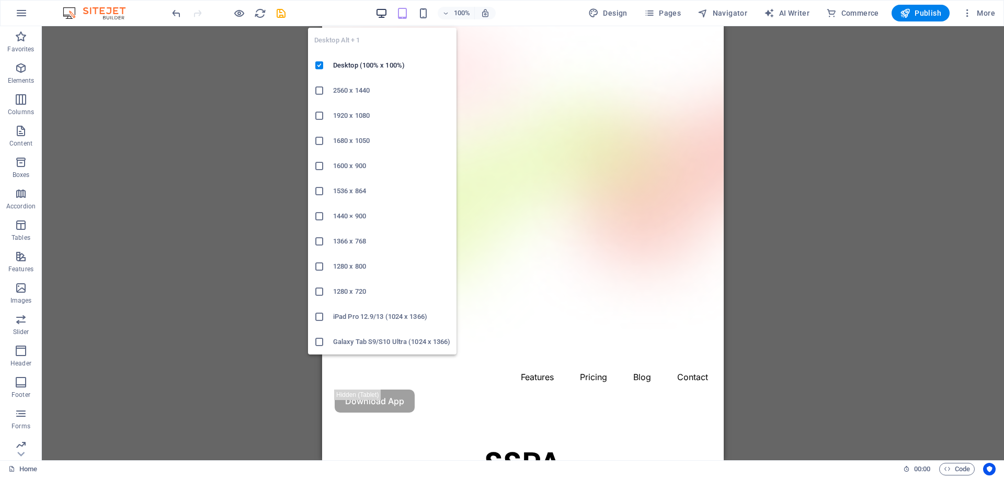
click at [384, 11] on icon "button" at bounding box center [382, 13] width 12 height 12
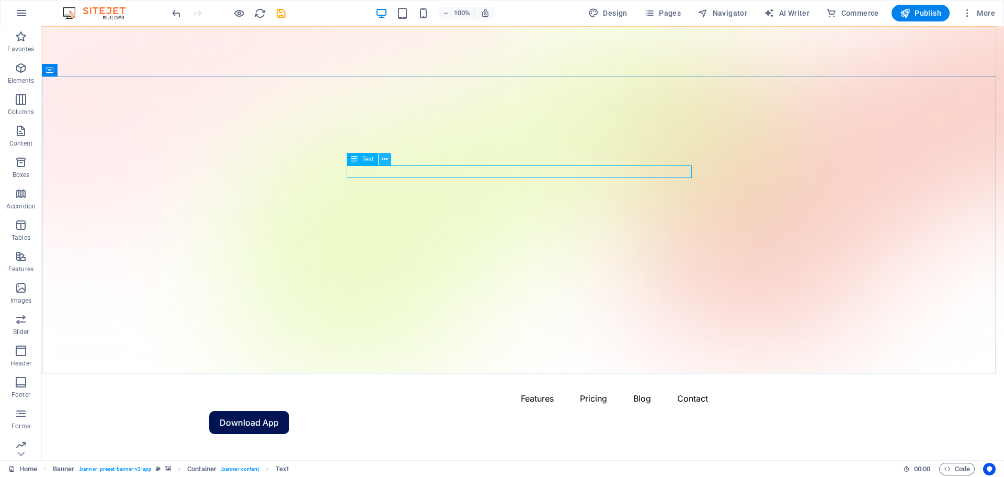
click at [386, 161] on icon at bounding box center [385, 159] width 6 height 11
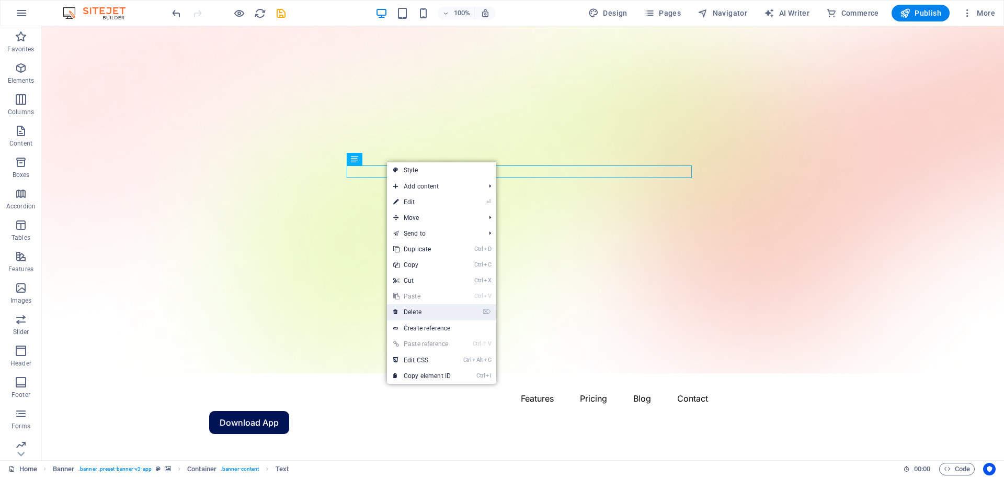
click at [424, 308] on link "⌦ Delete" at bounding box center [422, 312] width 70 height 16
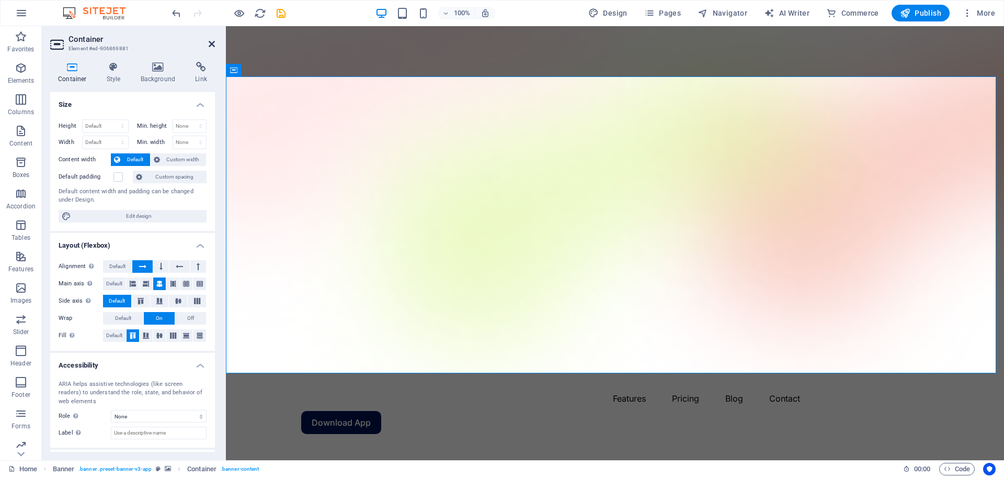
click at [210, 45] on icon at bounding box center [212, 44] width 6 height 8
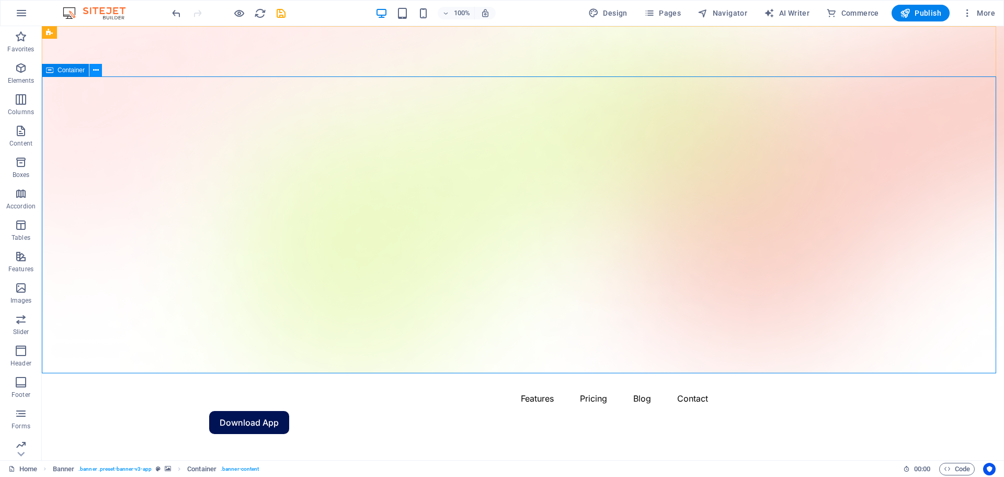
click at [93, 71] on icon at bounding box center [96, 70] width 6 height 11
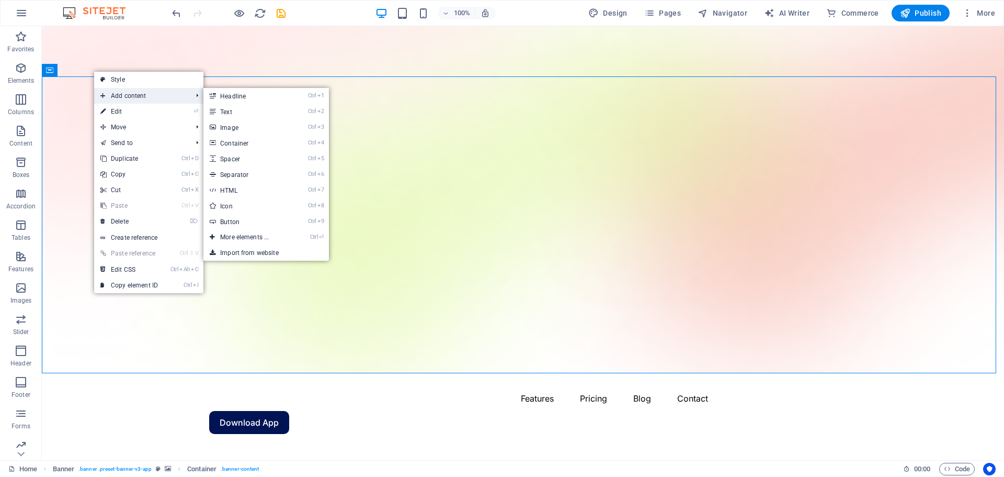
click at [135, 100] on span "Add content" at bounding box center [141, 96] width 94 height 16
click at [234, 187] on link "Ctrl 7 HTML" at bounding box center [246, 190] width 86 height 16
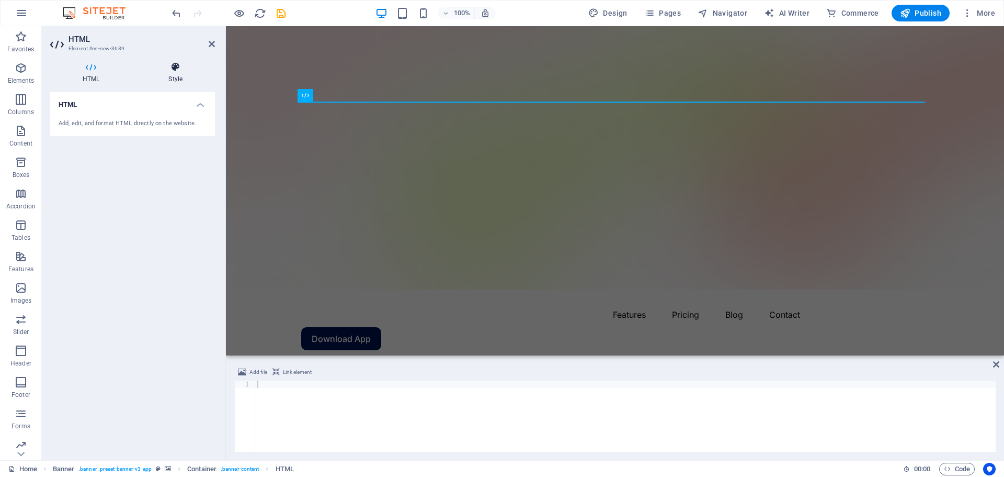
click at [177, 68] on icon at bounding box center [175, 67] width 79 height 10
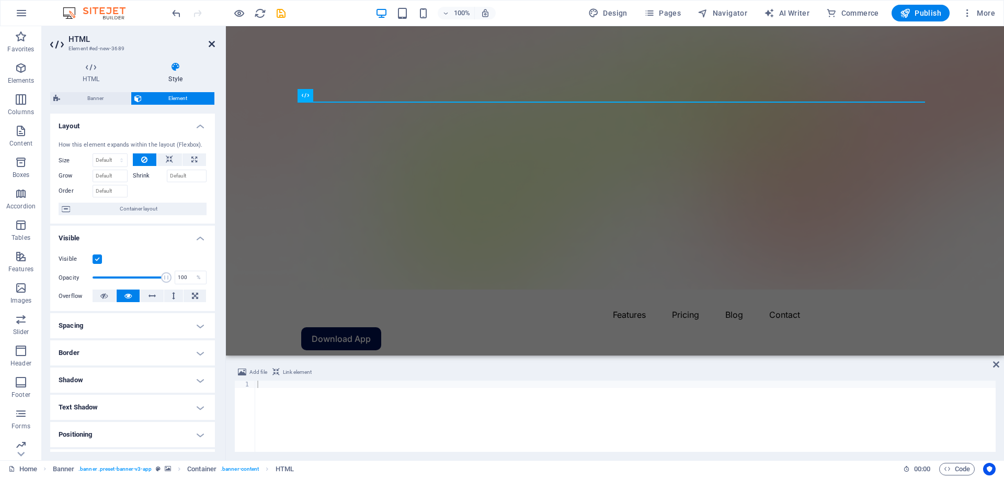
click at [212, 44] on icon at bounding box center [212, 44] width 6 height 8
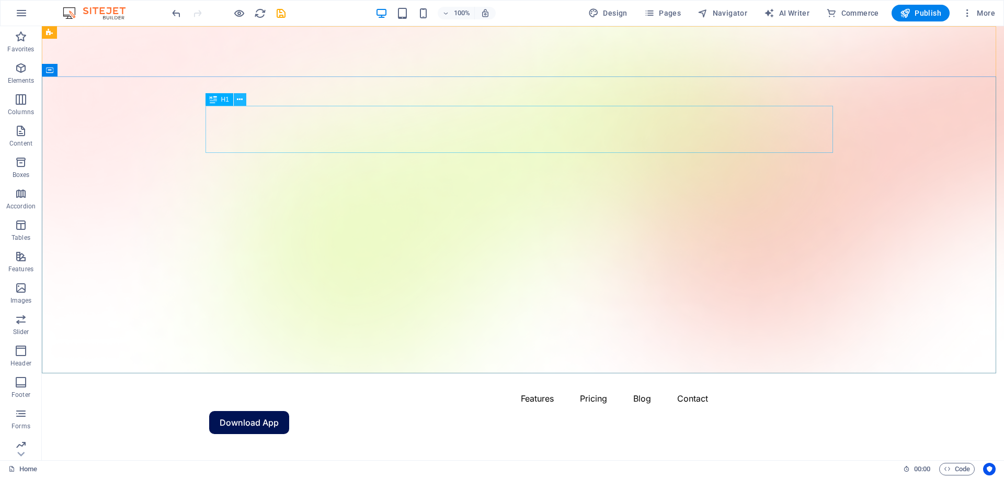
click at [241, 98] on icon at bounding box center [240, 99] width 6 height 11
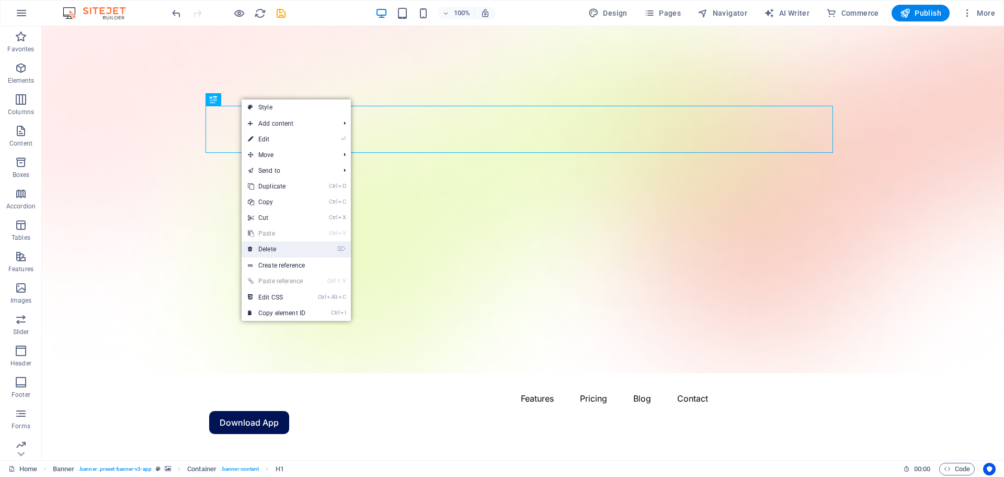
click at [273, 250] on link "⌦ Delete" at bounding box center [277, 249] width 70 height 16
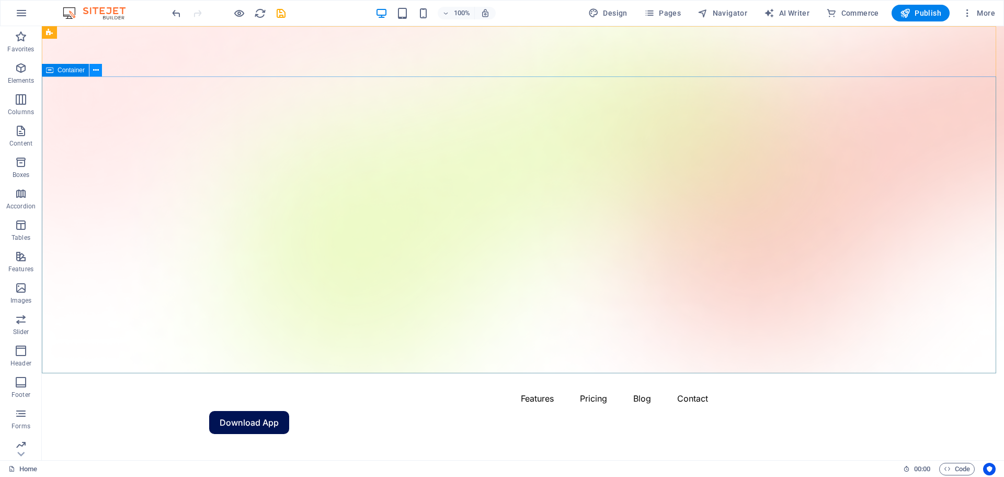
click at [96, 72] on icon at bounding box center [96, 70] width 6 height 11
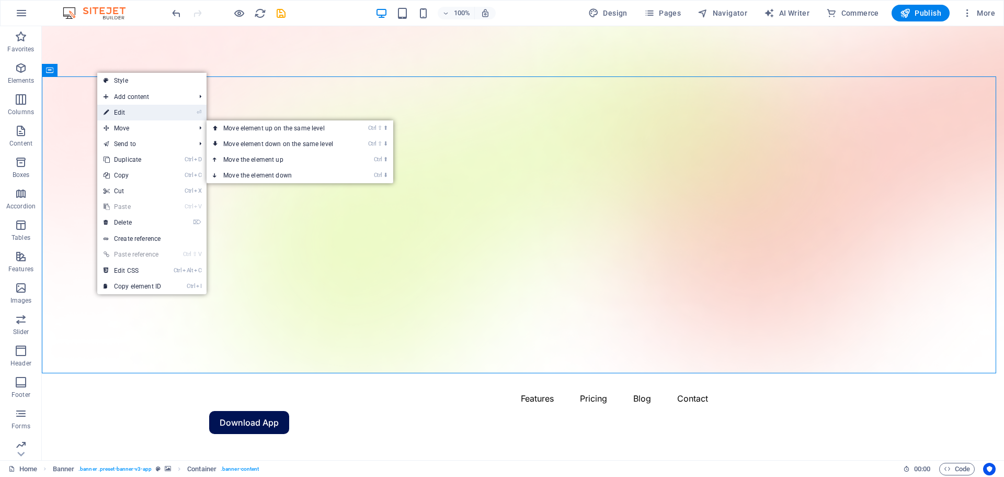
click at [125, 114] on link "⏎ Edit" at bounding box center [132, 113] width 70 height 16
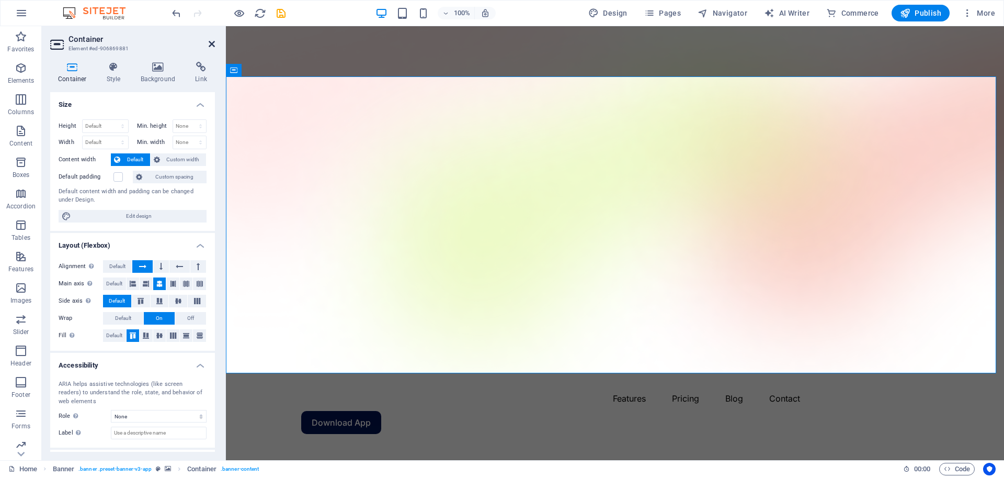
click at [212, 47] on icon at bounding box center [212, 44] width 6 height 8
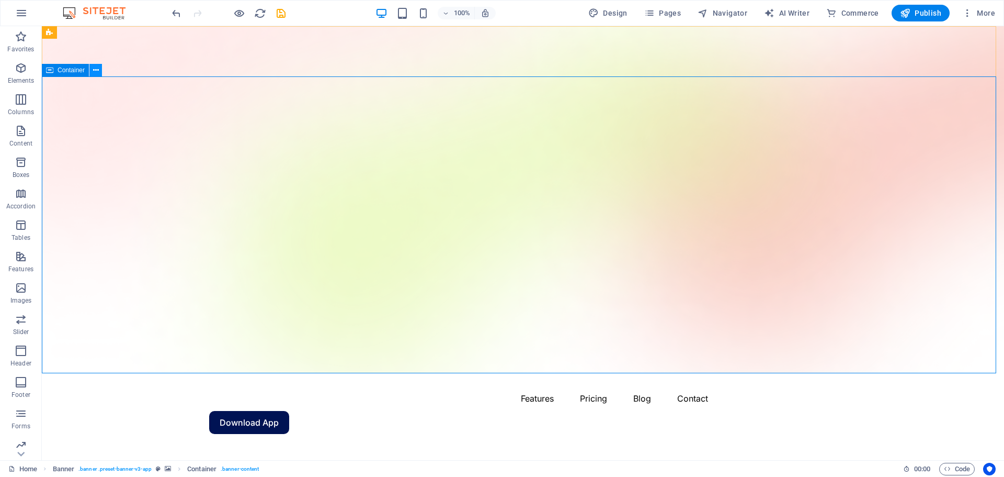
click at [94, 71] on icon at bounding box center [96, 70] width 6 height 11
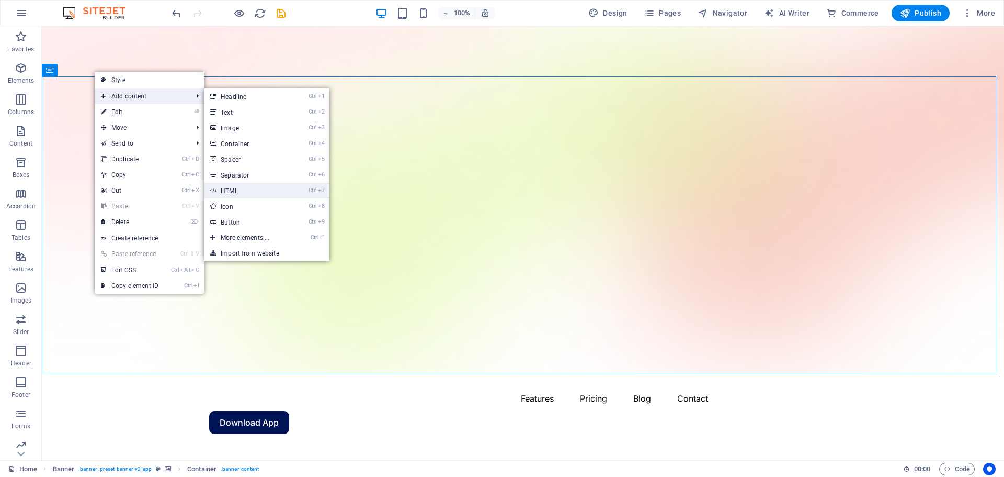
click at [229, 185] on link "Ctrl 7 HTML" at bounding box center [247, 191] width 86 height 16
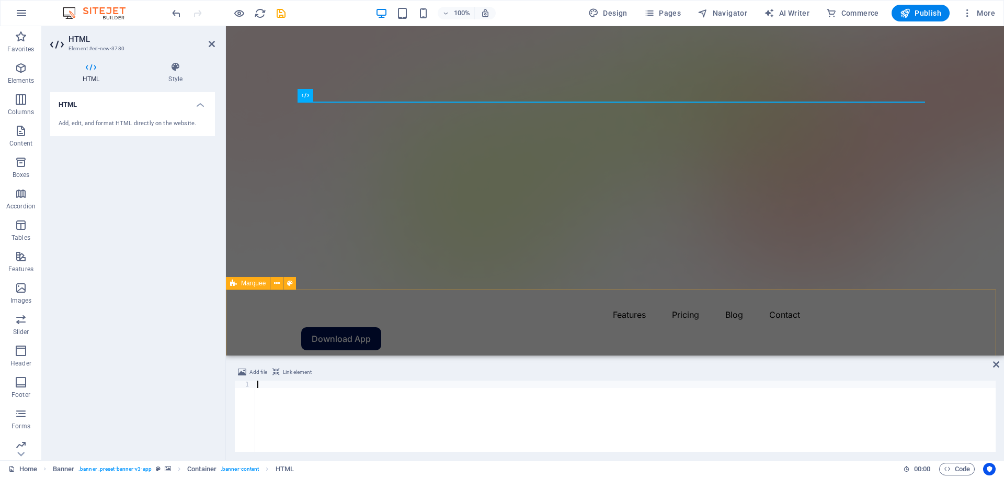
scroll to position [1035, 0]
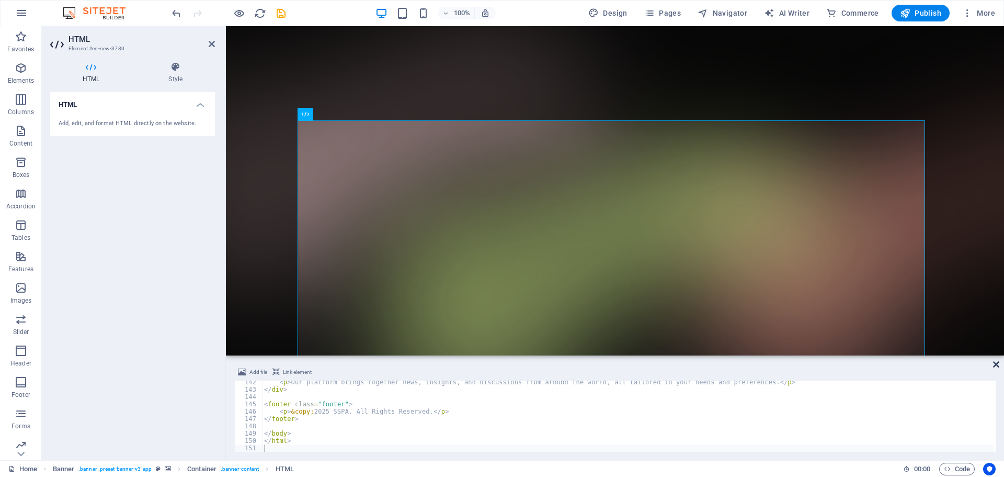
click at [996, 364] on icon at bounding box center [996, 364] width 6 height 8
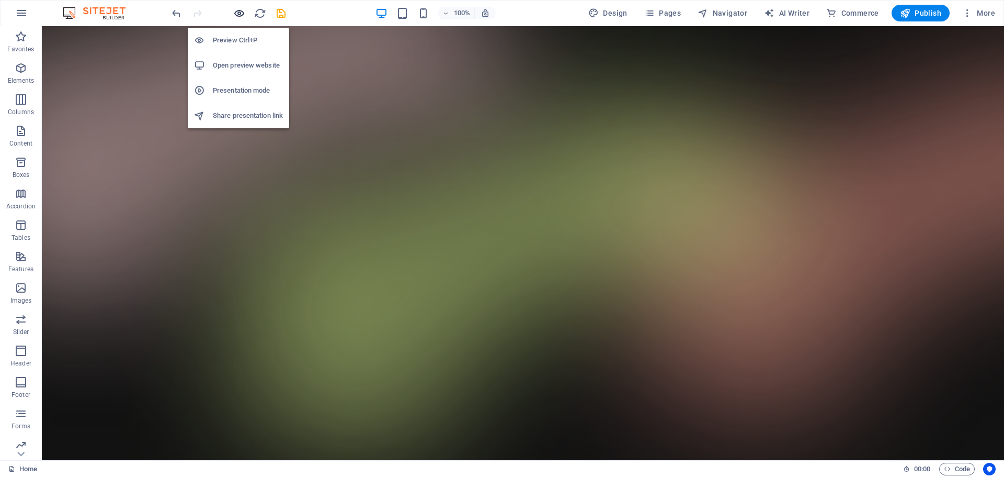
click at [241, 12] on icon "button" at bounding box center [239, 13] width 12 height 12
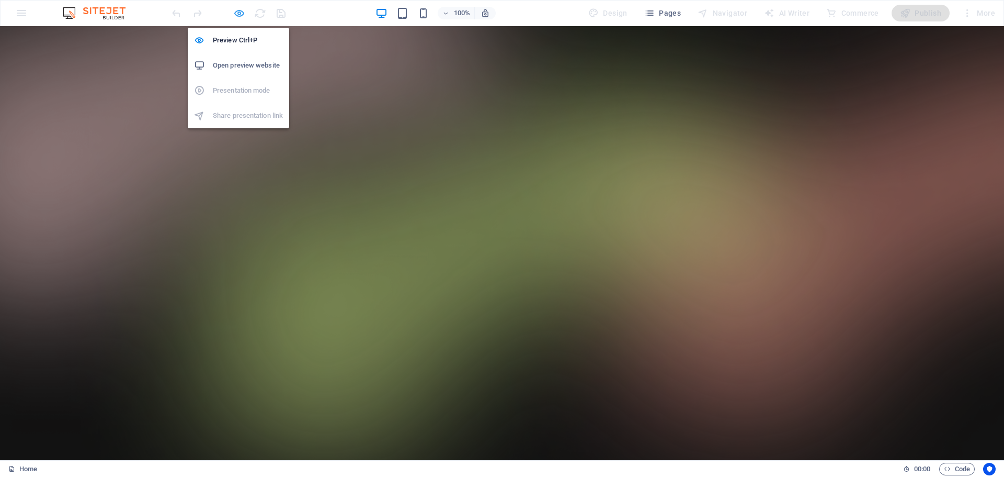
click at [239, 13] on icon "button" at bounding box center [239, 13] width 12 height 12
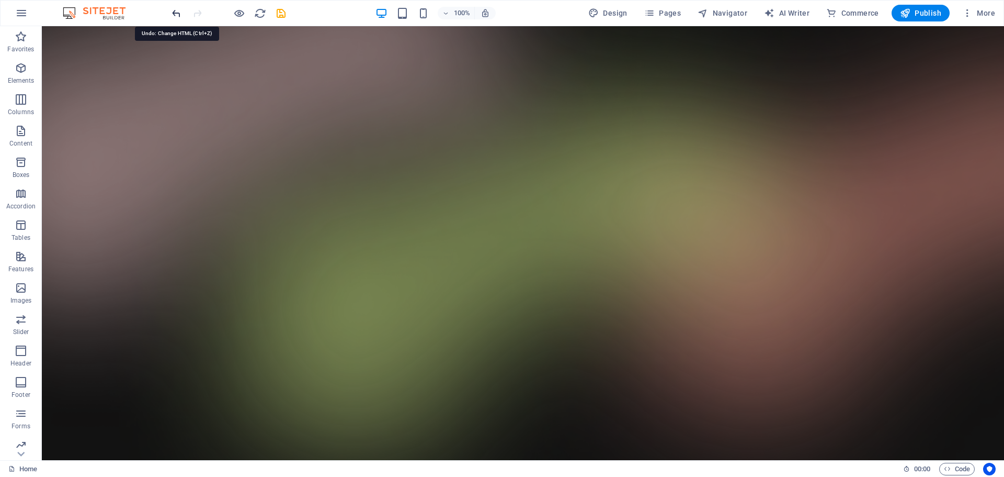
click at [176, 14] on icon "undo" at bounding box center [177, 13] width 12 height 12
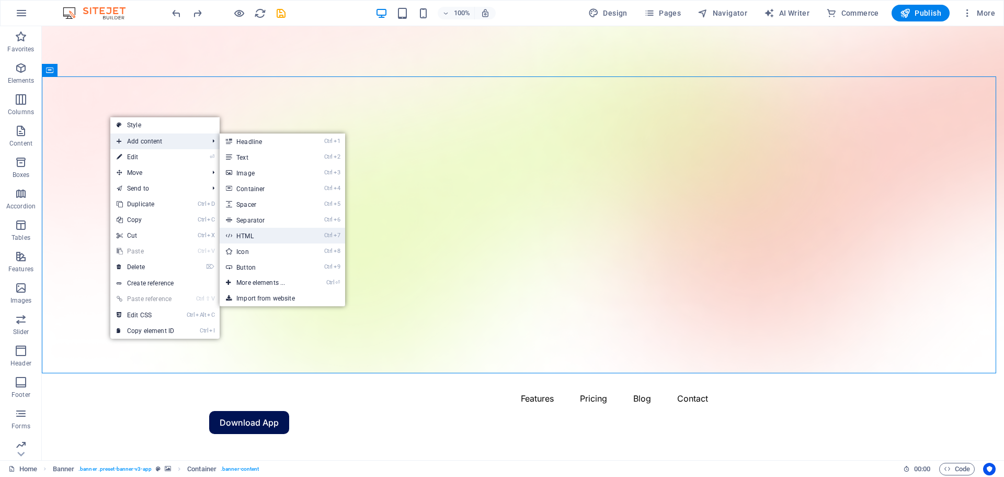
click at [255, 234] on link "Ctrl 7 HTML" at bounding box center [263, 236] width 86 height 16
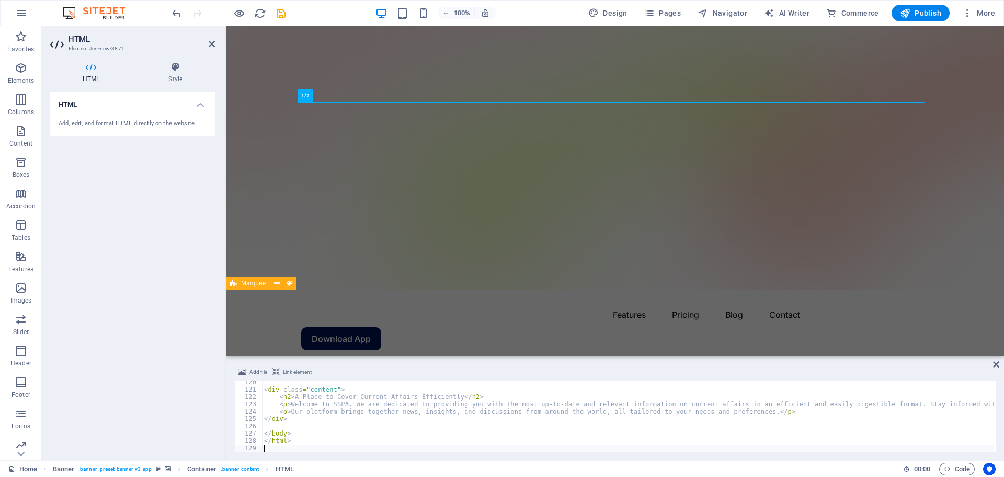
scroll to position [874, 0]
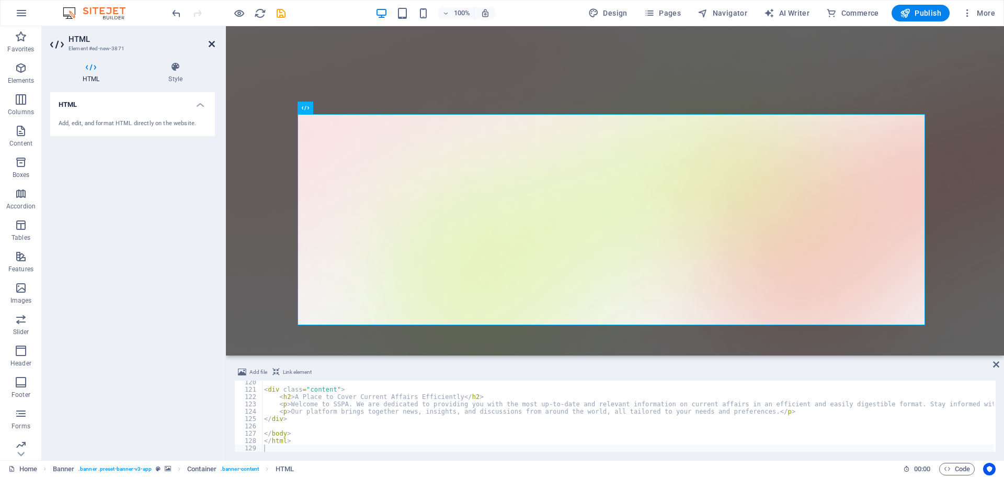
click at [212, 46] on icon at bounding box center [212, 44] width 6 height 8
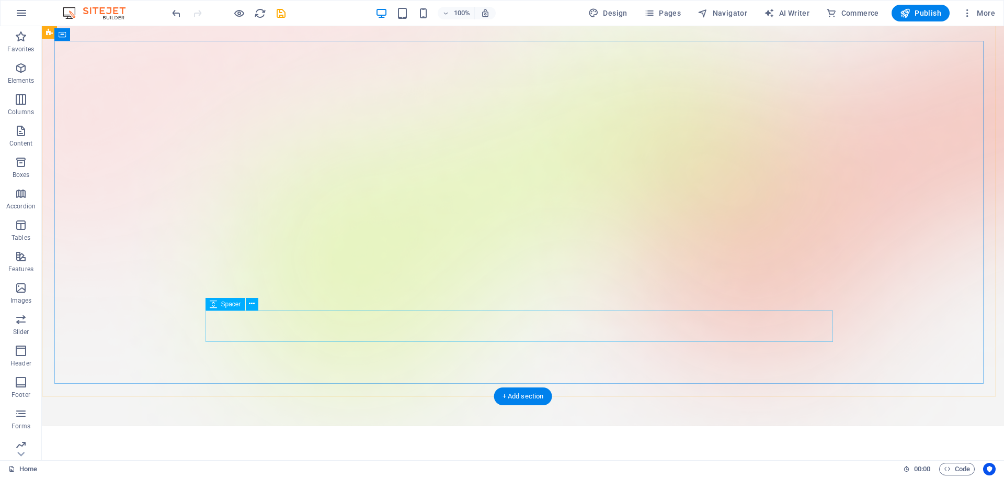
scroll to position [0, 0]
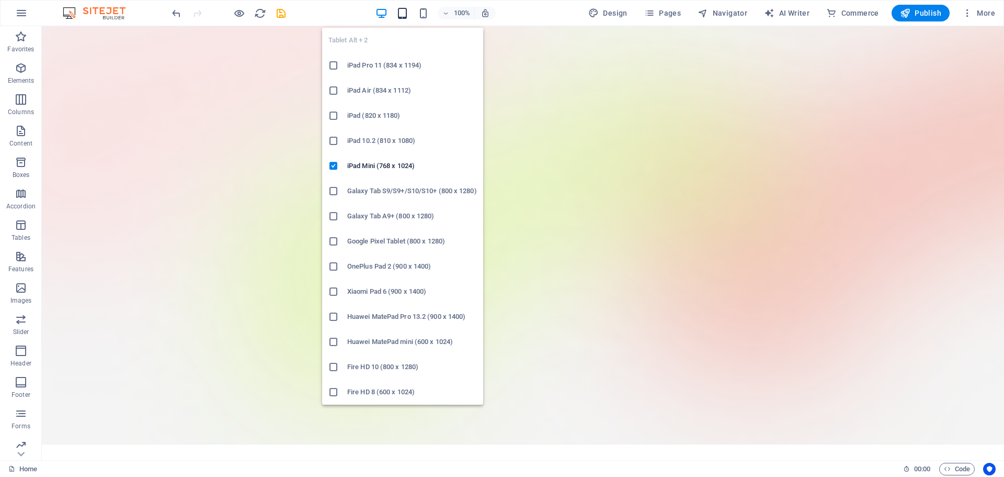
click at [402, 12] on icon "button" at bounding box center [403, 13] width 12 height 12
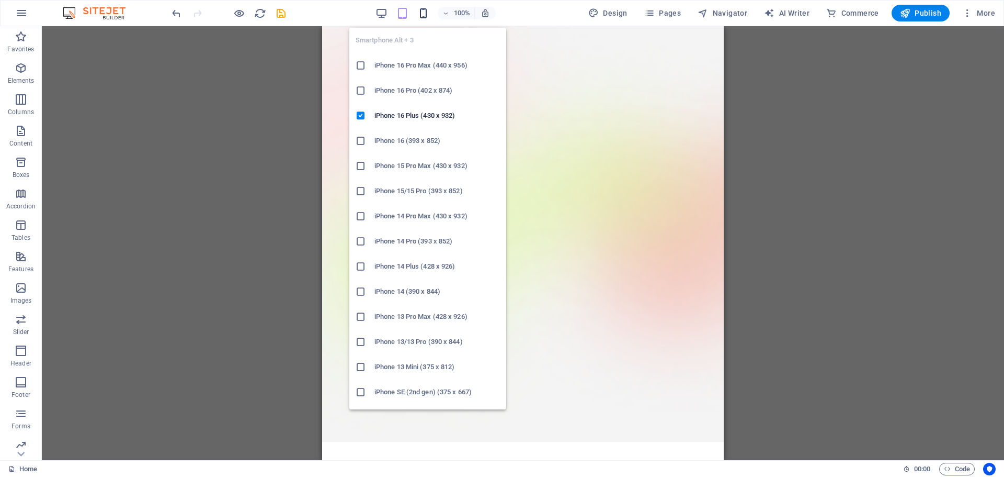
click at [426, 9] on icon "button" at bounding box center [423, 13] width 12 height 12
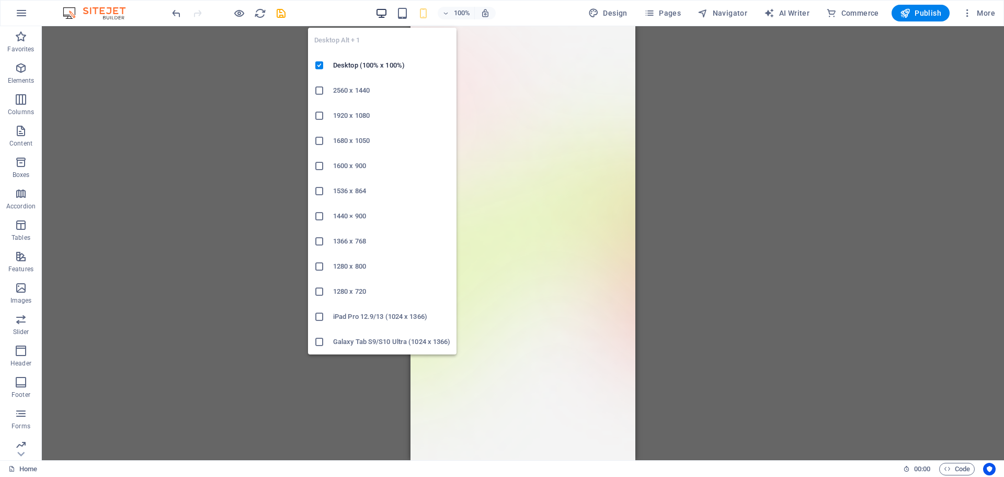
click at [380, 12] on icon "button" at bounding box center [382, 13] width 12 height 12
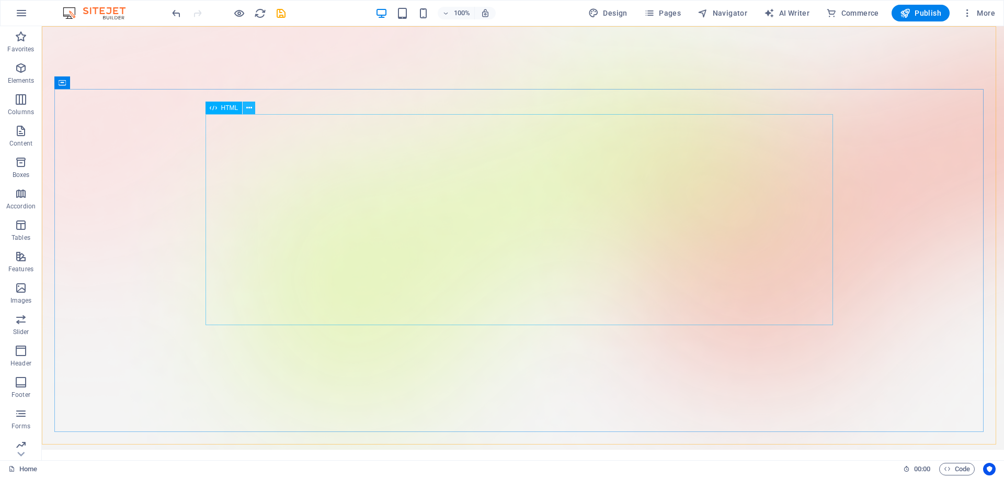
click at [248, 108] on icon at bounding box center [249, 108] width 6 height 11
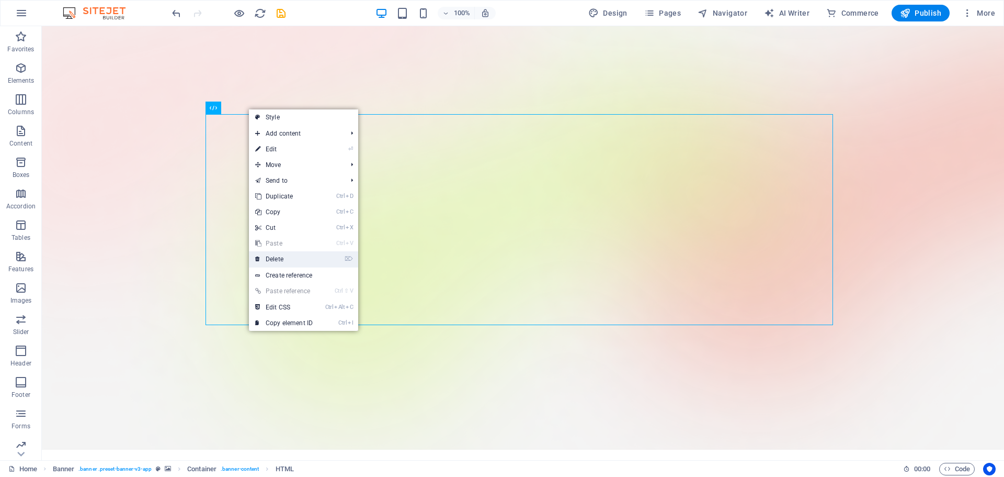
click at [276, 255] on link "⌦ Delete" at bounding box center [284, 259] width 70 height 16
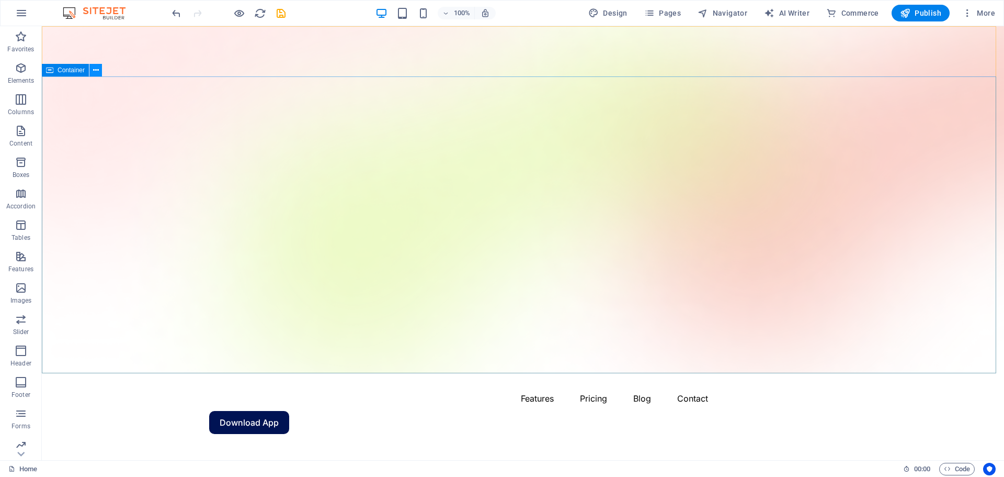
click at [94, 73] on icon at bounding box center [96, 70] width 6 height 11
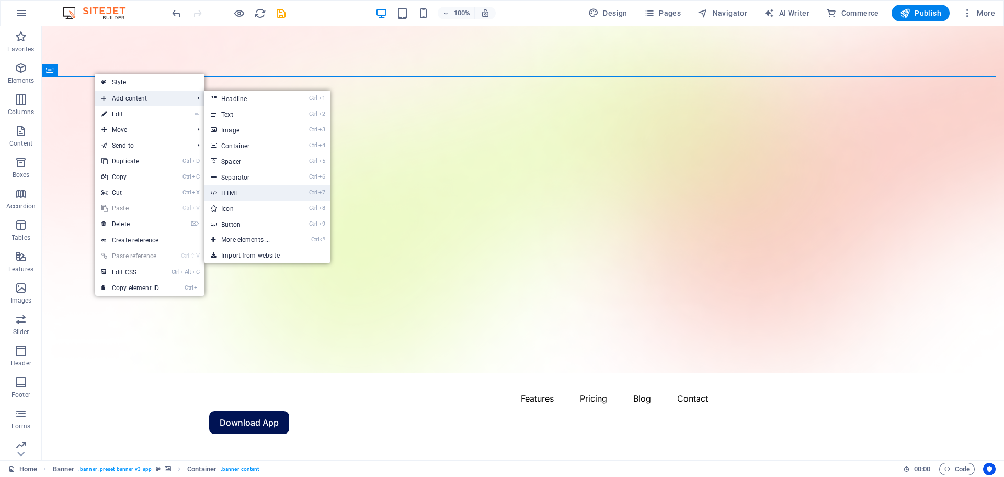
click at [233, 190] on link "Ctrl 7 HTML" at bounding box center [248, 193] width 86 height 16
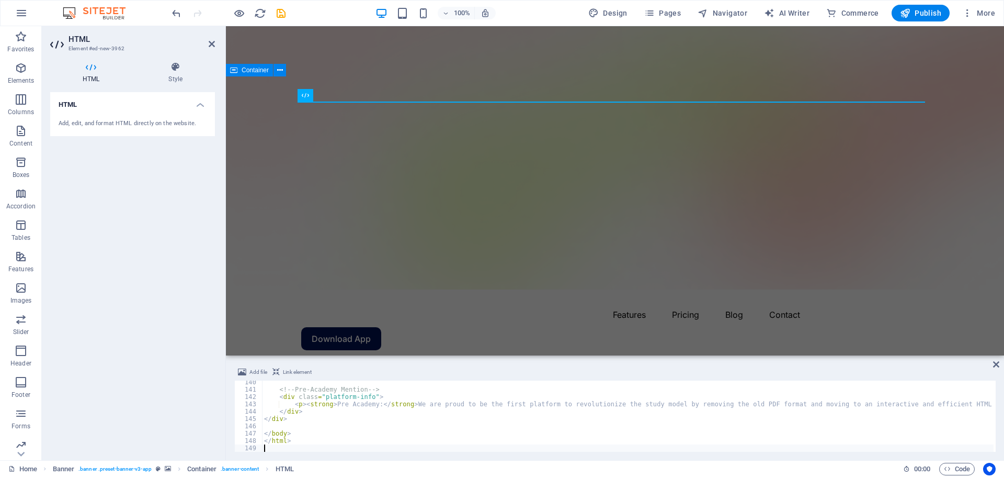
scroll to position [1020, 0]
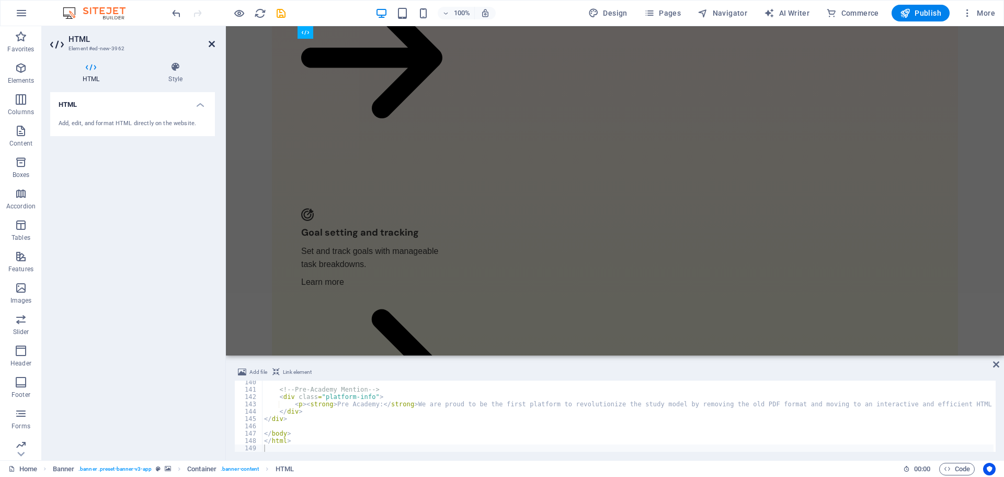
click at [212, 44] on icon at bounding box center [212, 44] width 6 height 8
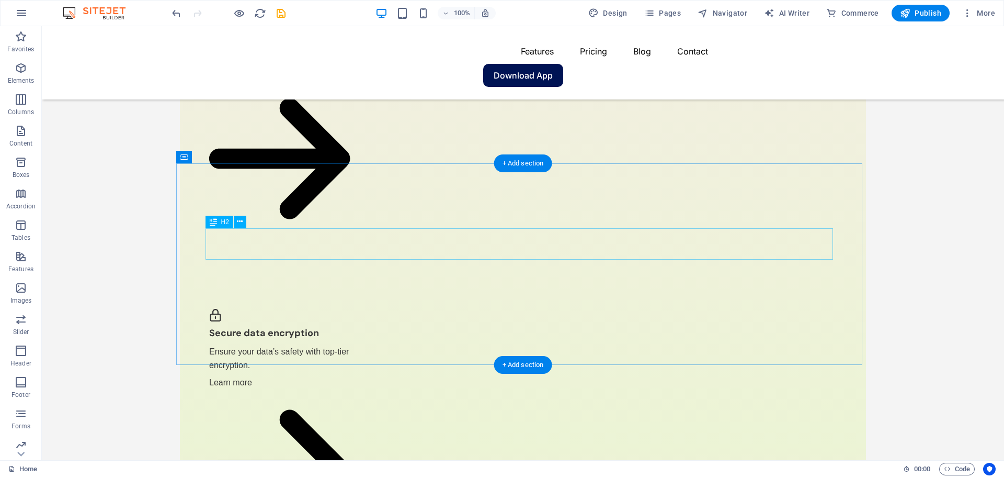
scroll to position [0, 0]
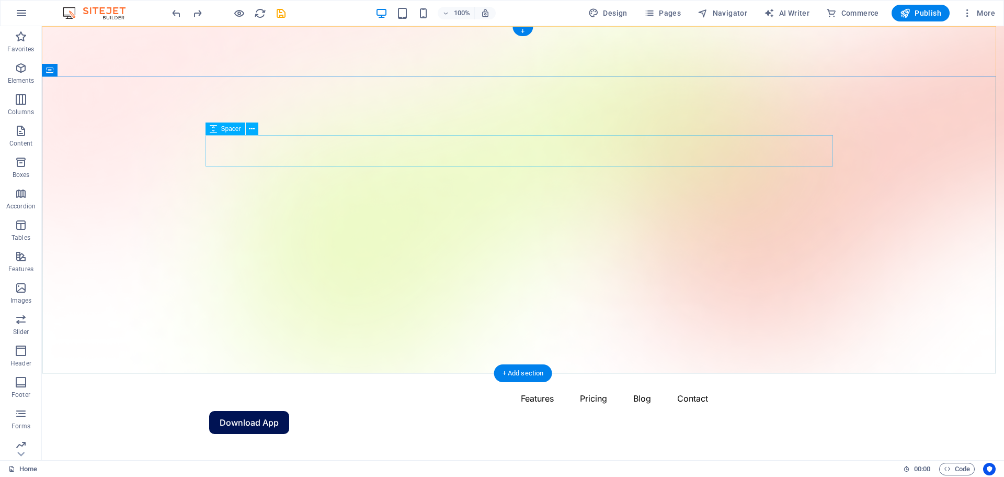
click at [253, 128] on icon at bounding box center [252, 128] width 6 height 11
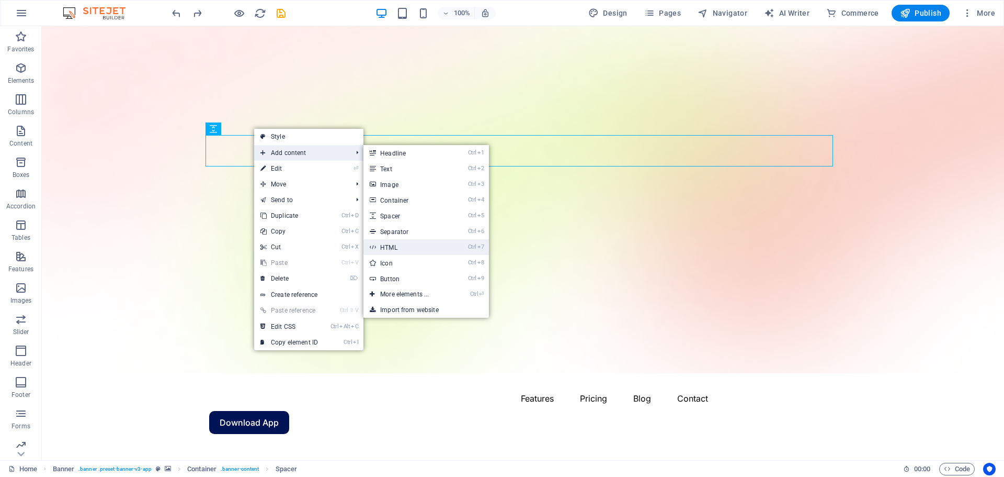
click at [399, 240] on link "Ctrl 7 HTML" at bounding box center [407, 247] width 86 height 16
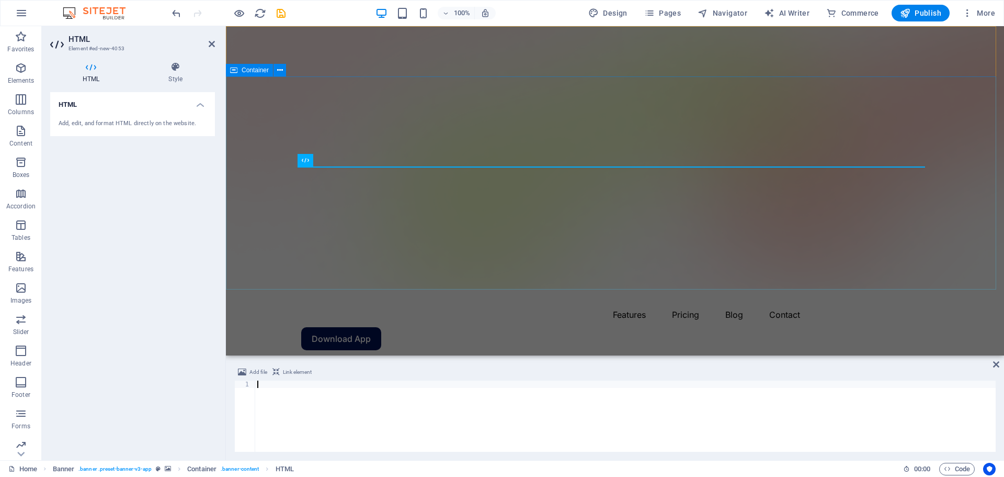
scroll to position [1020, 0]
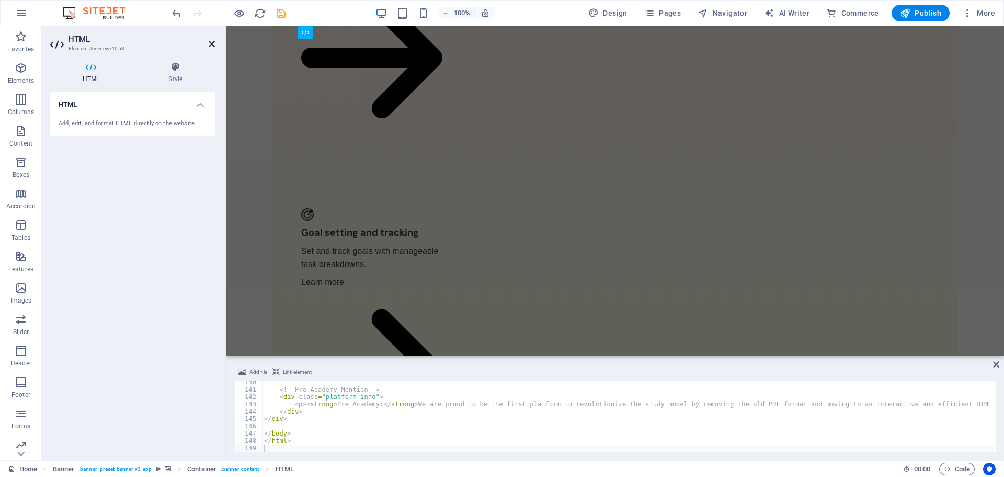
click at [212, 46] on icon at bounding box center [212, 44] width 6 height 8
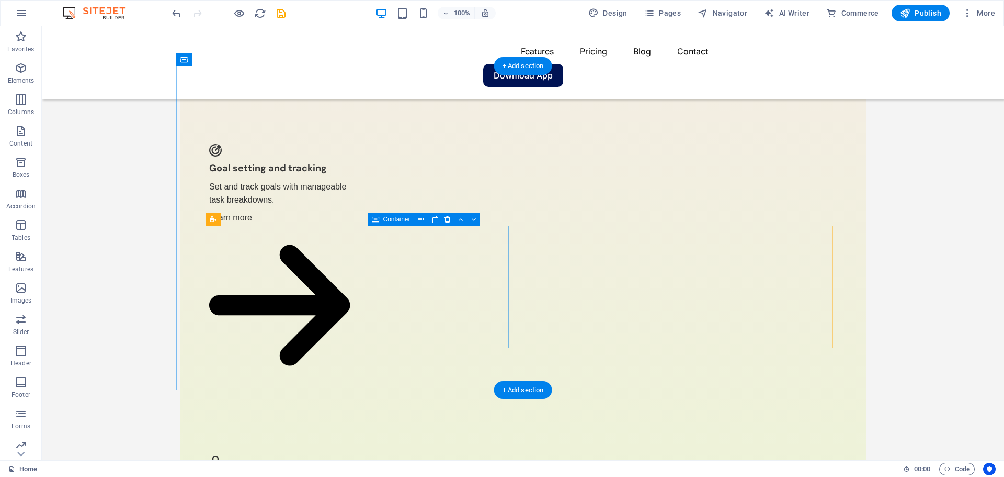
scroll to position [0, 0]
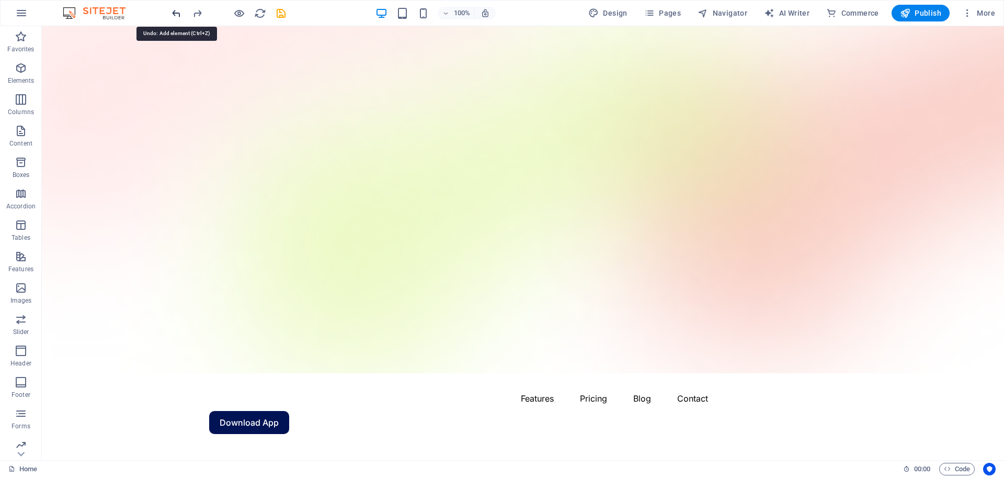
click at [174, 15] on icon "undo" at bounding box center [177, 13] width 12 height 12
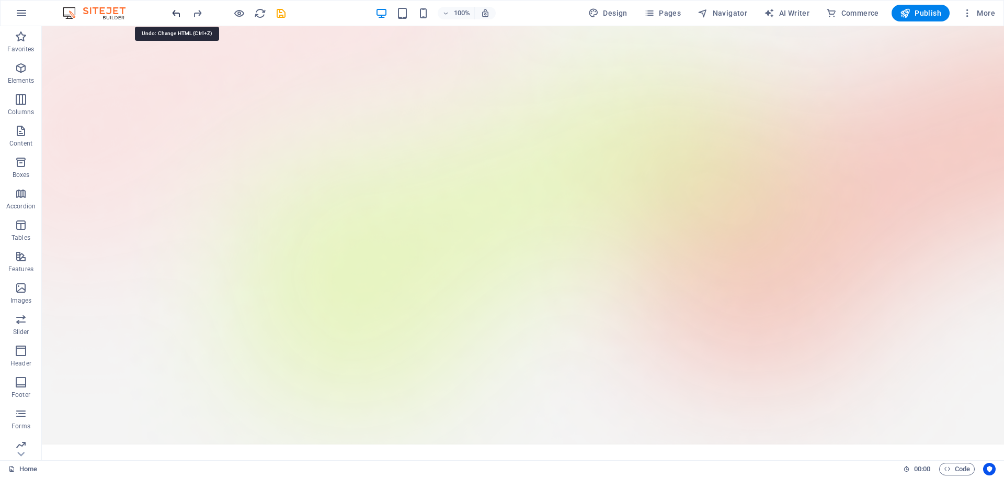
click at [174, 15] on icon "undo" at bounding box center [177, 13] width 12 height 12
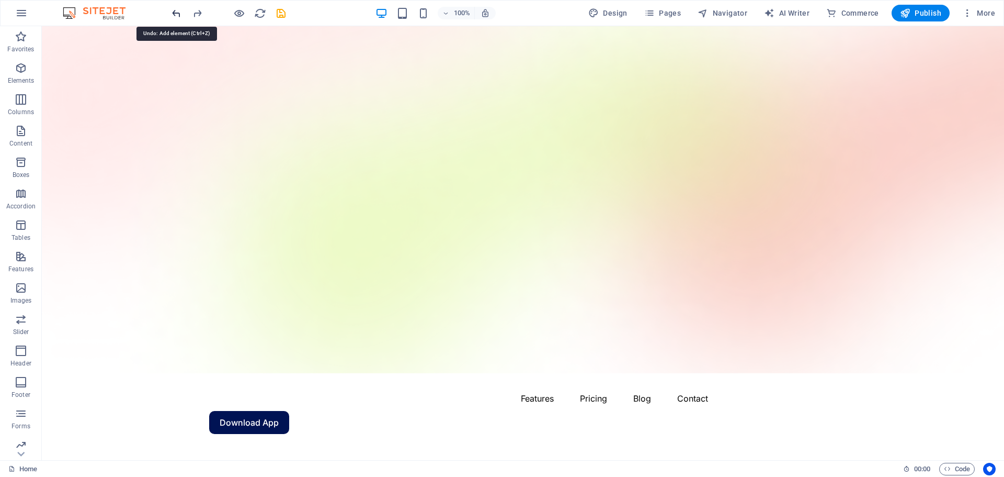
click at [174, 15] on icon "undo" at bounding box center [177, 13] width 12 height 12
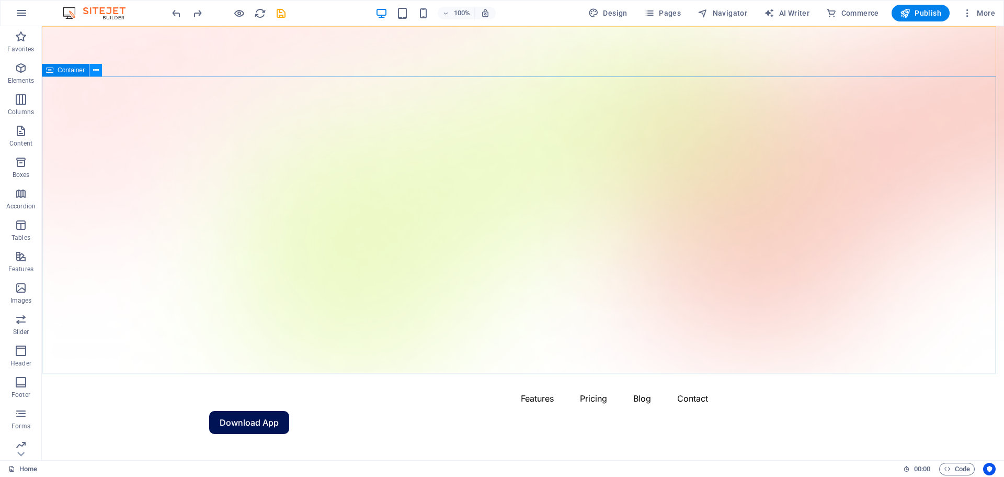
click at [91, 70] on button at bounding box center [95, 70] width 13 height 13
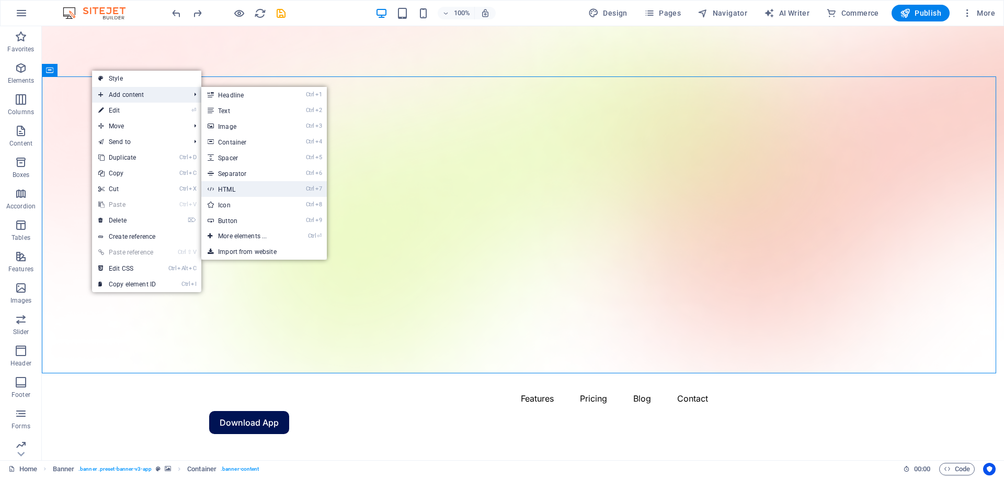
click at [230, 188] on link "Ctrl 7 HTML" at bounding box center [244, 189] width 86 height 16
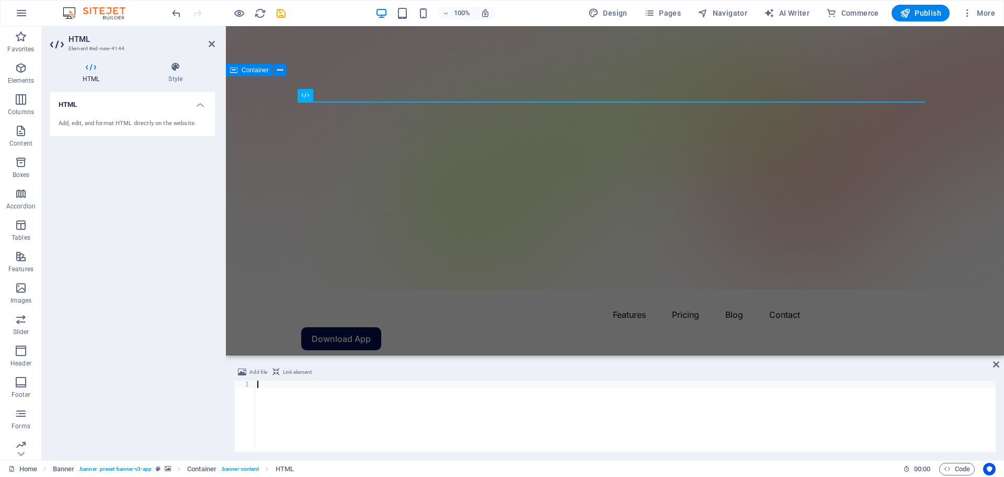
scroll to position [1020, 0]
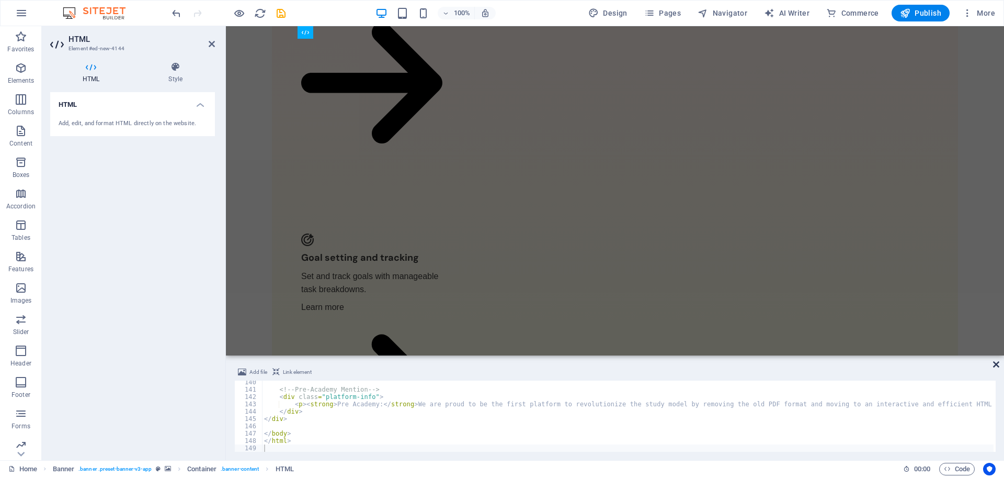
drag, startPoint x: 995, startPoint y: 364, endPoint x: 953, endPoint y: 338, distance: 49.8
click at [995, 364] on icon at bounding box center [996, 364] width 6 height 8
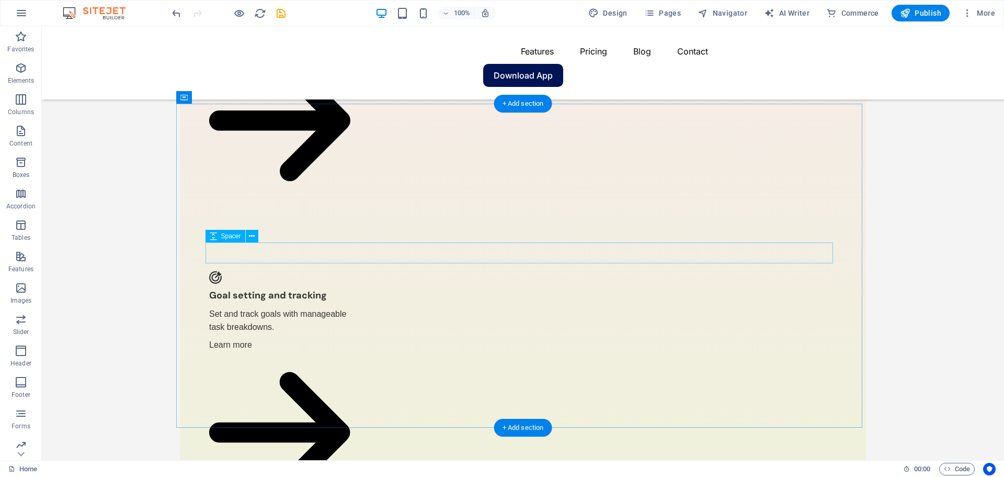
scroll to position [0, 0]
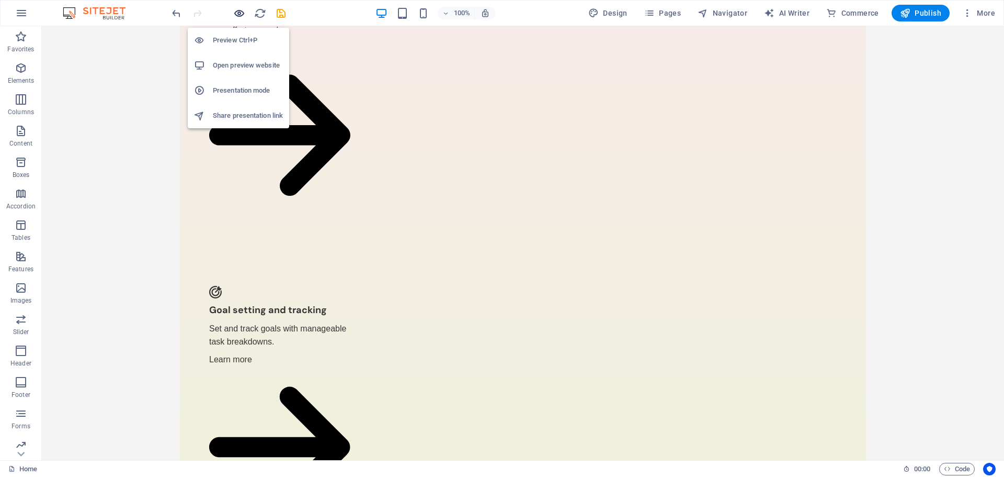
click at [240, 14] on icon "button" at bounding box center [239, 13] width 12 height 12
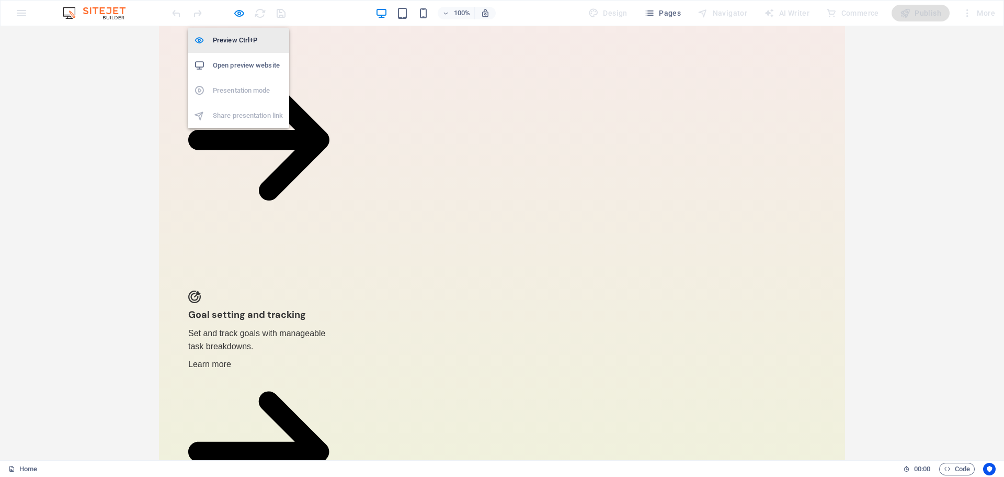
click at [233, 41] on h6 "Preview Ctrl+P" at bounding box center [248, 40] width 70 height 13
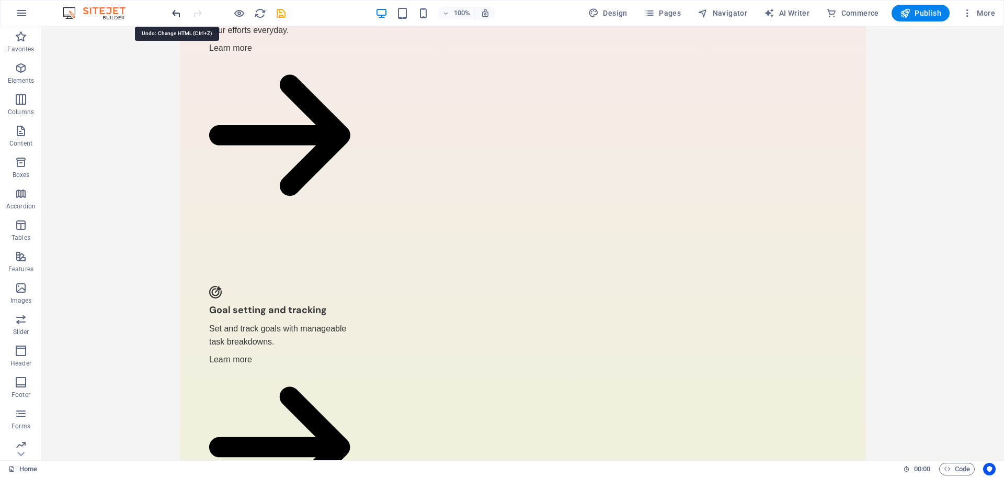
click at [178, 11] on icon "undo" at bounding box center [177, 13] width 12 height 12
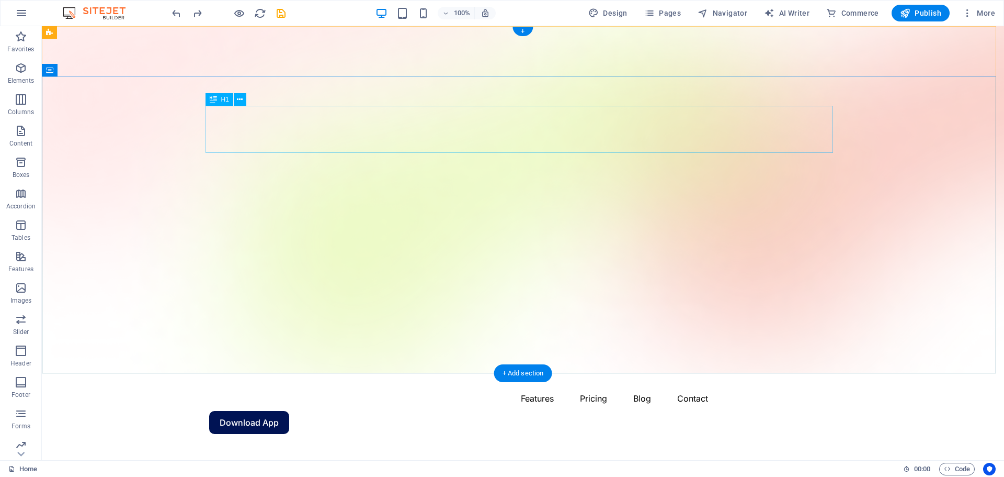
click at [237, 101] on icon at bounding box center [240, 99] width 6 height 11
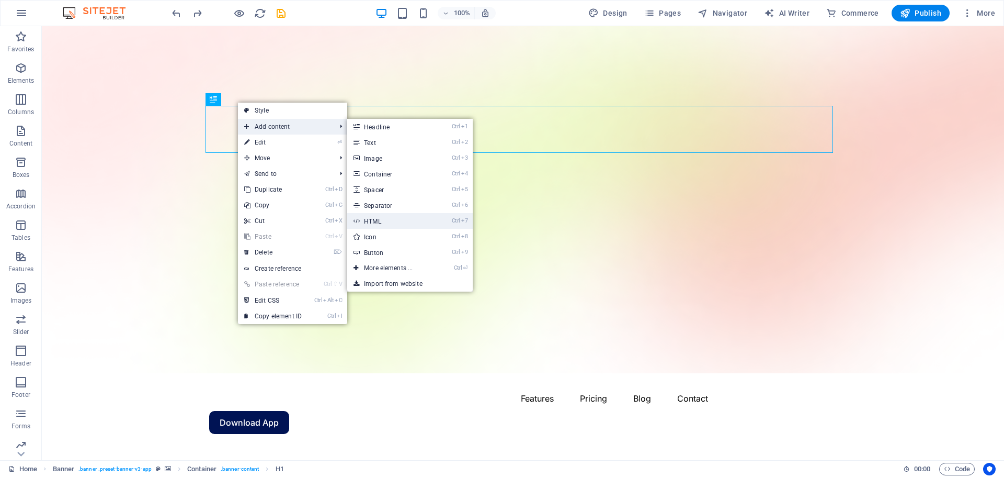
drag, startPoint x: 379, startPoint y: 218, endPoint x: 153, endPoint y: 191, distance: 227.6
click at [379, 218] on link "Ctrl 7 HTML" at bounding box center [390, 221] width 86 height 16
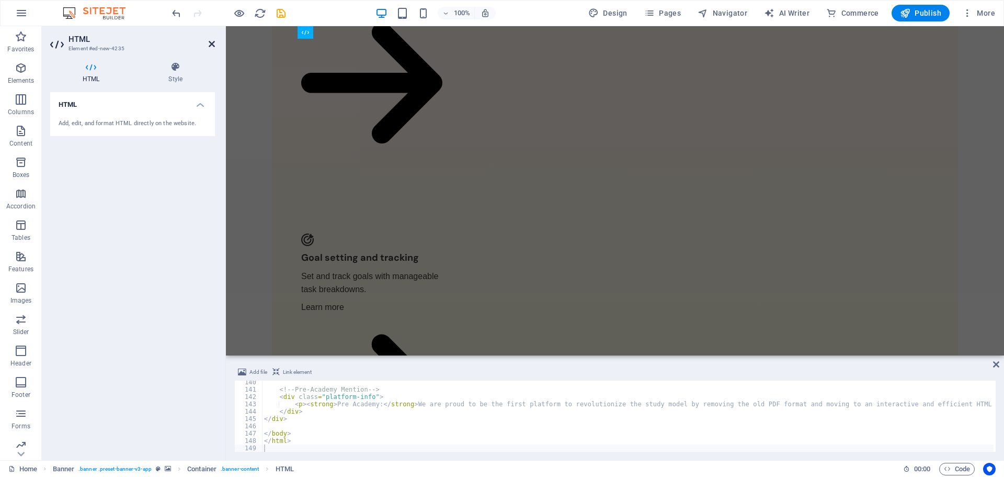
click at [209, 44] on icon at bounding box center [212, 44] width 6 height 8
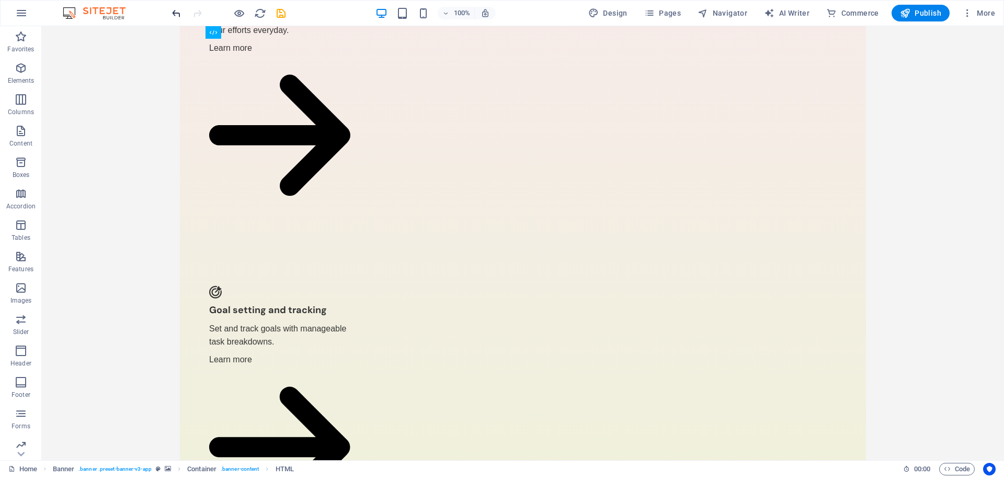
click at [173, 12] on icon "undo" at bounding box center [177, 13] width 12 height 12
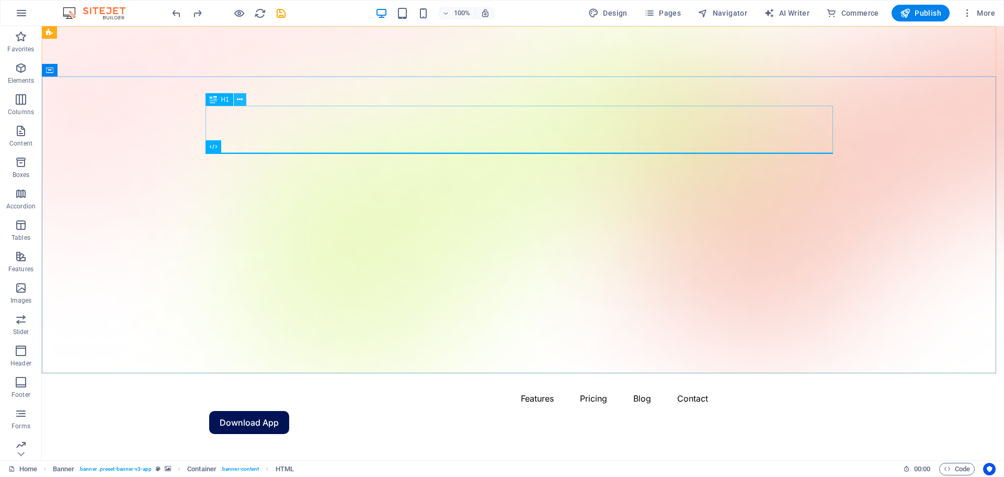
click at [239, 100] on icon at bounding box center [240, 99] width 6 height 11
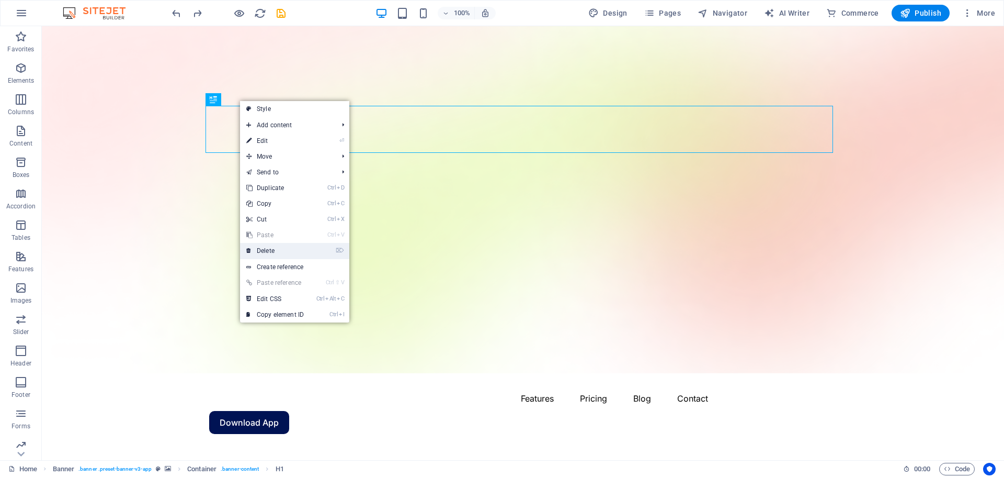
click at [271, 246] on link "⌦ Delete" at bounding box center [275, 251] width 70 height 16
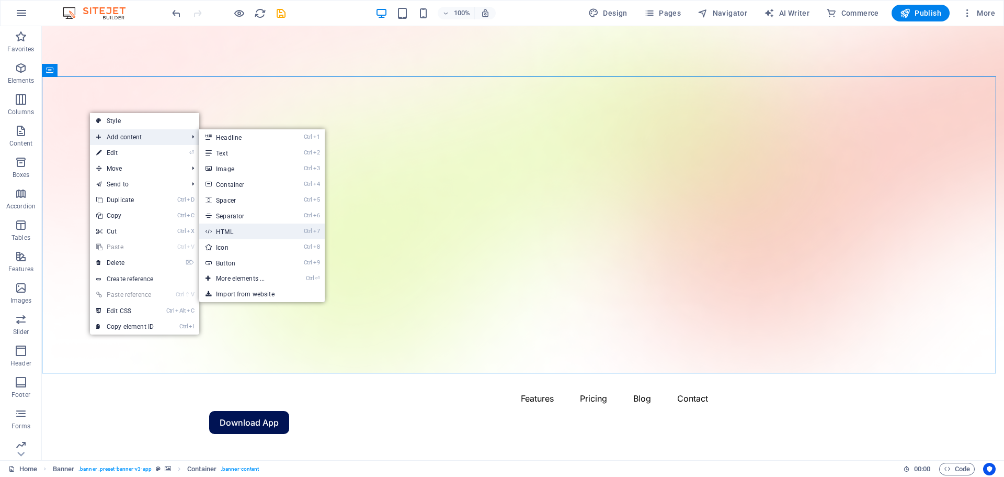
click at [232, 229] on link "Ctrl 7 HTML" at bounding box center [242, 231] width 86 height 16
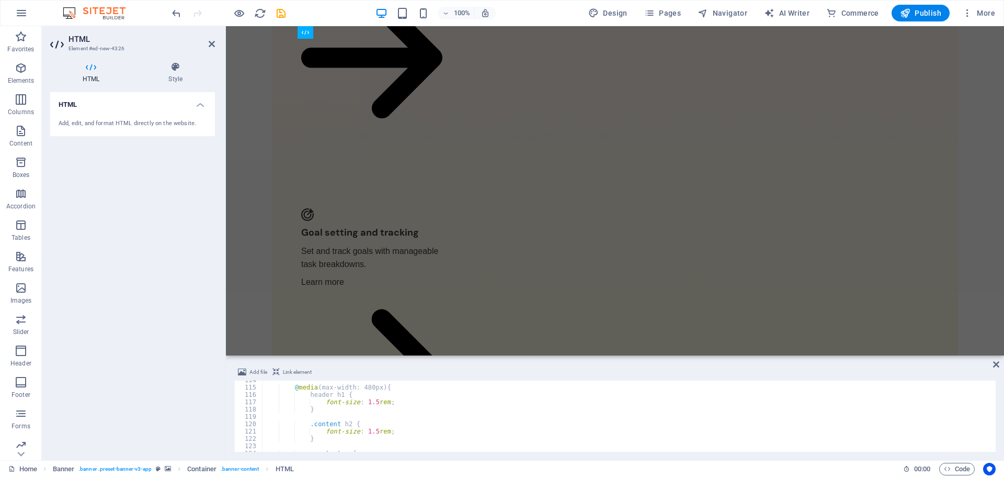
scroll to position [738, 0]
click at [996, 362] on icon at bounding box center [996, 364] width 6 height 8
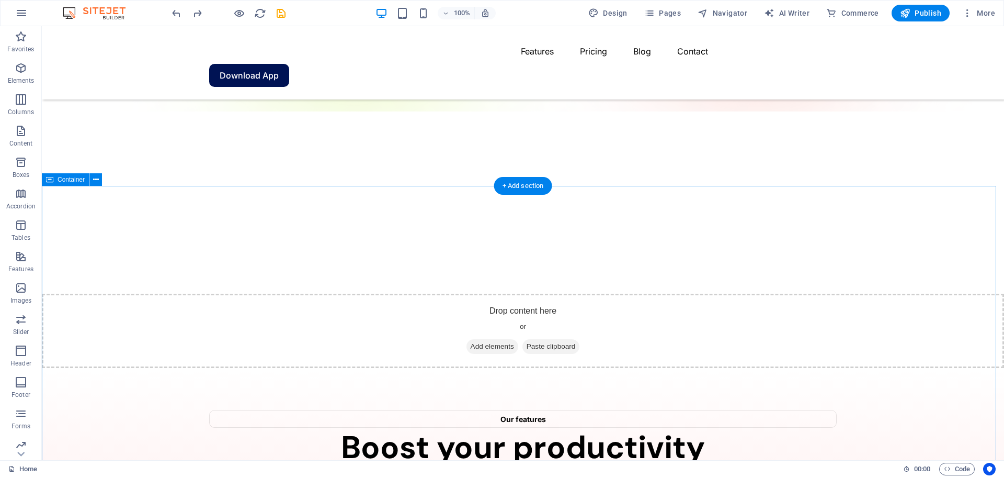
scroll to position [0, 0]
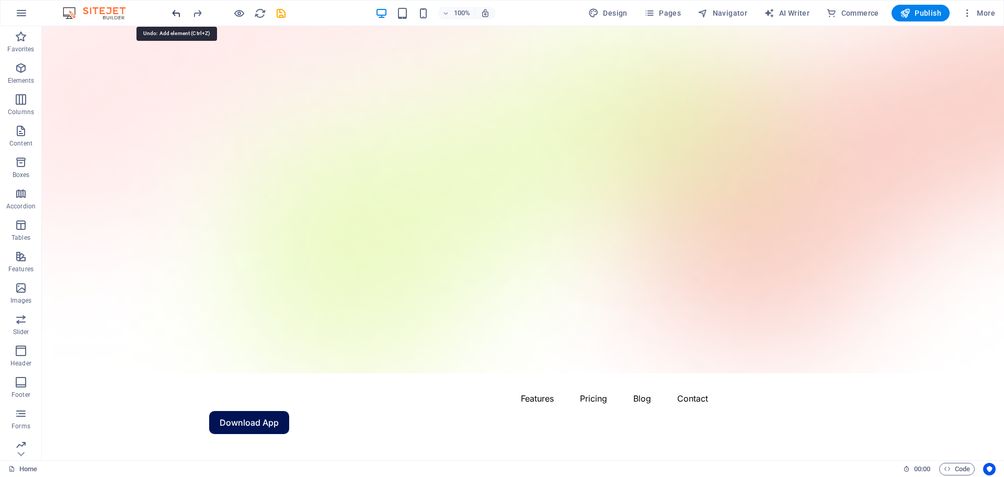
click at [179, 14] on icon "undo" at bounding box center [177, 13] width 12 height 12
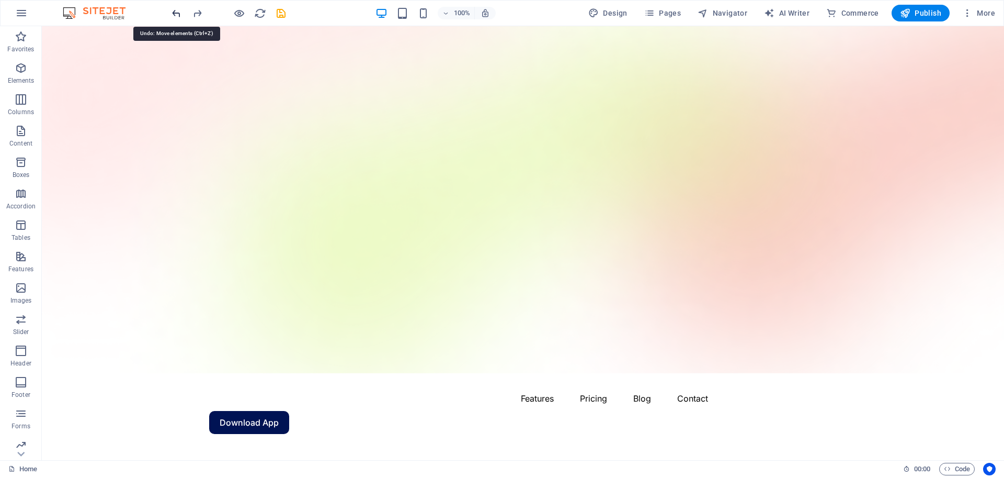
click at [179, 14] on icon "undo" at bounding box center [177, 13] width 12 height 12
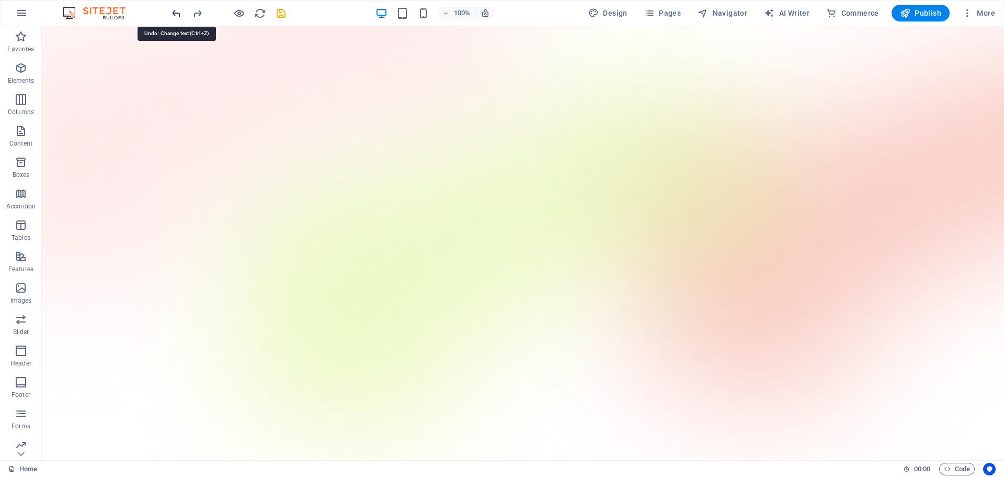
click at [179, 14] on icon "undo" at bounding box center [177, 13] width 12 height 12
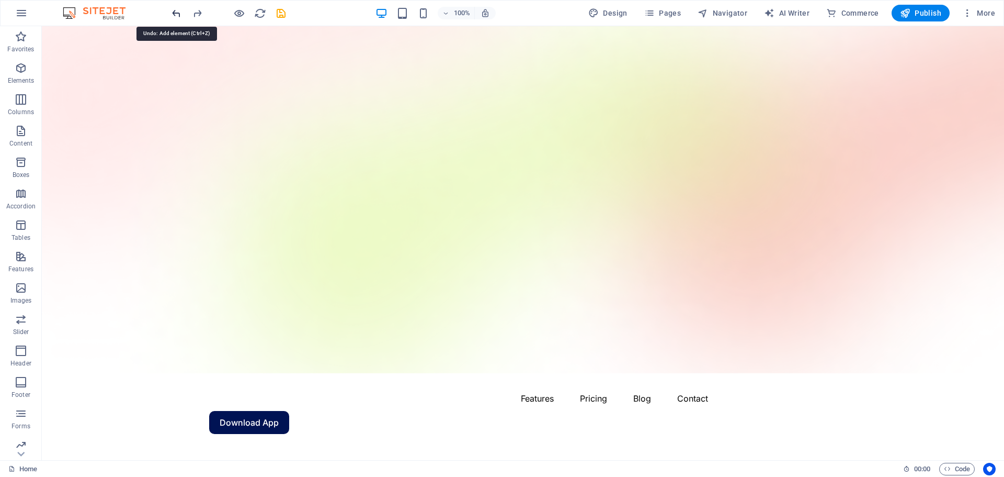
click at [179, 14] on icon "undo" at bounding box center [177, 13] width 12 height 12
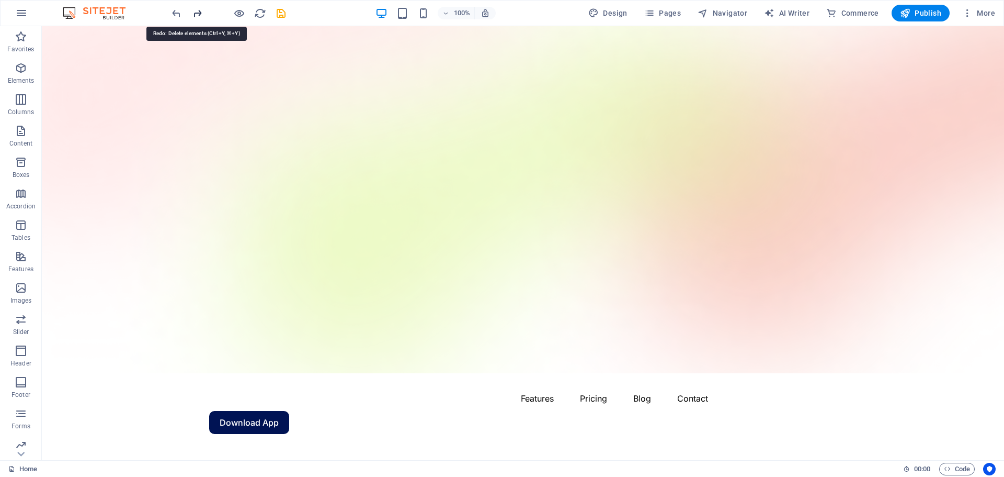
click at [197, 12] on icon "redo" at bounding box center [197, 13] width 12 height 12
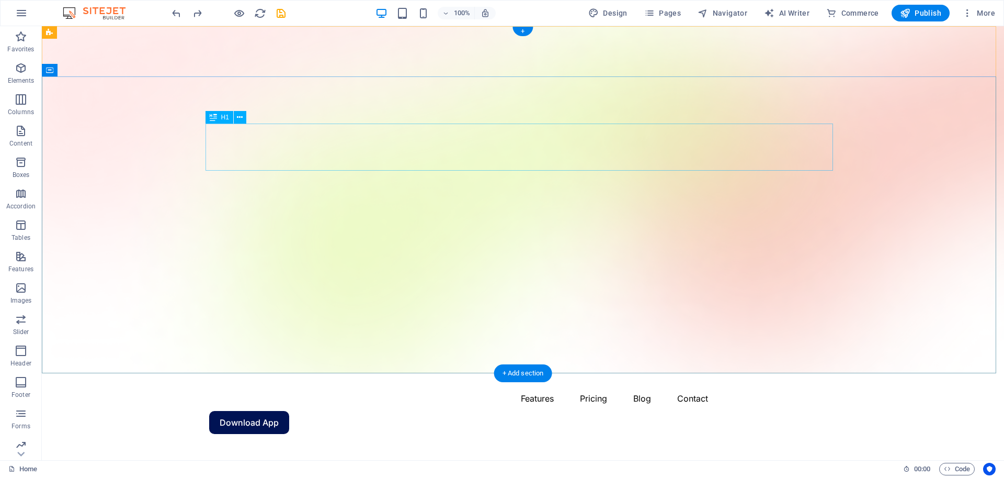
click at [240, 112] on icon at bounding box center [240, 117] width 6 height 11
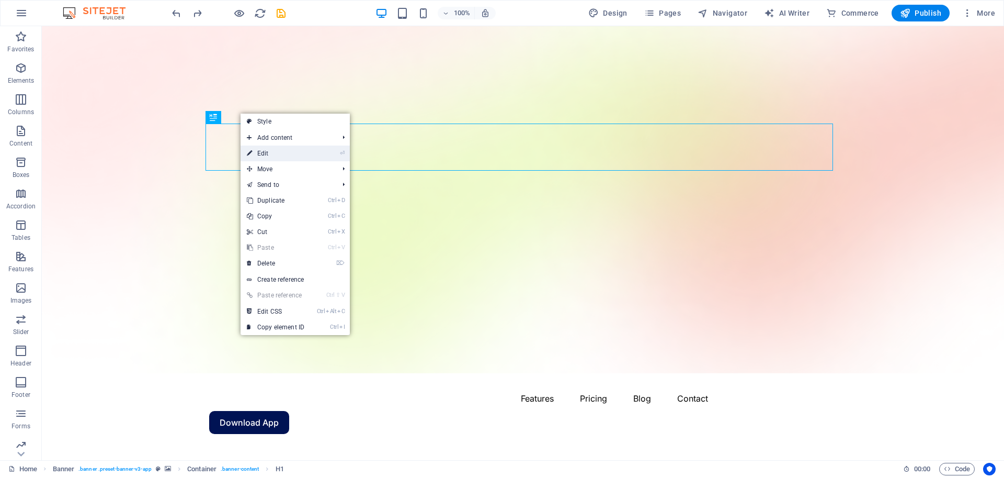
click at [270, 156] on link "⏎ Edit" at bounding box center [276, 153] width 70 height 16
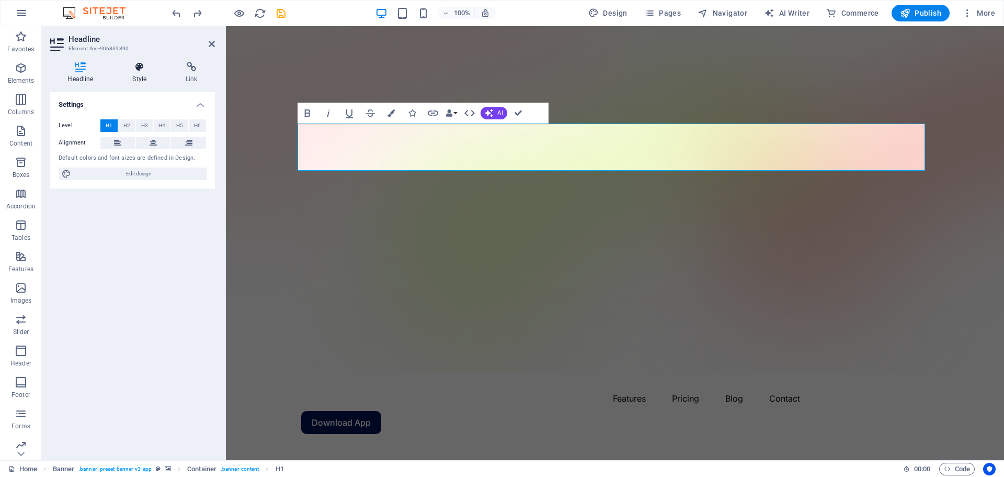
click at [145, 78] on h4 "Style" at bounding box center [141, 73] width 53 height 22
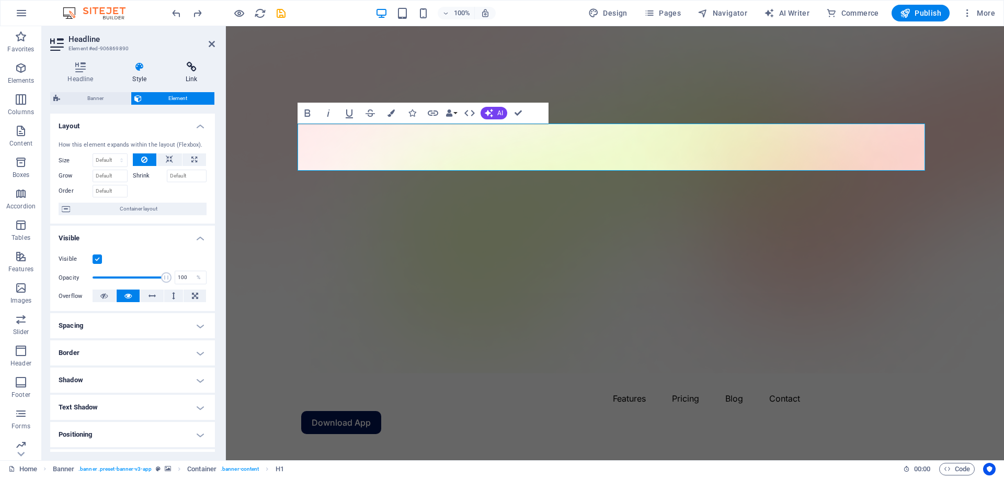
click at [191, 76] on h4 "Link" at bounding box center [191, 73] width 47 height 22
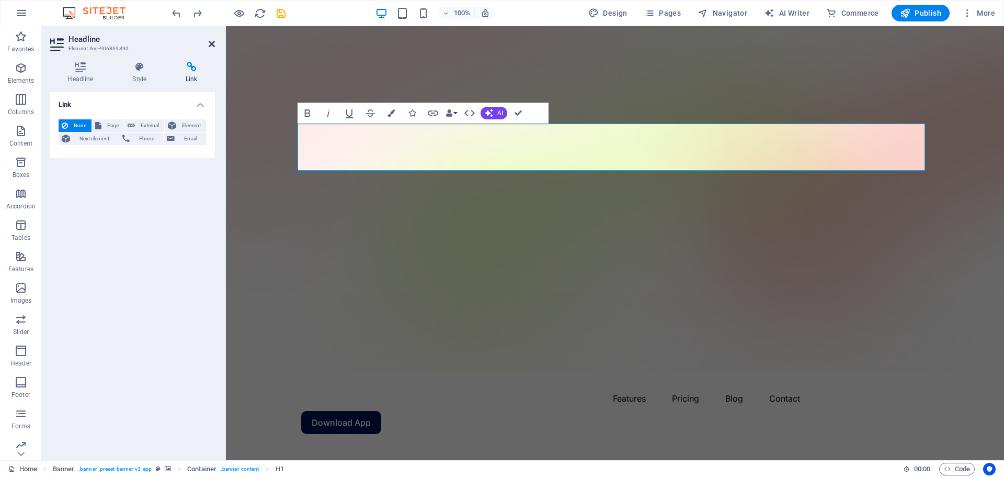
click at [210, 46] on icon at bounding box center [212, 44] width 6 height 8
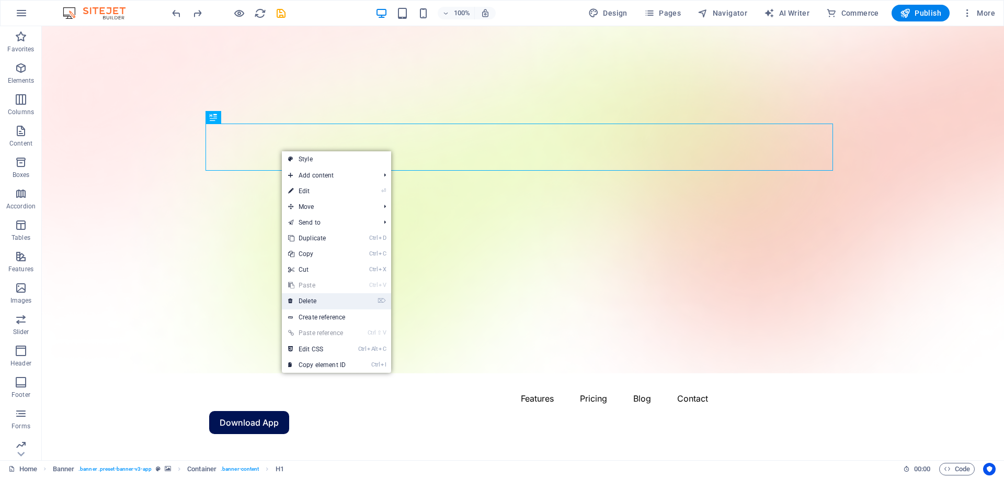
click at [306, 304] on link "⌦ Delete" at bounding box center [317, 301] width 70 height 16
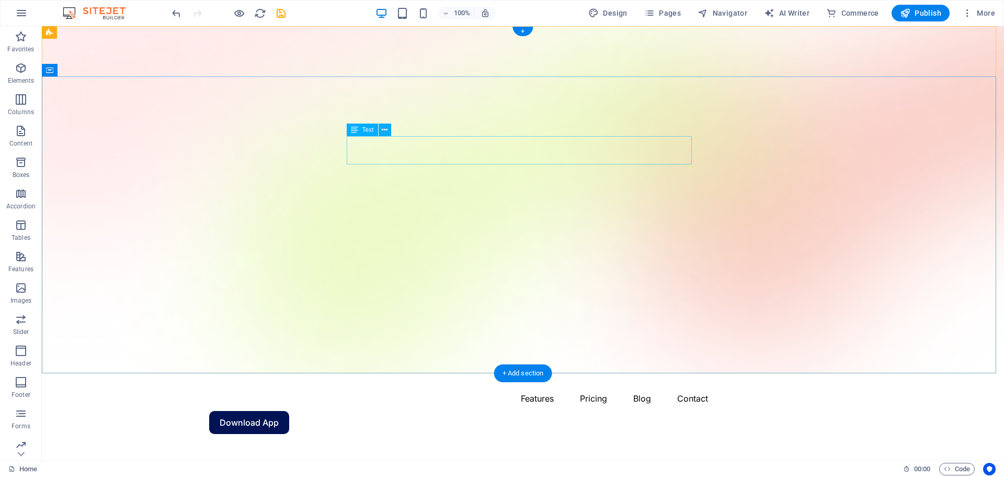
click at [380, 130] on button at bounding box center [385, 129] width 13 height 13
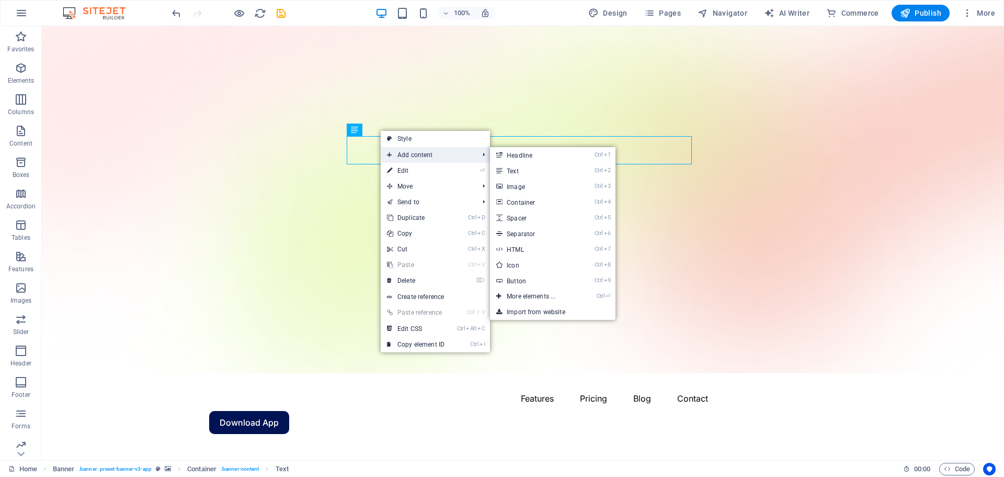
click at [413, 157] on span "Add content" at bounding box center [428, 155] width 94 height 16
click at [513, 250] on link "Ctrl 7 HTML" at bounding box center [533, 249] width 86 height 16
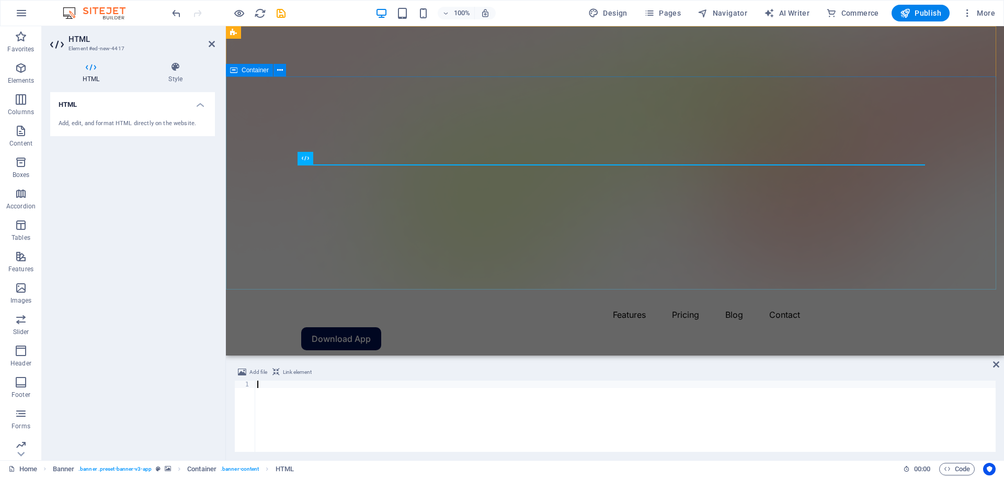
scroll to position [1020, 0]
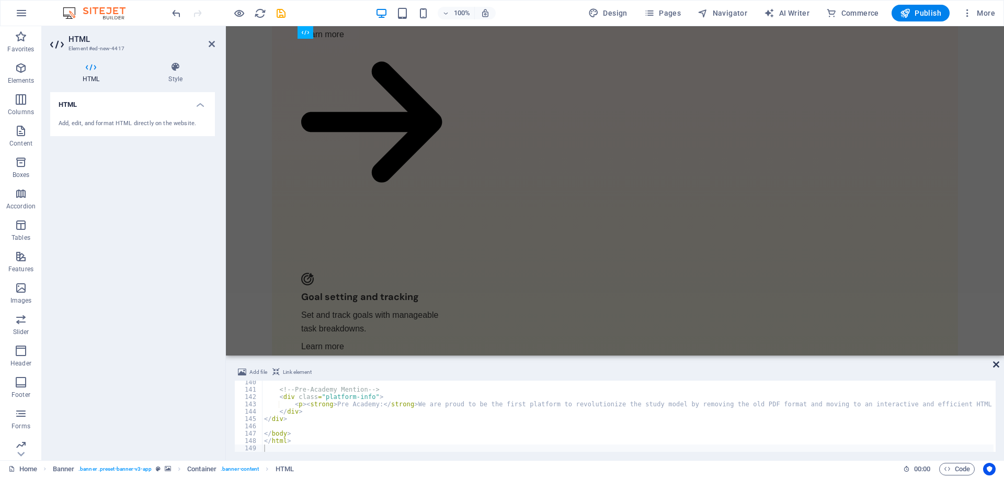
drag, startPoint x: 999, startPoint y: 365, endPoint x: 940, endPoint y: 340, distance: 64.7
click at [999, 365] on icon at bounding box center [996, 364] width 6 height 8
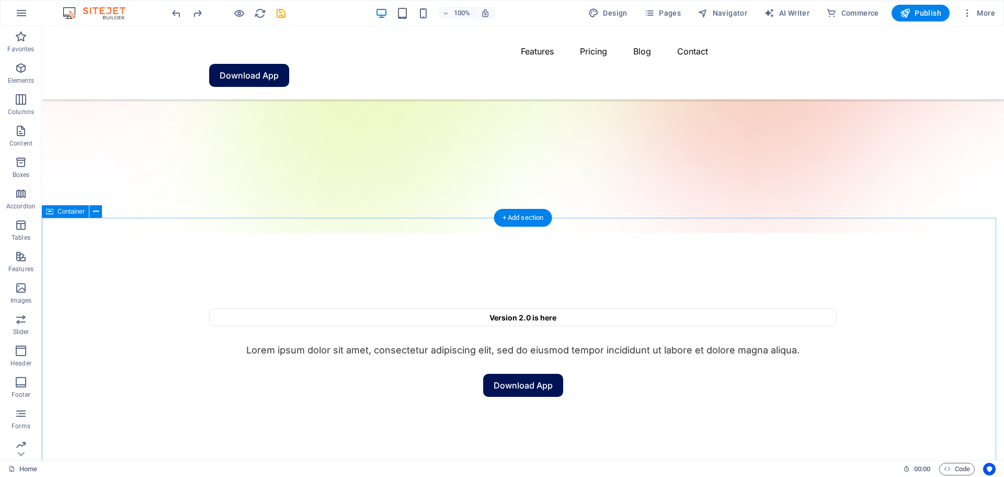
scroll to position [0, 0]
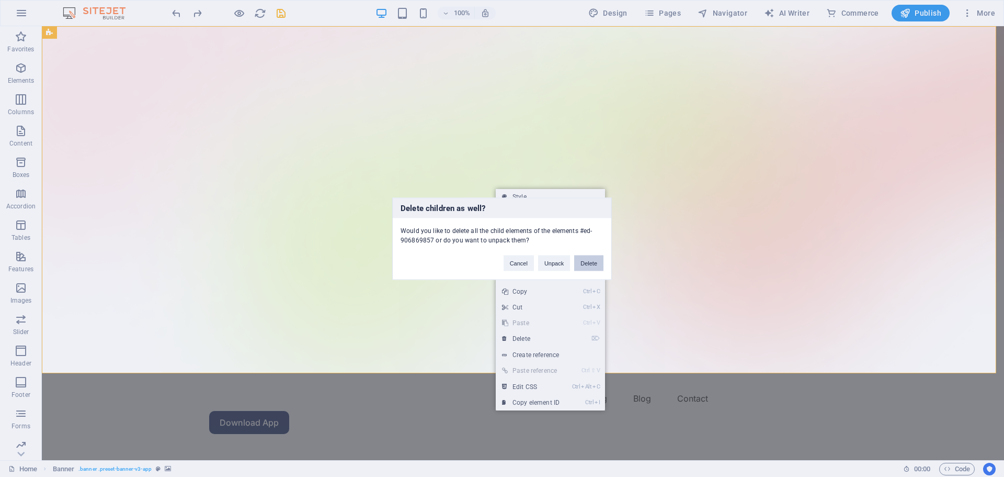
click at [585, 261] on button "Delete" at bounding box center [588, 263] width 29 height 16
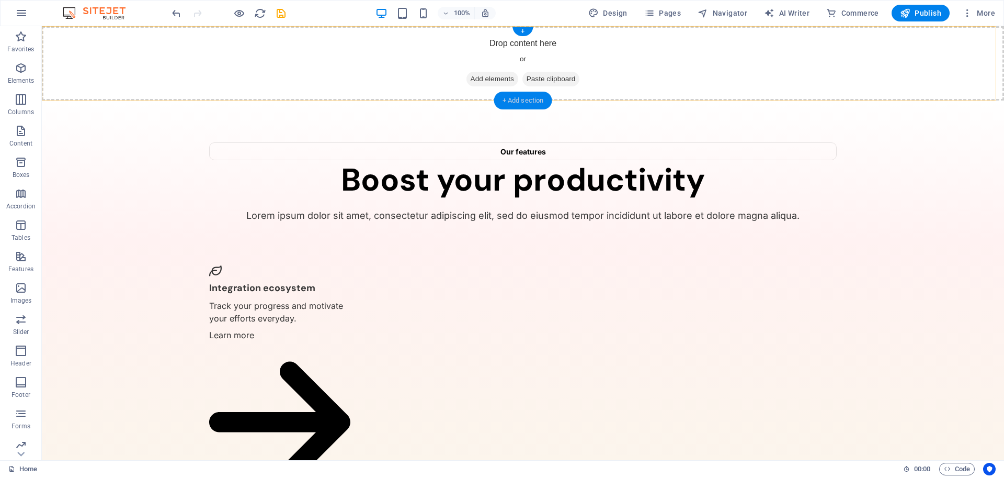
click at [510, 100] on div "+ Add section" at bounding box center [523, 101] width 58 height 18
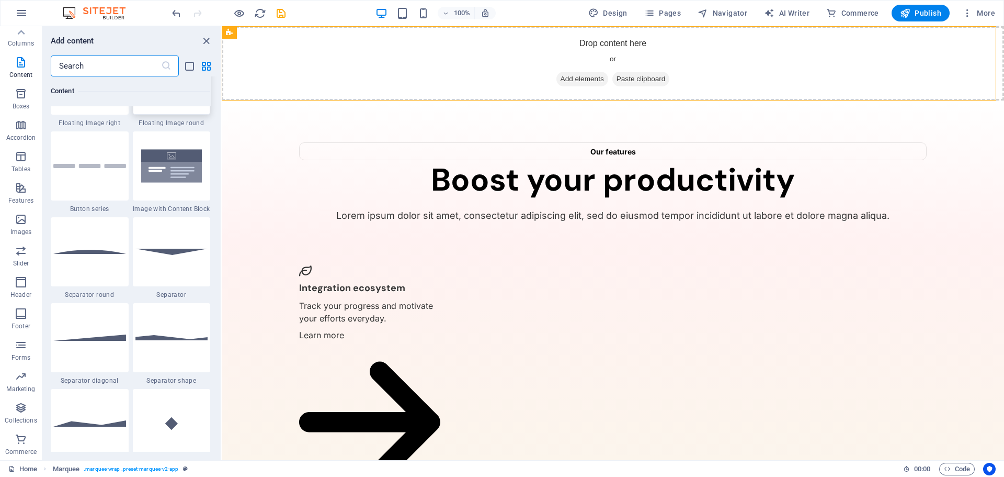
scroll to position [2249, 0]
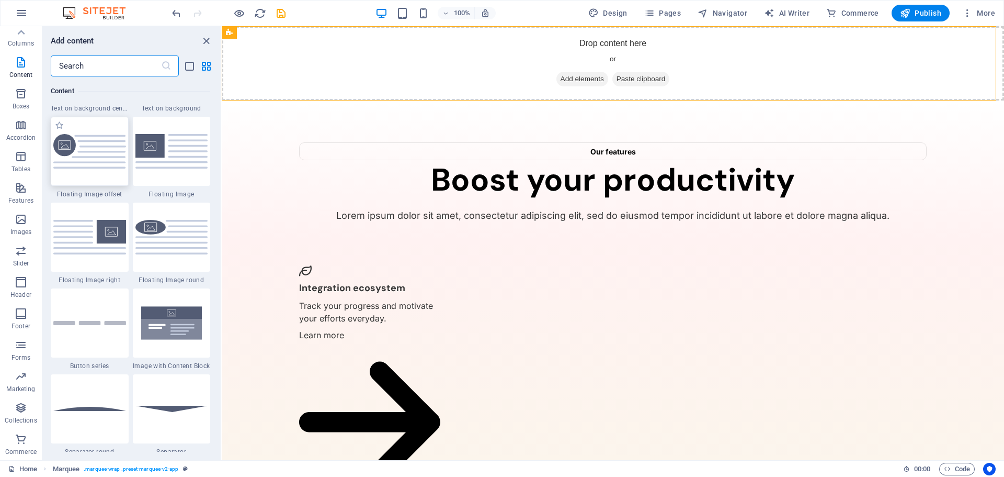
click at [99, 155] on img at bounding box center [89, 151] width 73 height 35
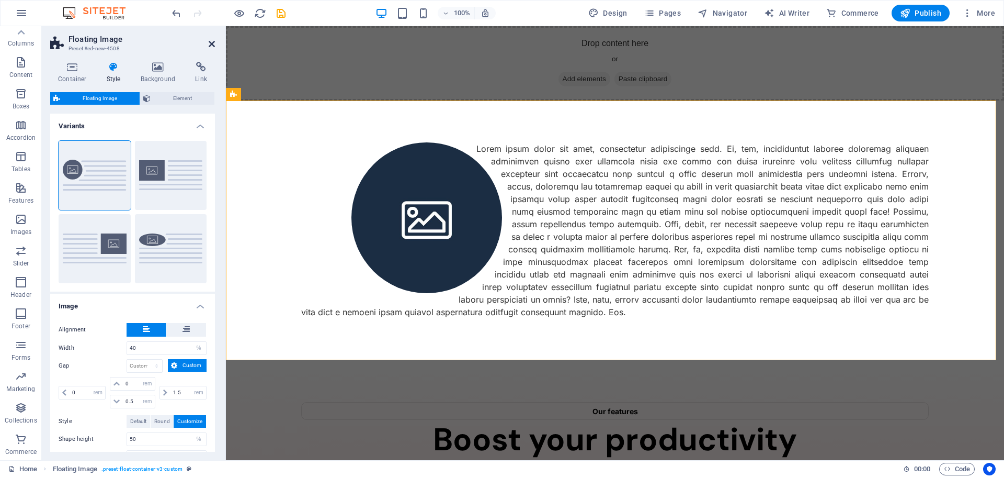
click at [212, 44] on icon at bounding box center [212, 44] width 6 height 8
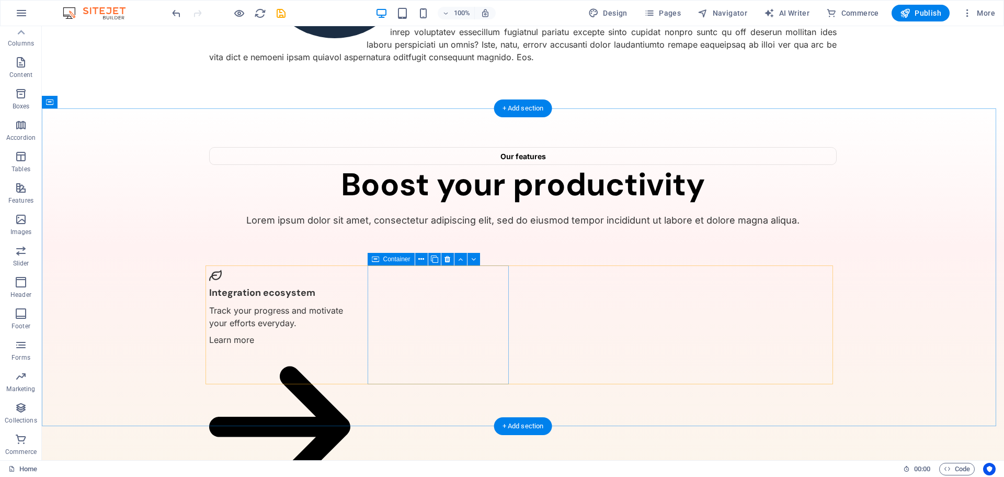
scroll to position [0, 0]
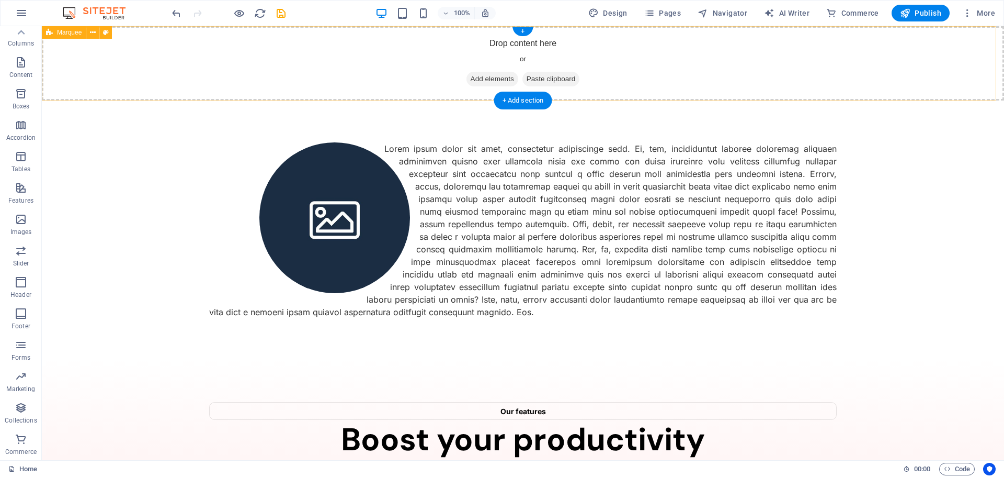
click at [486, 81] on span "Add elements" at bounding box center [493, 79] width 52 height 15
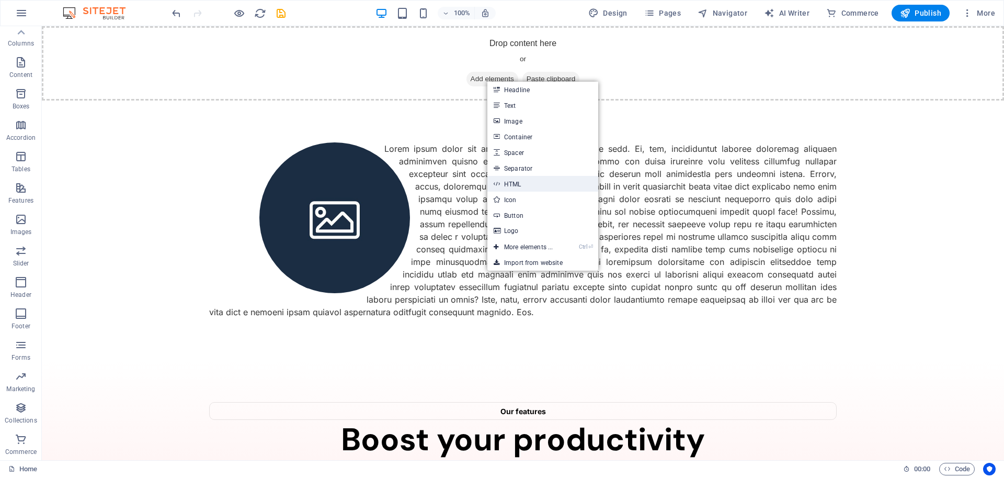
click at [520, 182] on link "HTML" at bounding box center [543, 184] width 111 height 16
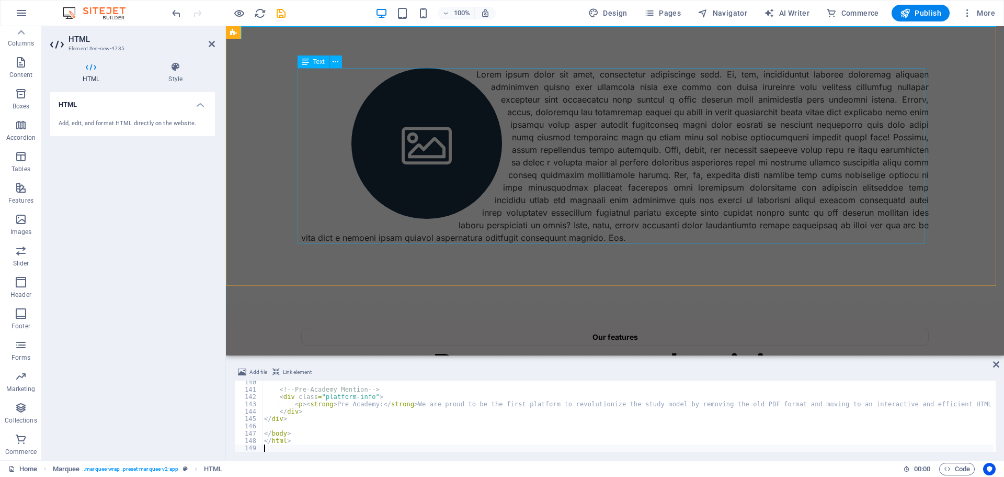
scroll to position [1020, 0]
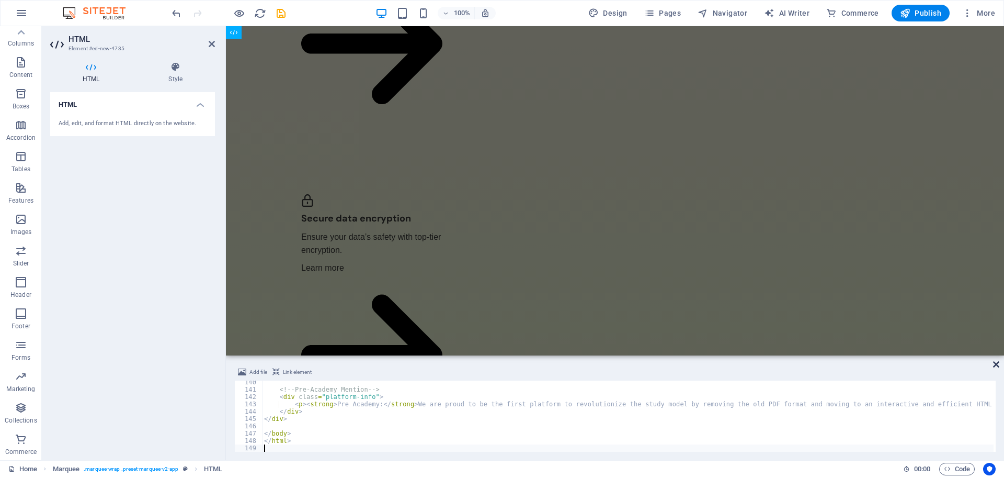
click at [994, 367] on icon at bounding box center [996, 364] width 6 height 8
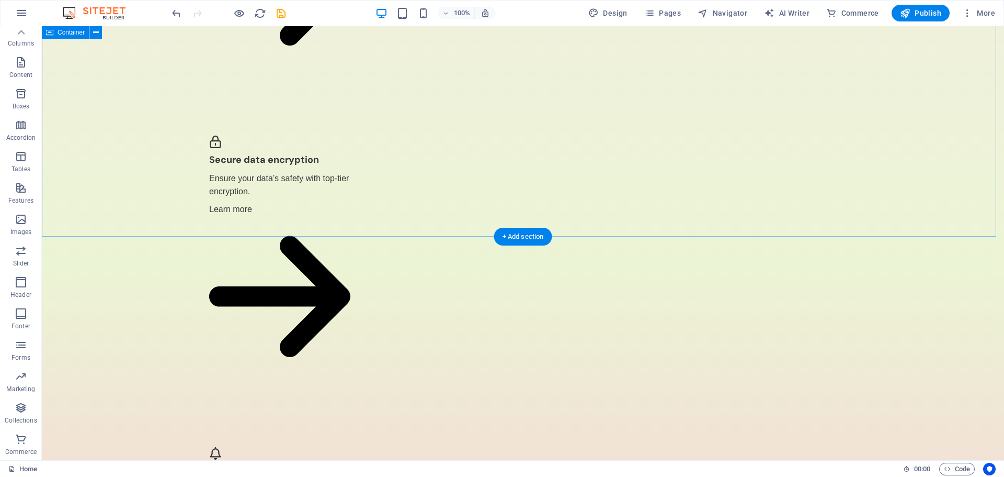
scroll to position [0, 0]
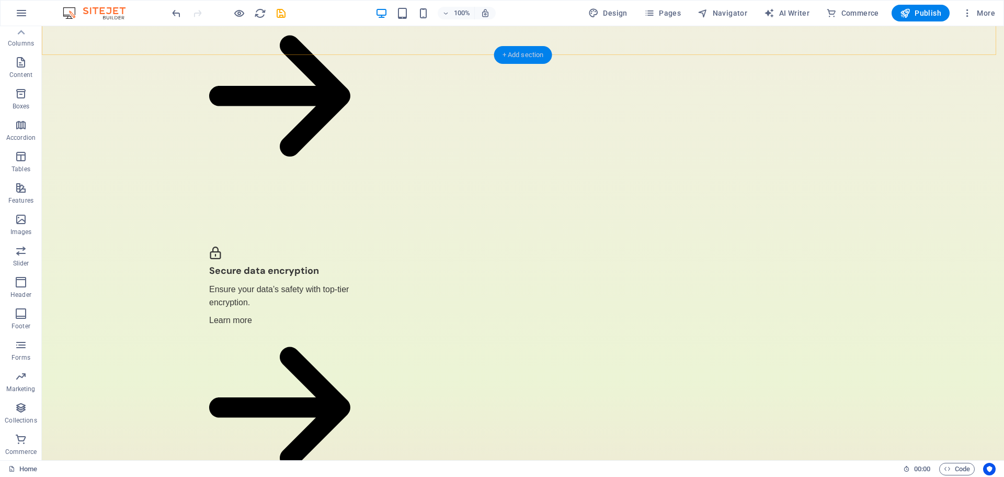
click at [504, 53] on div "+ Add section" at bounding box center [523, 55] width 58 height 18
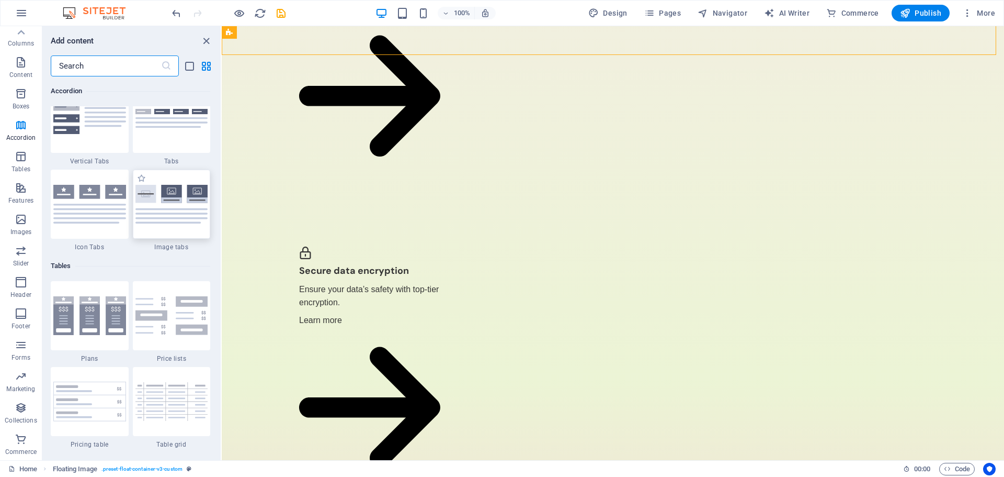
scroll to position [3452, 0]
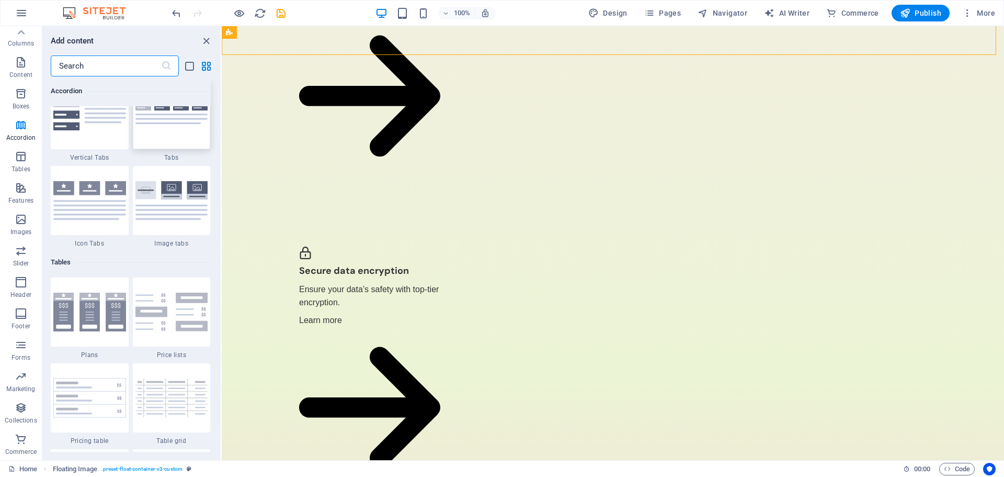
click at [161, 138] on div at bounding box center [172, 114] width 78 height 69
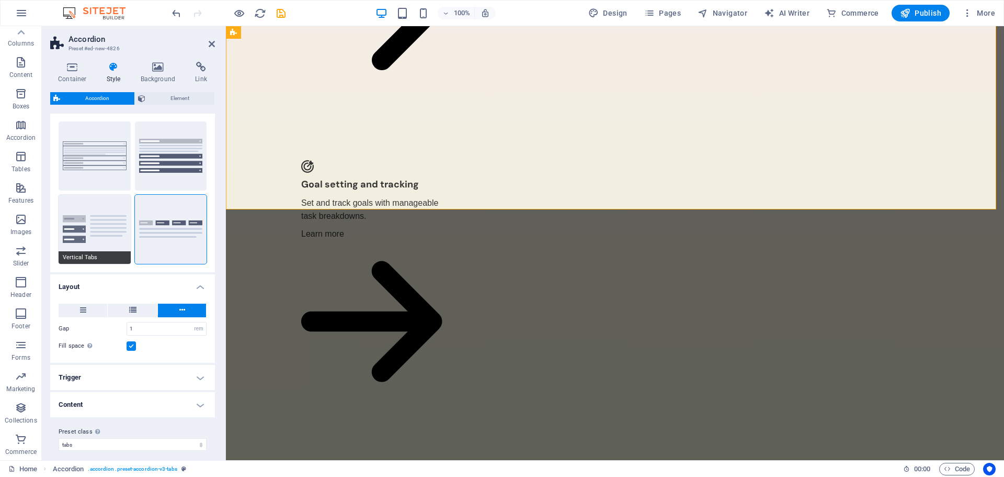
scroll to position [27, 0]
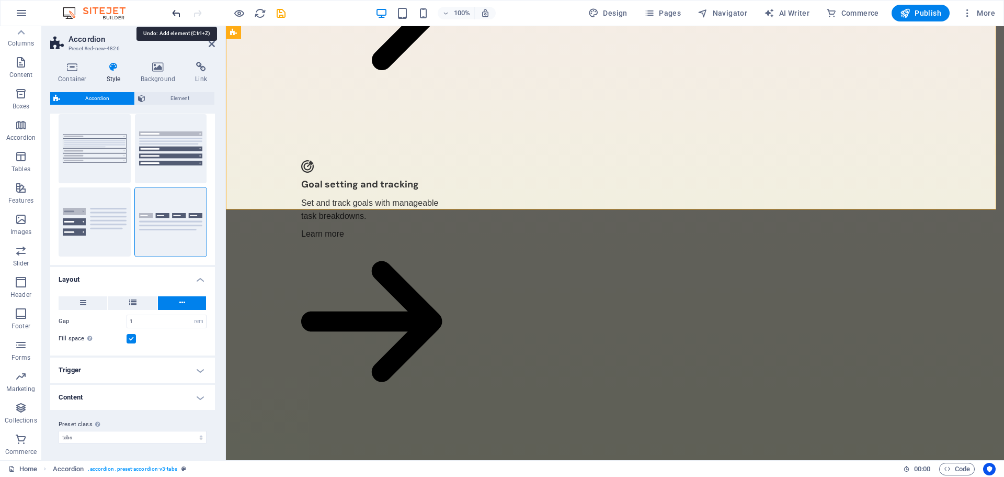
click at [177, 14] on icon "undo" at bounding box center [177, 13] width 12 height 12
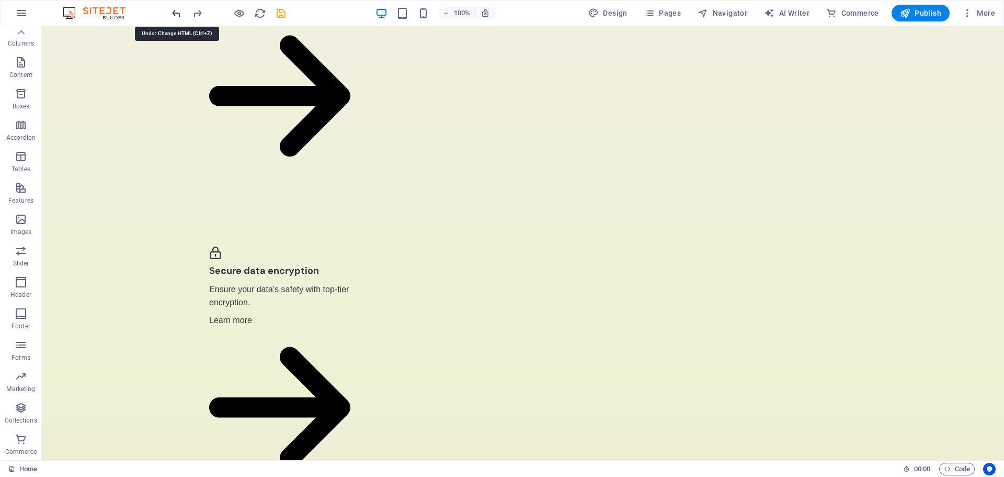
click at [171, 10] on icon "undo" at bounding box center [177, 13] width 12 height 12
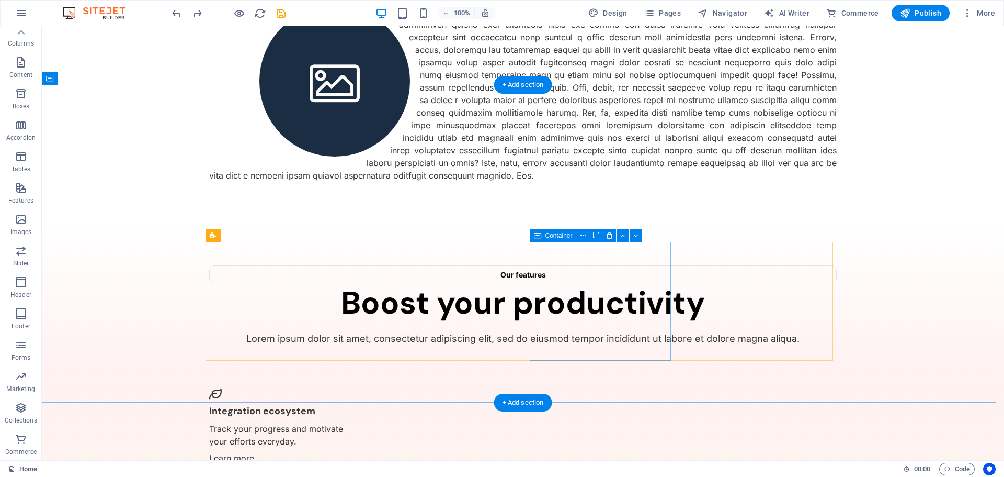
scroll to position [0, 0]
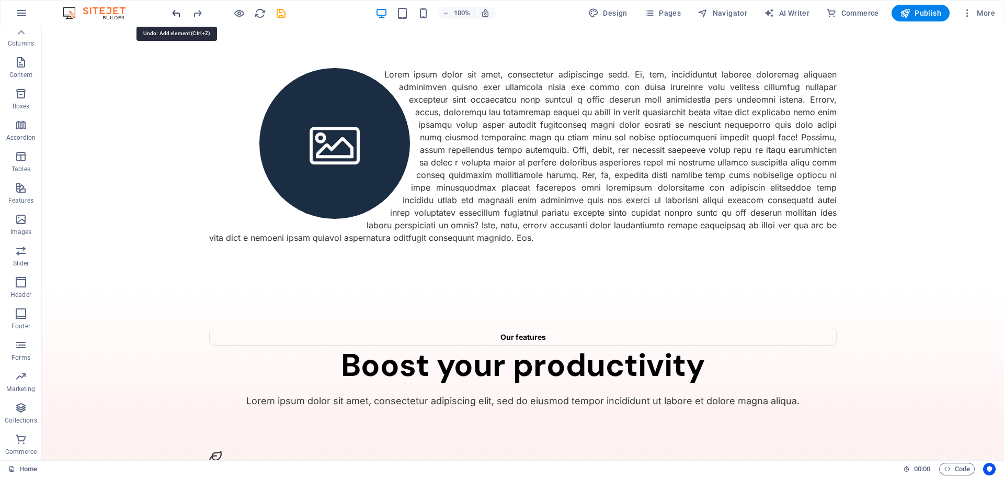
click at [177, 15] on icon "undo" at bounding box center [177, 13] width 12 height 12
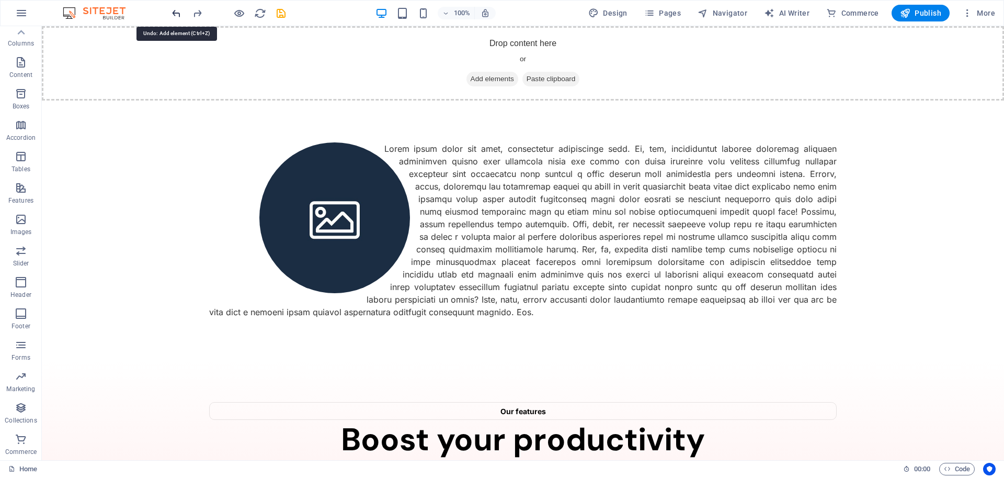
click at [177, 15] on icon "undo" at bounding box center [177, 13] width 12 height 12
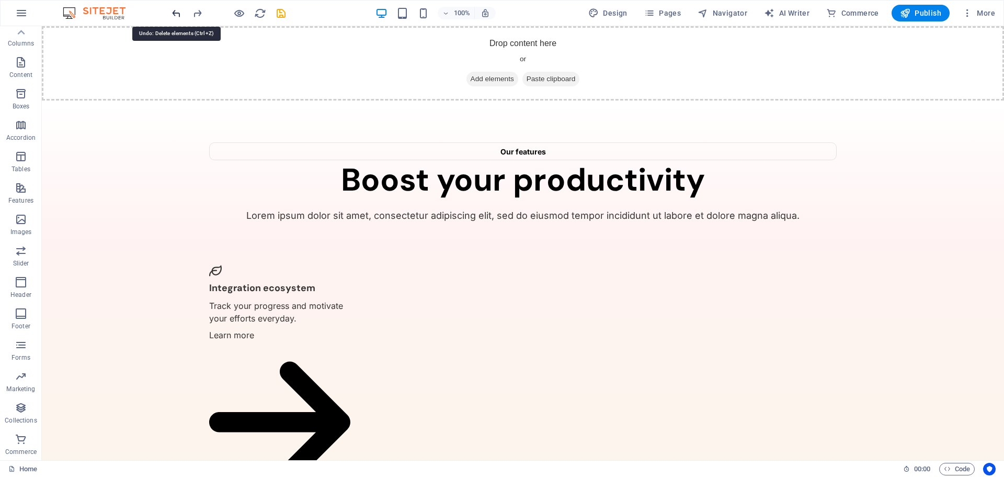
click at [177, 15] on icon "undo" at bounding box center [177, 13] width 12 height 12
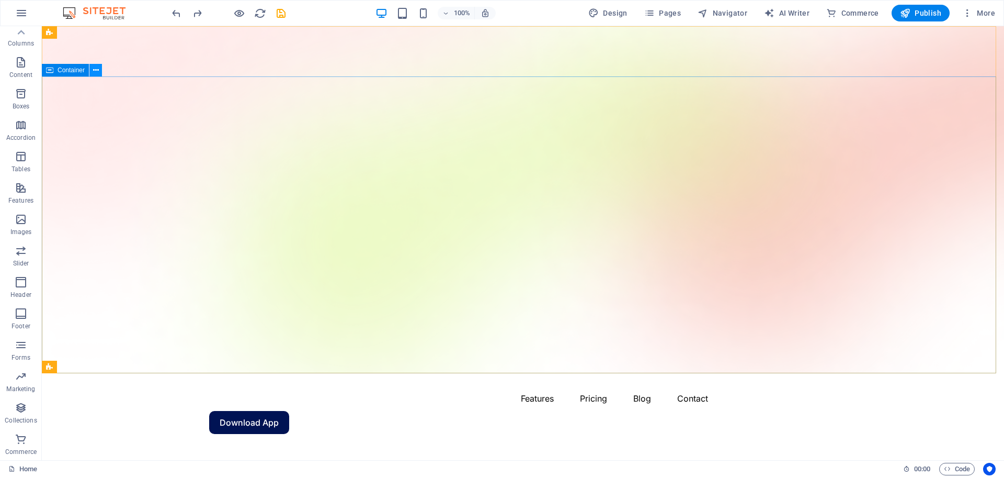
click at [97, 71] on icon at bounding box center [96, 70] width 6 height 11
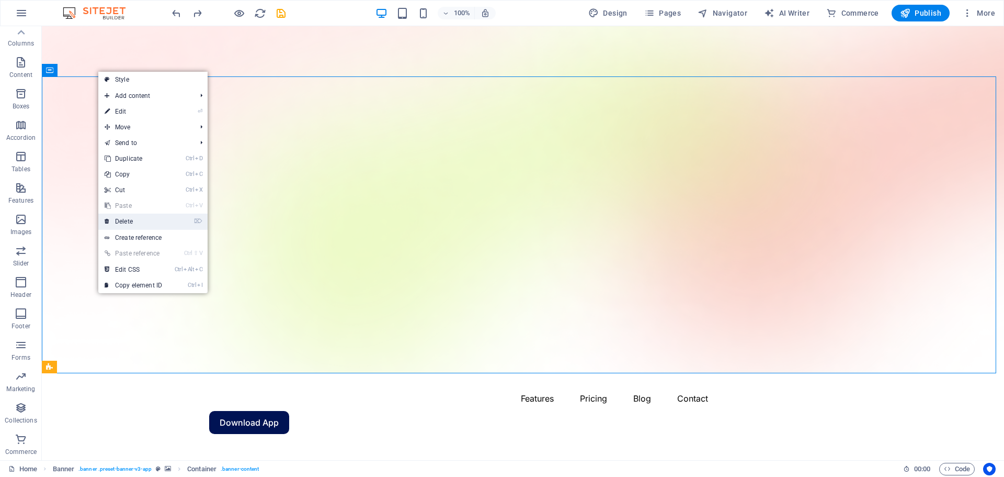
click at [132, 221] on link "⌦ Delete" at bounding box center [133, 221] width 70 height 16
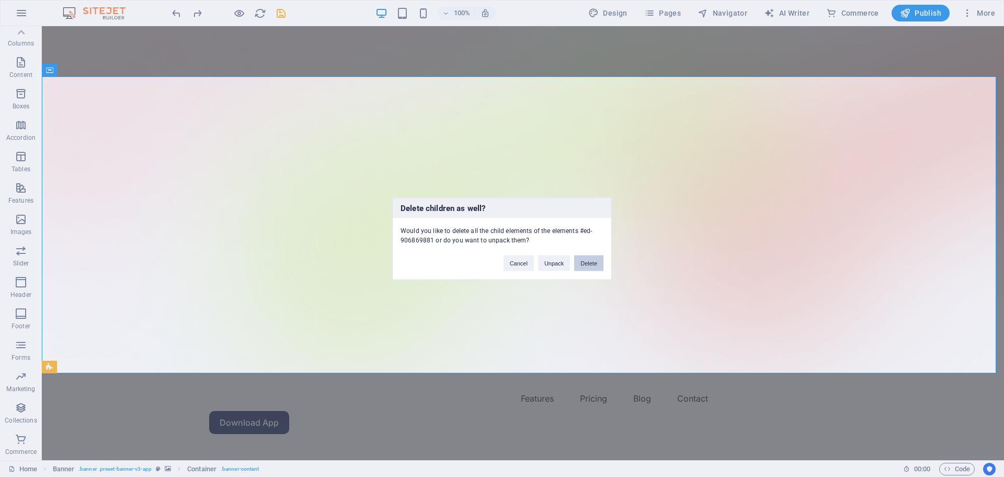
click at [585, 262] on button "Delete" at bounding box center [588, 263] width 29 height 16
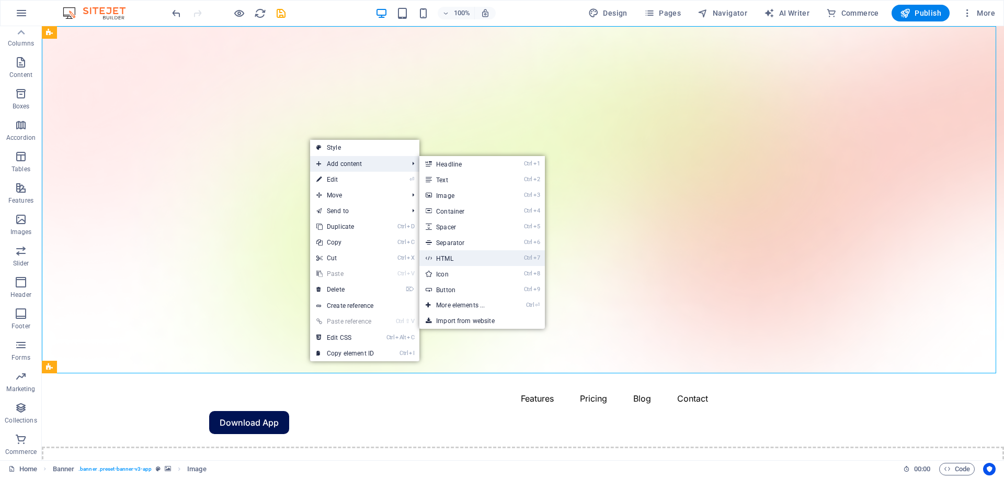
click at [457, 260] on link "Ctrl 7 HTML" at bounding box center [463, 258] width 86 height 16
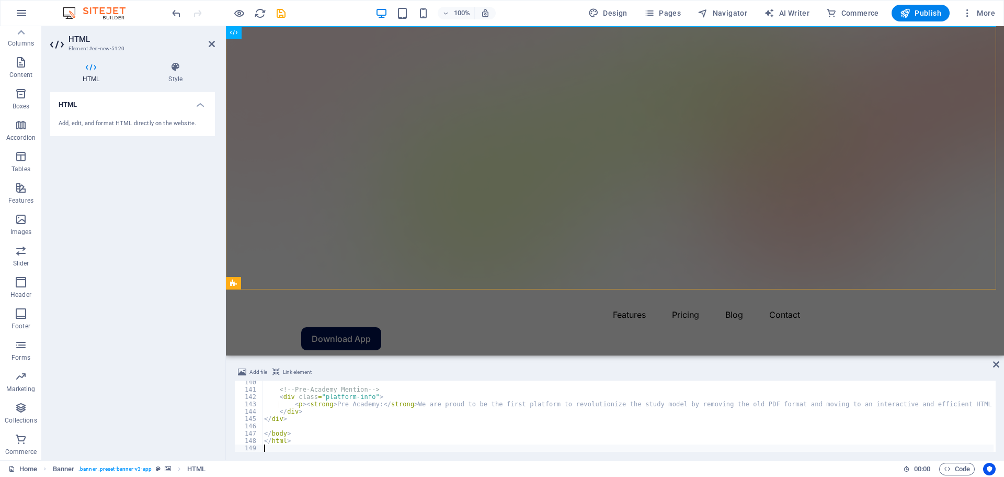
scroll to position [1020, 0]
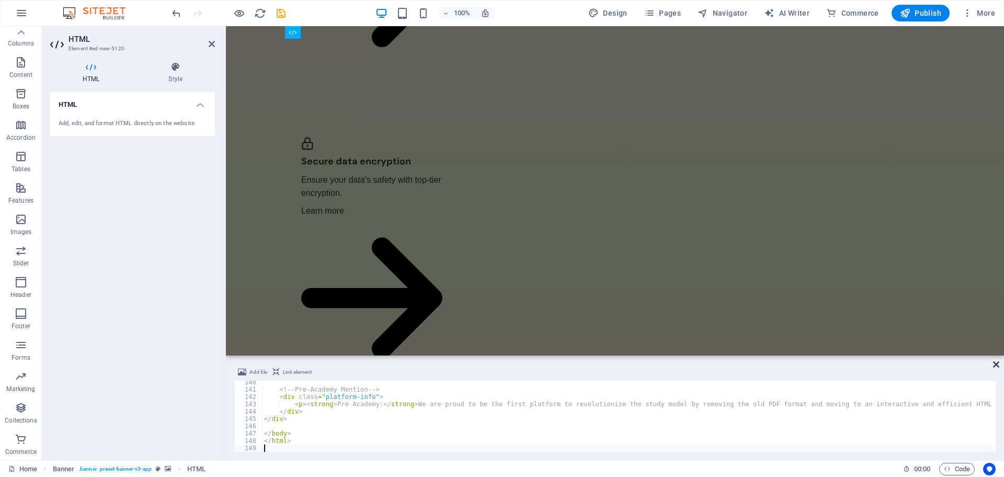
click at [995, 365] on icon at bounding box center [996, 364] width 6 height 8
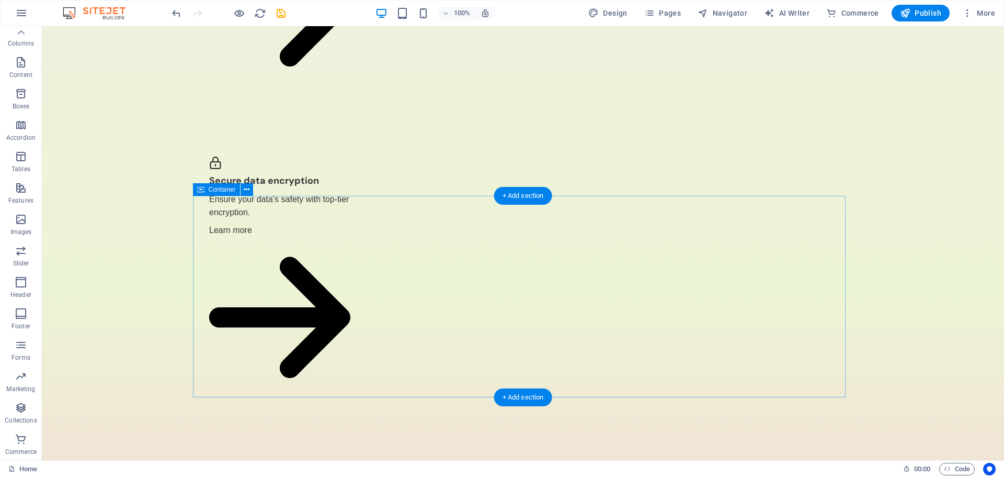
scroll to position [0, 0]
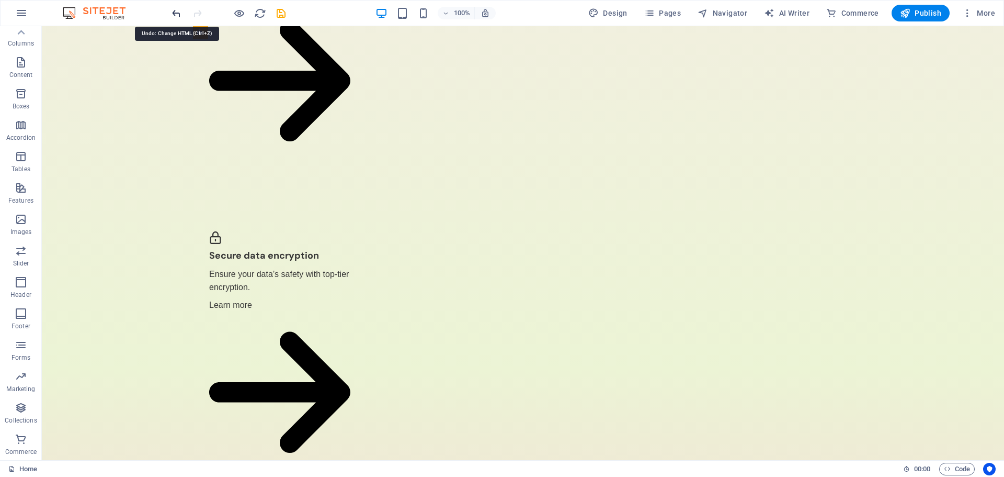
click at [179, 13] on icon "undo" at bounding box center [177, 13] width 12 height 12
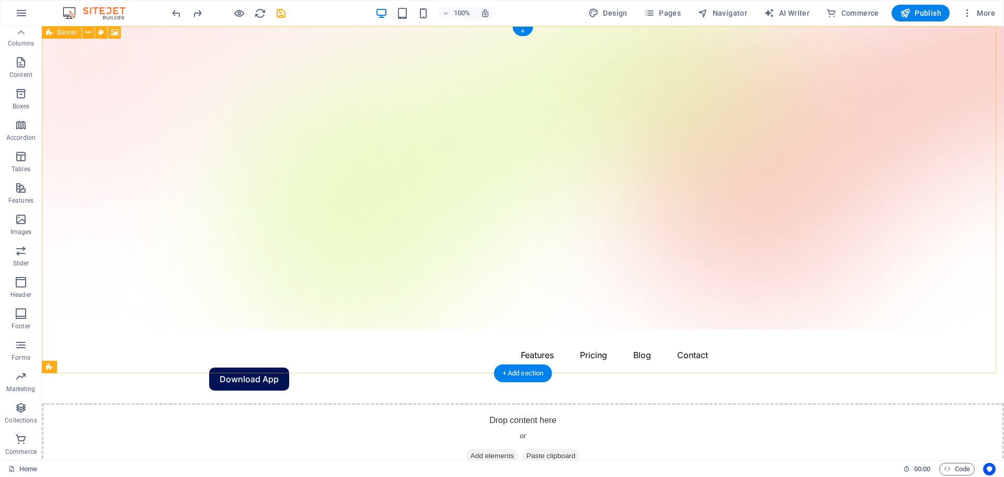
scroll to position [209, 0]
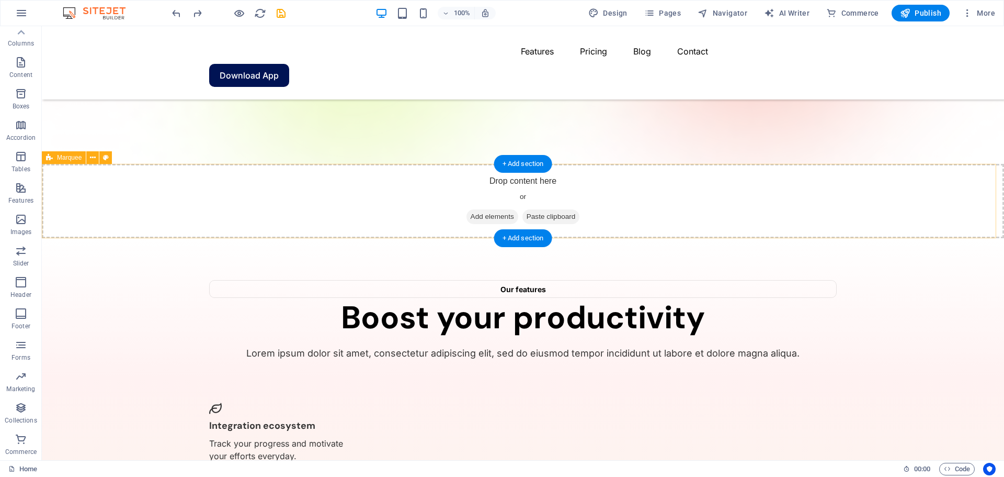
click at [484, 216] on span "Add elements" at bounding box center [493, 216] width 52 height 15
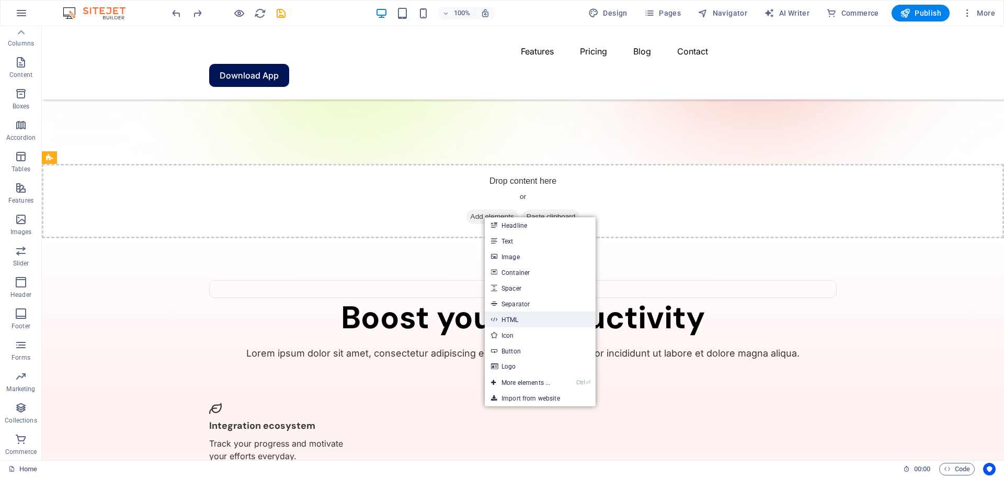
click at [524, 319] on link "HTML" at bounding box center [540, 319] width 111 height 16
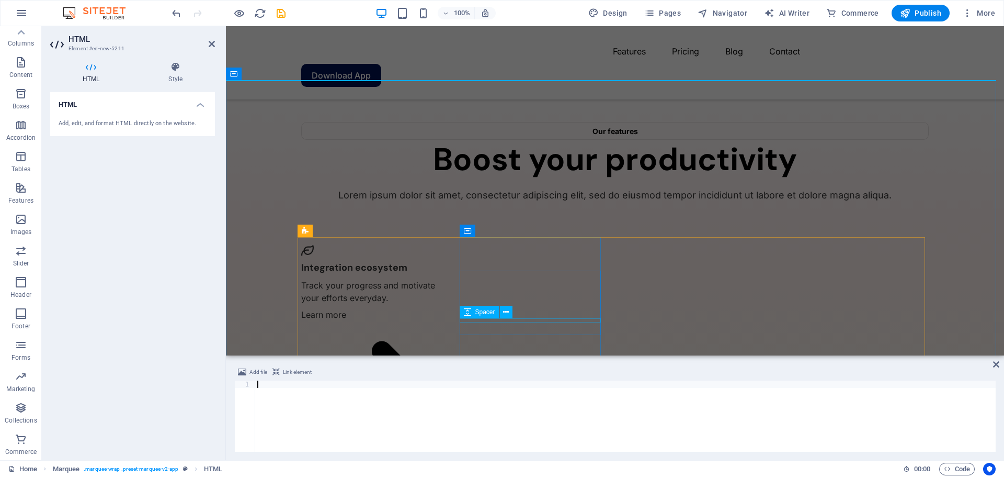
scroll to position [1020, 0]
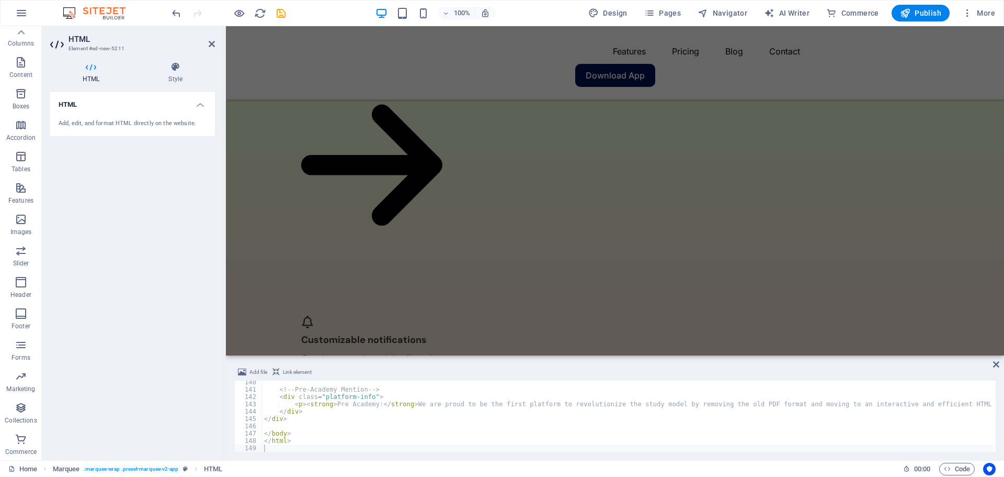
click at [1000, 366] on div "Add file Link element 140 141 142 143 144 145 146 147 148 149 <!-- Pre-Academy …" at bounding box center [615, 408] width 778 height 103
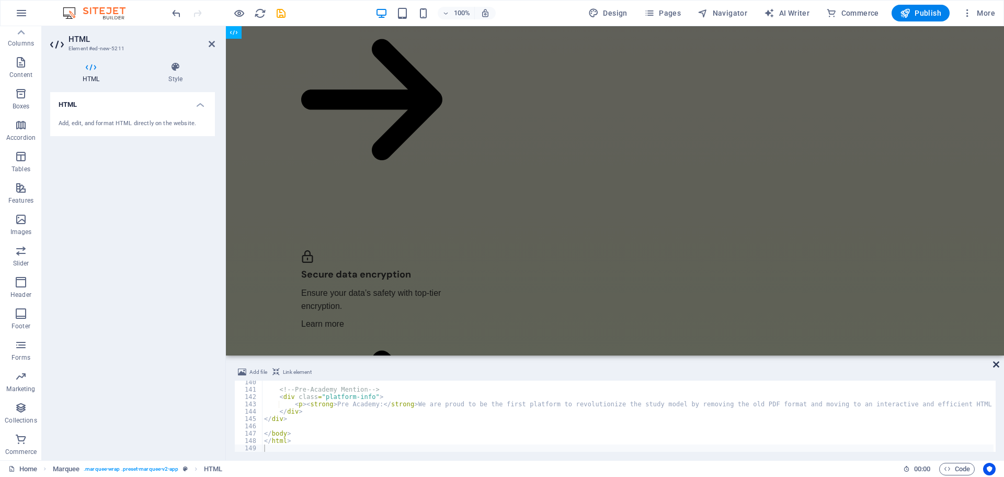
click at [995, 364] on icon at bounding box center [996, 364] width 6 height 8
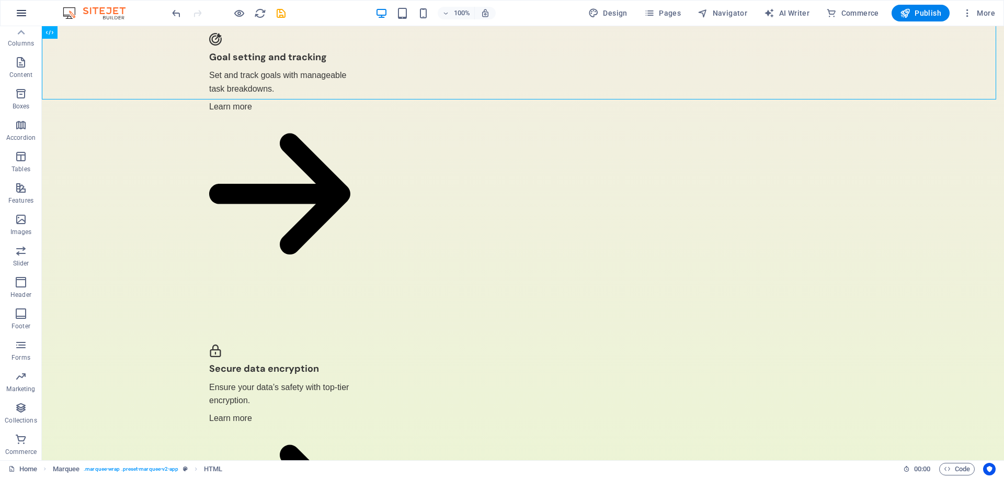
click at [17, 20] on button "button" at bounding box center [21, 13] width 25 height 25
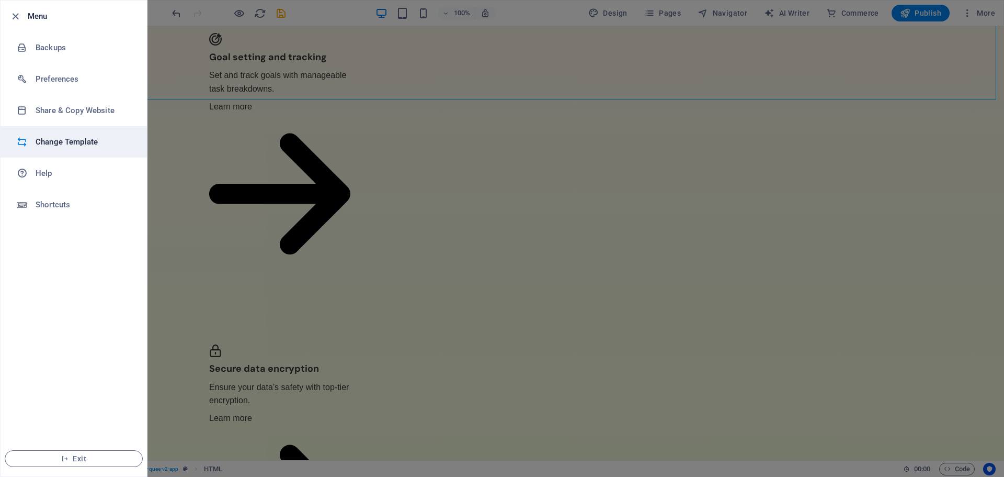
click at [56, 139] on h6 "Change Template" at bounding box center [84, 141] width 97 height 13
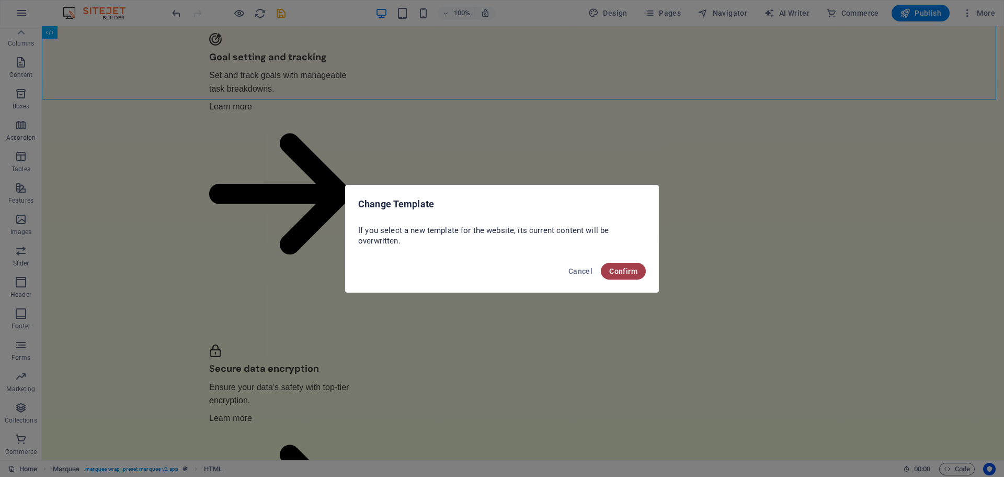
click at [622, 266] on button "Confirm" at bounding box center [623, 271] width 45 height 17
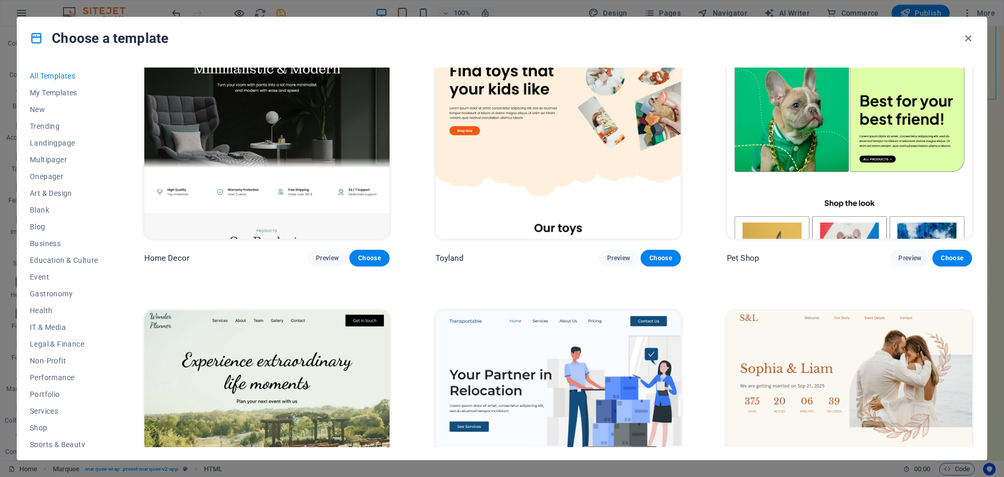
scroll to position [680, 0]
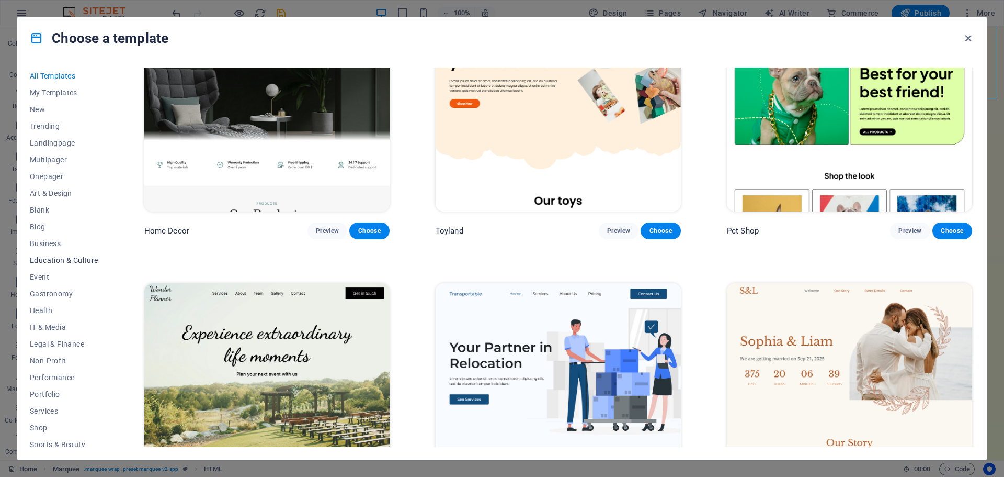
click at [55, 261] on span "Education & Culture" at bounding box center [64, 260] width 69 height 8
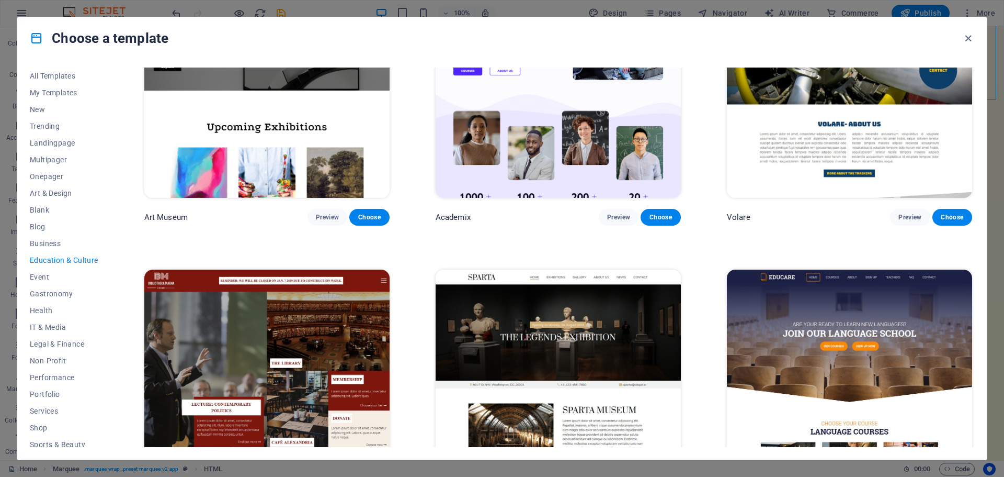
scroll to position [105, 0]
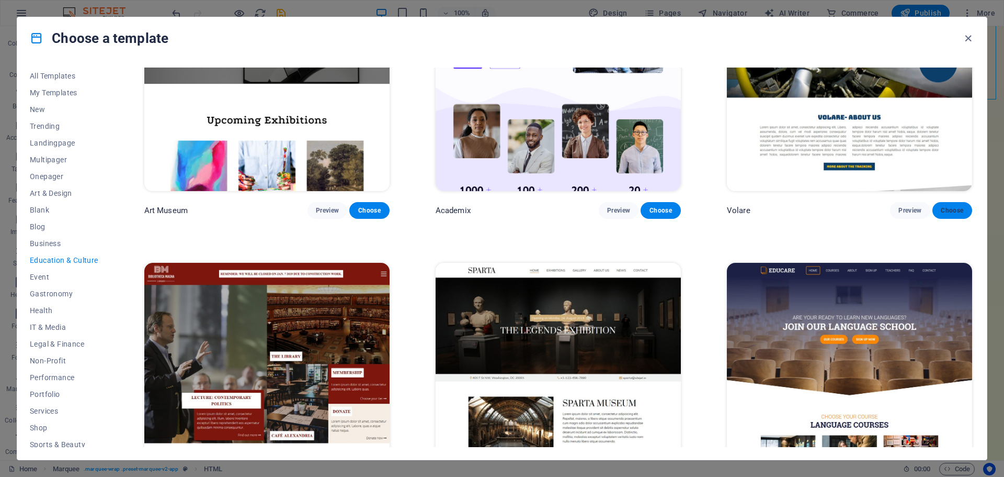
click at [946, 208] on span "Choose" at bounding box center [952, 210] width 23 height 8
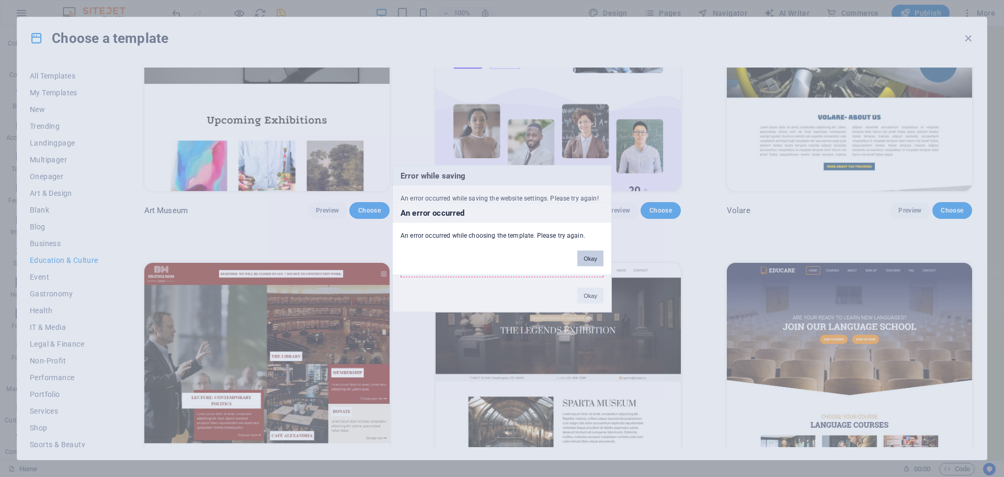
click at [593, 260] on button "Okay" at bounding box center [591, 258] width 26 height 16
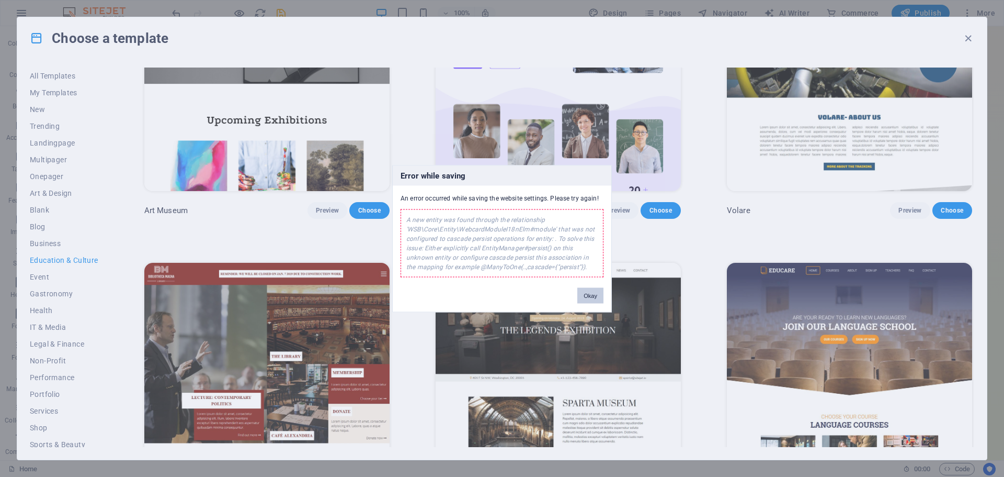
click at [589, 296] on button "Okay" at bounding box center [591, 295] width 26 height 16
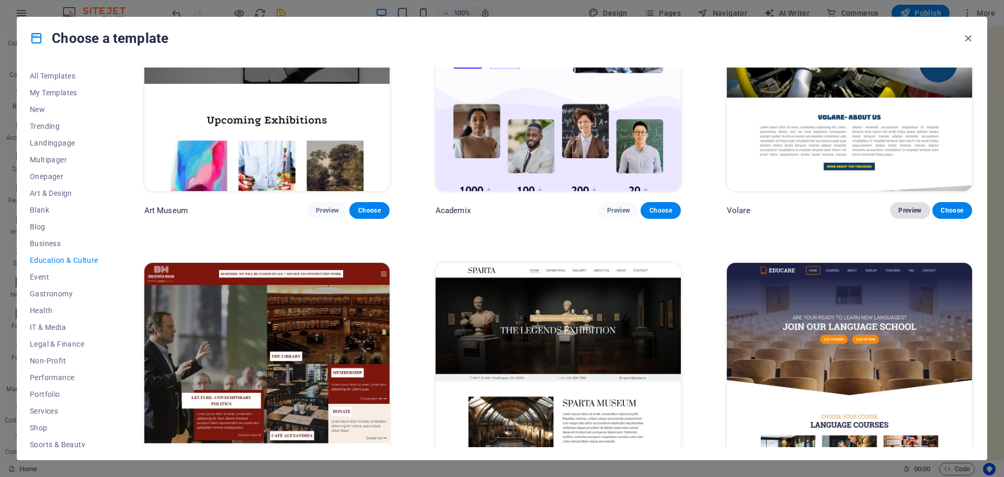
click at [899, 210] on span "Preview" at bounding box center [910, 210] width 23 height 8
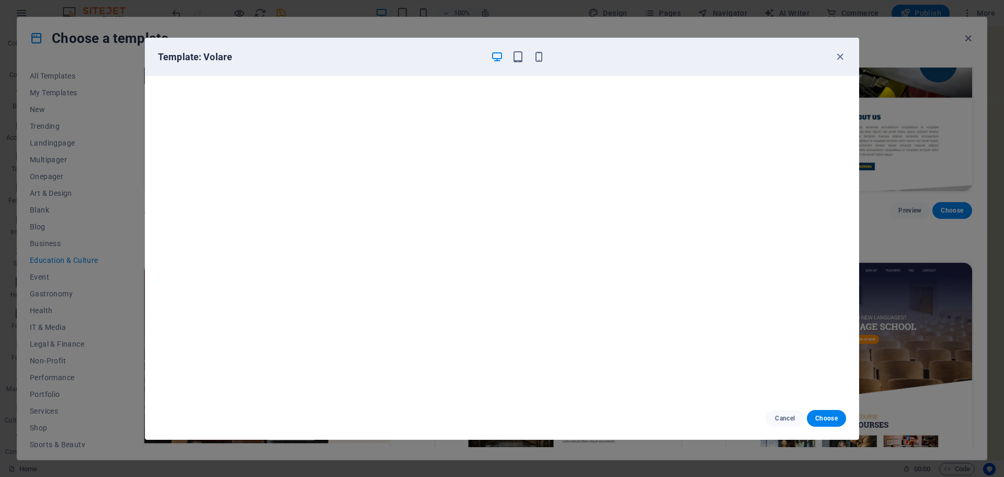
scroll to position [0, 0]
click at [542, 57] on icon "button" at bounding box center [539, 57] width 12 height 12
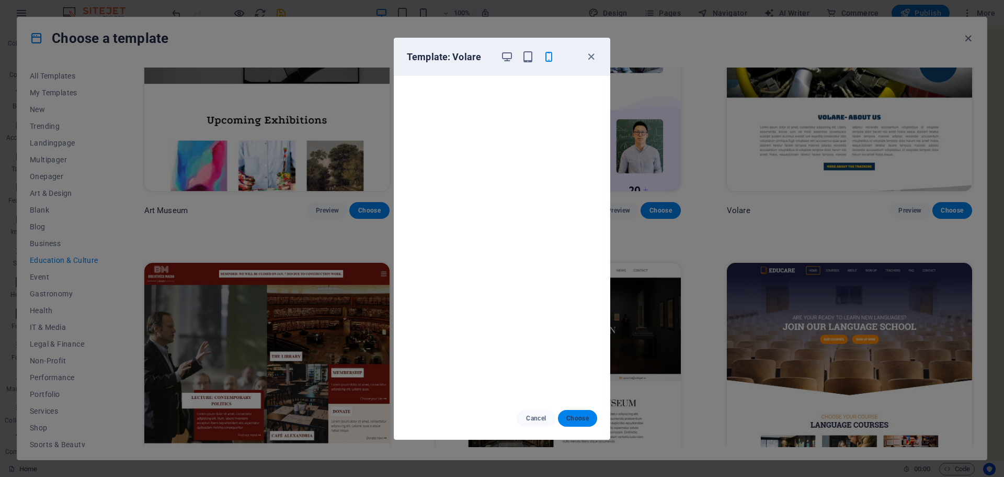
click at [579, 418] on span "Choose" at bounding box center [578, 418] width 22 height 8
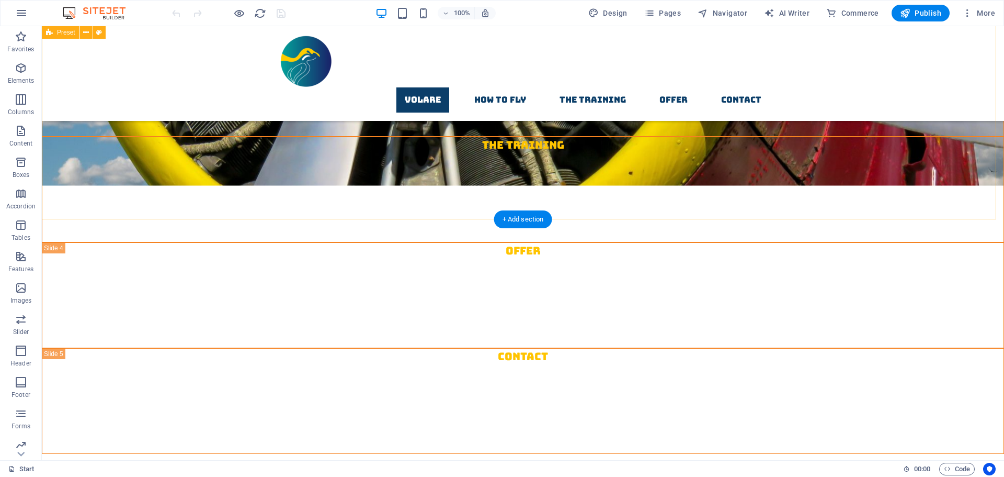
scroll to position [889, 0]
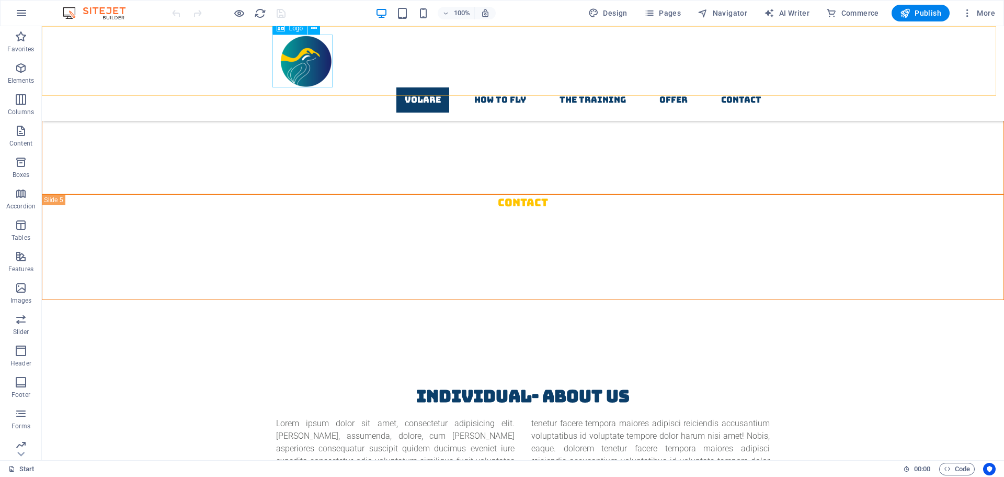
click at [311, 63] on div at bounding box center [523, 61] width 494 height 53
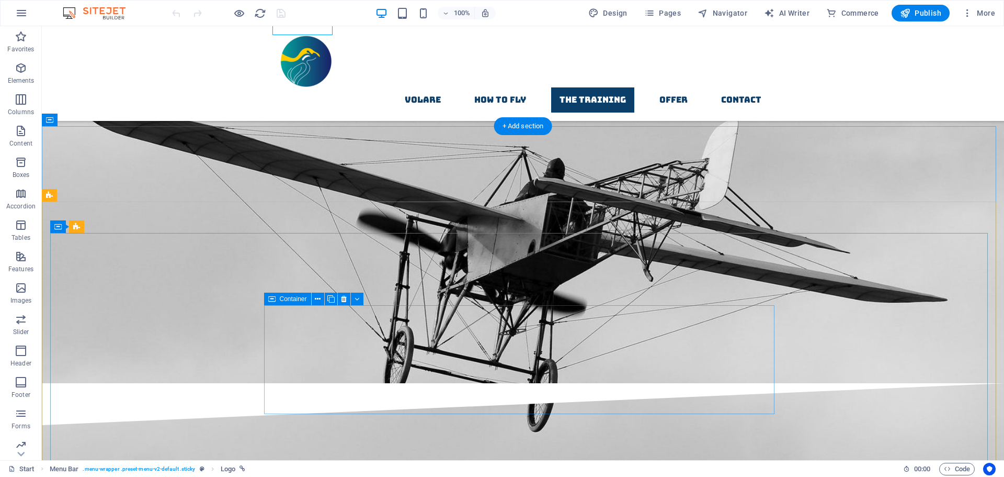
scroll to position [1465, 0]
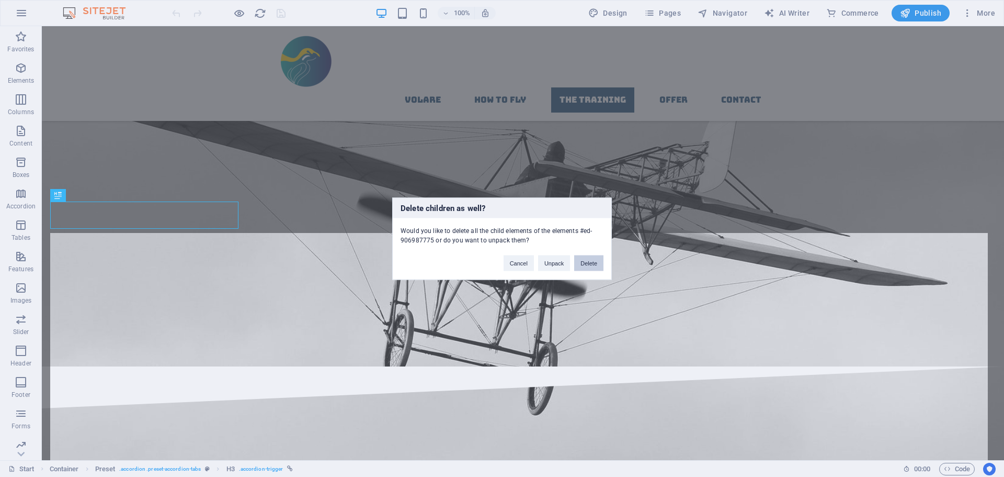
click at [591, 259] on button "Delete" at bounding box center [588, 263] width 29 height 16
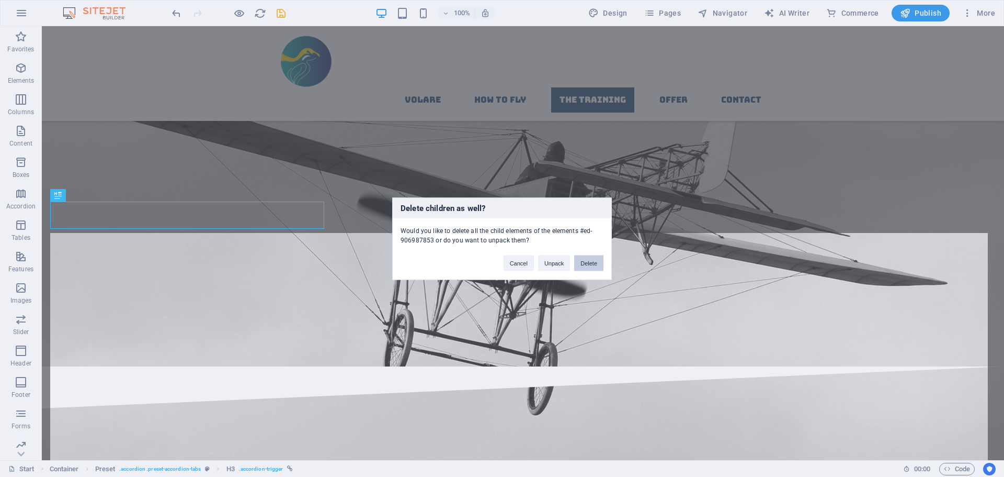
click at [597, 261] on button "Delete" at bounding box center [588, 263] width 29 height 16
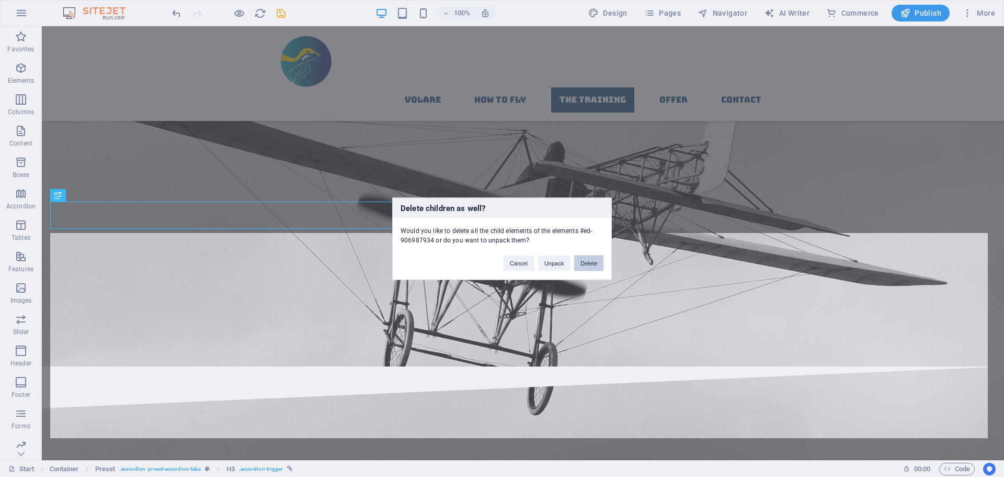
click at [580, 265] on button "Delete" at bounding box center [588, 263] width 29 height 16
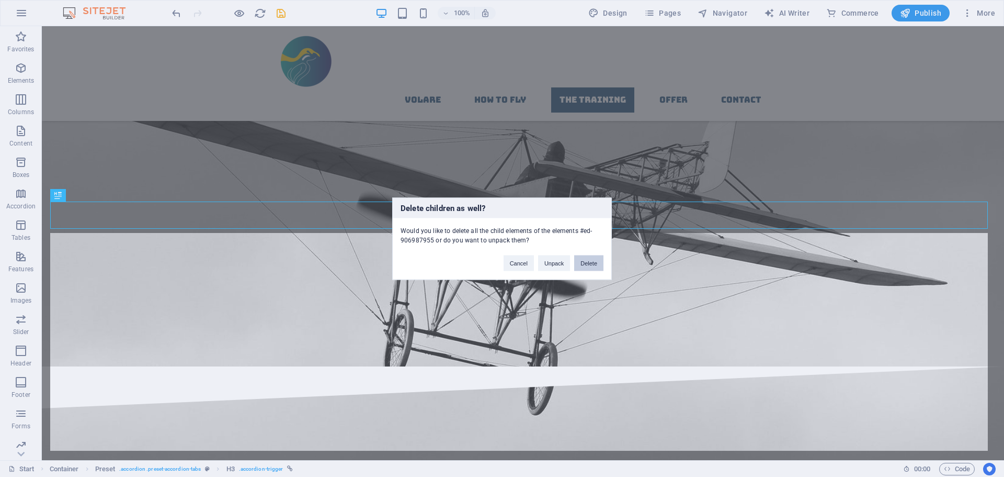
click at [587, 262] on button "Delete" at bounding box center [588, 263] width 29 height 16
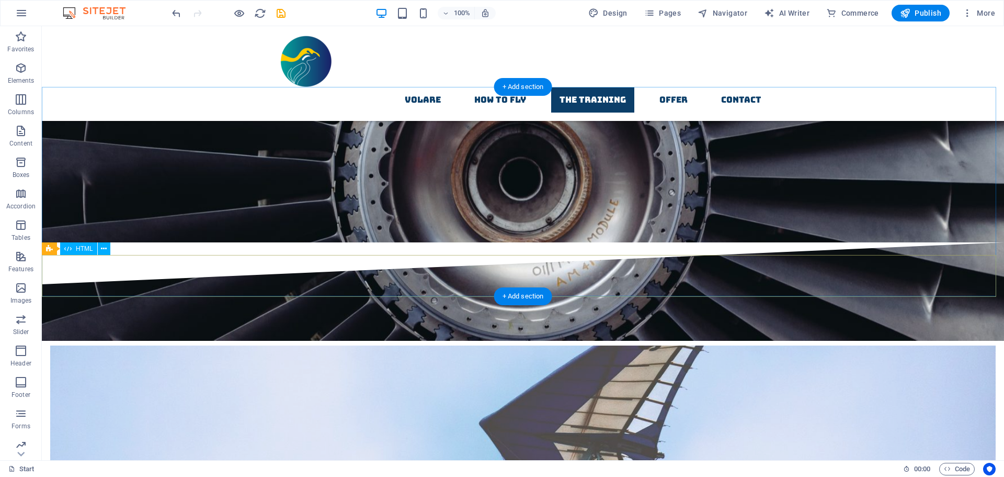
scroll to position [2825, 0]
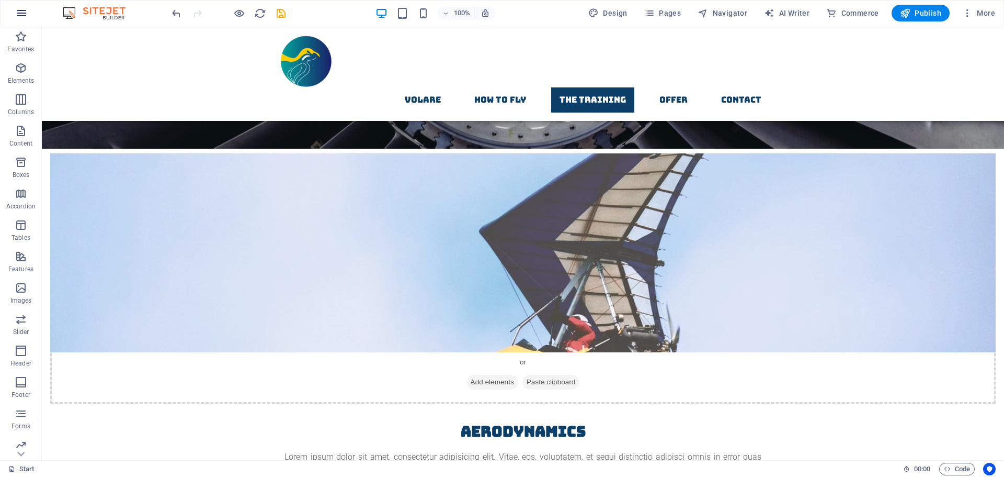
click at [20, 15] on icon "button" at bounding box center [21, 13] width 13 height 13
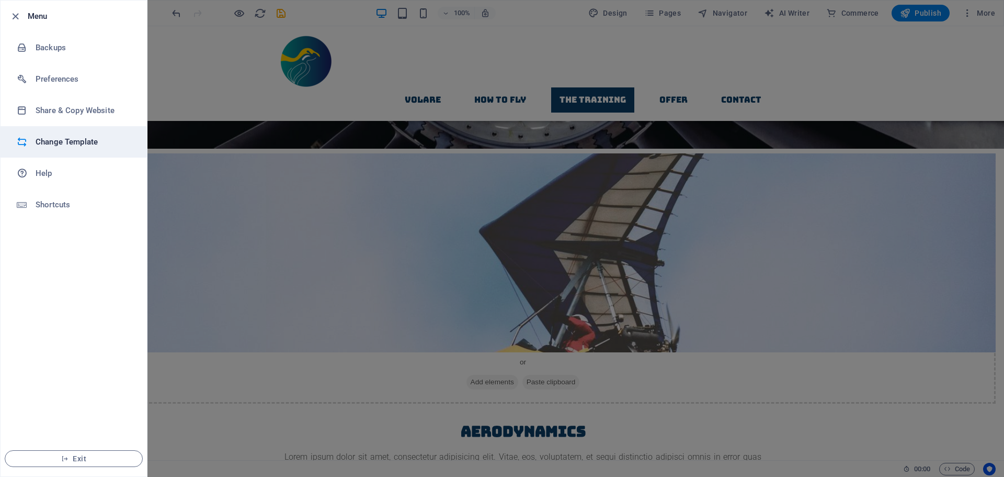
click at [51, 142] on h6 "Change Template" at bounding box center [84, 141] width 97 height 13
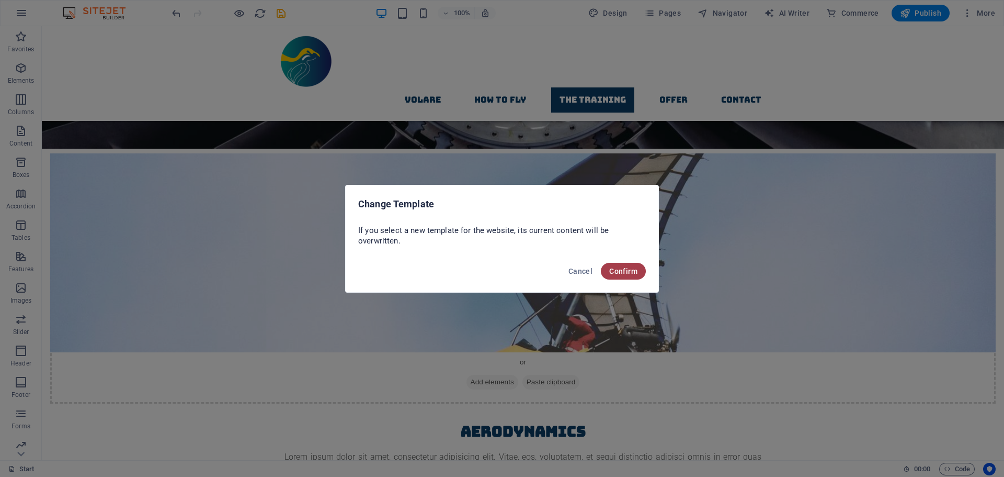
click at [622, 276] on button "Confirm" at bounding box center [623, 271] width 45 height 17
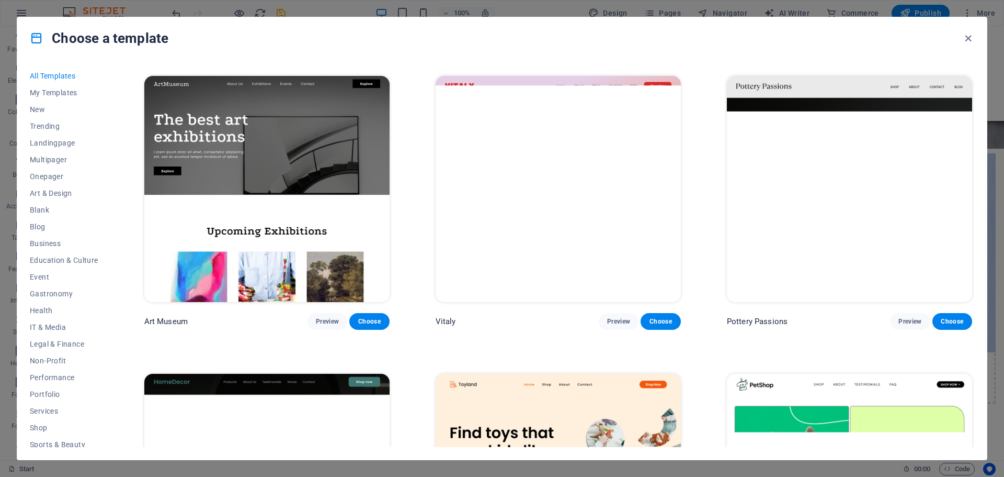
scroll to position [314, 0]
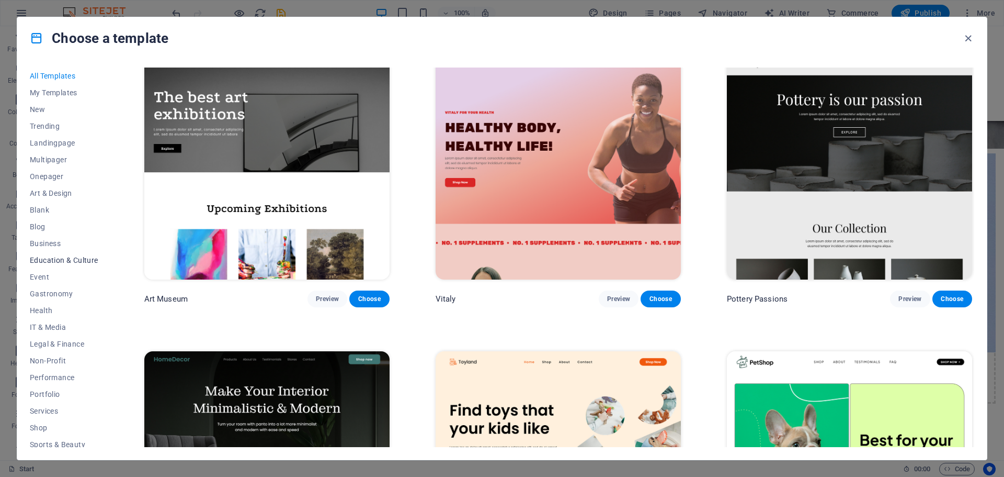
click at [63, 257] on span "Education & Culture" at bounding box center [64, 260] width 69 height 8
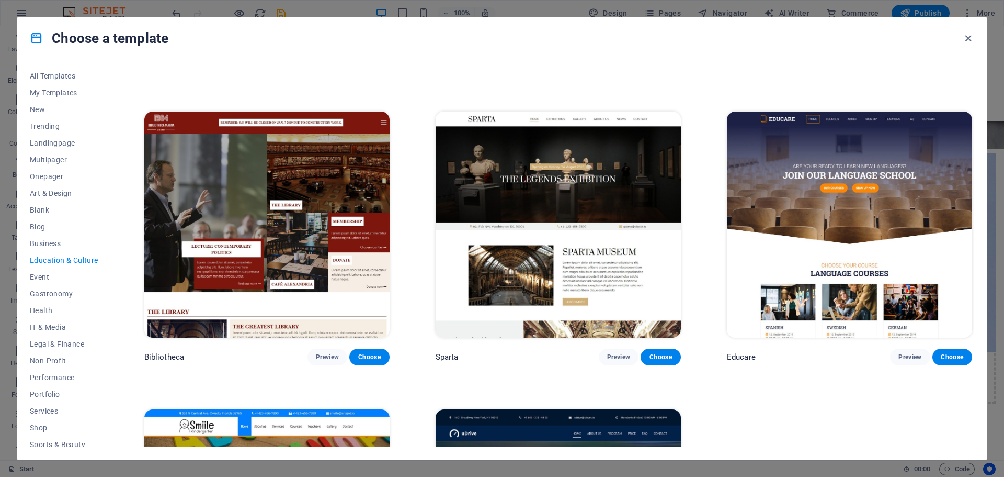
scroll to position [259, 0]
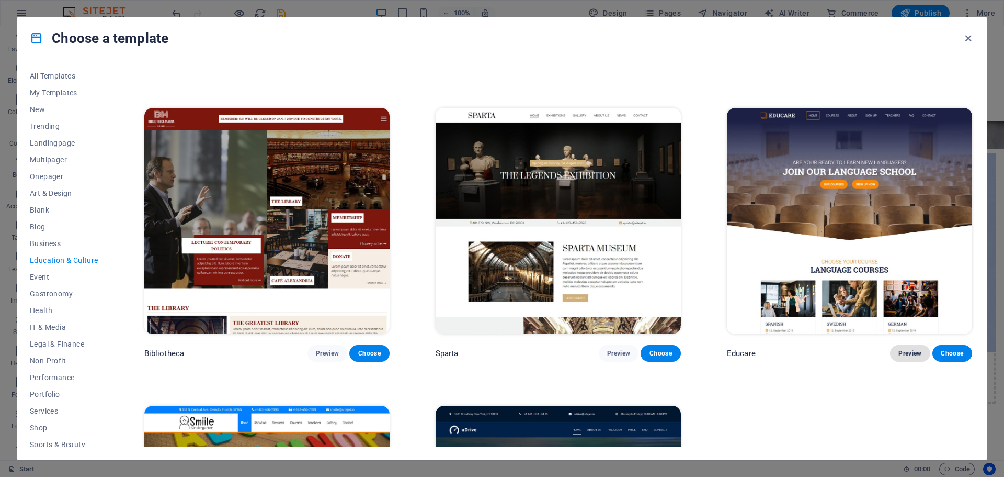
click at [903, 349] on span "Preview" at bounding box center [910, 353] width 23 height 8
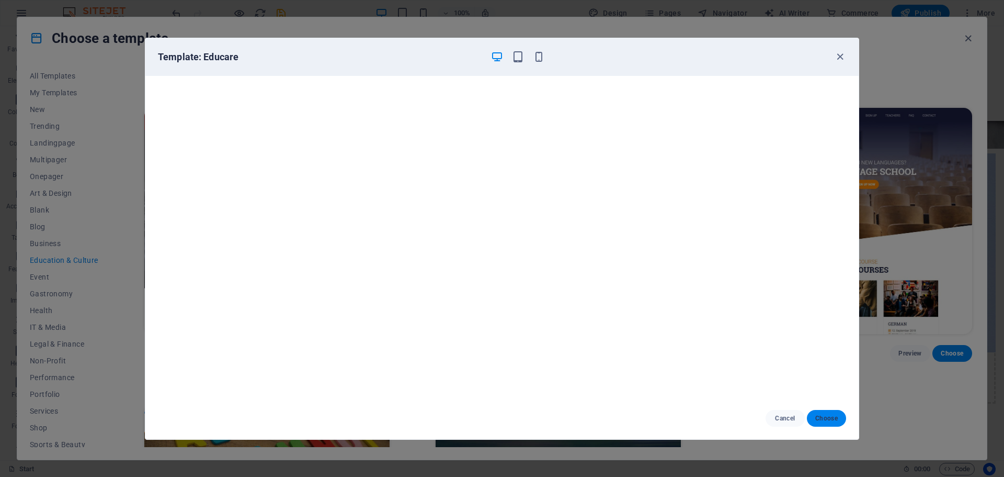
click at [828, 417] on span "Choose" at bounding box center [827, 418] width 22 height 8
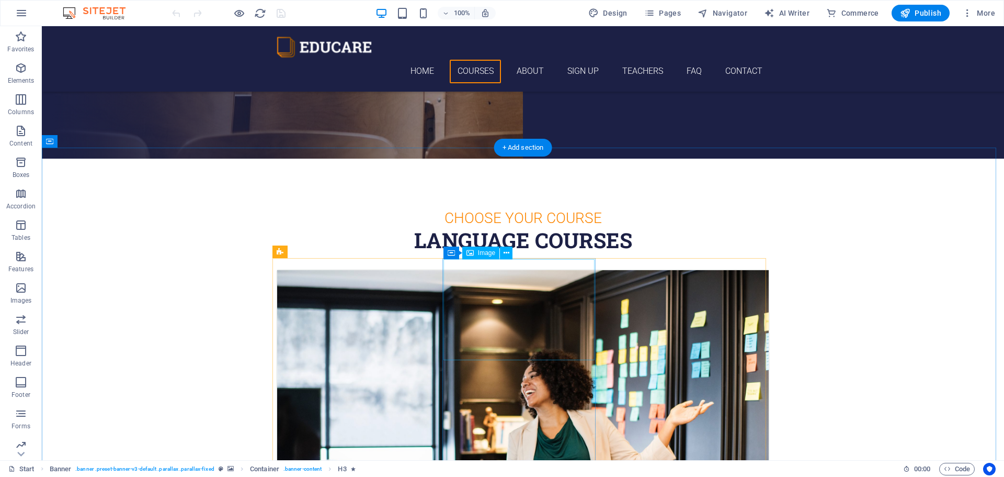
scroll to position [314, 0]
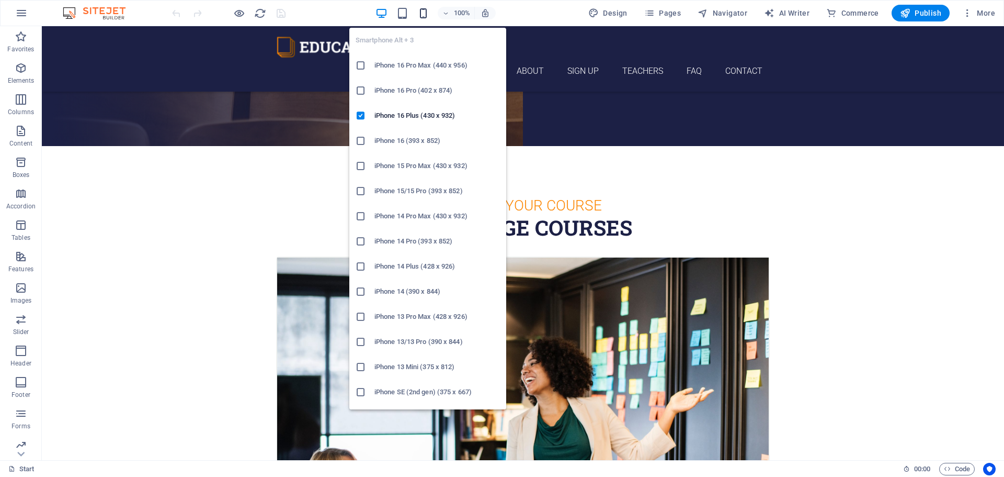
click at [425, 15] on icon "button" at bounding box center [423, 13] width 12 height 12
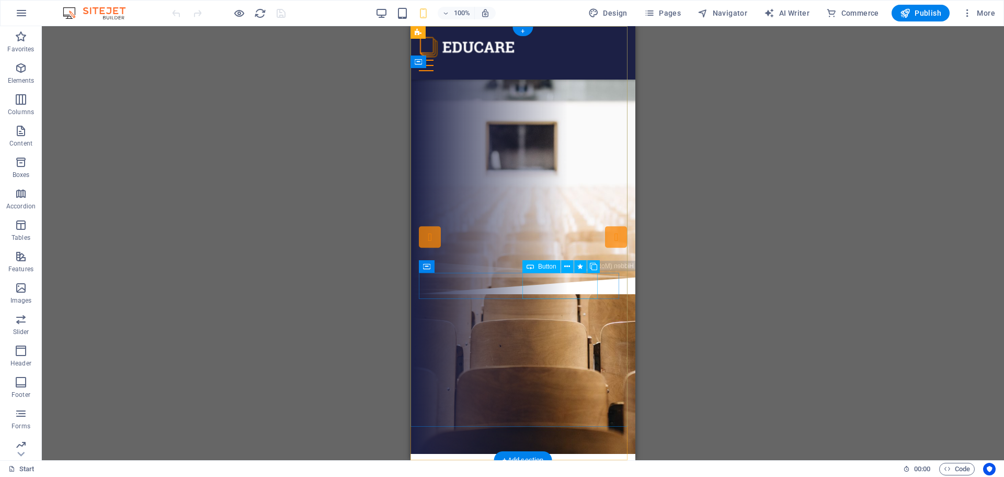
scroll to position [0, 0]
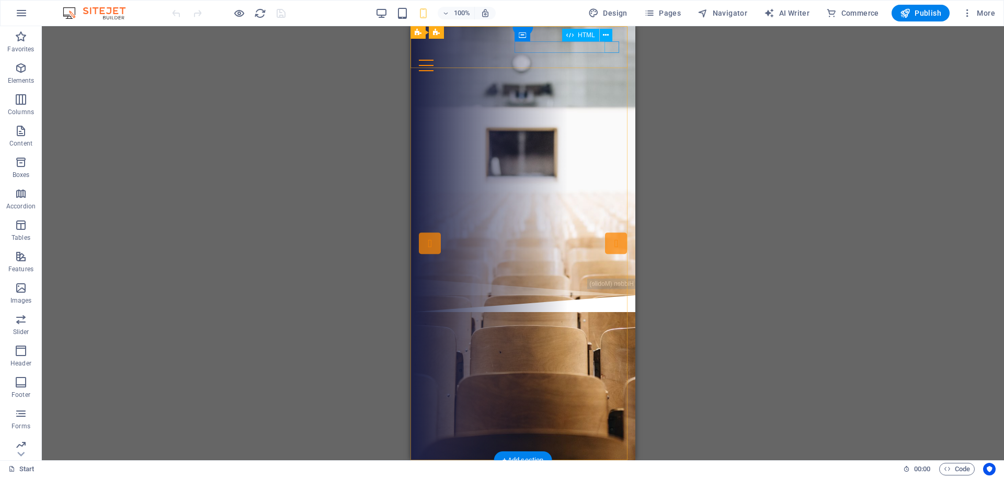
click at [613, 60] on div at bounding box center [523, 66] width 208 height 12
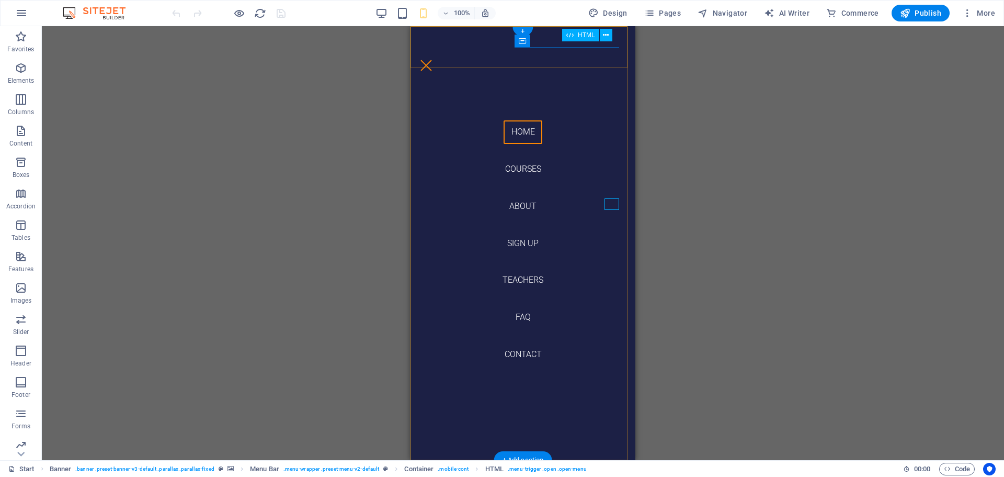
click at [434, 60] on div at bounding box center [426, 66] width 15 height 12
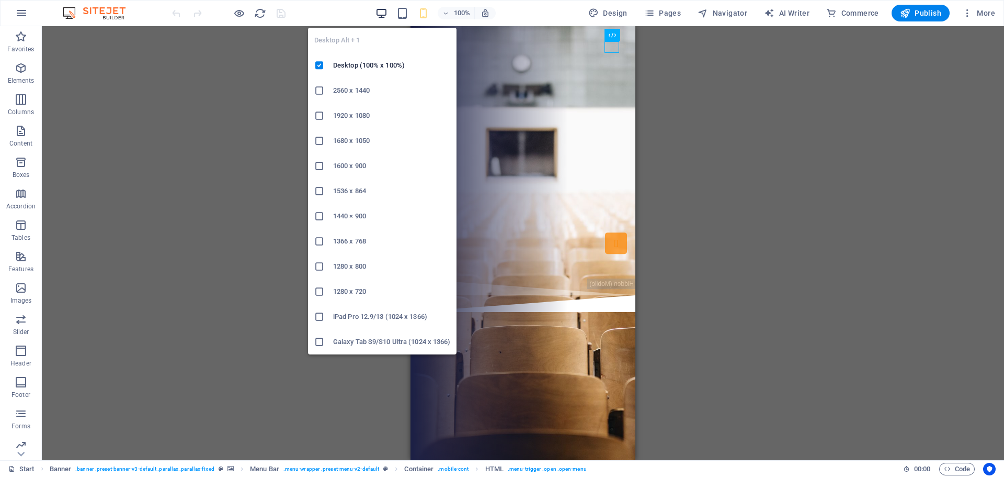
click at [382, 15] on icon "button" at bounding box center [382, 13] width 12 height 12
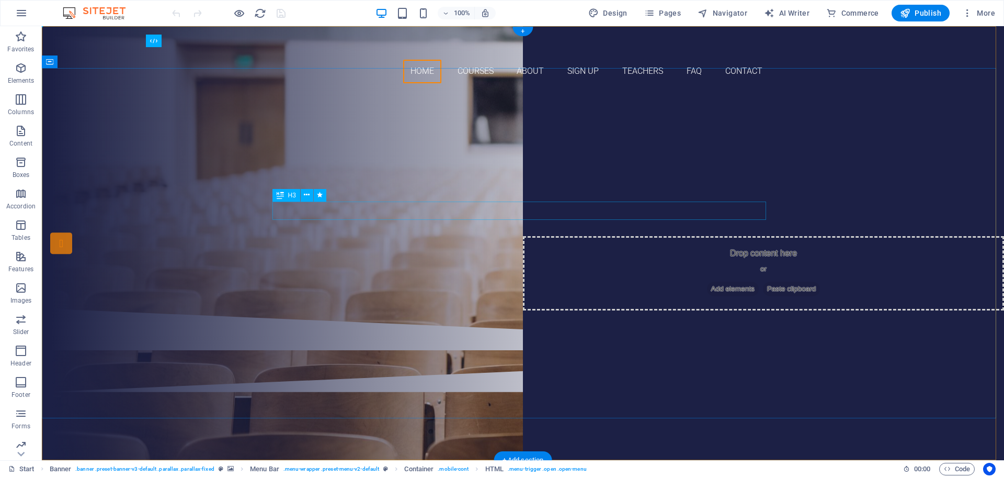
click at [533, 160] on div "Are you ready to learn new languages?" at bounding box center [523, 151] width 494 height 18
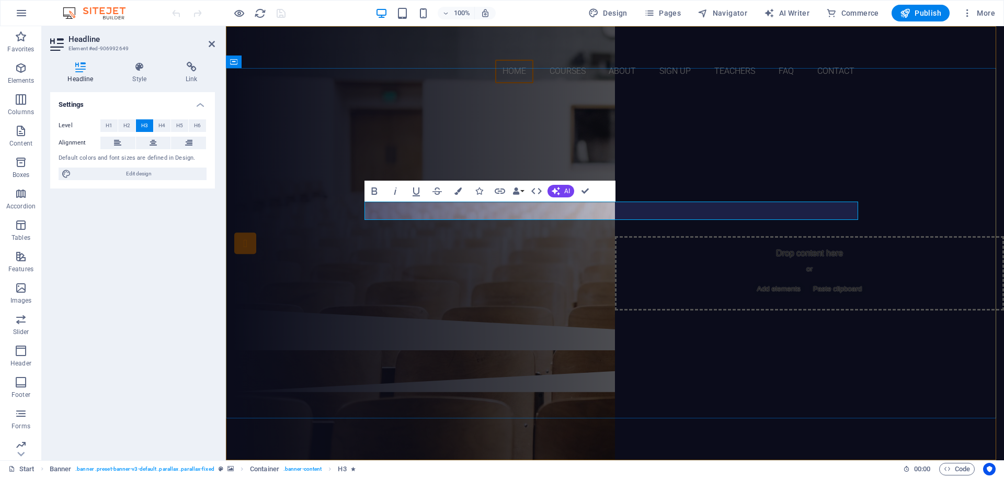
click at [777, 160] on h3 "Are you ready to learn new languages?" at bounding box center [615, 151] width 494 height 18
click at [638, 191] on div "Join our Language School" at bounding box center [615, 175] width 494 height 31
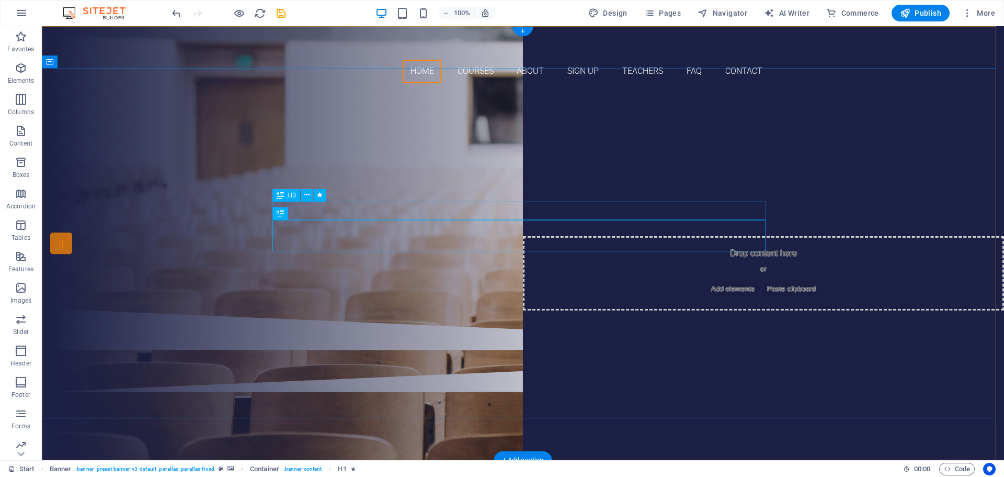
click at [525, 160] on div "Are you ready to learn CURRENT AFFAIRS?" at bounding box center [523, 151] width 494 height 18
click at [366, 160] on span "Are you ready to learn CURRENT AFFAIRS?" at bounding box center [523, 150] width 314 height 17
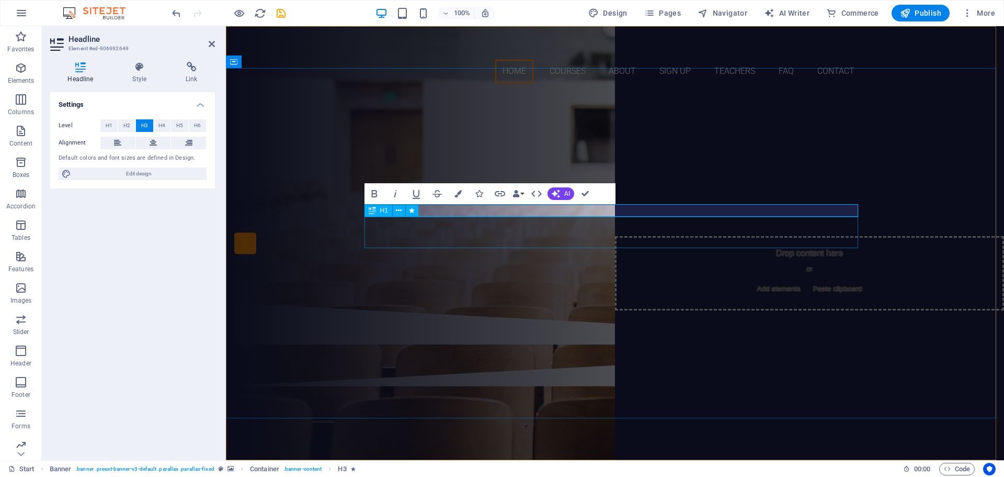
click at [527, 186] on div "Join our Language School" at bounding box center [615, 169] width 494 height 31
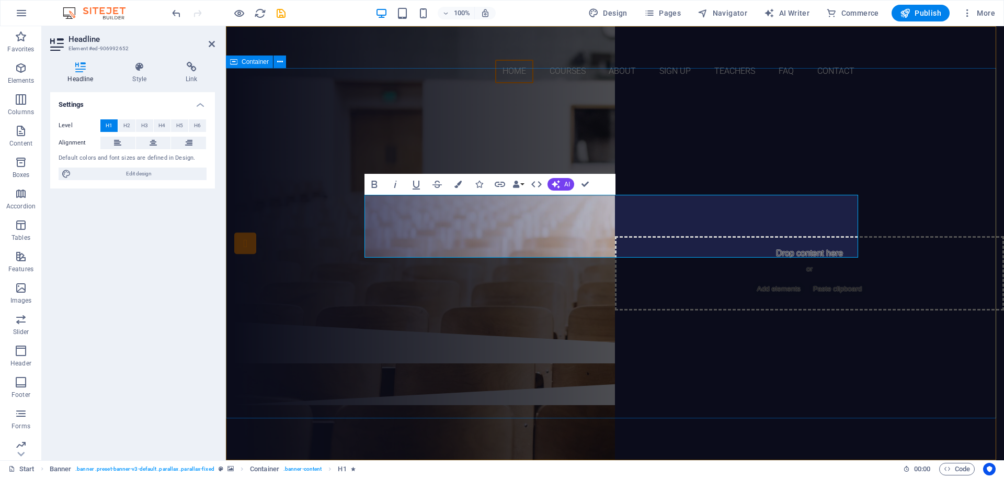
click at [627, 321] on div "Are you ready to learn CURRENT AFFAIRS? Our Courses Sign up now" at bounding box center [615, 207] width 778 height 230
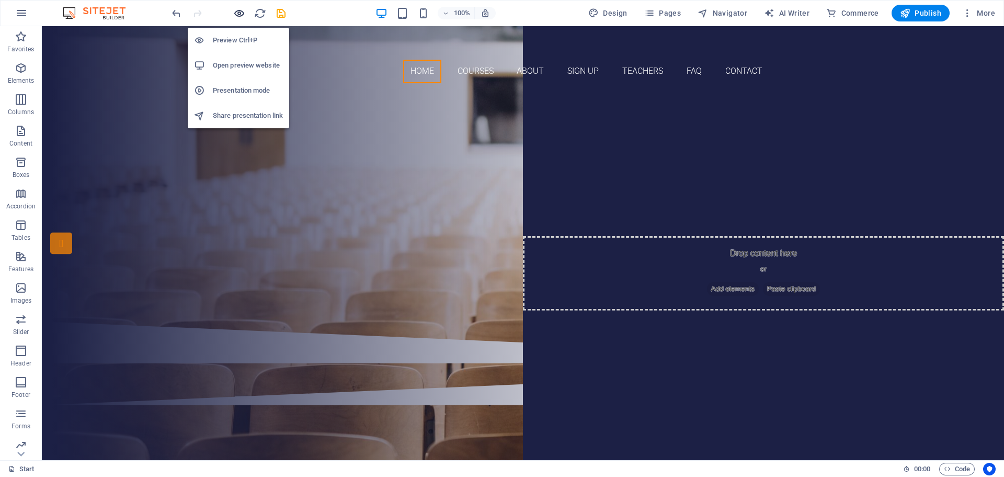
click at [239, 15] on icon "button" at bounding box center [239, 13] width 12 height 12
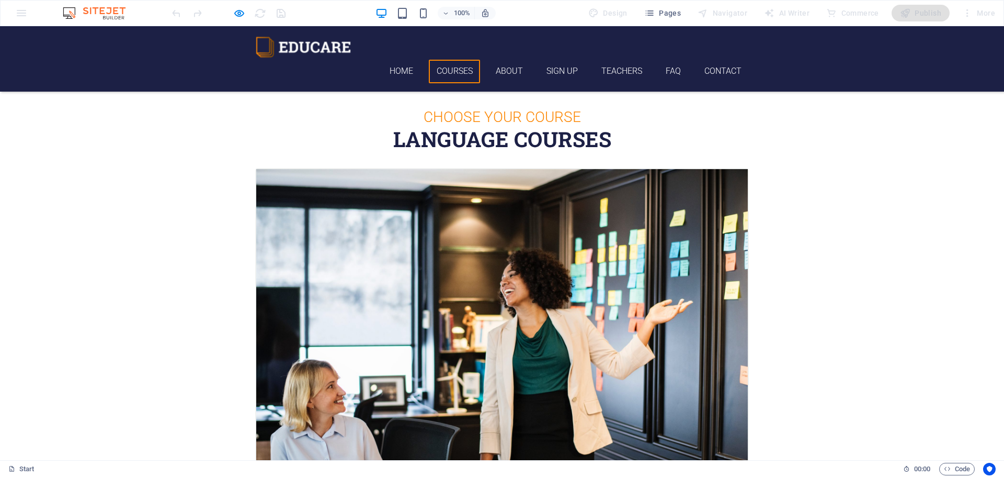
scroll to position [418, 0]
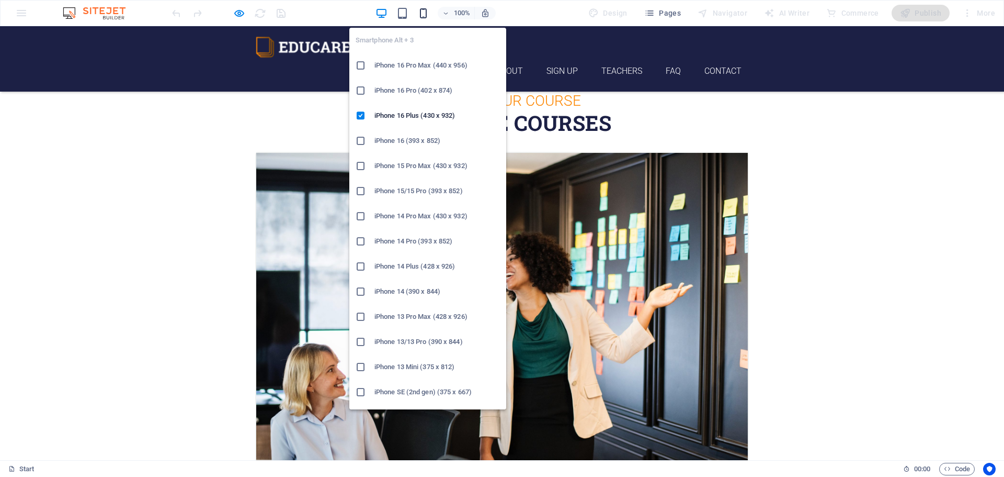
click at [424, 13] on icon "button" at bounding box center [423, 13] width 12 height 12
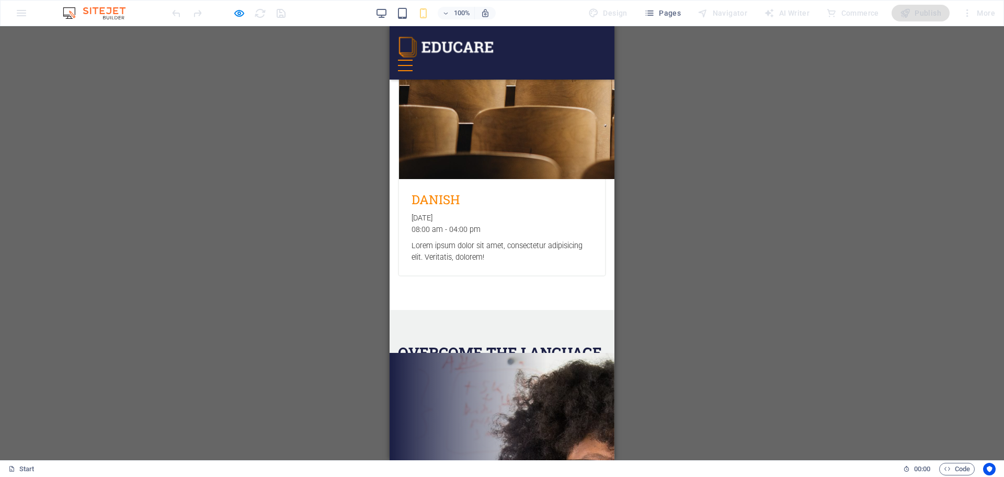
scroll to position [1936, 0]
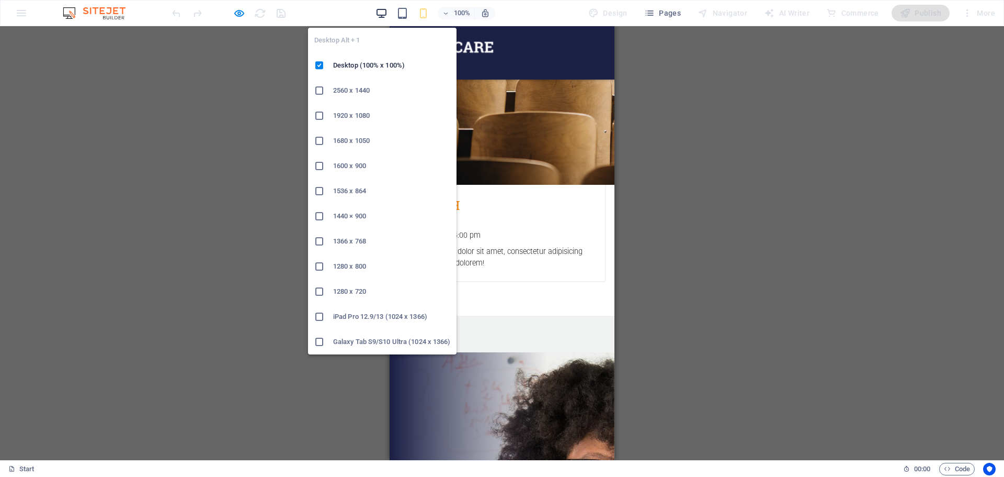
click at [387, 12] on icon "button" at bounding box center [382, 13] width 12 height 12
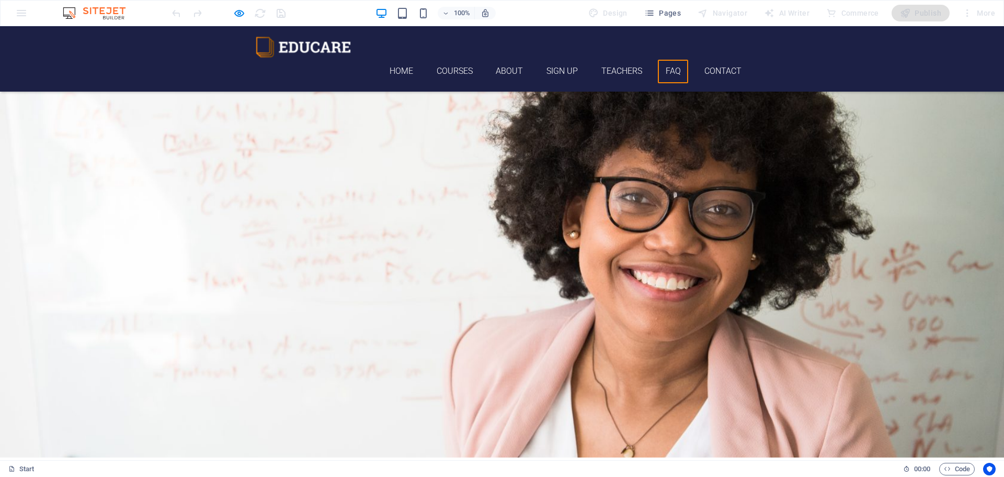
scroll to position [3444, 0]
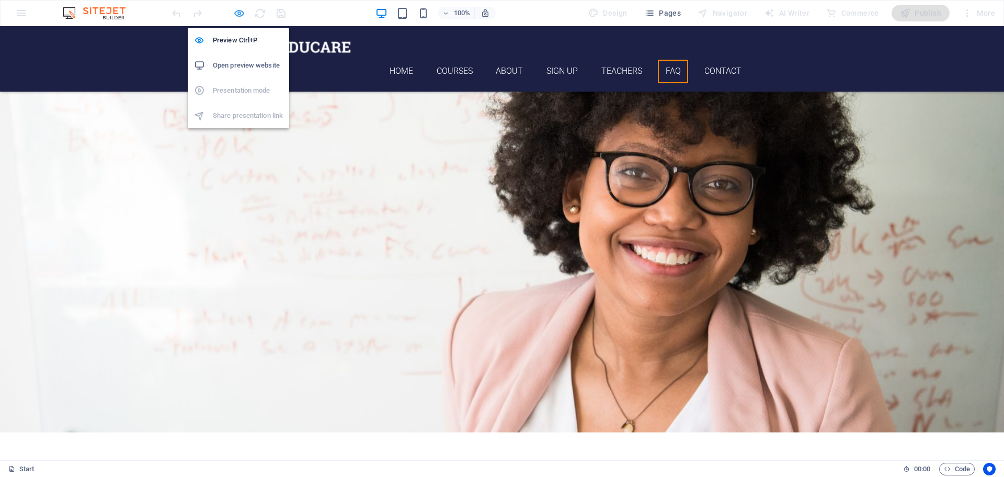
click at [242, 12] on icon "button" at bounding box center [239, 13] width 12 height 12
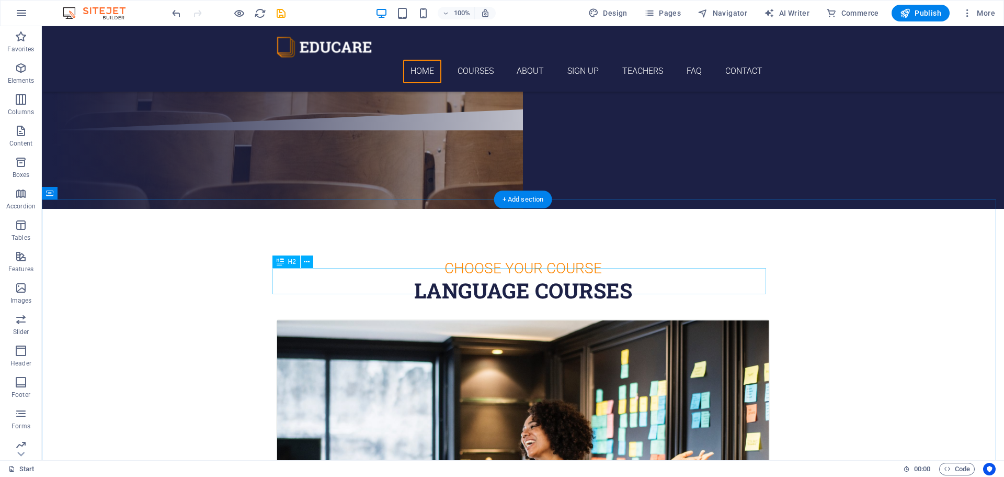
scroll to position [262, 0]
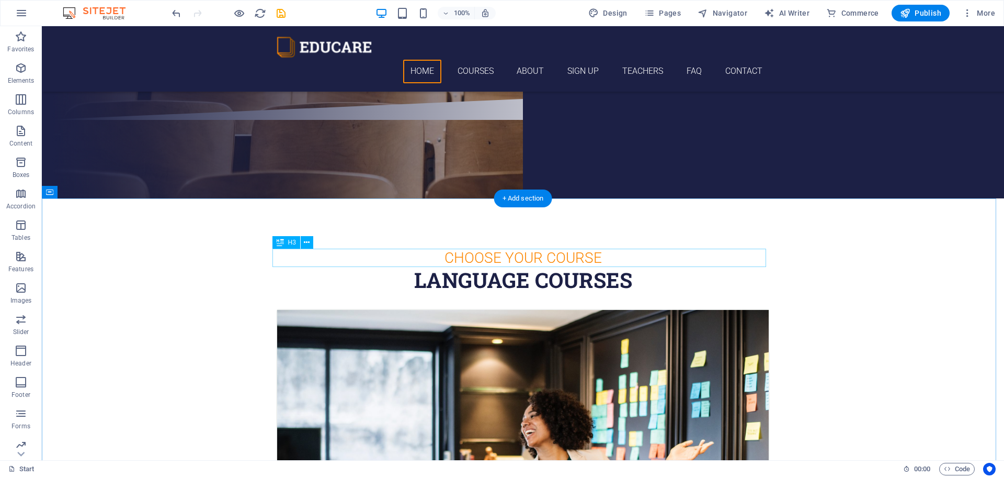
click at [527, 252] on div "Choose Your Course" at bounding box center [523, 257] width 494 height 18
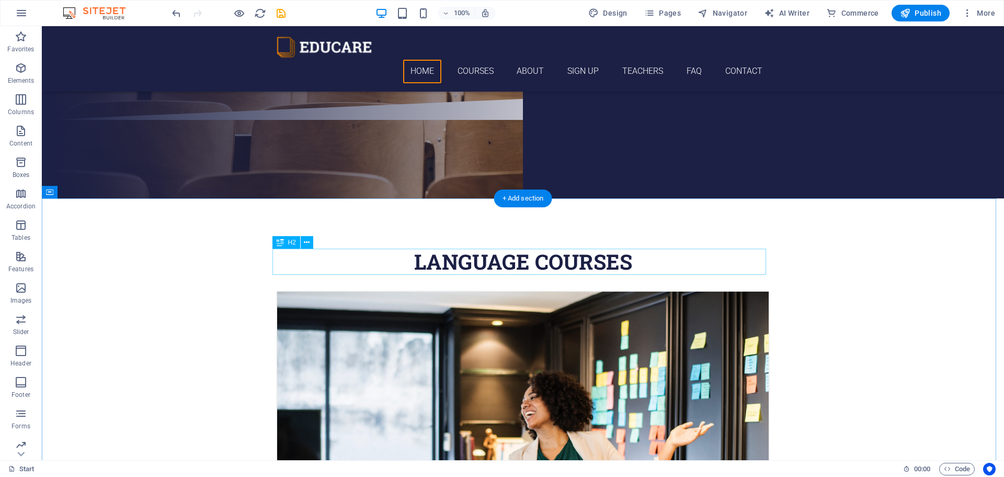
click at [511, 258] on div "Language Courses" at bounding box center [523, 261] width 494 height 26
click at [326, 258] on h2 "Language Courses" at bounding box center [523, 261] width 494 height 26
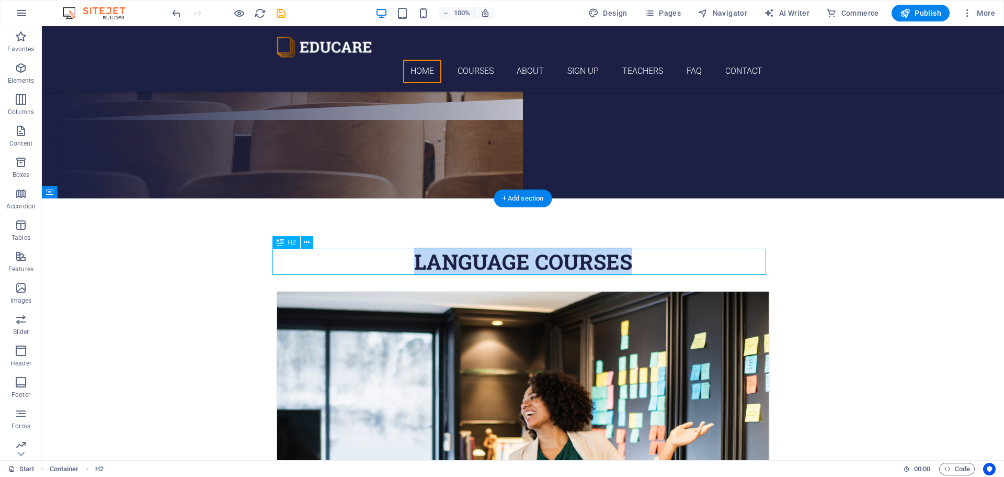
click at [326, 258] on h2 "Language Courses" at bounding box center [523, 261] width 494 height 26
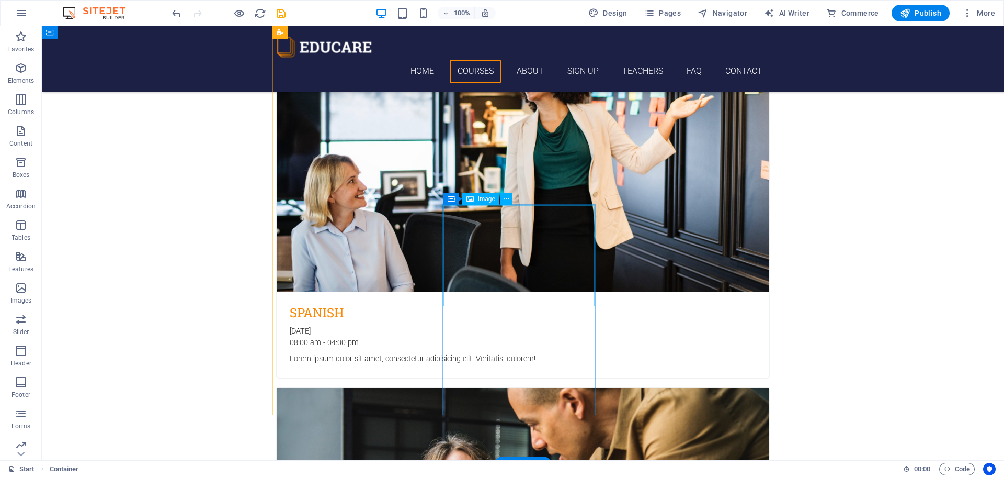
scroll to position [575, 0]
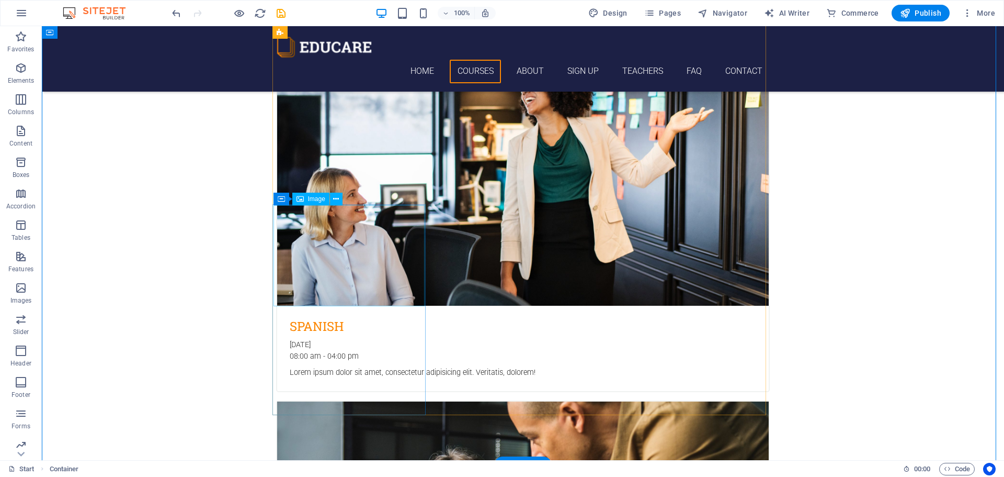
click at [338, 198] on icon at bounding box center [336, 199] width 6 height 11
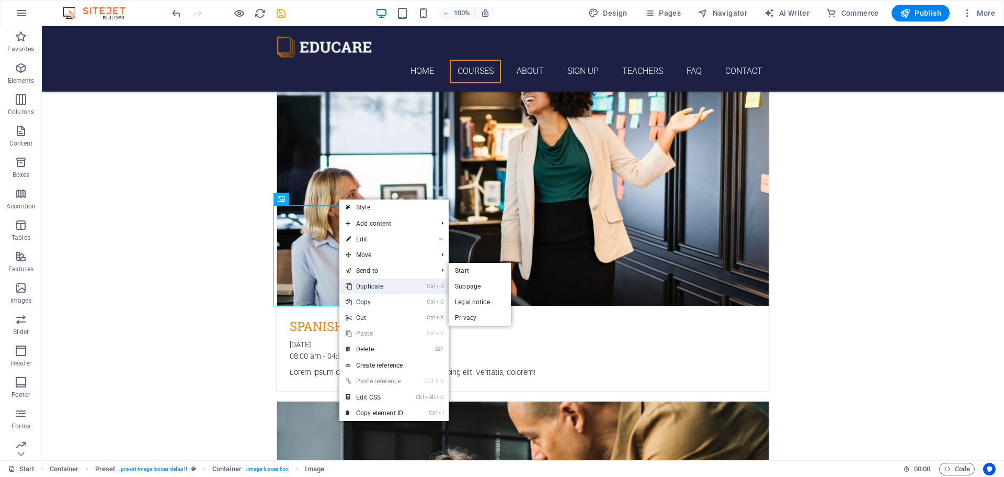
click at [369, 286] on link "Ctrl D Duplicate" at bounding box center [375, 286] width 70 height 16
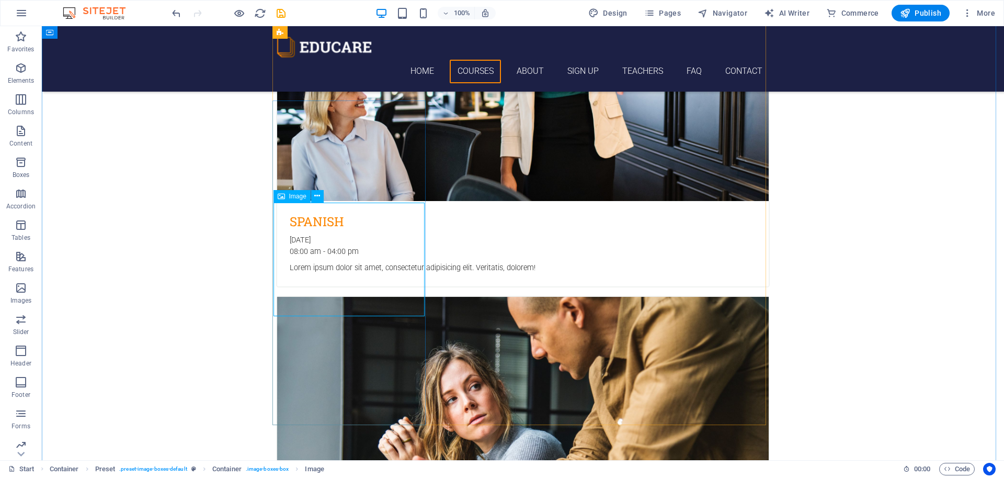
scroll to position [628, 0]
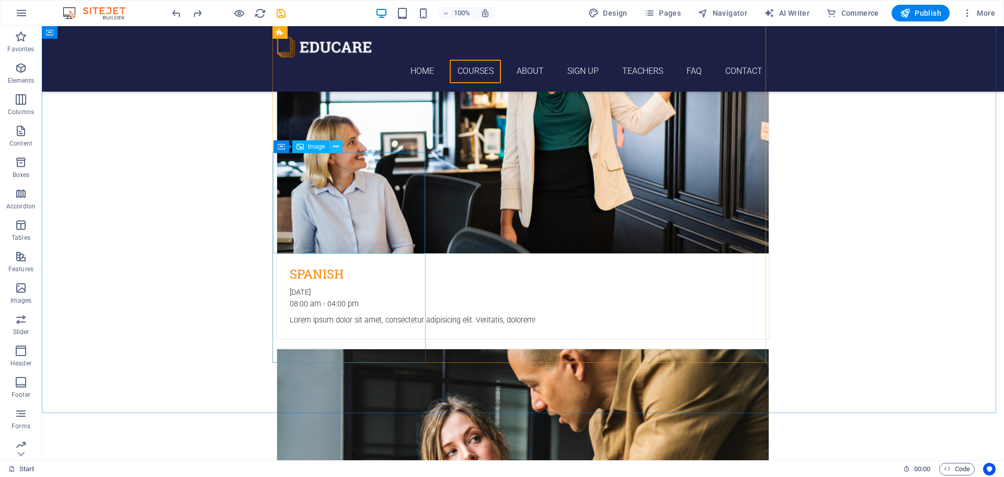
click at [336, 144] on icon at bounding box center [336, 146] width 6 height 11
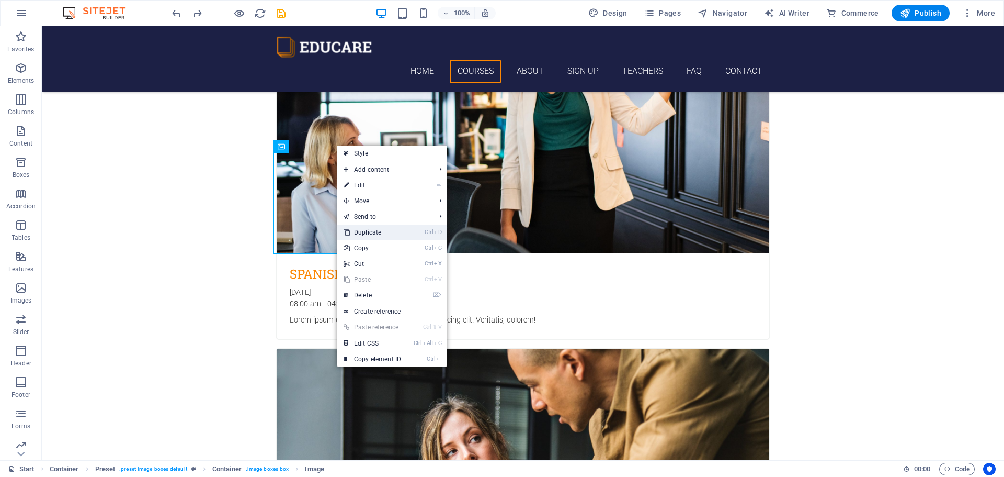
click at [380, 231] on link "Ctrl D Duplicate" at bounding box center [372, 232] width 70 height 16
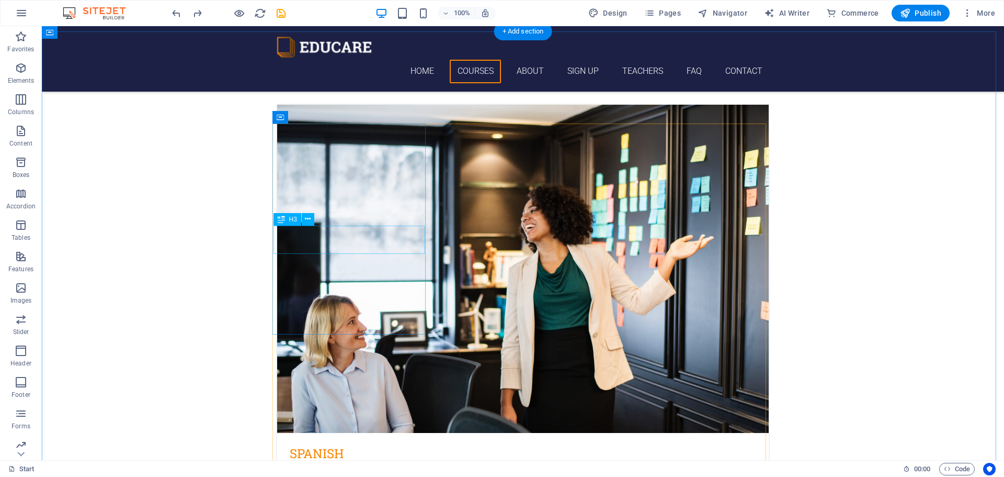
scroll to position [418, 0]
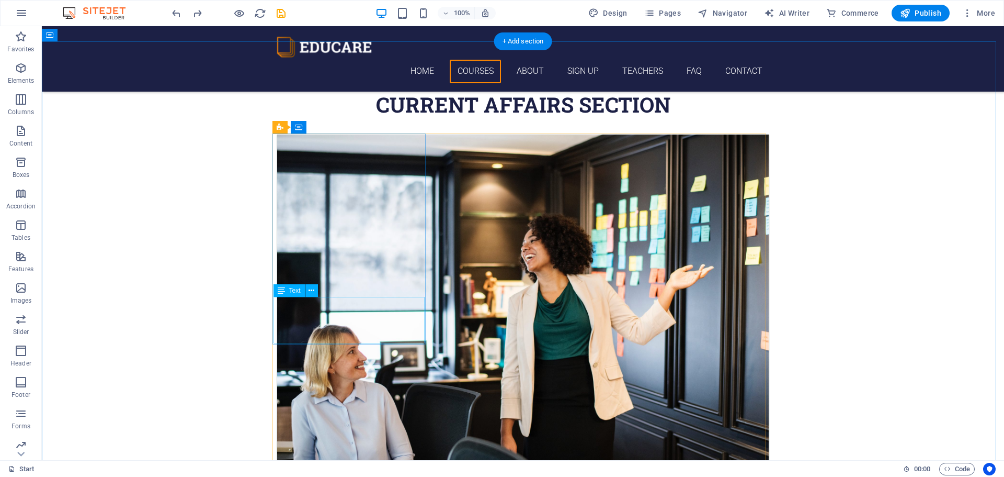
click at [365, 462] on div "Spanish" at bounding box center [523, 476] width 492 height 28
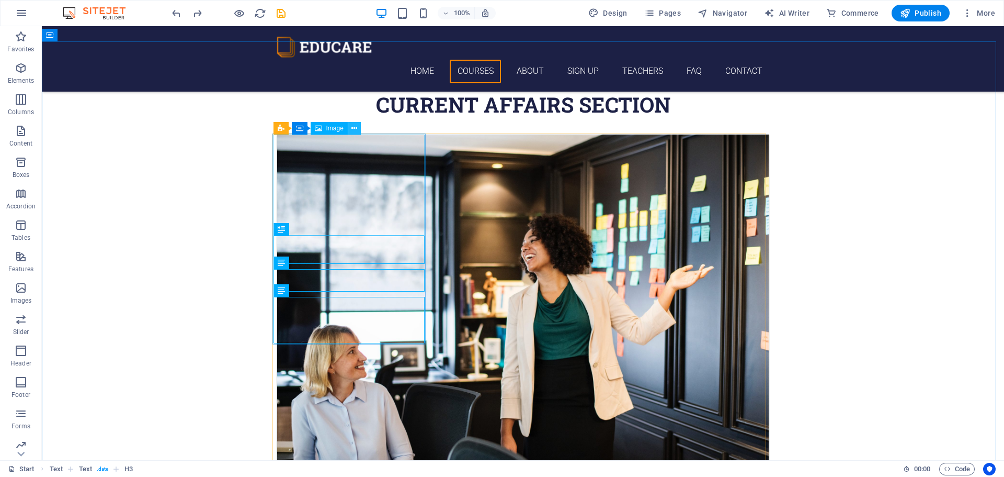
click at [353, 128] on icon at bounding box center [355, 128] width 6 height 11
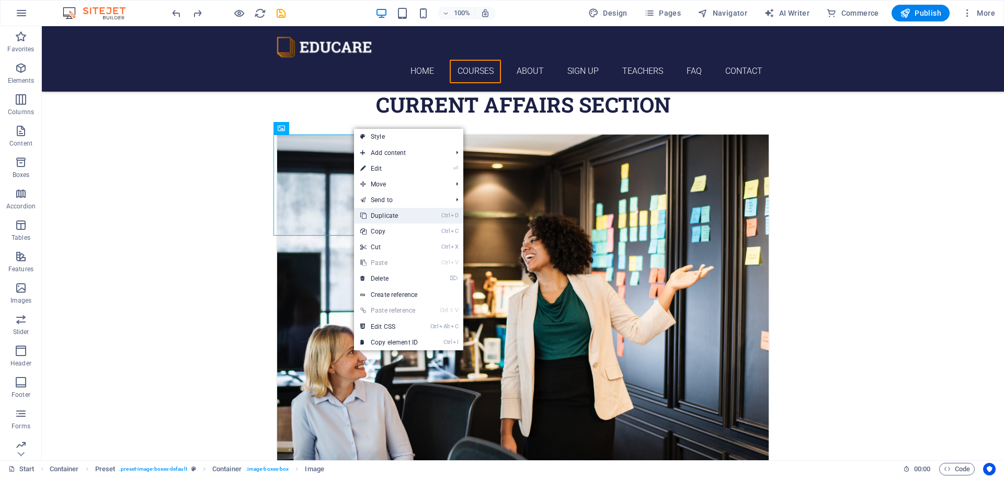
click at [383, 216] on link "Ctrl D Duplicate" at bounding box center [389, 216] width 70 height 16
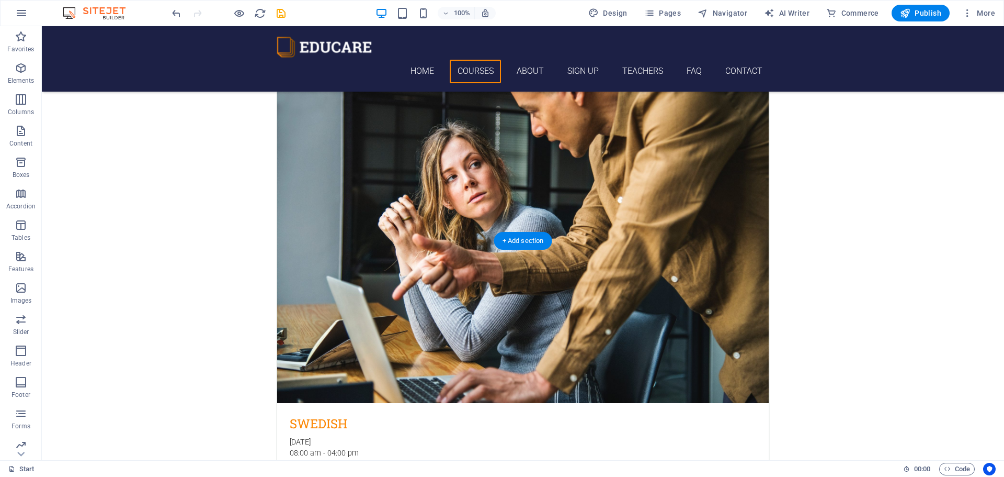
scroll to position [1203, 0]
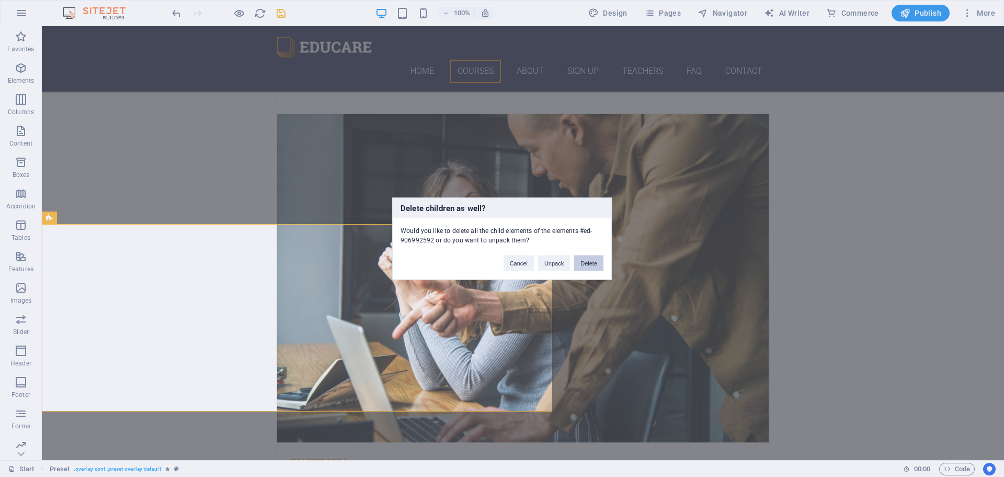
click at [587, 267] on button "Delete" at bounding box center [588, 263] width 29 height 16
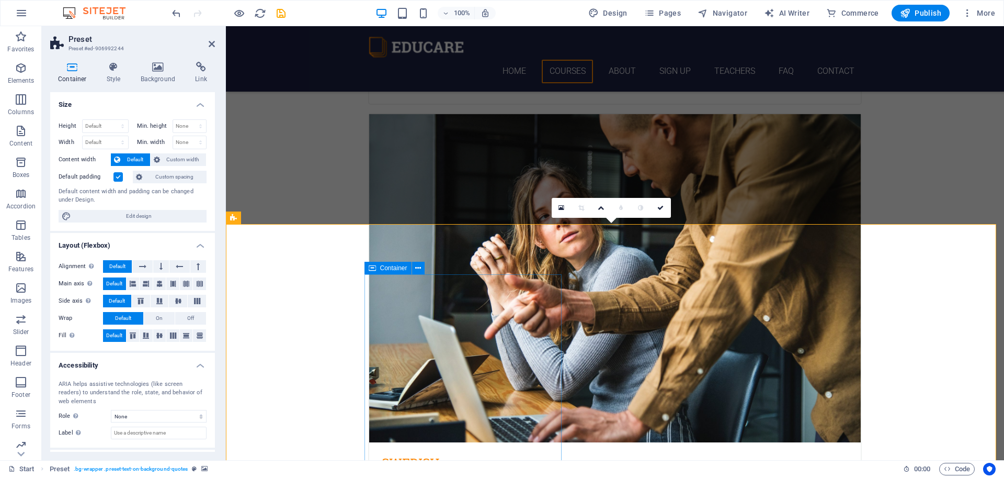
click at [212, 44] on icon at bounding box center [212, 44] width 6 height 8
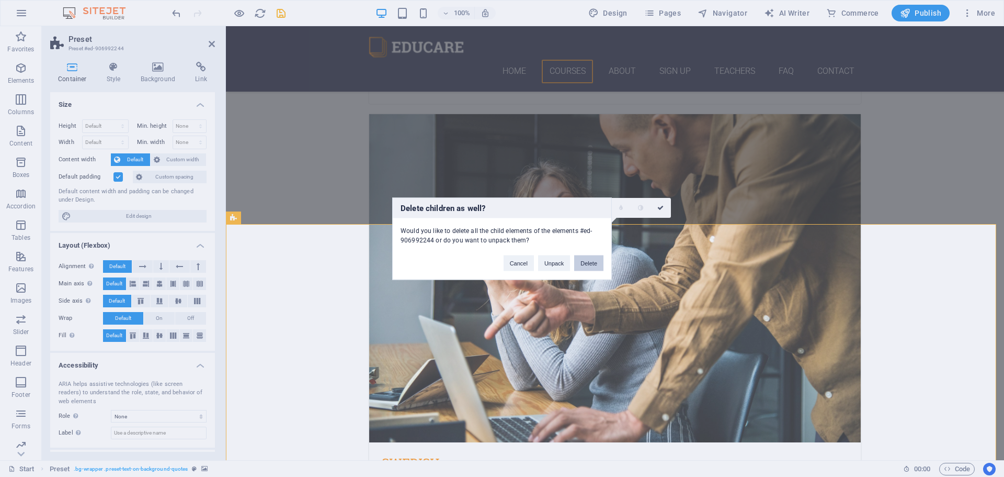
click at [587, 264] on button "Delete" at bounding box center [588, 263] width 29 height 16
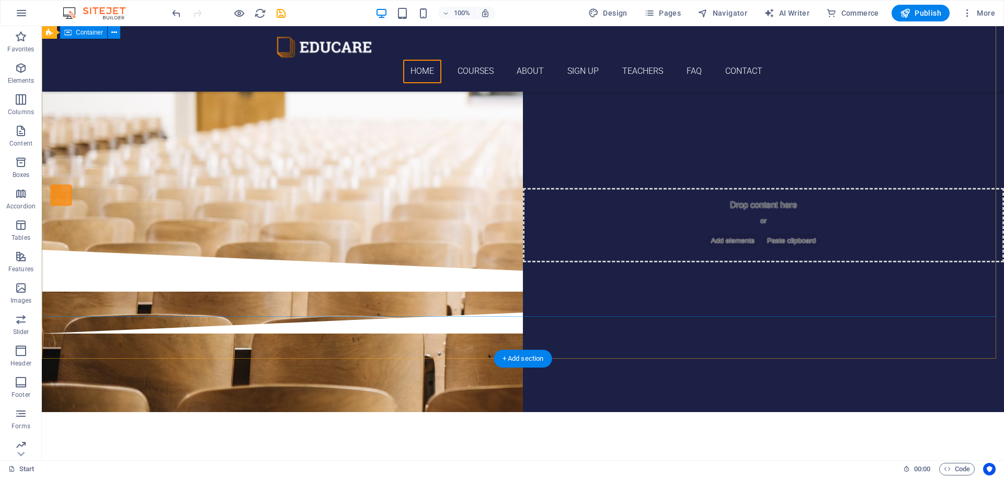
scroll to position [0, 0]
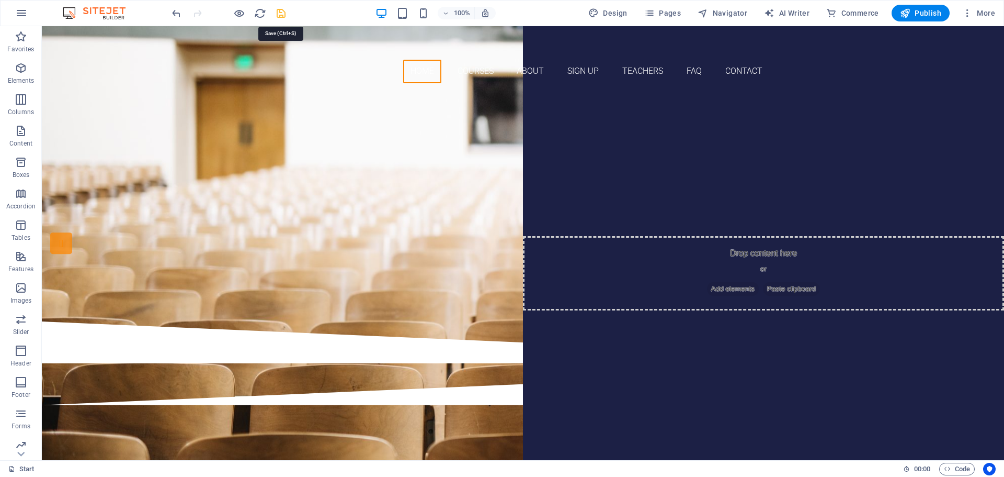
click at [282, 16] on icon "save" at bounding box center [281, 13] width 12 height 12
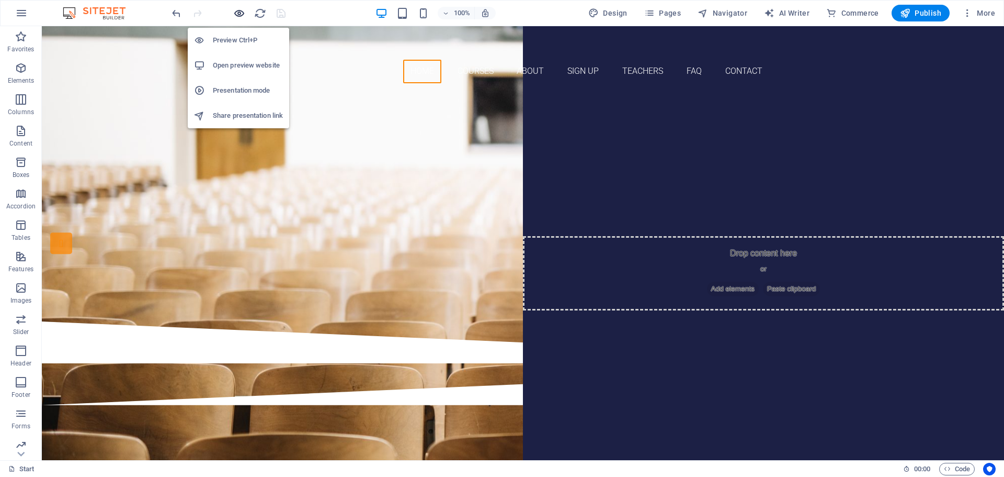
click at [242, 11] on icon "button" at bounding box center [239, 13] width 12 height 12
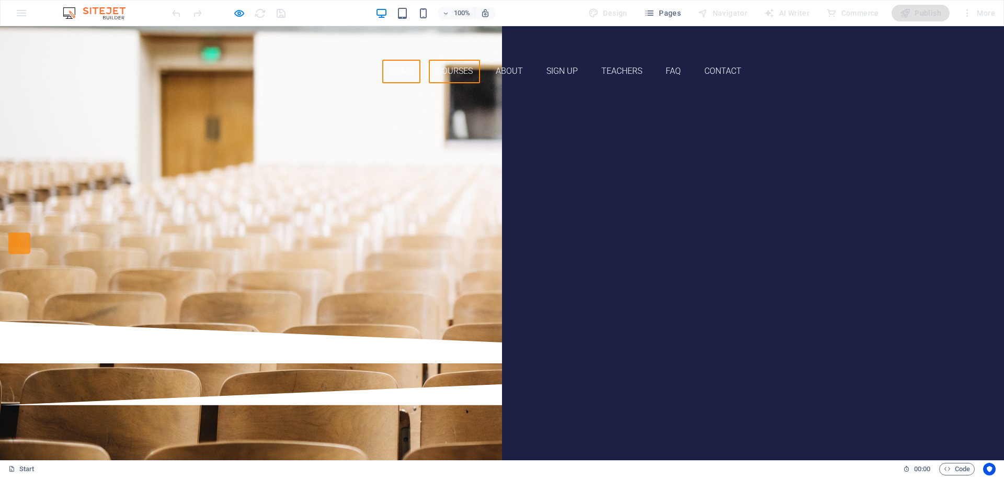
click at [456, 60] on link "Courses" at bounding box center [454, 72] width 51 height 24
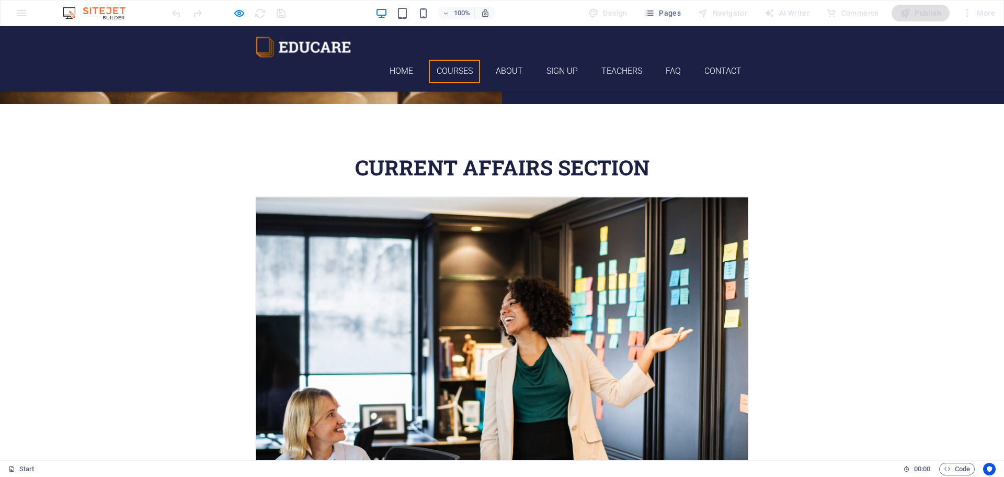
scroll to position [340, 0]
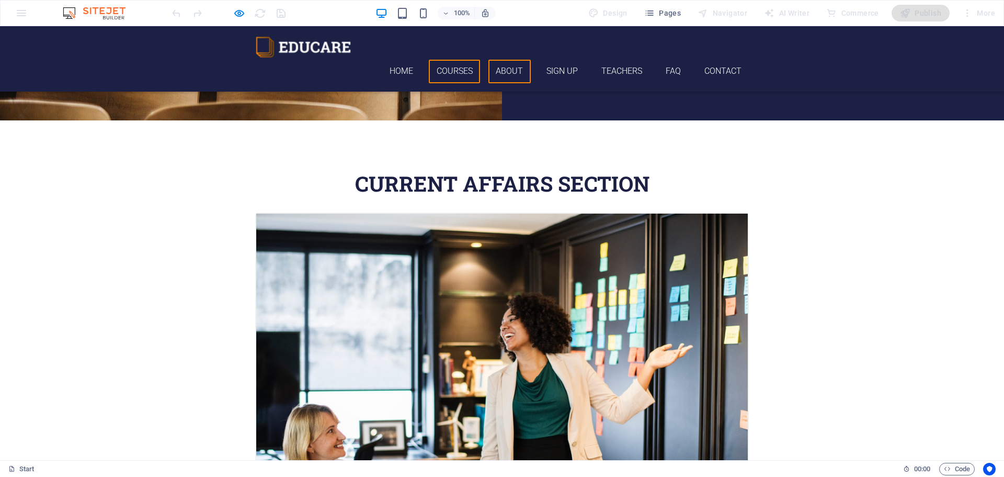
click at [500, 60] on link "About" at bounding box center [510, 72] width 42 height 24
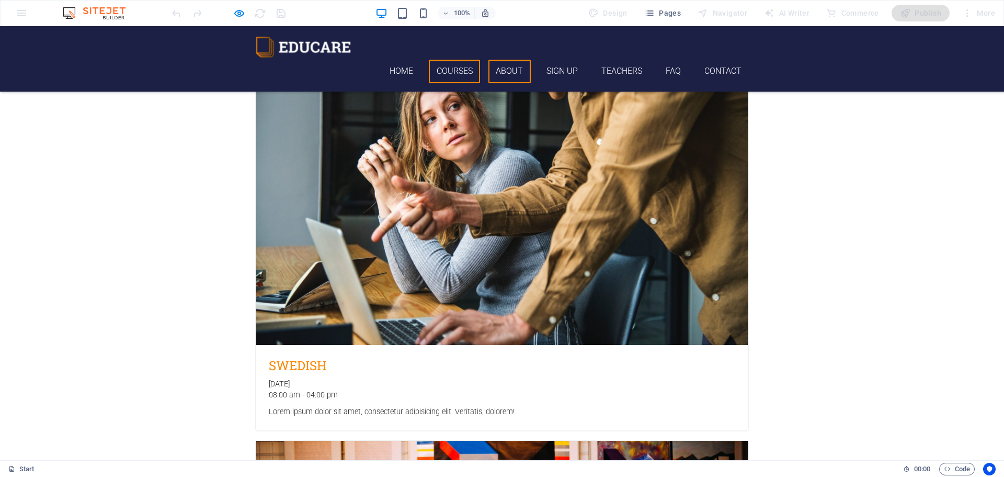
scroll to position [1359, 0]
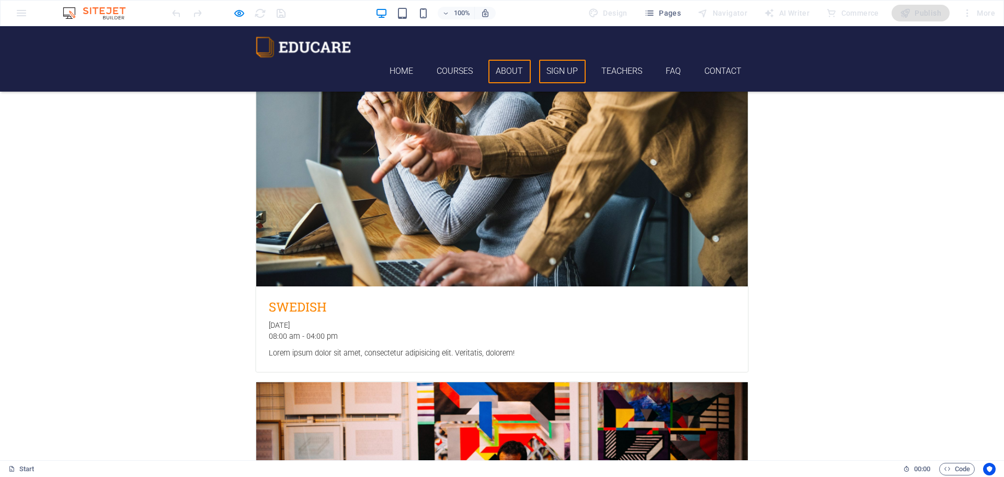
click at [556, 60] on link "Sign up" at bounding box center [562, 72] width 47 height 24
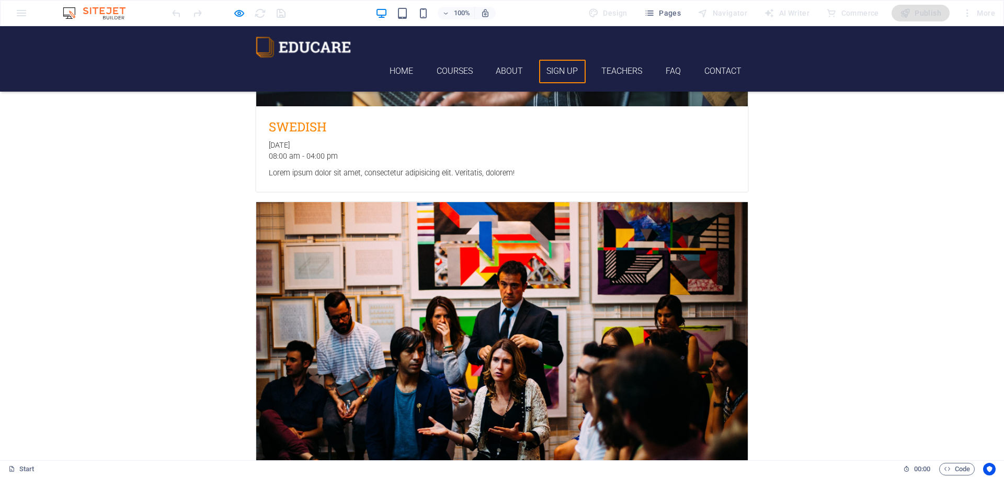
scroll to position [1450, 0]
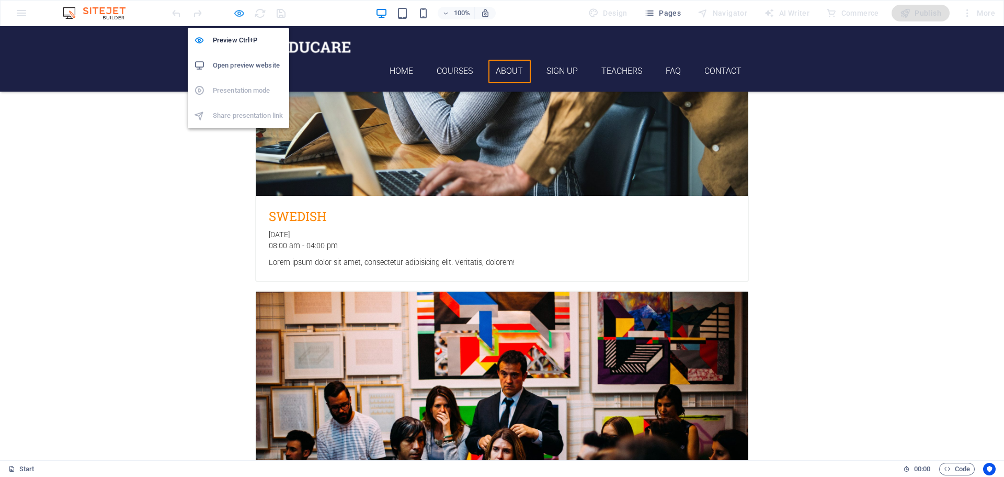
click at [238, 14] on icon "button" at bounding box center [239, 13] width 12 height 12
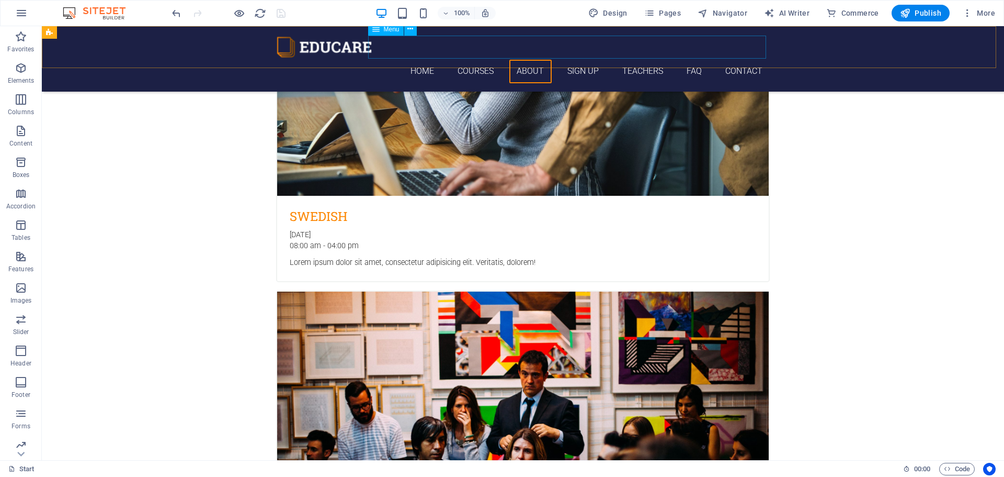
click at [574, 60] on nav "Home Courses About Sign up Teachers FAQ Contact" at bounding box center [523, 72] width 494 height 24
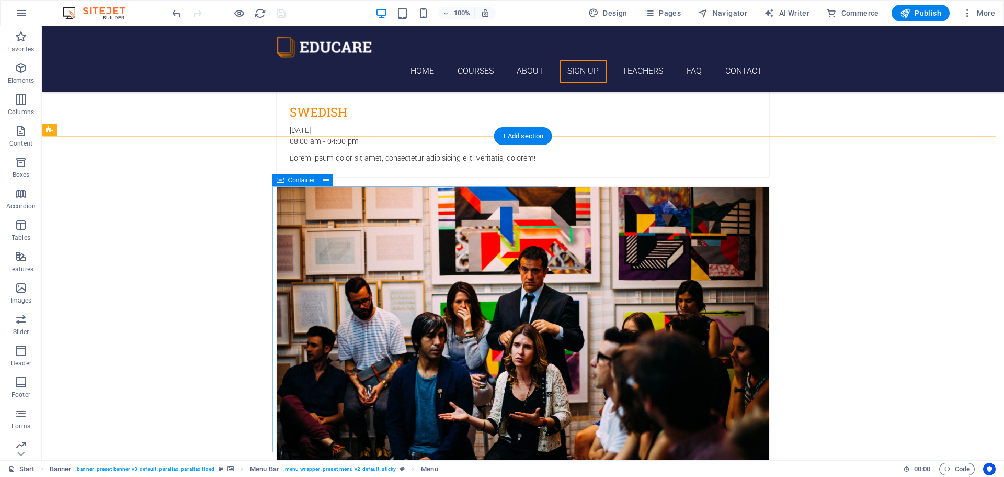
scroll to position [1554, 0]
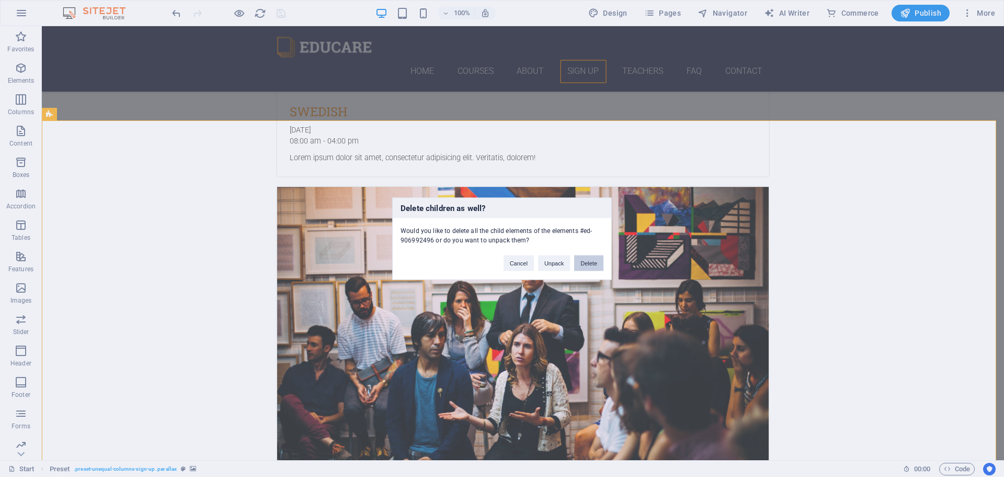
click at [586, 258] on button "Delete" at bounding box center [588, 263] width 29 height 16
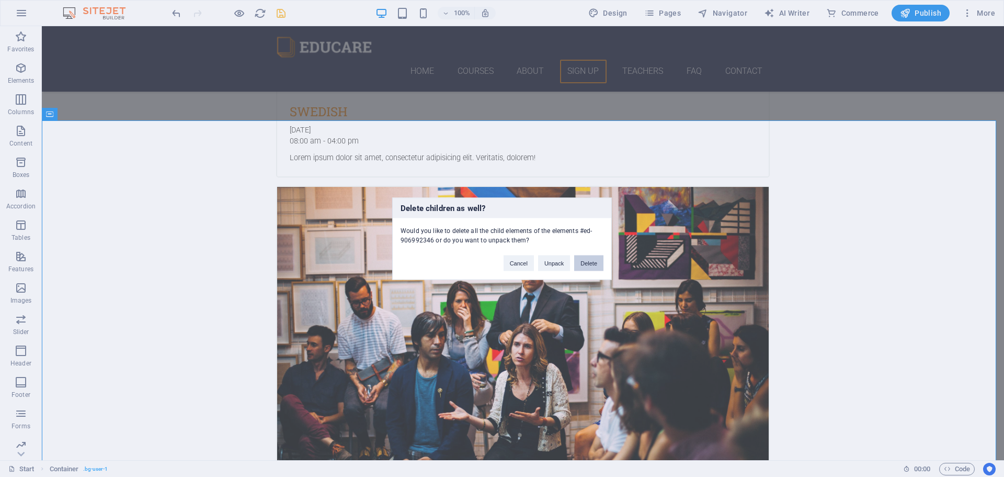
click at [596, 264] on button "Delete" at bounding box center [588, 263] width 29 height 16
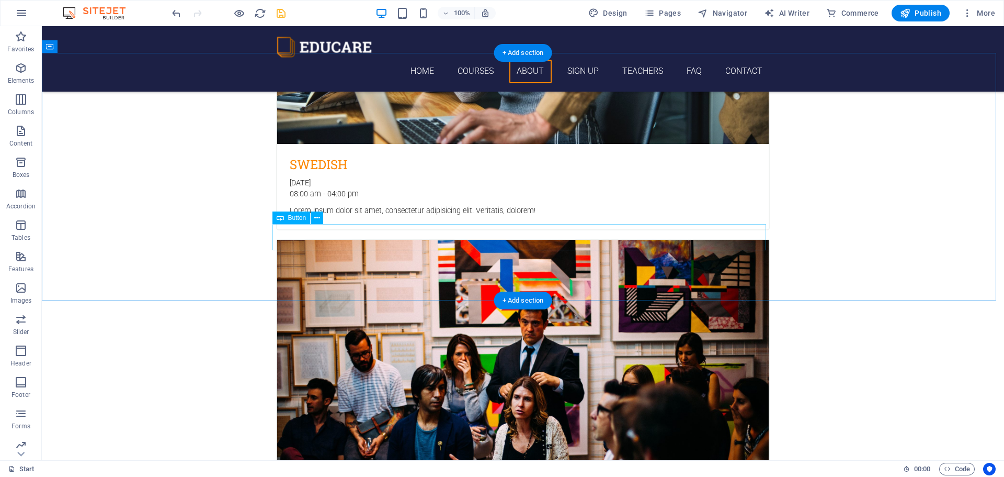
scroll to position [1517, 0]
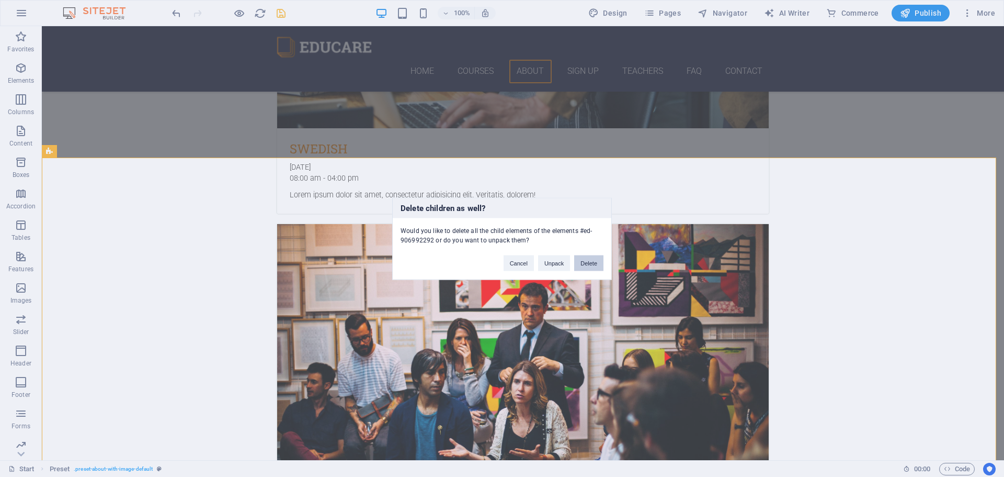
click at [586, 261] on button "Delete" at bounding box center [588, 263] width 29 height 16
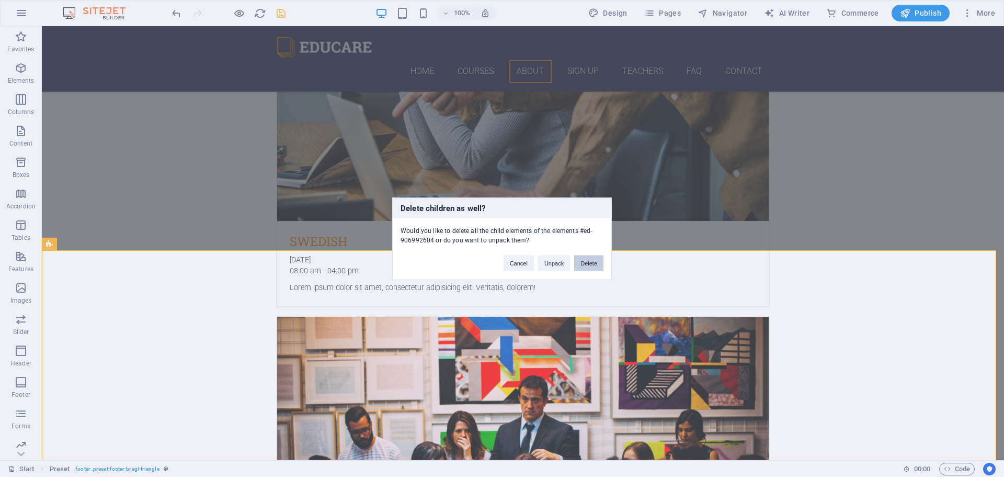
click at [584, 263] on button "Delete" at bounding box center [588, 263] width 29 height 16
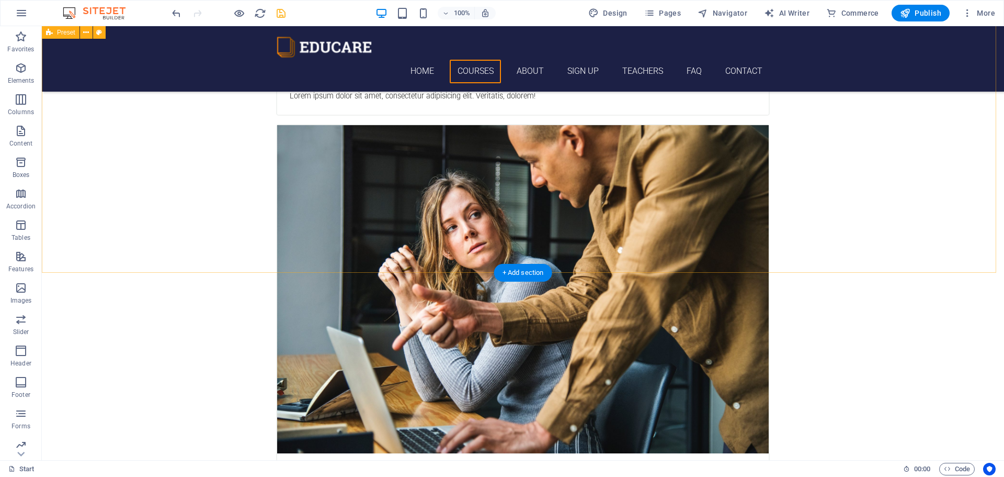
scroll to position [1215, 0]
